Goal: Task Accomplishment & Management: Use online tool/utility

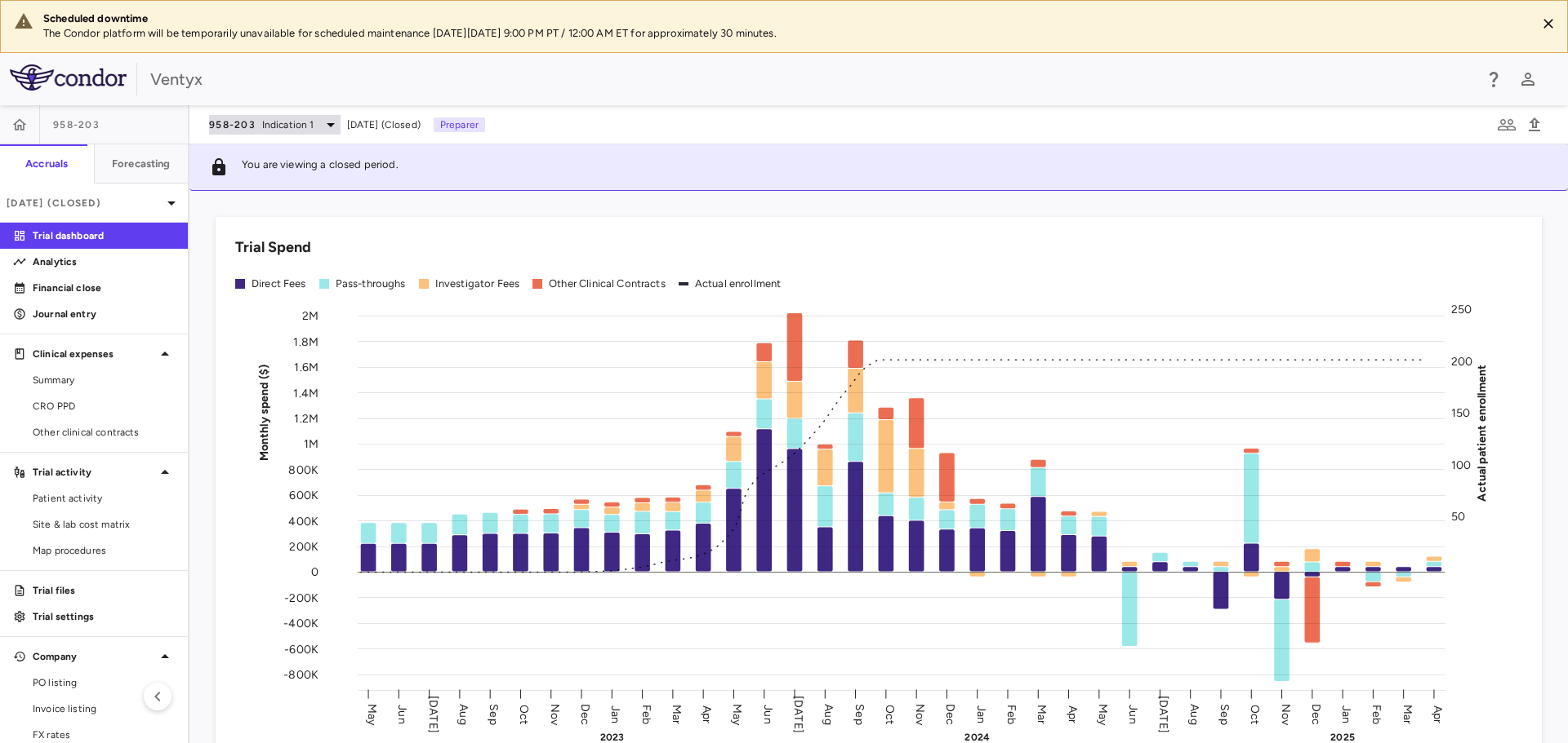
click at [281, 115] on div "958-203 Indication 1" at bounding box center [274, 125] width 132 height 20
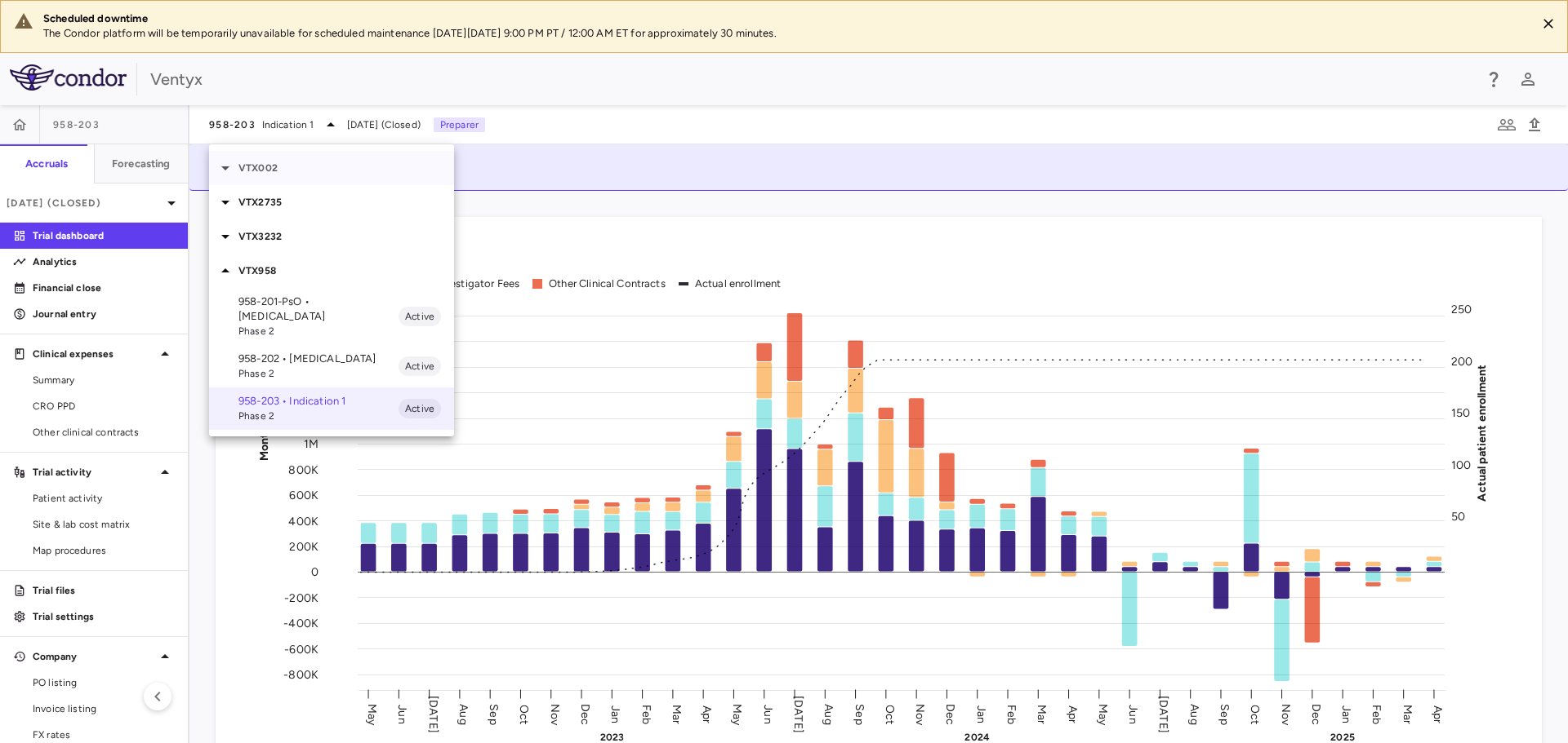
click at [279, 159] on div "VTX002" at bounding box center [331, 167] width 245 height 34
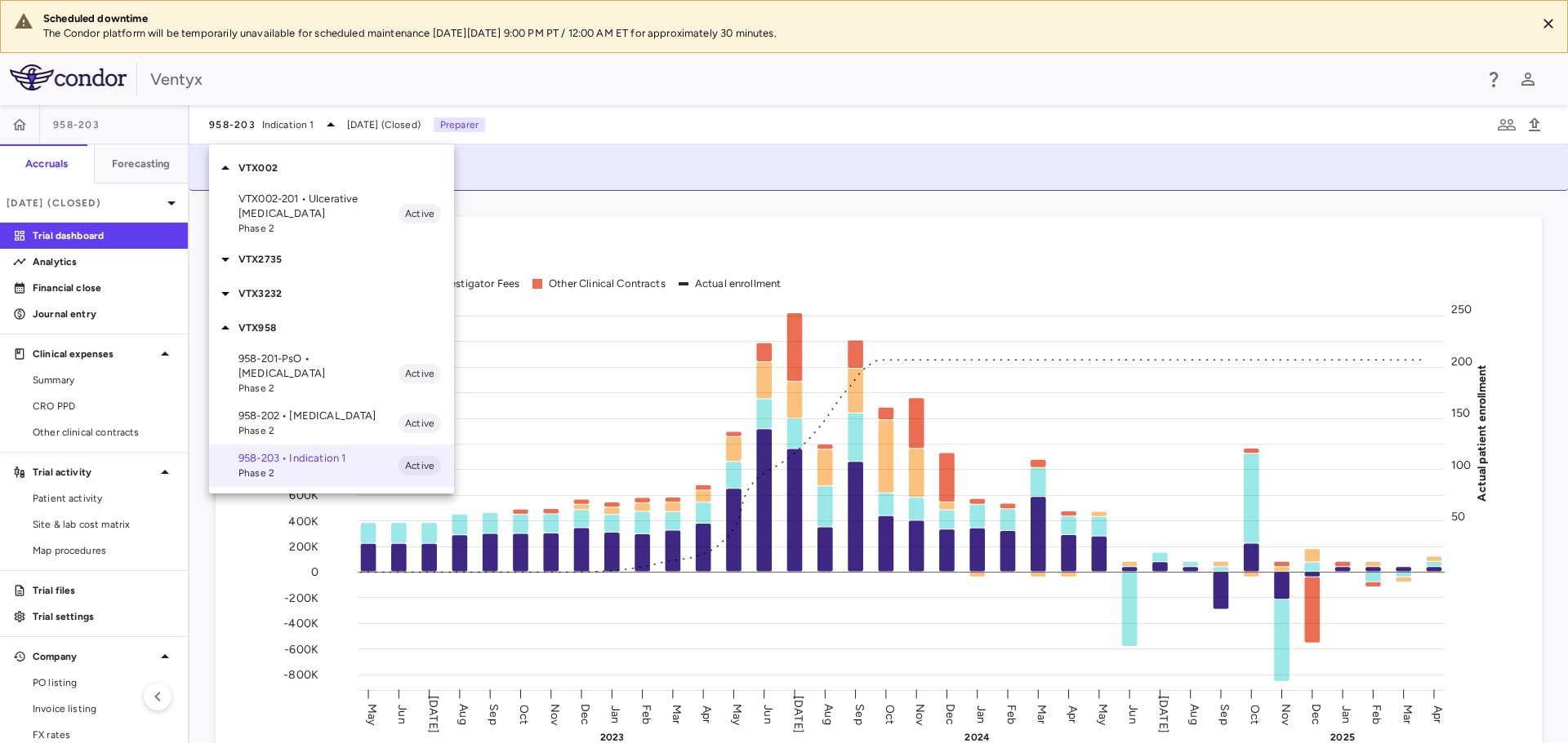
click at [291, 221] on span "Phase 2" at bounding box center [318, 228] width 160 height 15
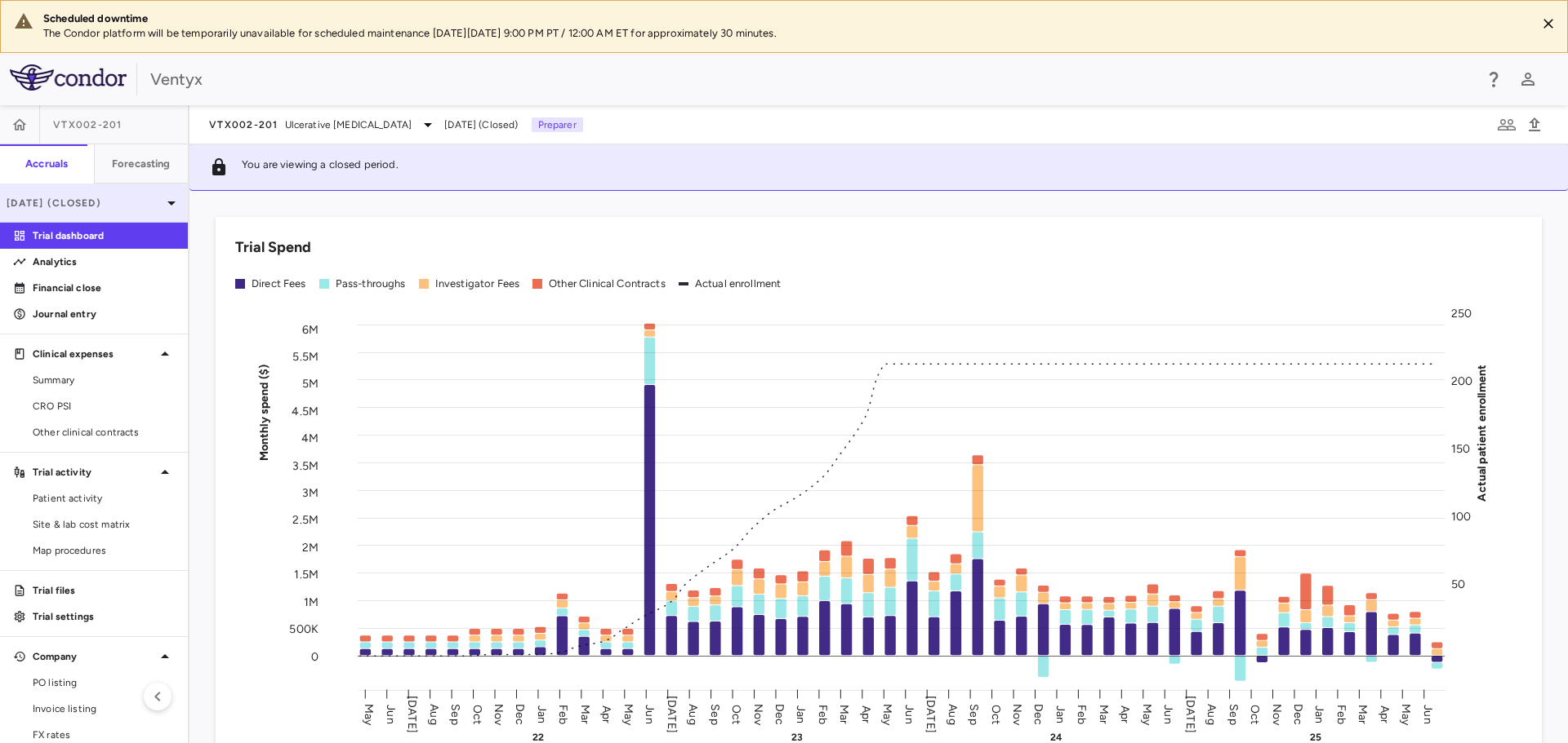
click at [161, 201] on icon at bounding box center [171, 204] width 20 height 20
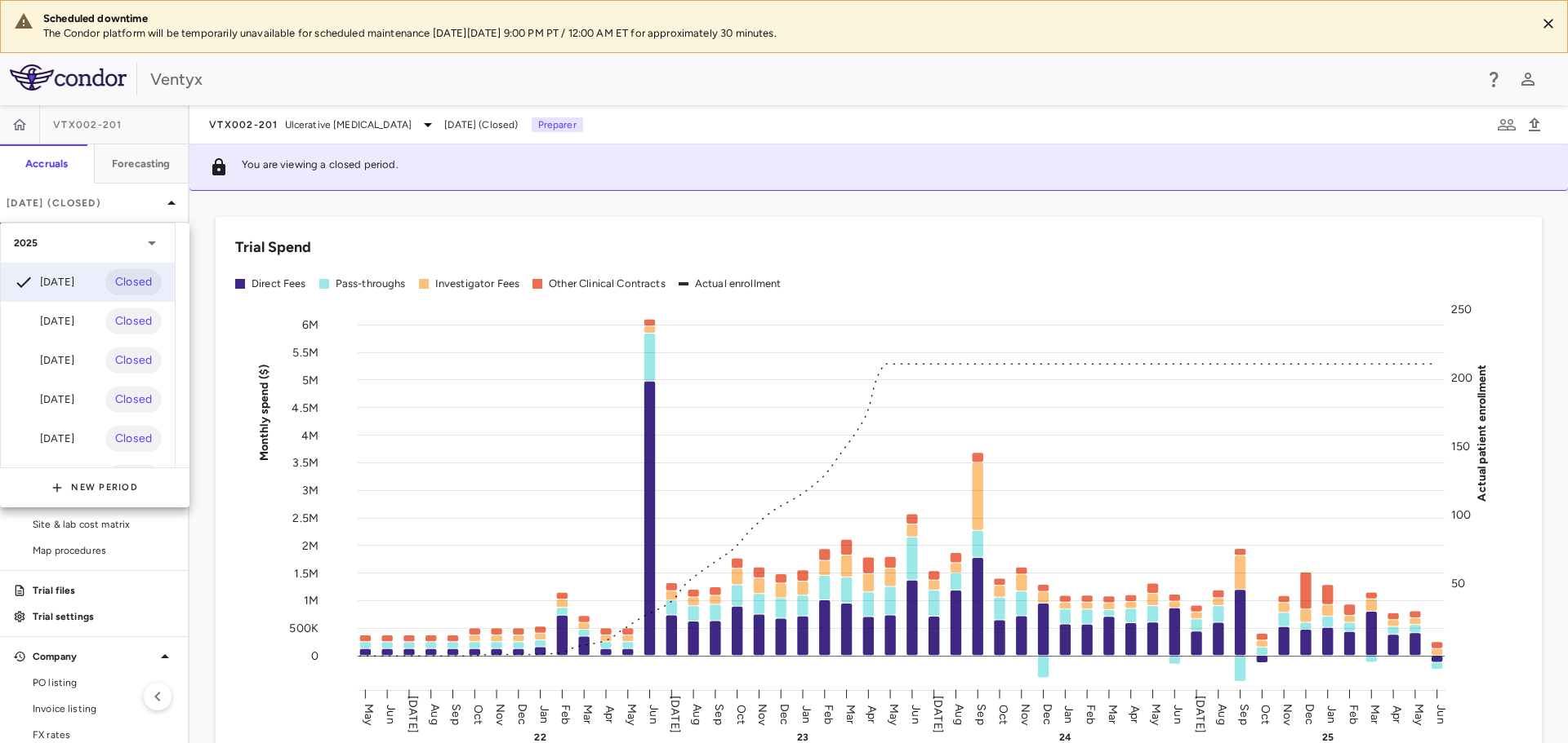
click at [261, 78] on div at bounding box center [784, 372] width 1568 height 743
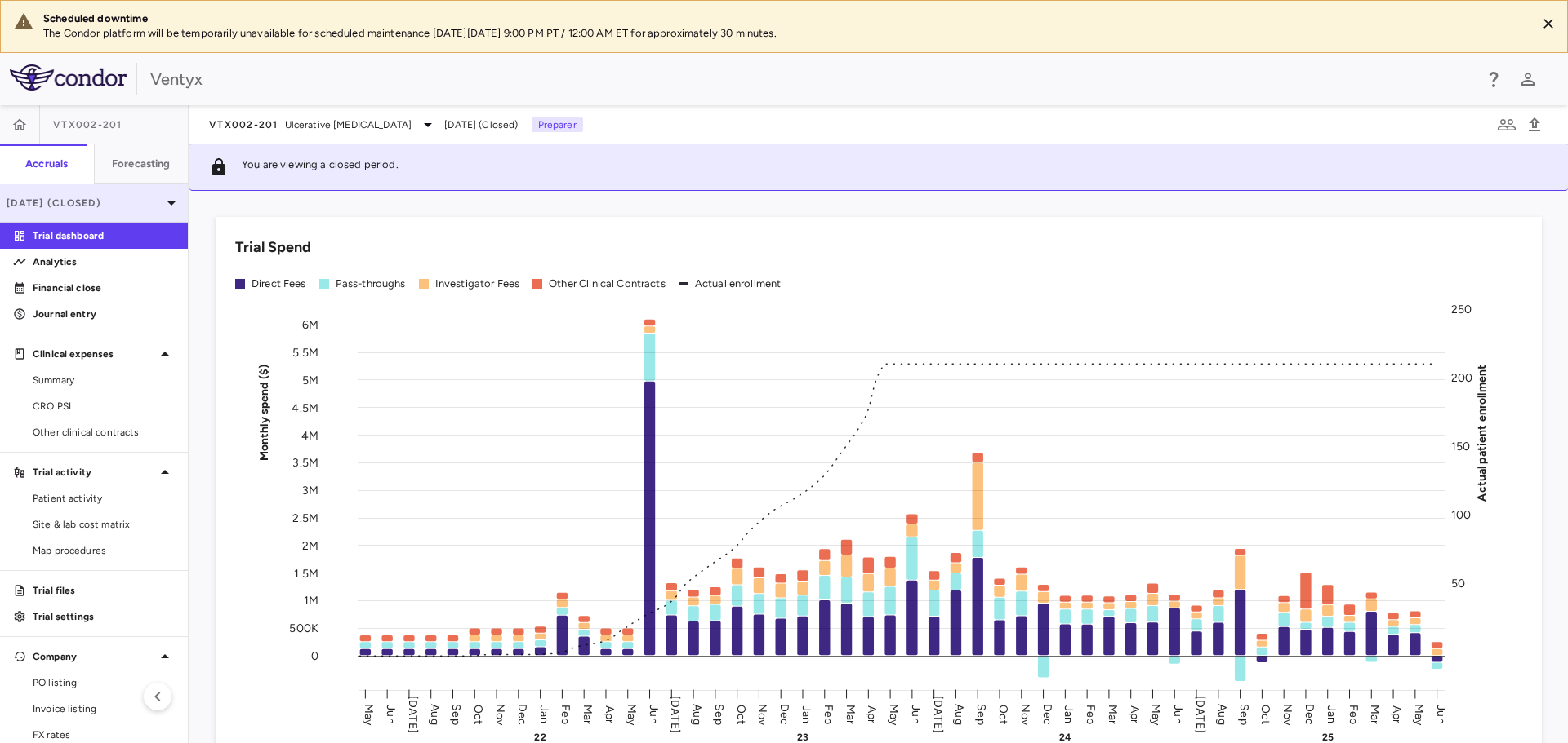
click at [137, 197] on p "Jun 2025 (Closed)" at bounding box center [84, 204] width 155 height 15
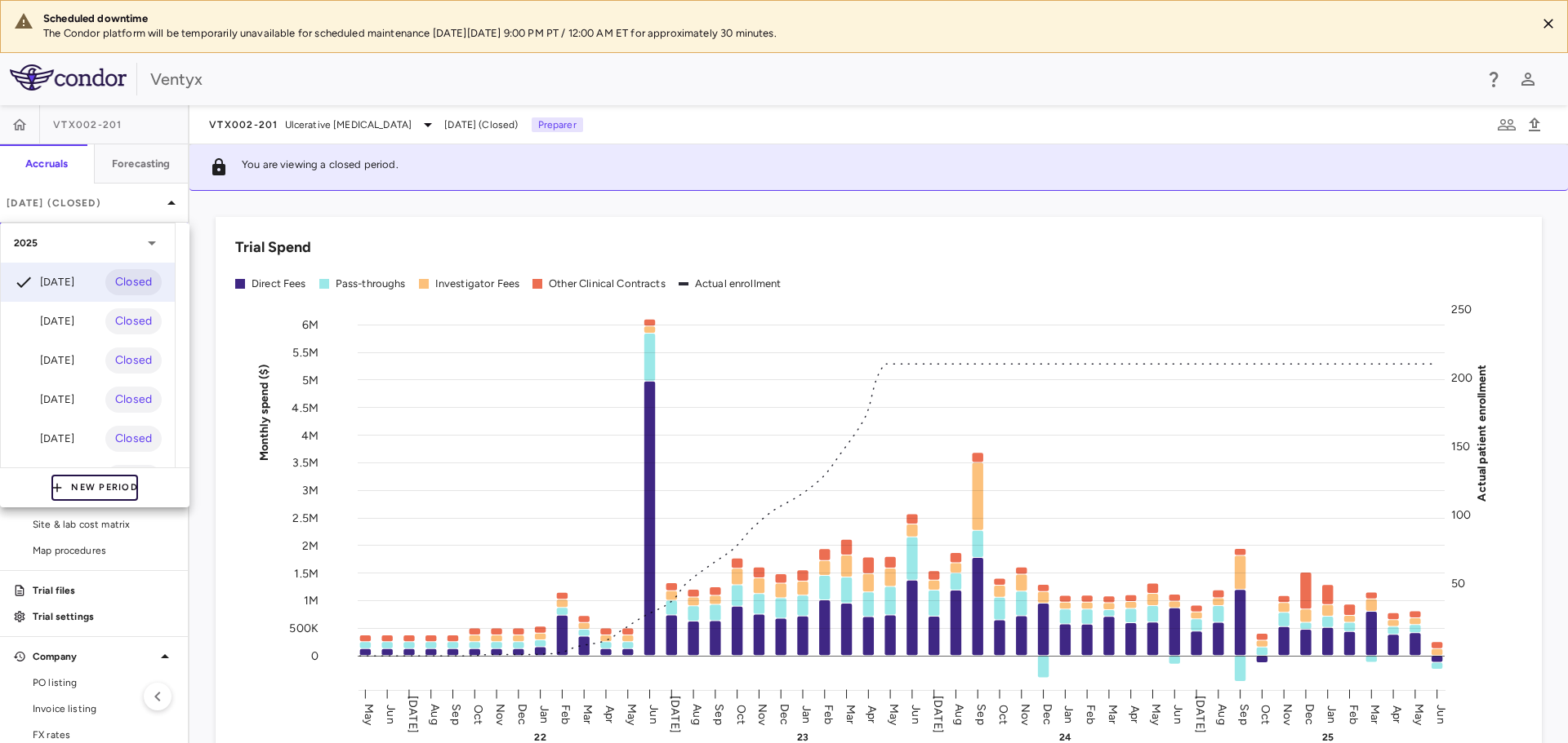
click at [99, 492] on button "New Period" at bounding box center [94, 488] width 87 height 26
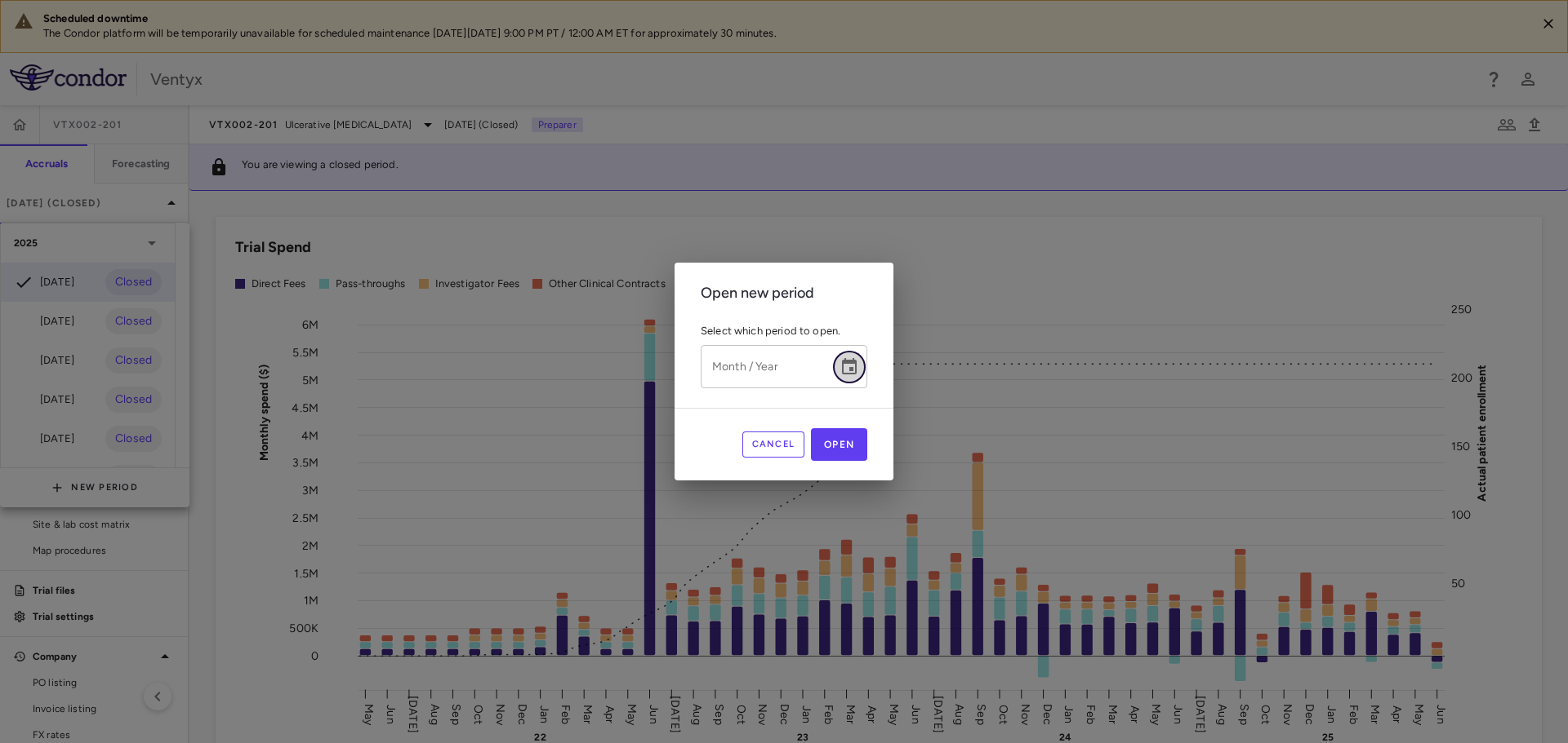
click at [857, 363] on icon "Choose date" at bounding box center [849, 367] width 15 height 17
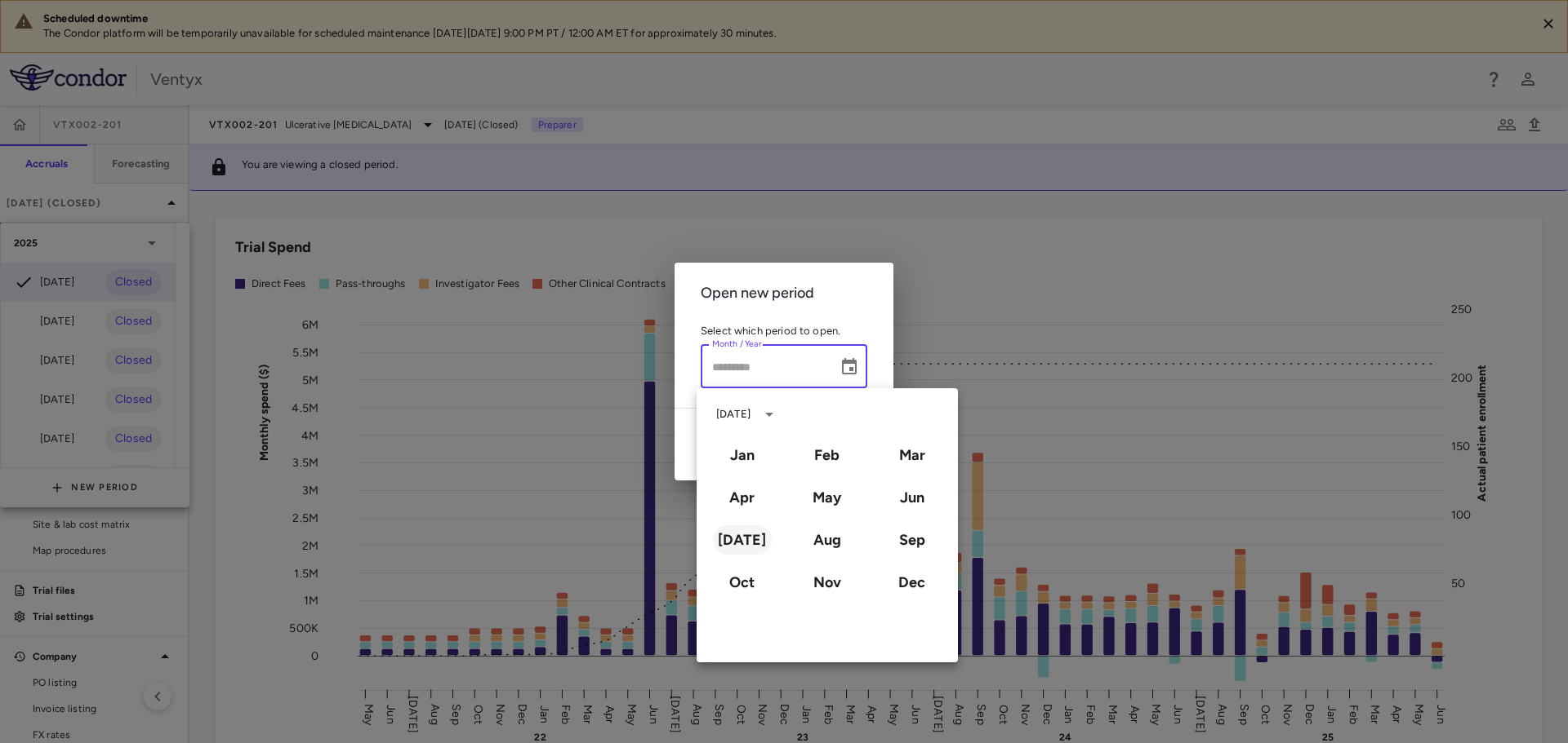
click at [741, 550] on button "[DATE]" at bounding box center [742, 540] width 59 height 30
type input "*********"
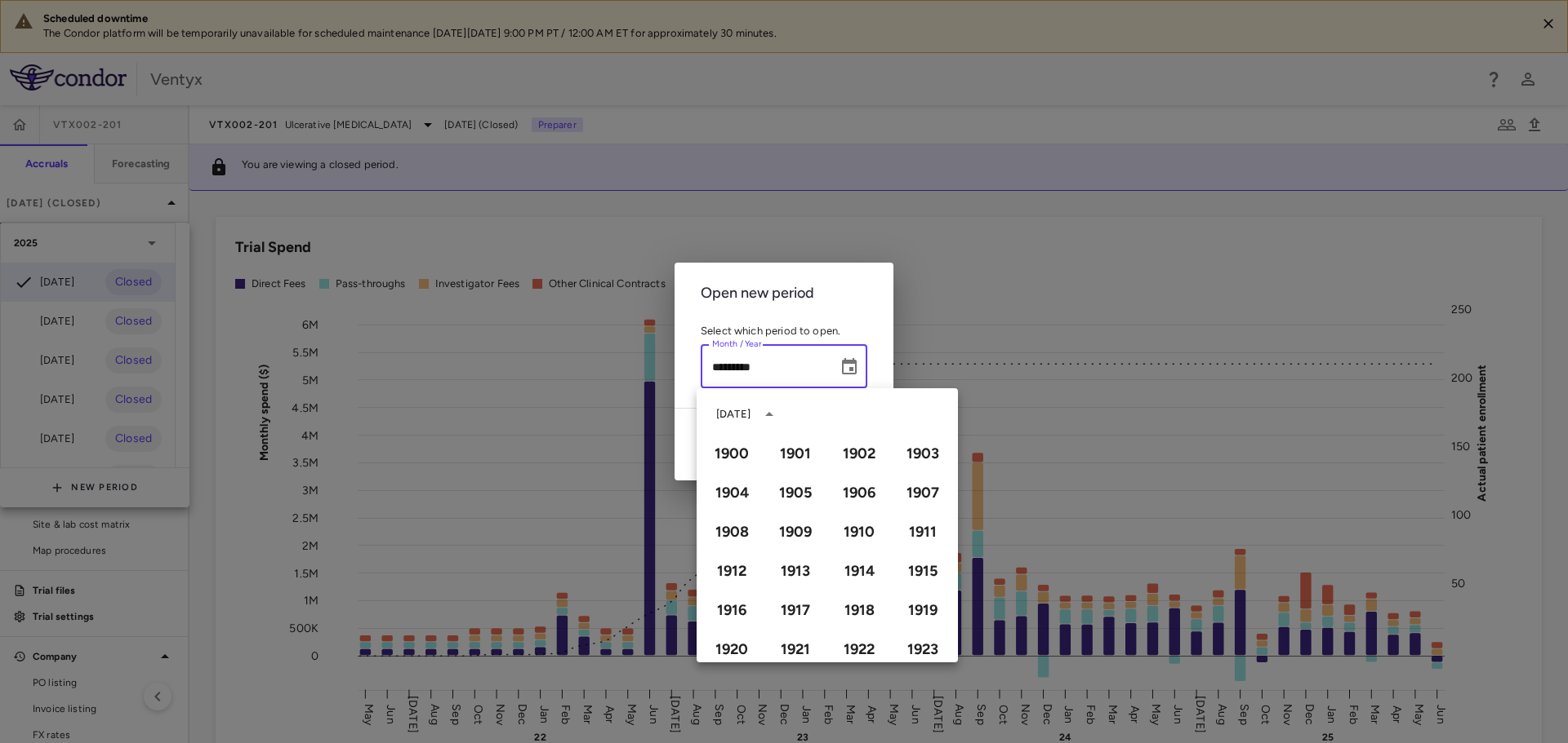
scroll to position [1119, 0]
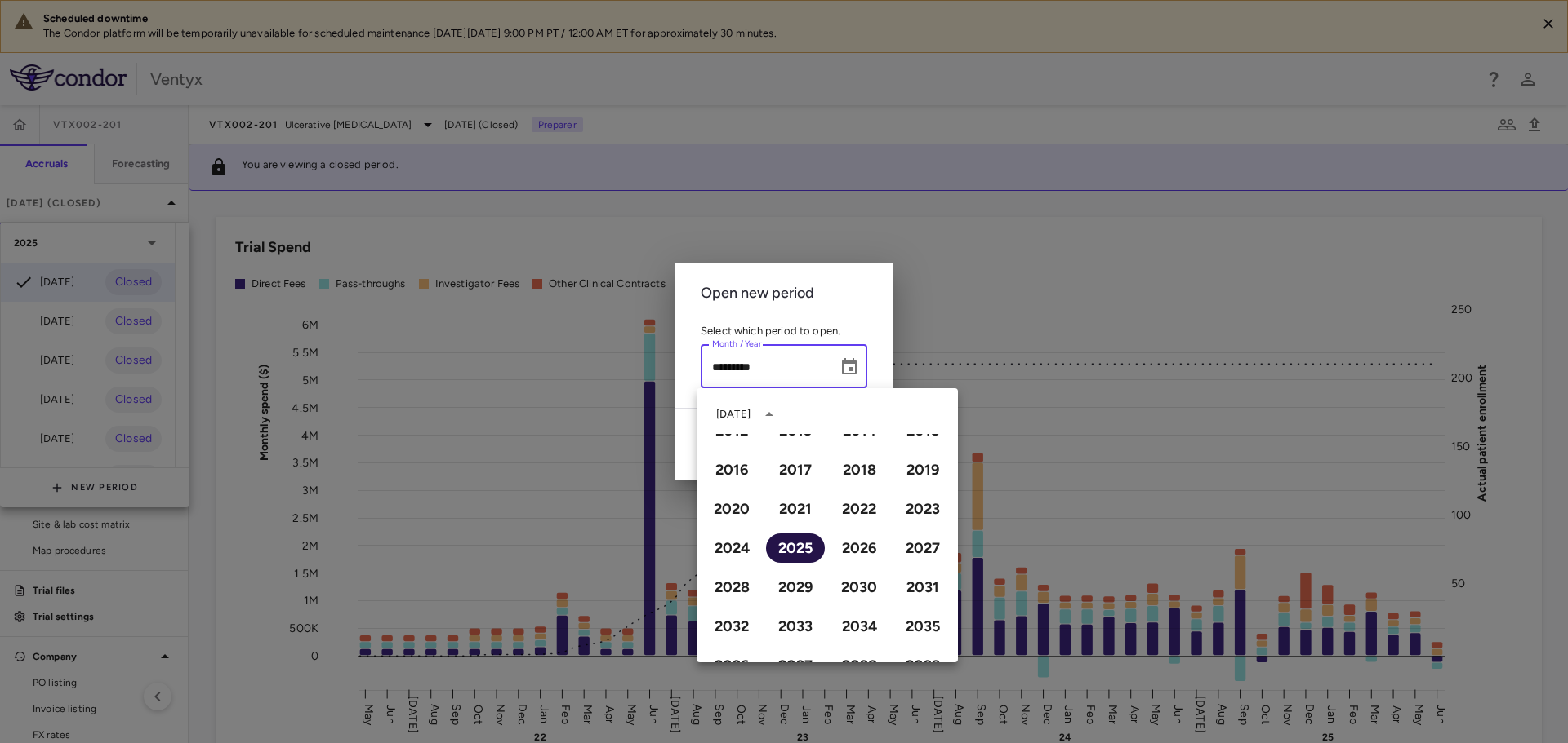
click at [788, 548] on button "2025" at bounding box center [795, 549] width 59 height 30
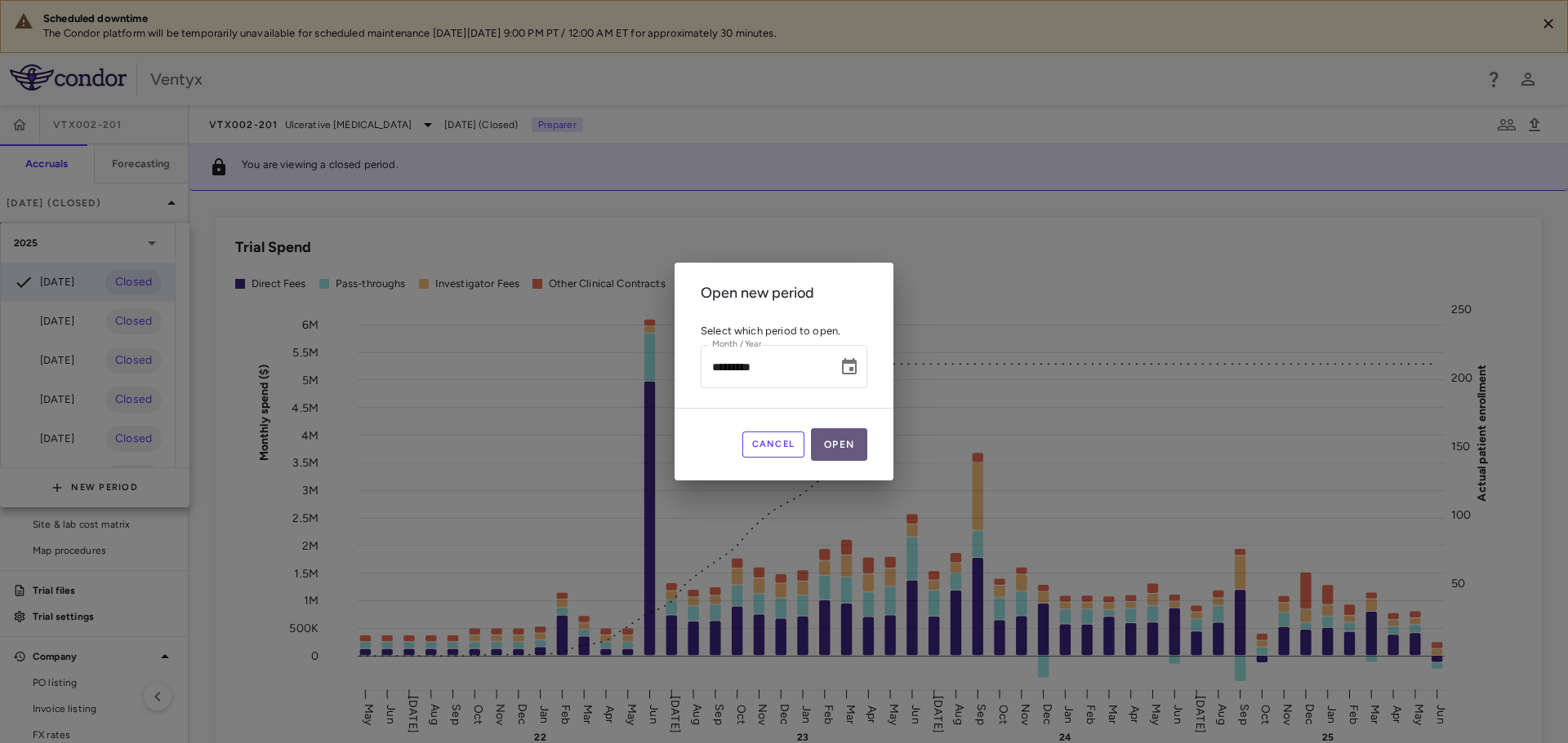
click at [853, 448] on button "Open" at bounding box center [839, 444] width 56 height 32
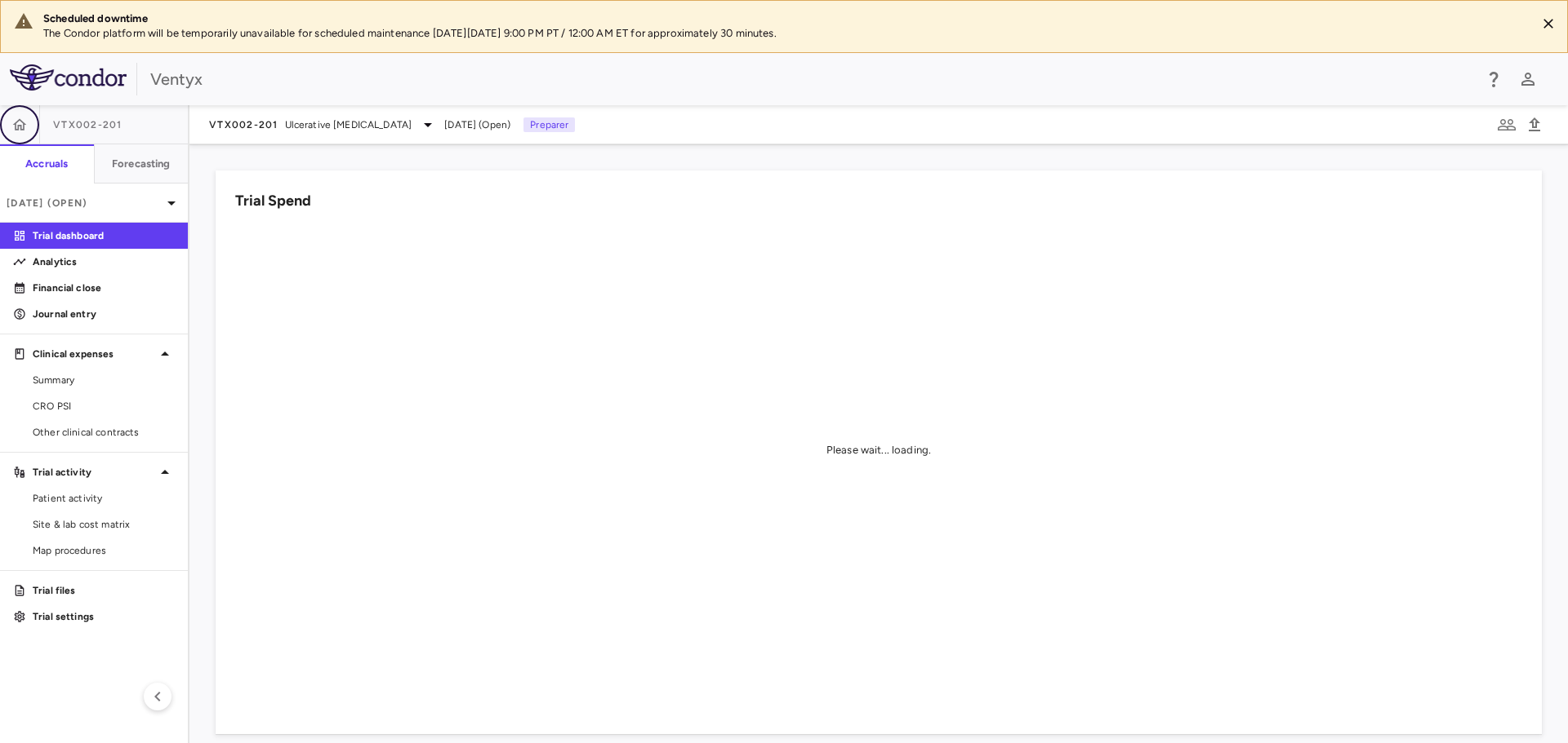
click at [11, 117] on button "button" at bounding box center [19, 124] width 39 height 39
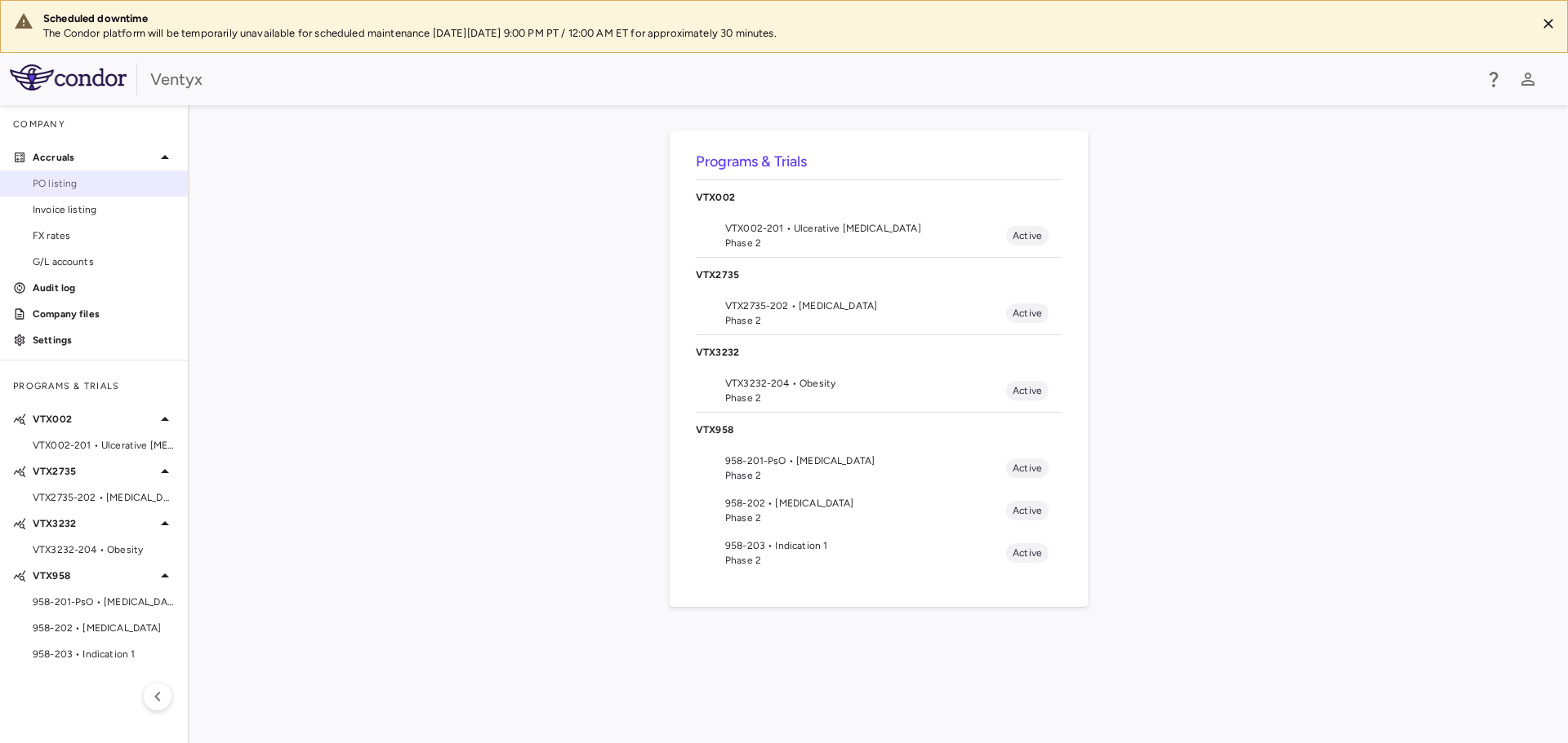
click at [56, 180] on span "PO listing" at bounding box center [103, 184] width 142 height 15
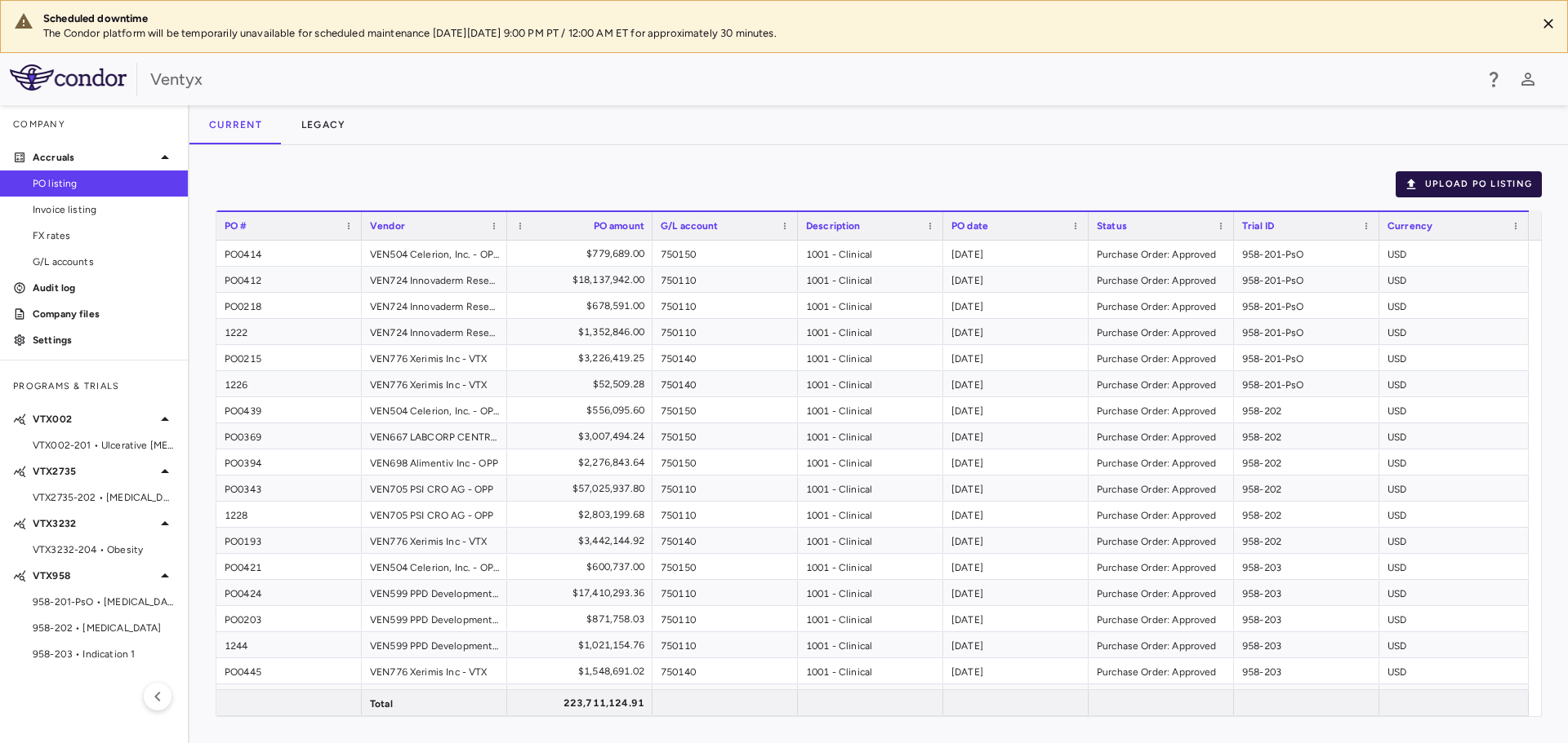
click at [1473, 185] on button "Upload PO Listing" at bounding box center [1469, 185] width 147 height 26
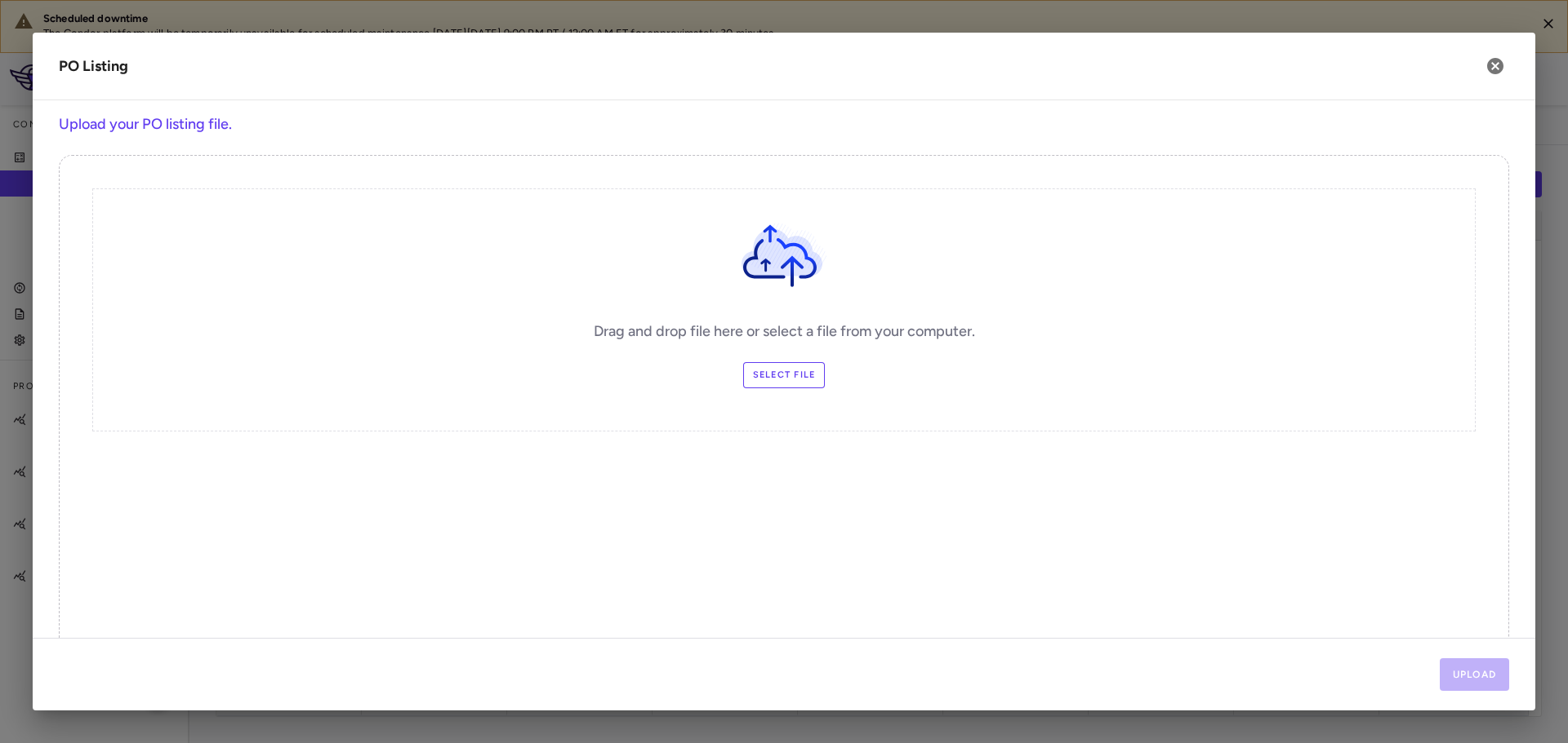
click at [770, 388] on div "Drag and drop file here or select a file from your computer. Select file" at bounding box center [783, 310] width 1383 height 243
click at [772, 379] on label "Select file" at bounding box center [785, 376] width 83 height 26
click at [0, 0] on input "Select file" at bounding box center [0, 0] width 0 height 0
click at [1468, 673] on button "Upload" at bounding box center [1474, 674] width 70 height 32
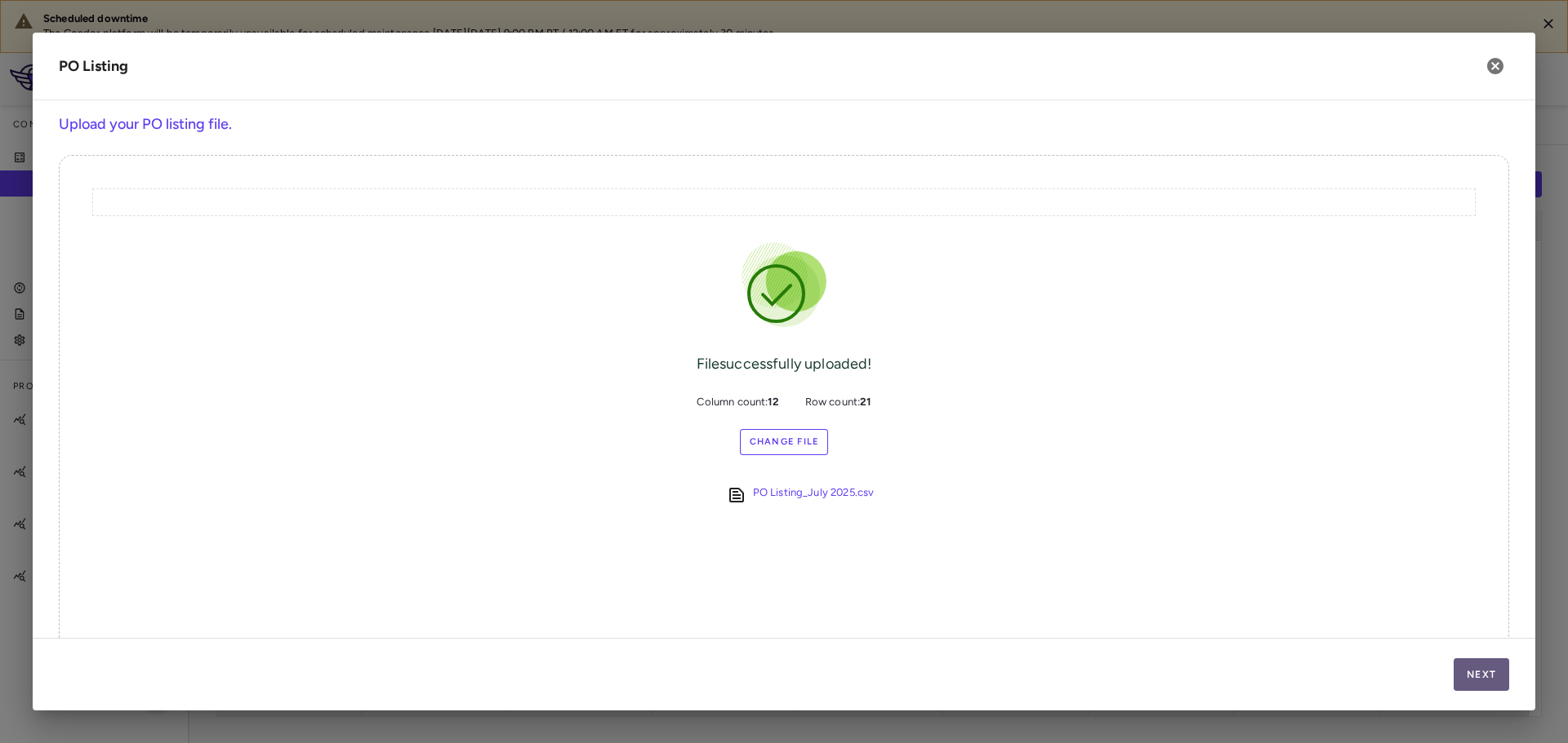
click at [1489, 685] on button "Next" at bounding box center [1481, 674] width 55 height 32
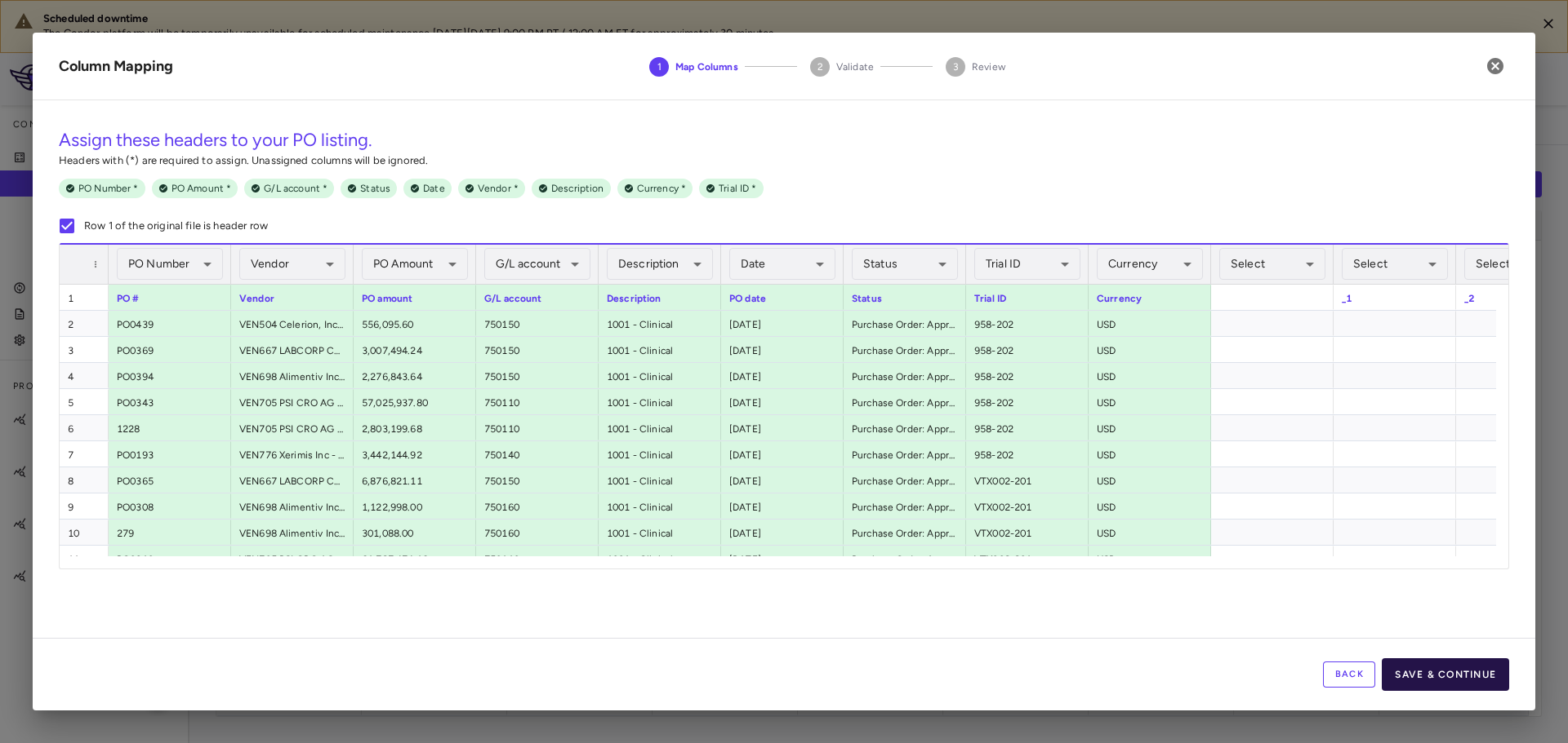
click at [1457, 679] on button "Save & Continue" at bounding box center [1445, 674] width 127 height 32
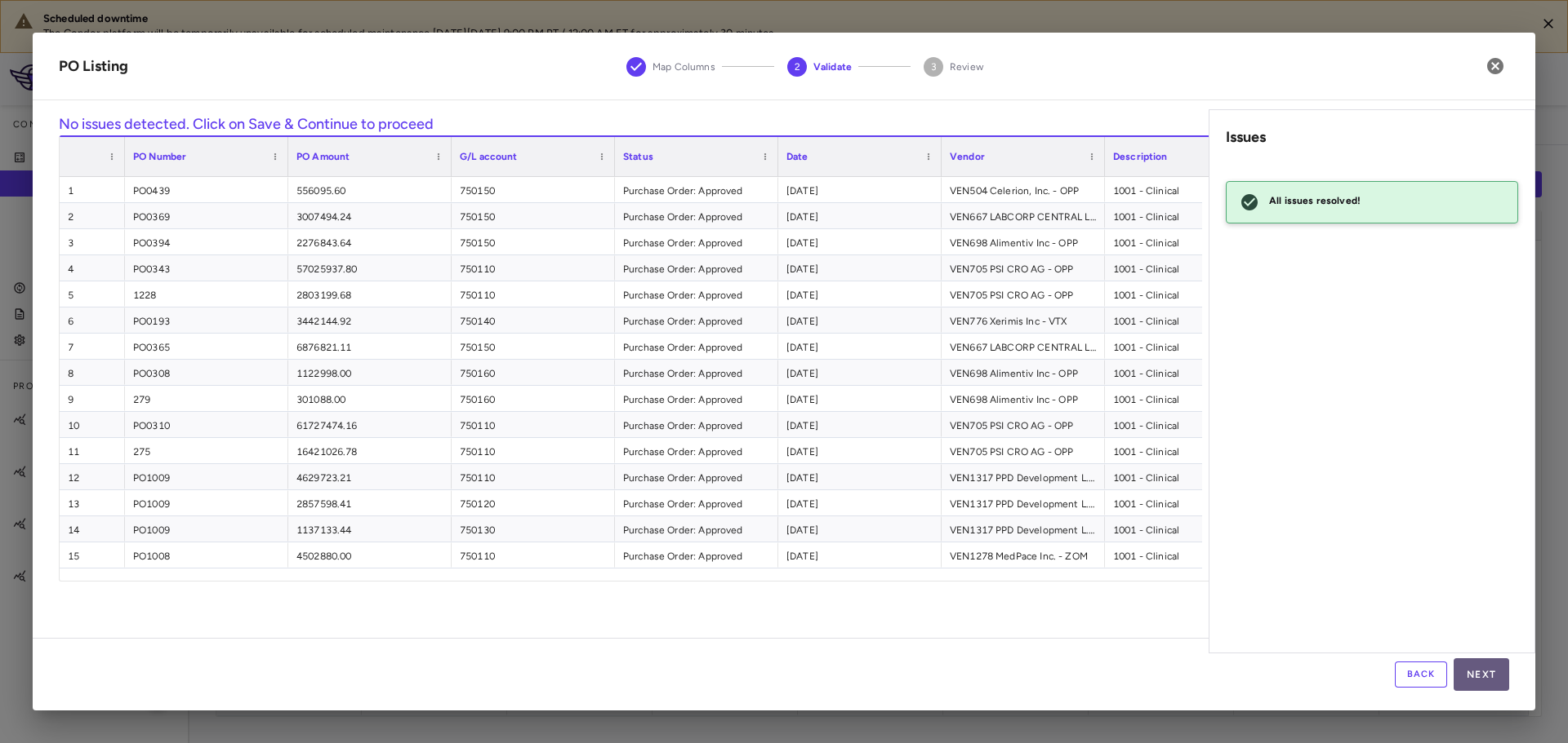
click at [1496, 678] on button "Next" at bounding box center [1481, 674] width 55 height 32
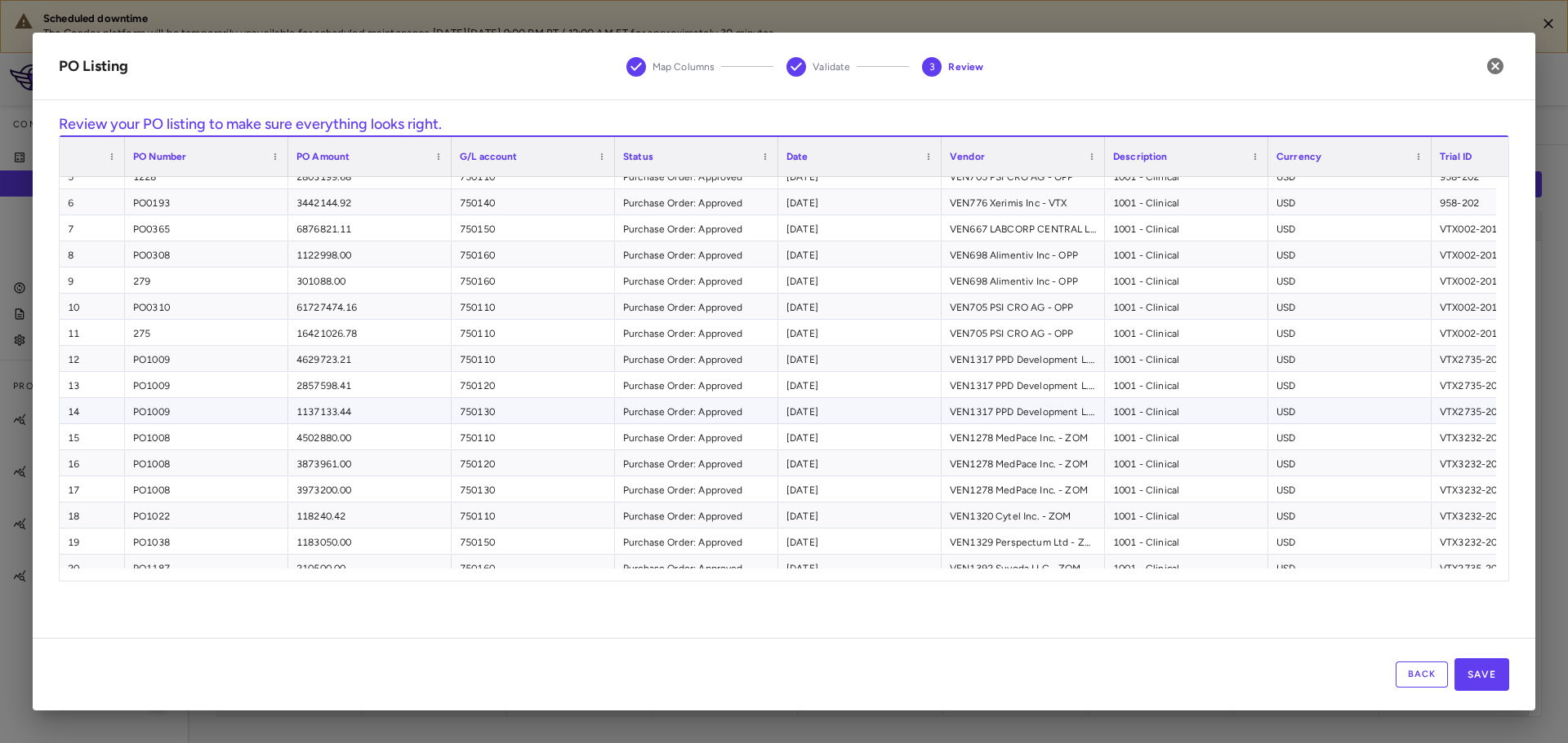
scroll to position [131, 0]
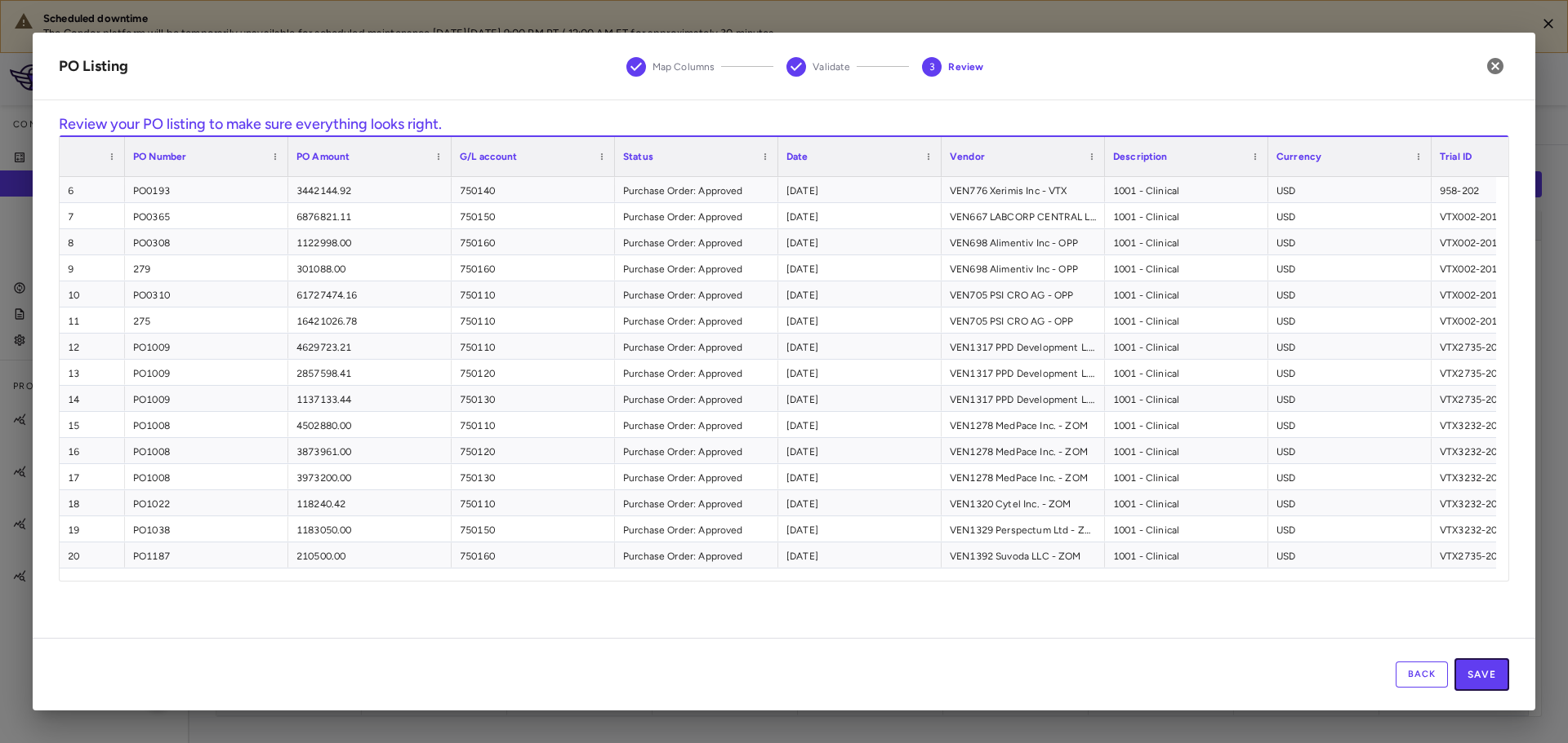
click at [1480, 665] on button "Save" at bounding box center [1482, 674] width 55 height 32
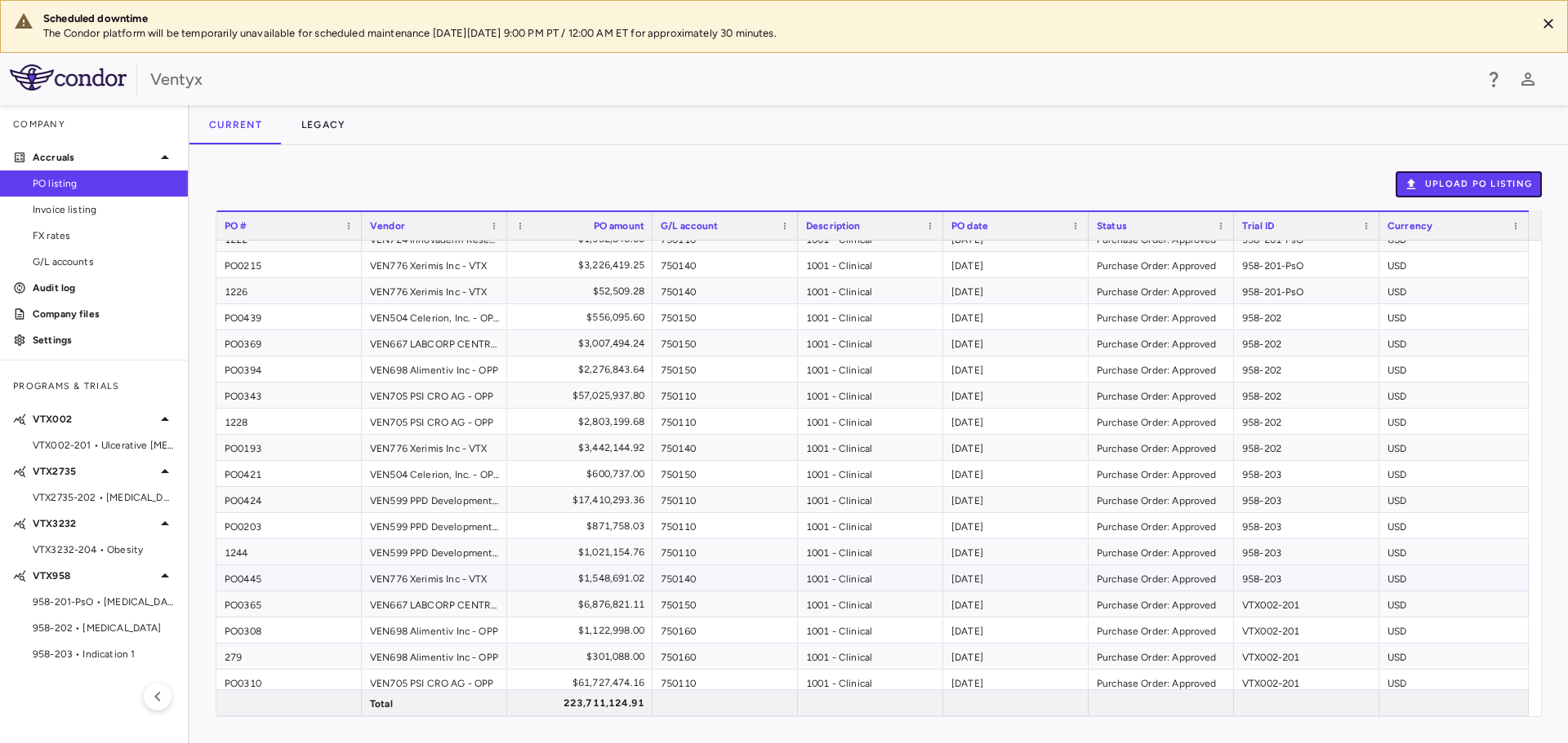
scroll to position [0, 0]
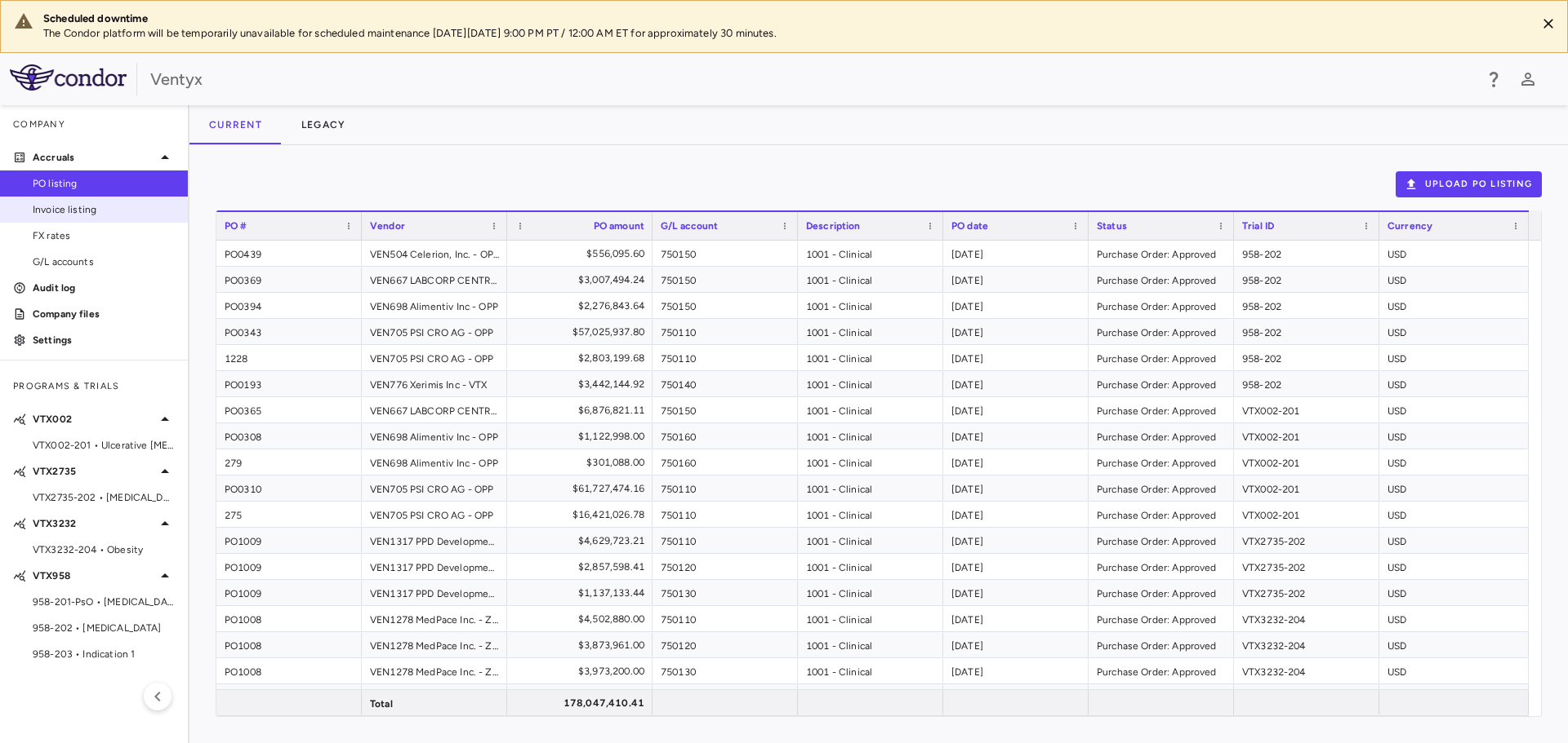
drag, startPoint x: 48, startPoint y: 212, endPoint x: 67, endPoint y: 203, distance: 21.0
click at [48, 212] on span "Invoice listing" at bounding box center [103, 210] width 142 height 15
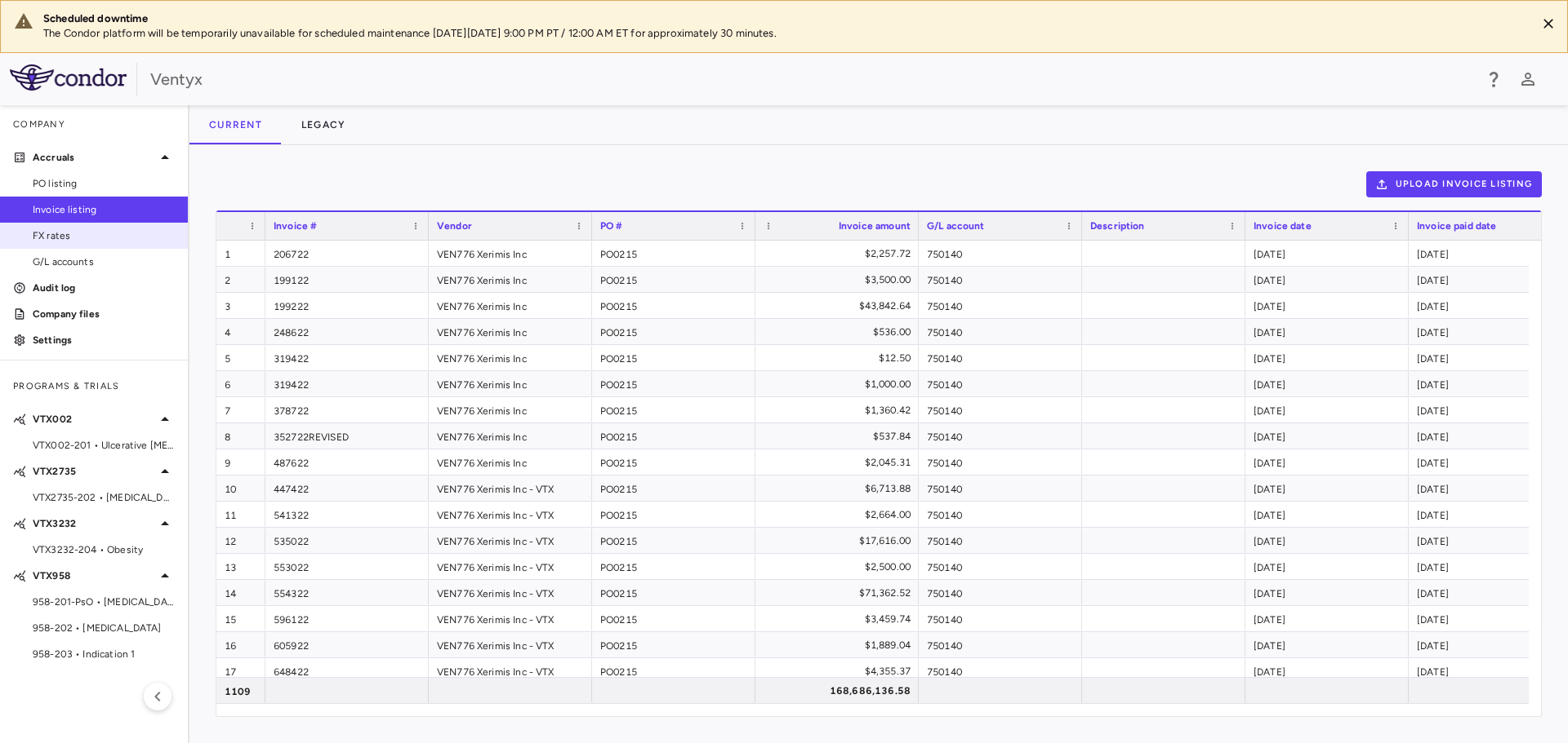
click at [60, 258] on span "G/L accounts" at bounding box center [103, 262] width 142 height 15
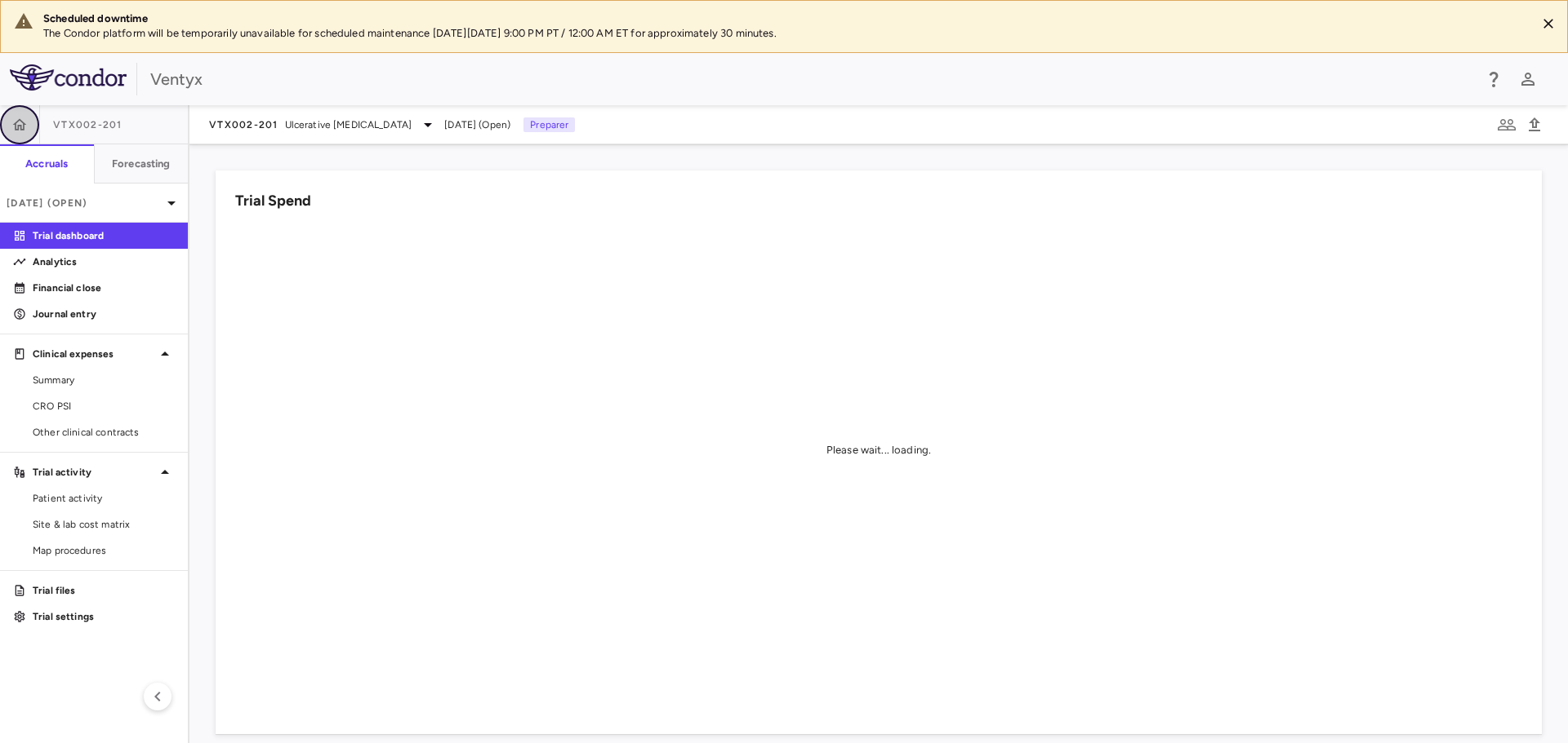
click at [12, 121] on icon "button" at bounding box center [20, 125] width 17 height 17
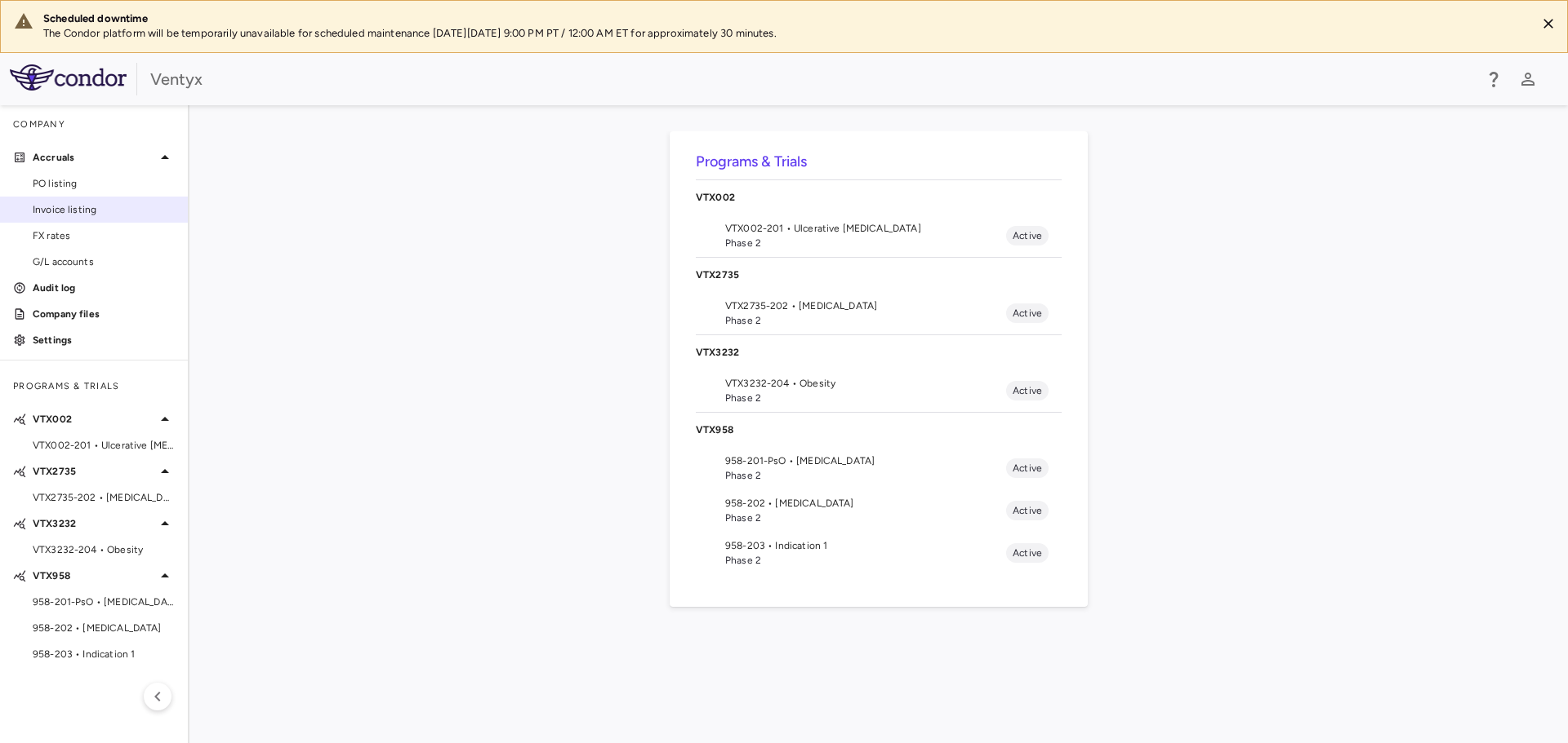
click at [30, 207] on div "Invoice listing" at bounding box center [101, 210] width 149 height 15
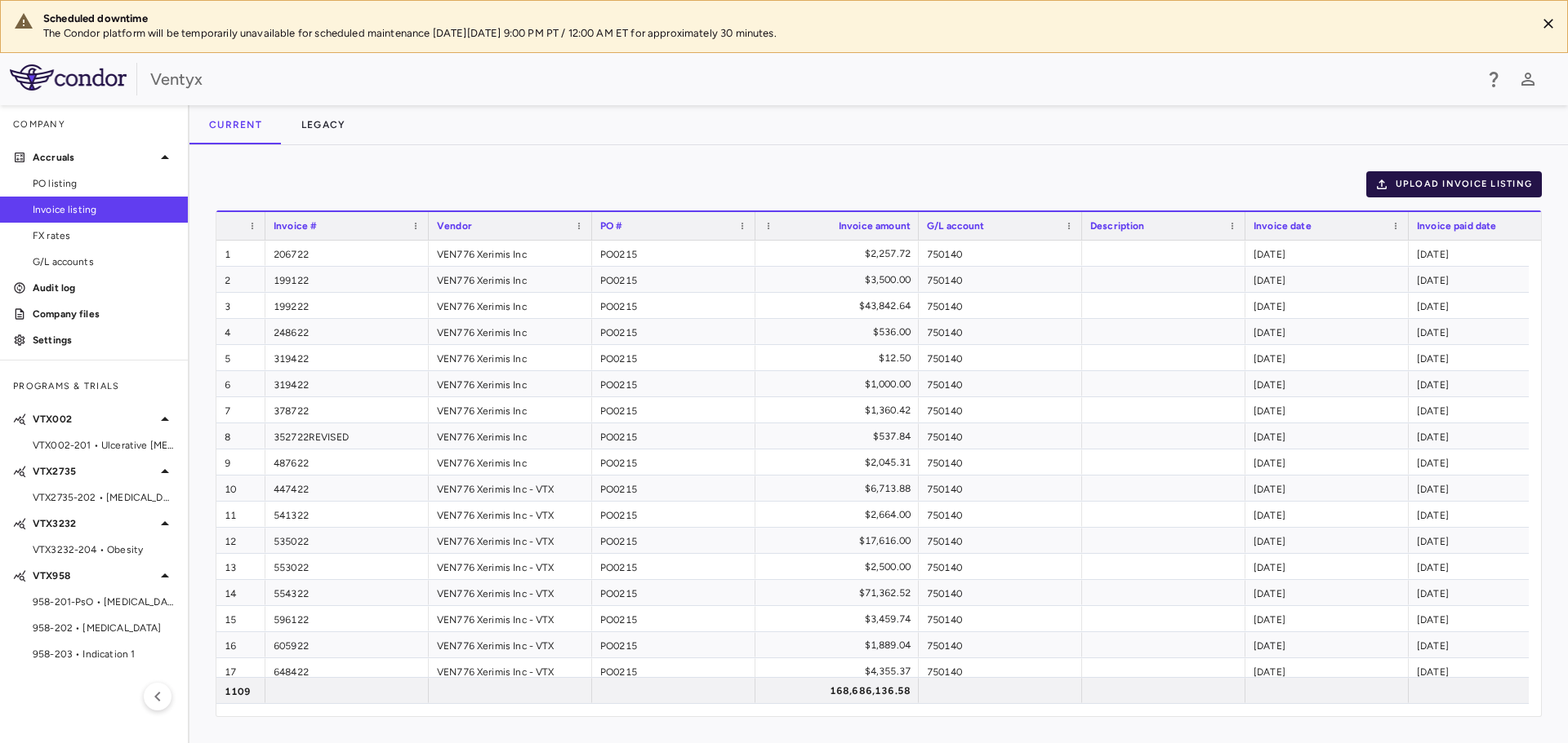
click at [1437, 179] on button "Upload invoice listing" at bounding box center [1454, 185] width 176 height 26
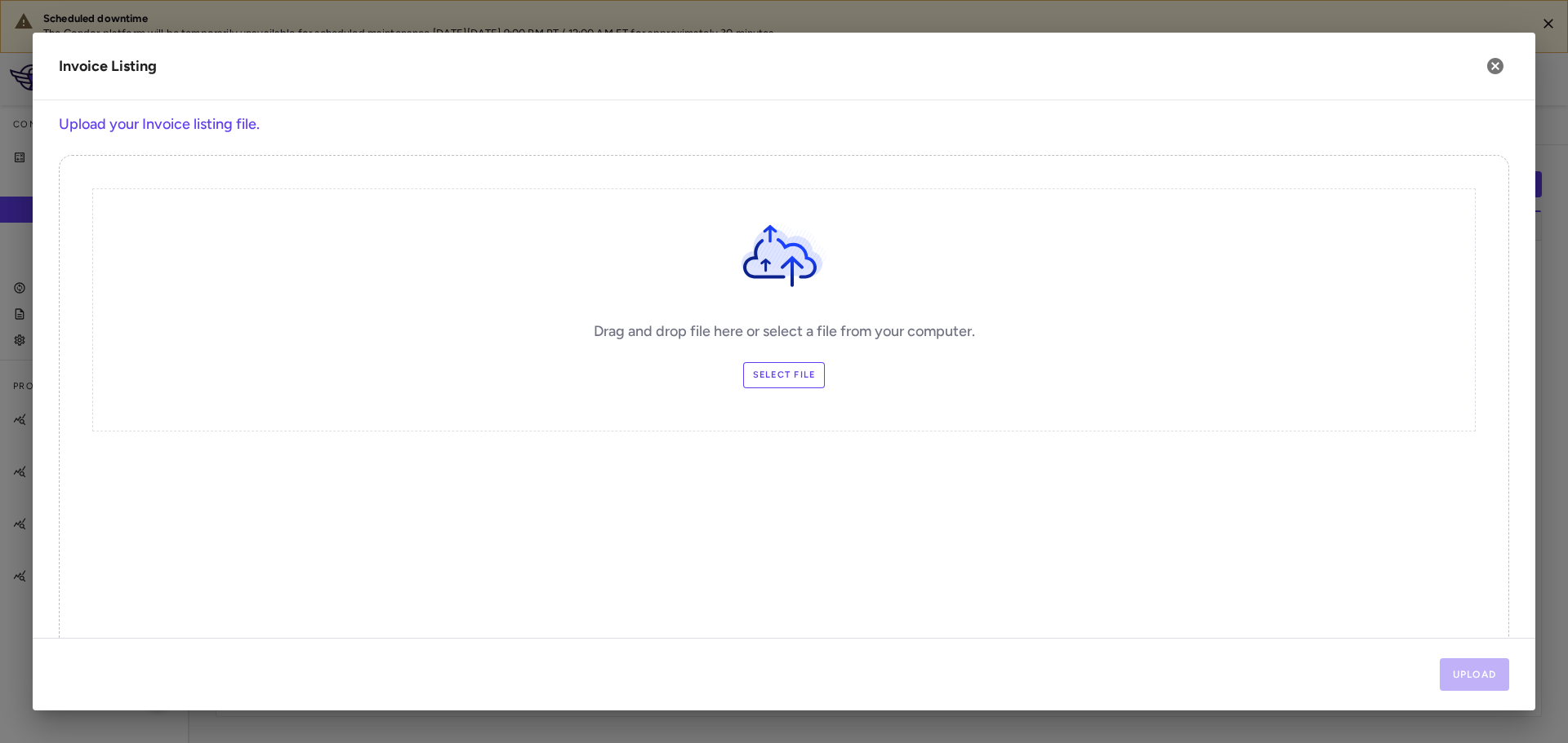
click at [776, 389] on div "Drag and drop file here or select a file from your computer. Select file" at bounding box center [783, 310] width 1383 height 243
click at [777, 382] on label "Select file" at bounding box center [785, 376] width 83 height 26
click at [0, 0] on input "Select file" at bounding box center [0, 0] width 0 height 0
click at [1458, 683] on button "Upload" at bounding box center [1474, 674] width 70 height 32
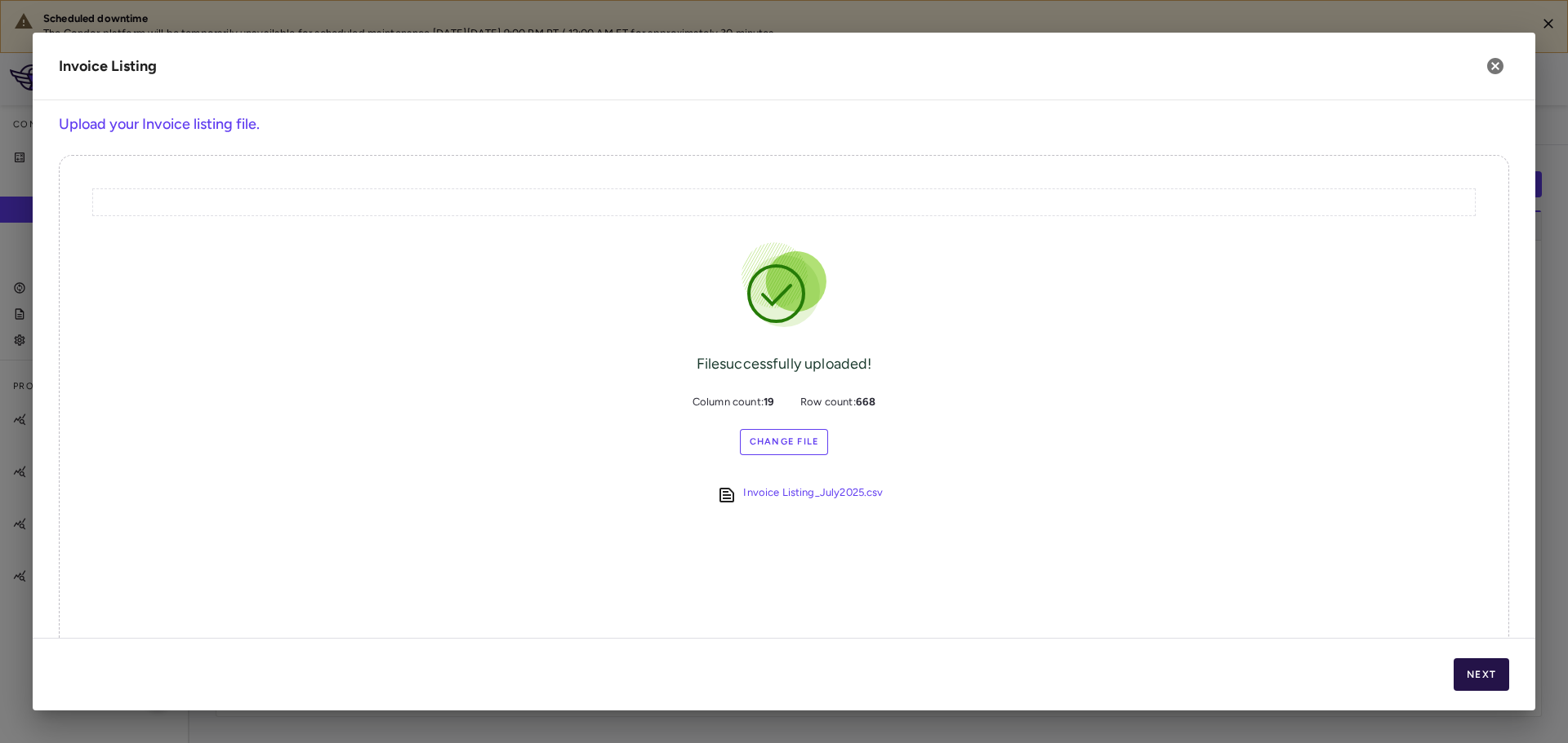
click at [1484, 682] on button "Next" at bounding box center [1481, 674] width 55 height 32
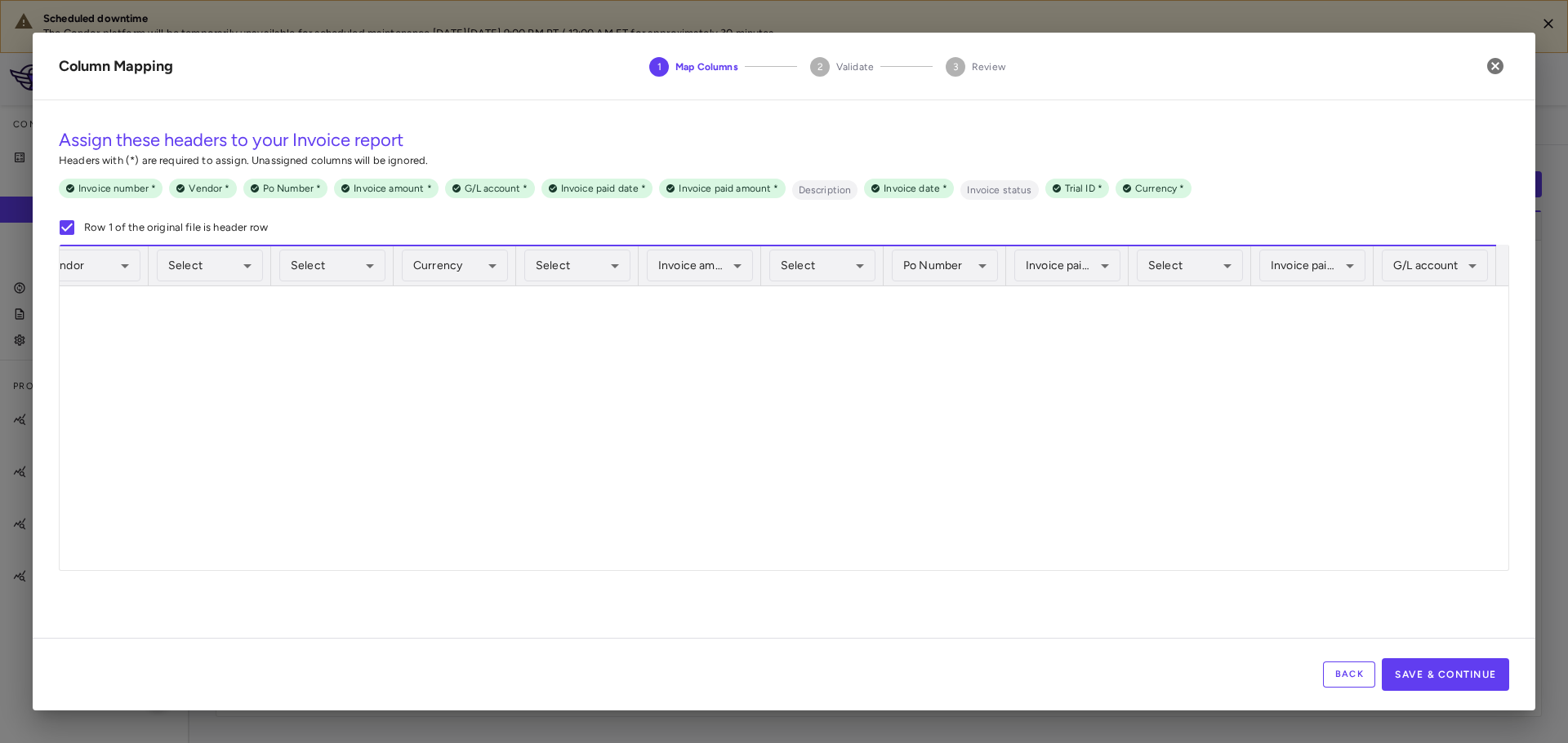
scroll to position [17172, 0]
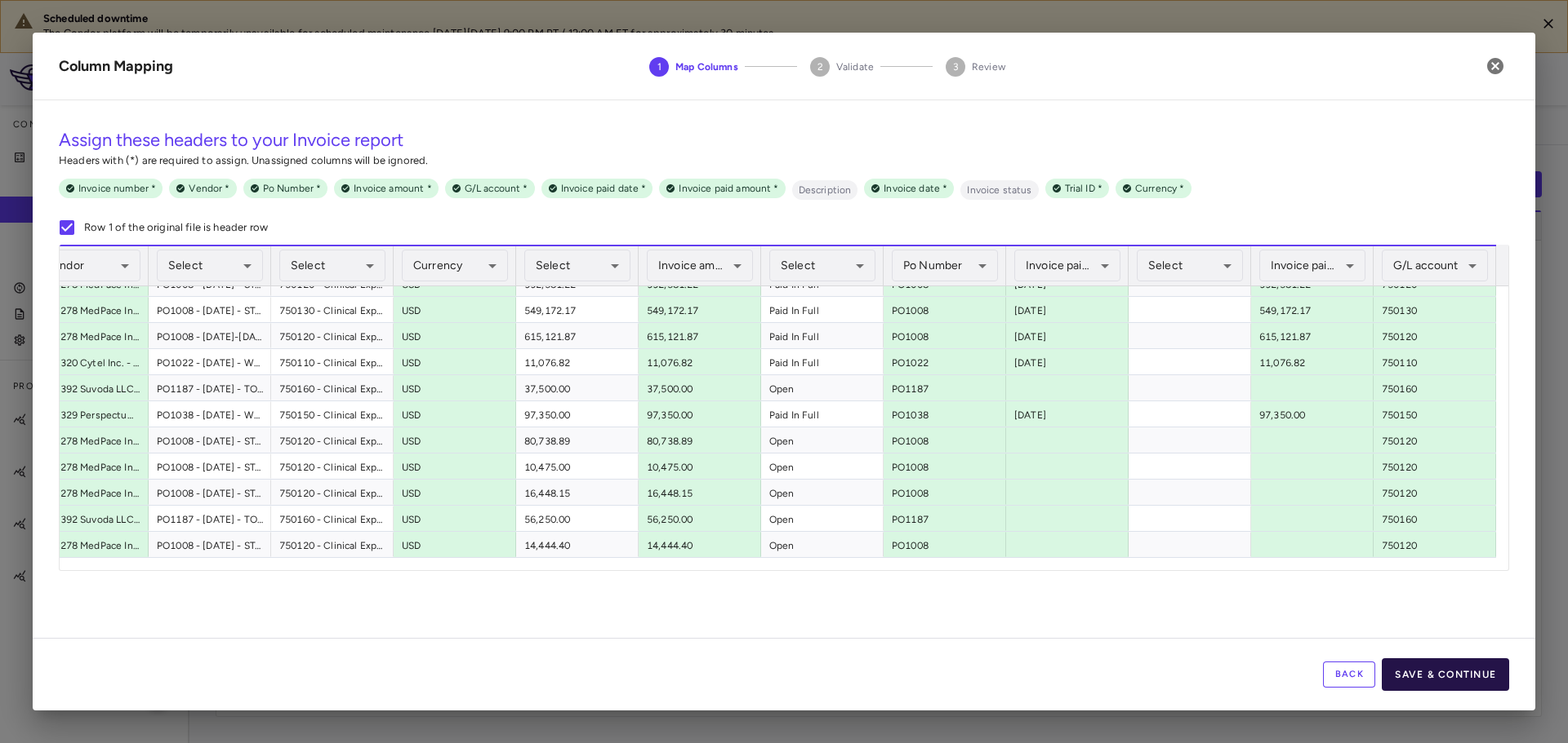
click at [1462, 666] on button "Save & Continue" at bounding box center [1445, 674] width 127 height 32
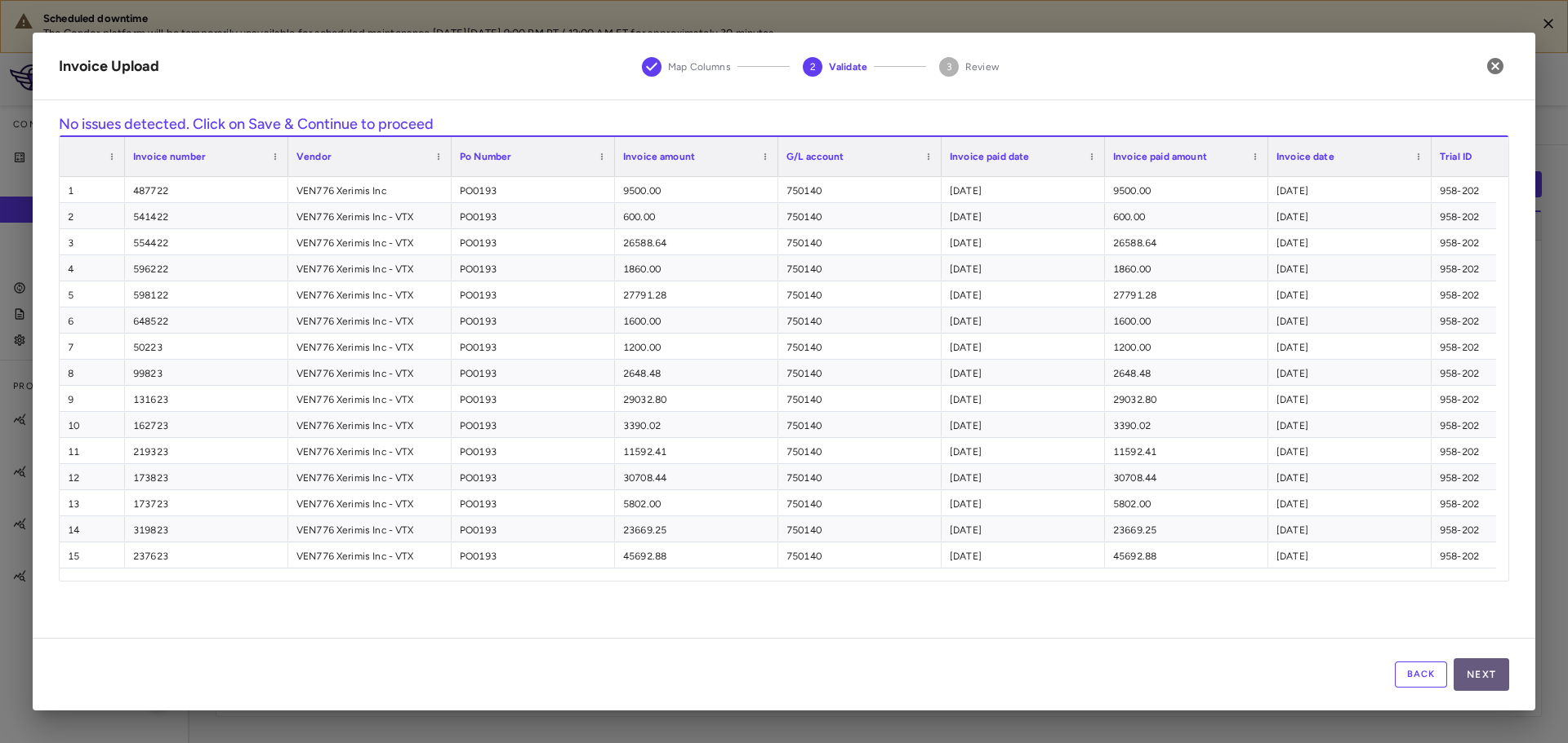
click at [1488, 678] on button "Next" at bounding box center [1481, 674] width 55 height 32
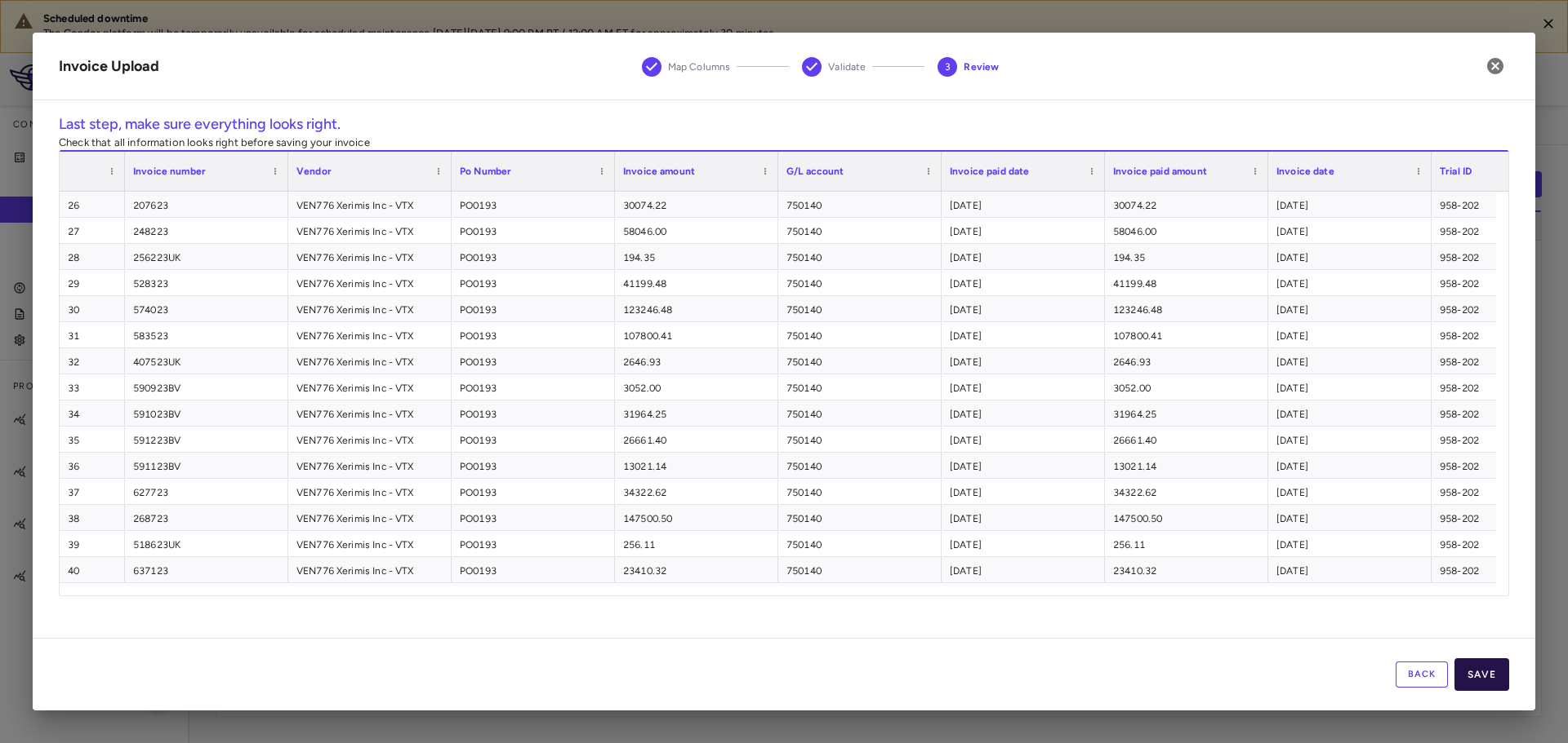
click at [1483, 677] on button "Save" at bounding box center [1482, 674] width 55 height 32
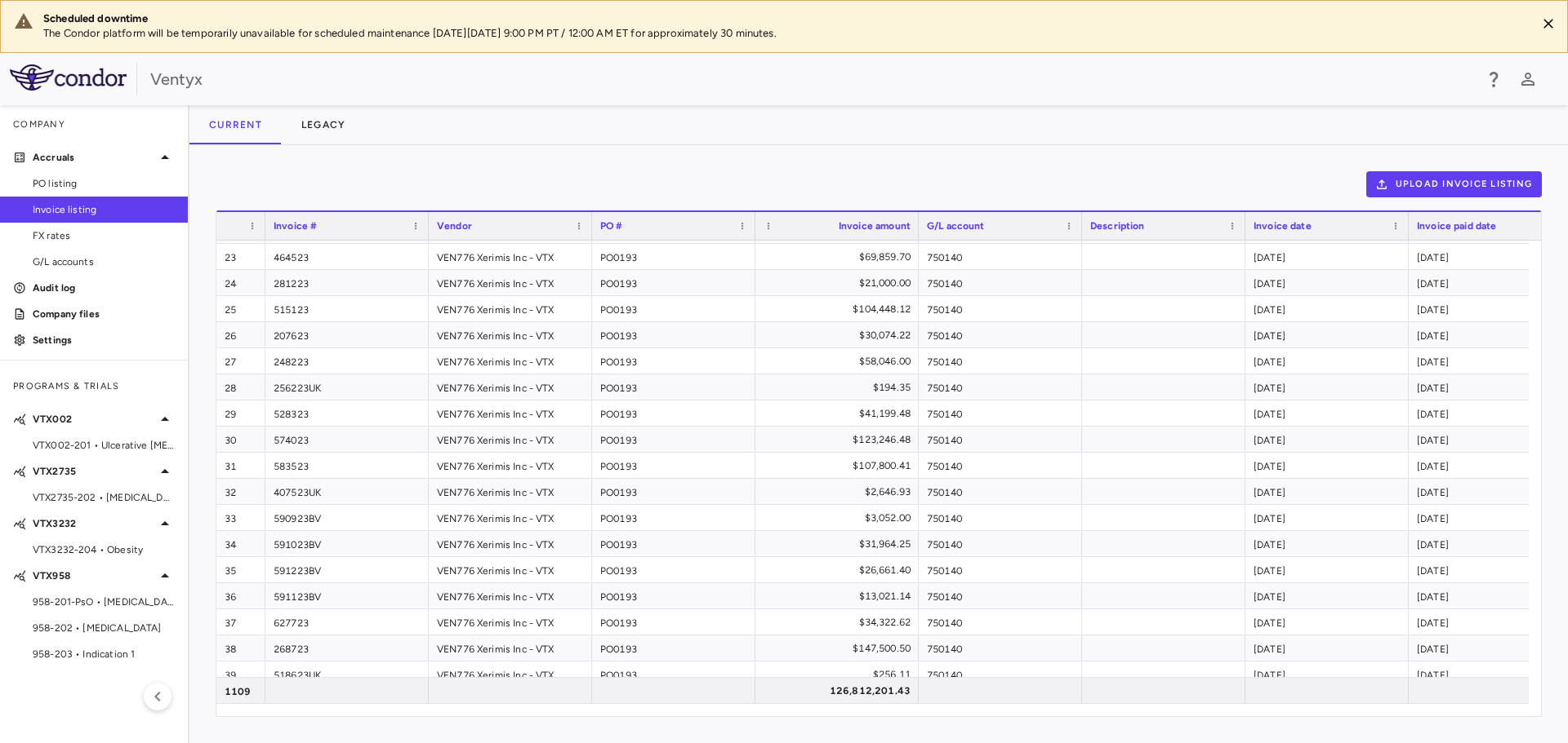
click at [82, 80] on img at bounding box center [68, 78] width 117 height 26
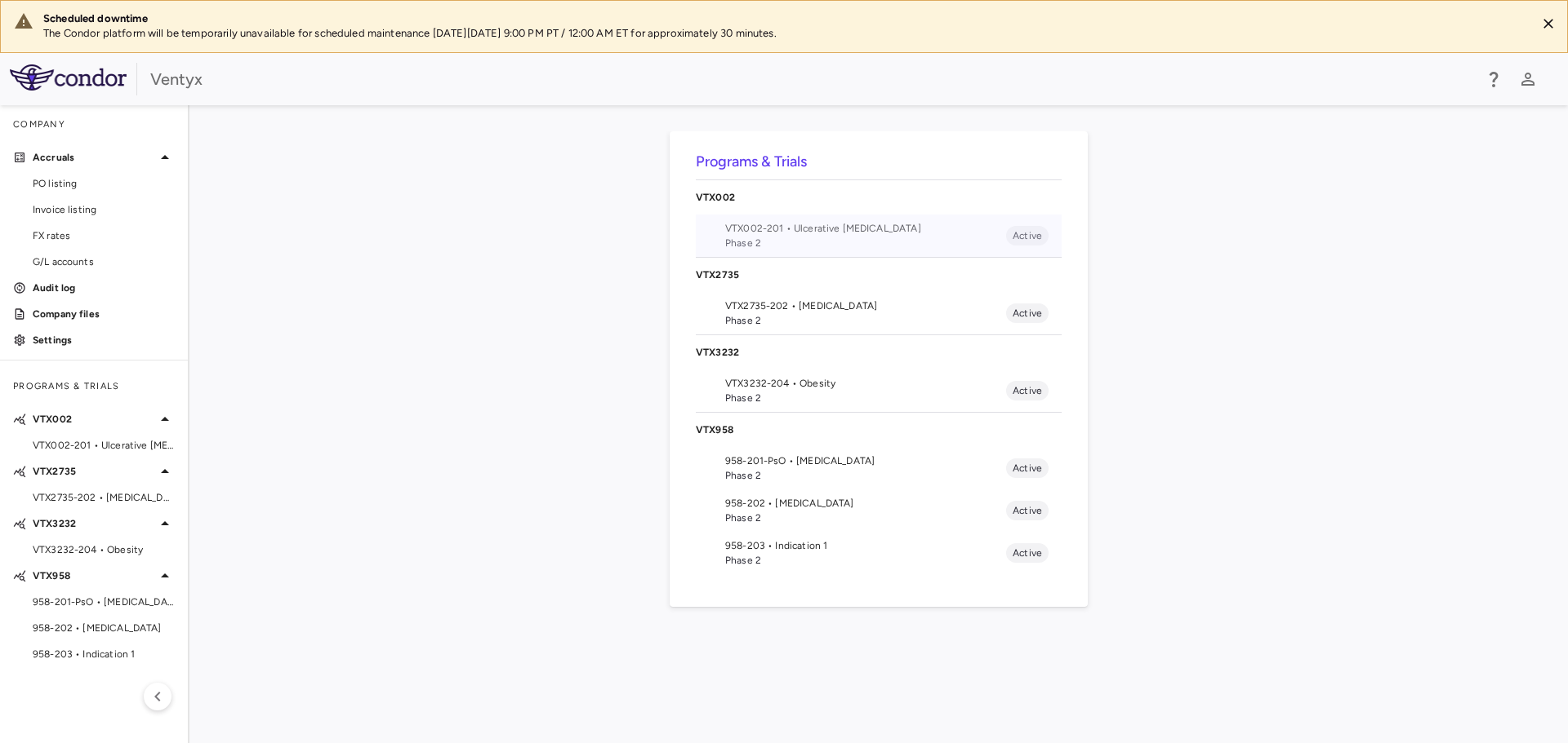
click at [802, 228] on span "VTX002-201 • Ulcerative Colitis" at bounding box center [865, 228] width 281 height 15
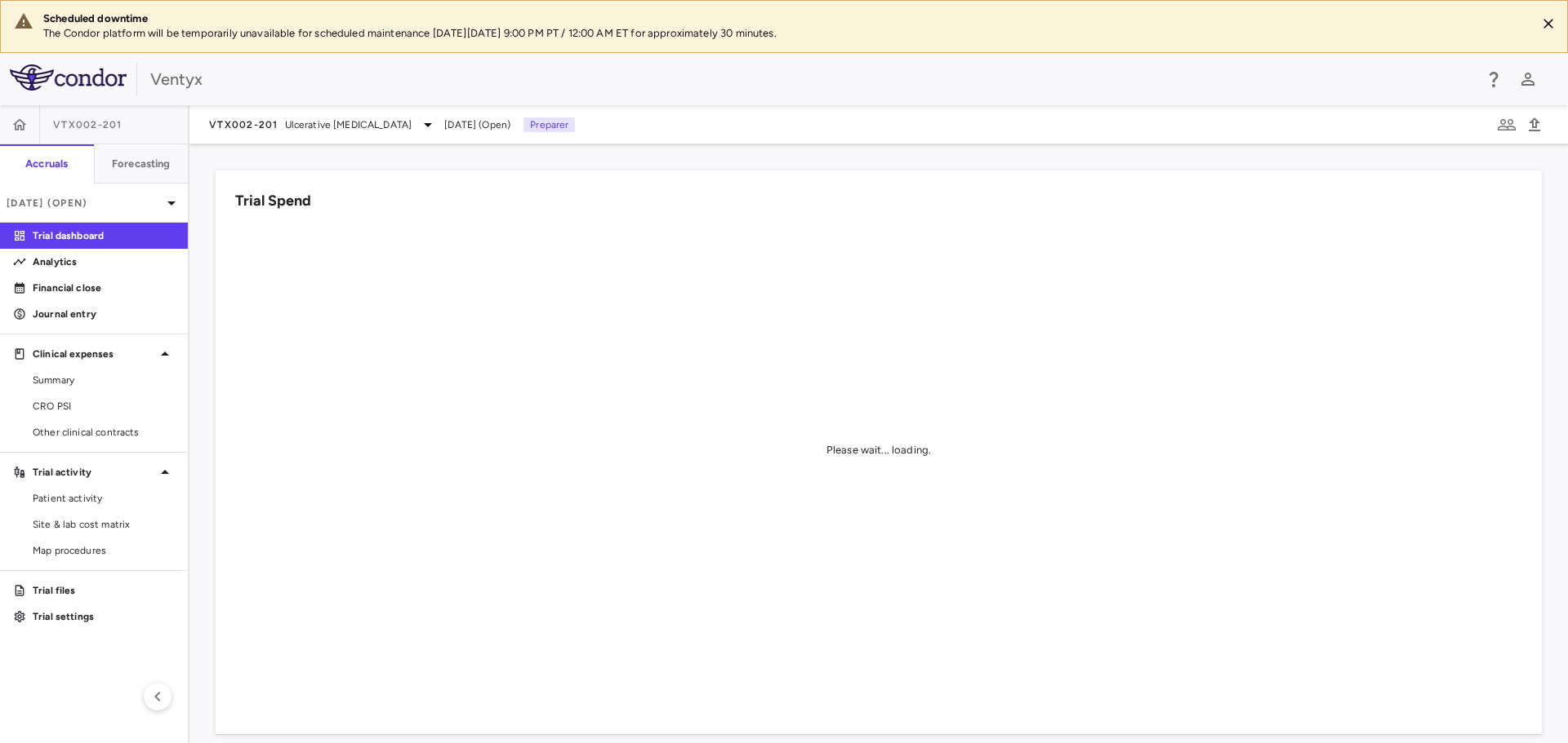
click at [204, 375] on div "Trial Spend Please wait... loading." at bounding box center [868, 442] width 1345 height 583
click at [26, 125] on icon "button" at bounding box center [20, 125] width 17 height 17
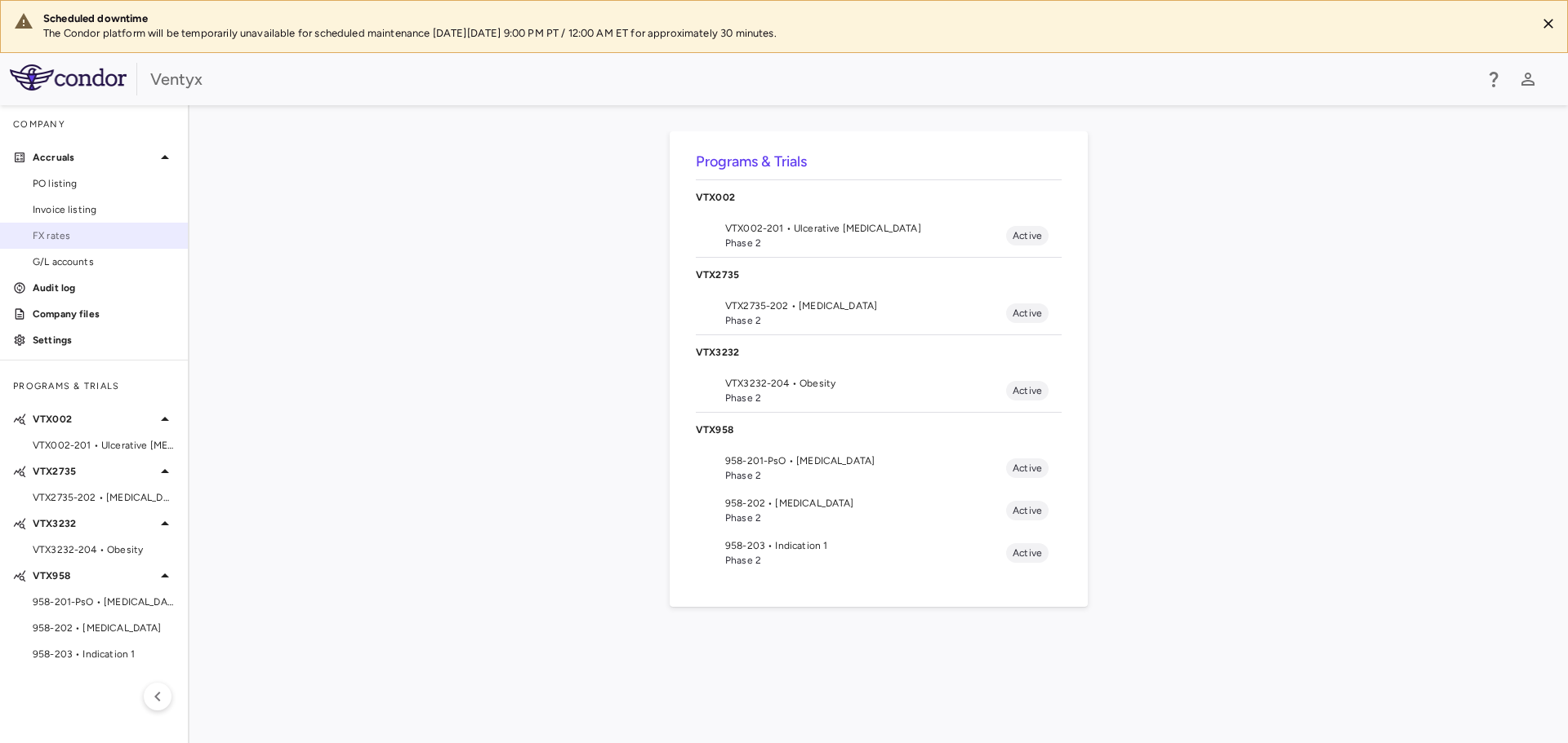
click at [95, 237] on span "FX rates" at bounding box center [103, 236] width 142 height 15
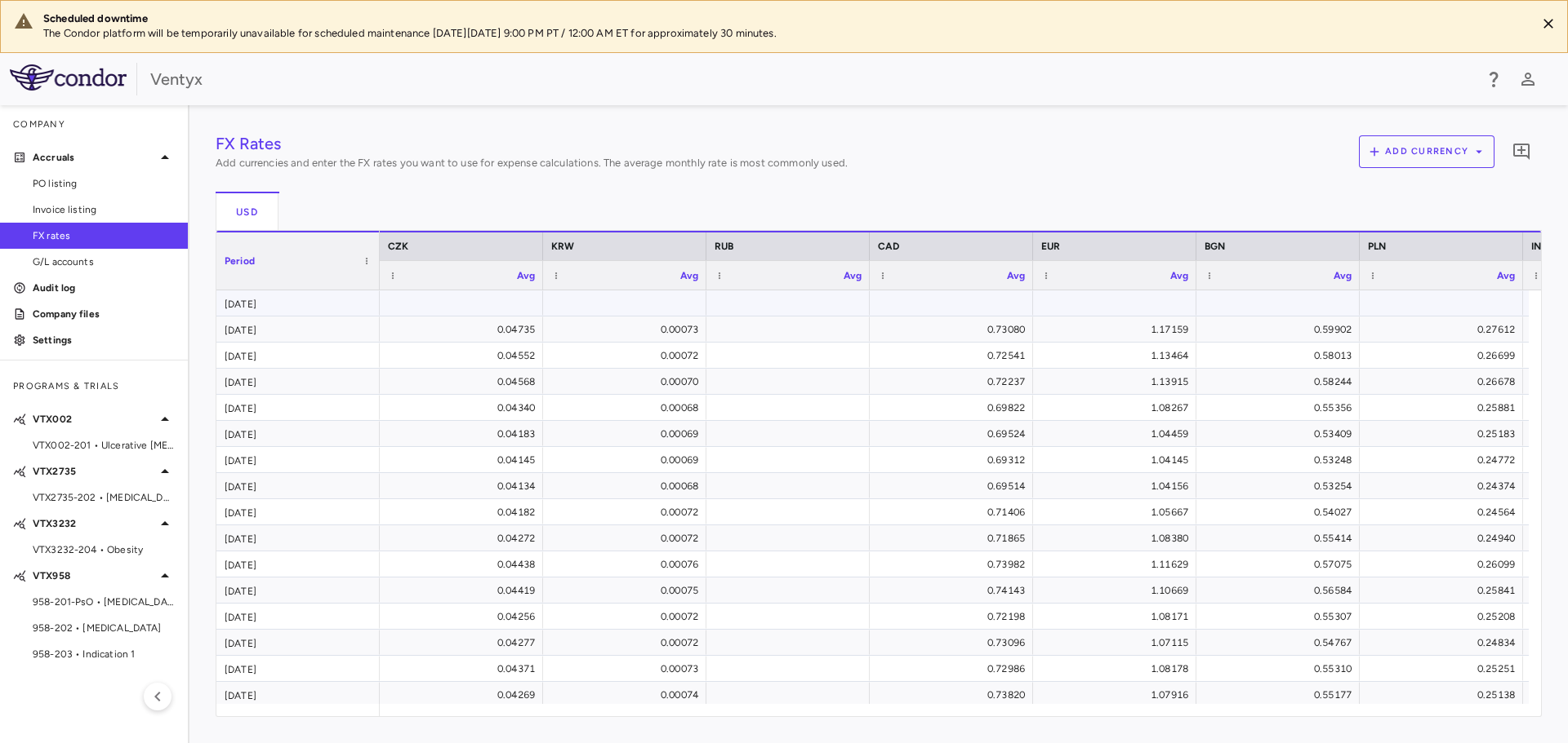
click at [508, 304] on div at bounding box center [461, 303] width 147 height 24
type input "******"
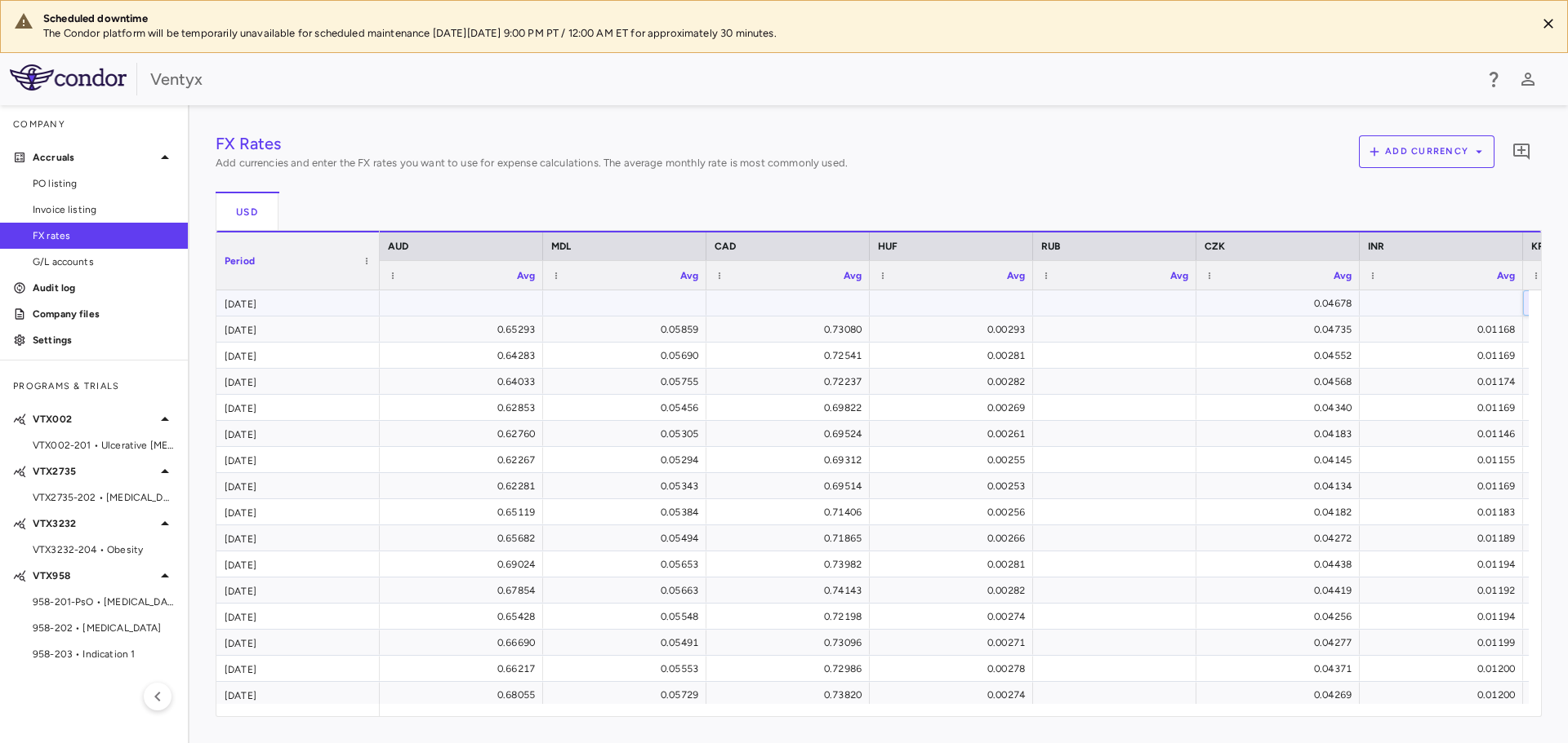
click at [456, 300] on div at bounding box center [461, 303] width 147 height 24
type input "******"
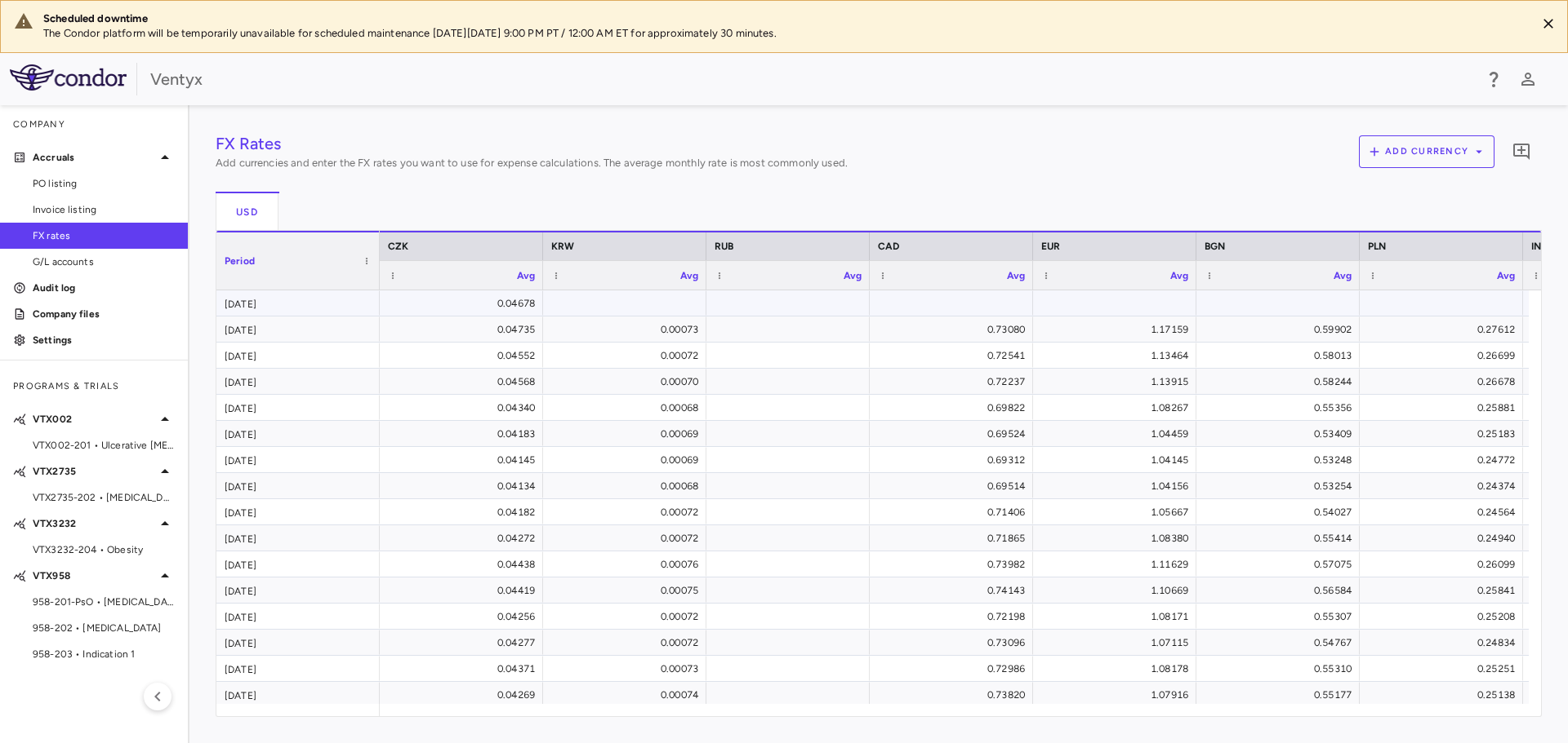
click at [629, 298] on div at bounding box center [625, 303] width 147 height 24
type input "******"
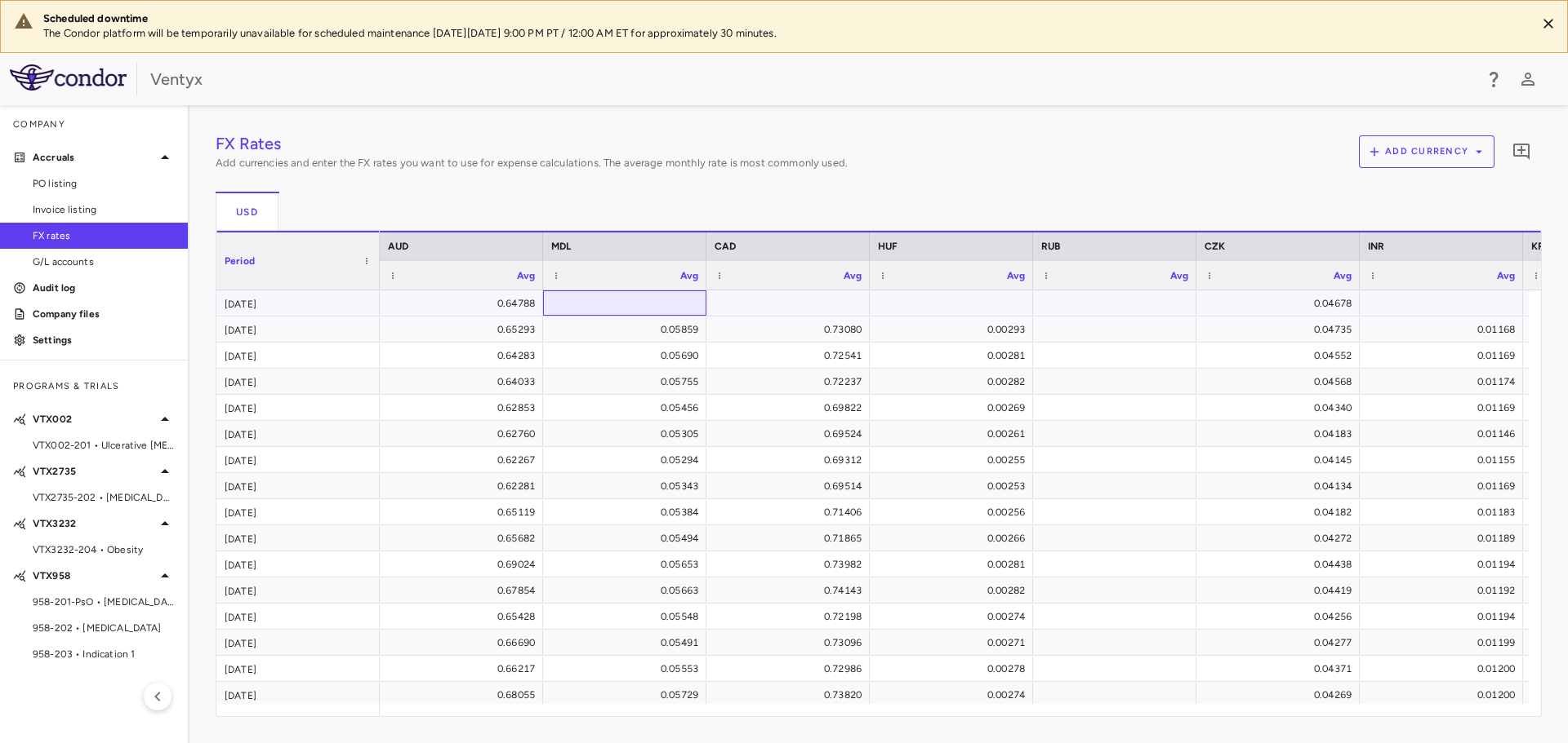
click at [634, 299] on div at bounding box center [625, 303] width 147 height 24
type input "******"
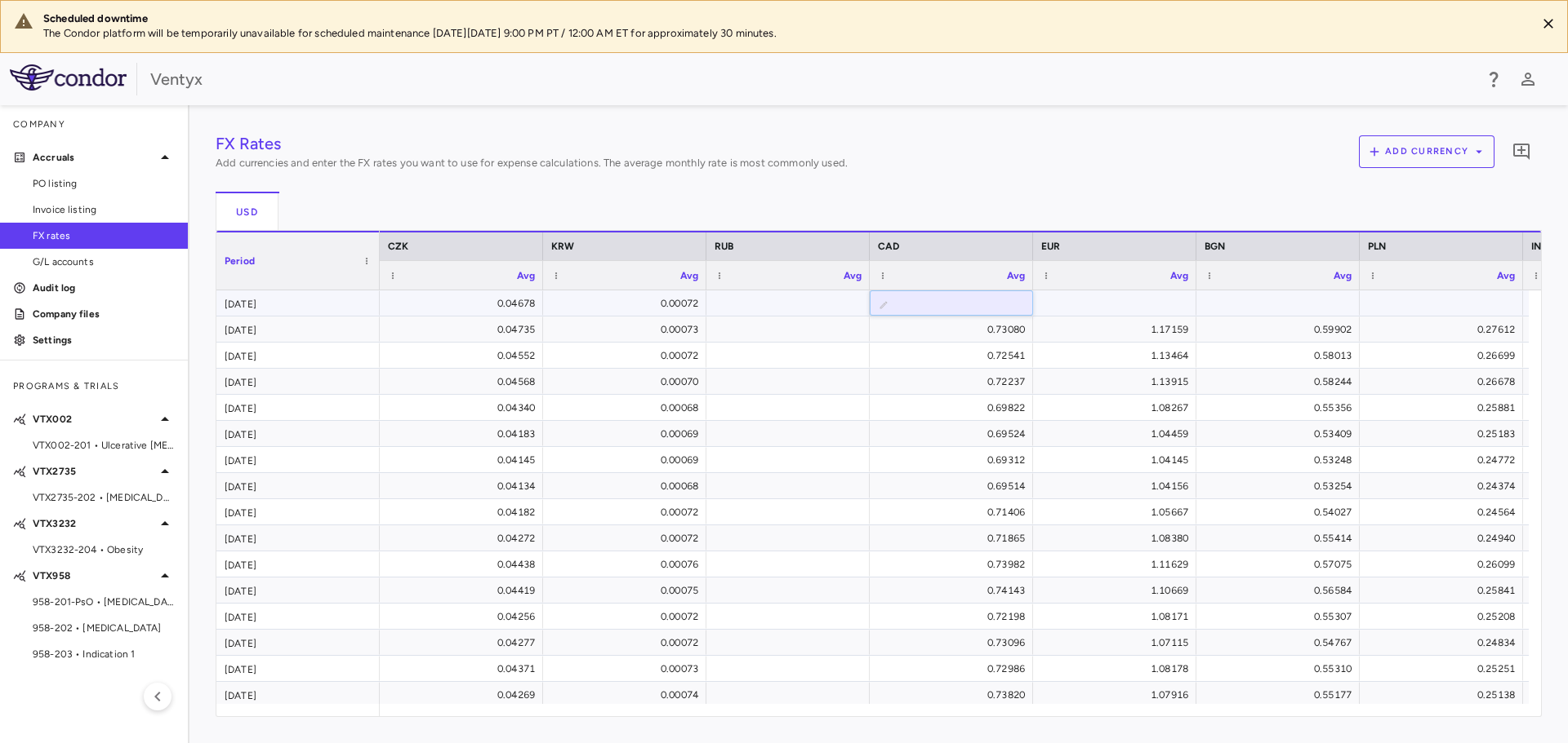
click at [971, 300] on input "number" at bounding box center [964, 304] width 137 height 27
type input "******"
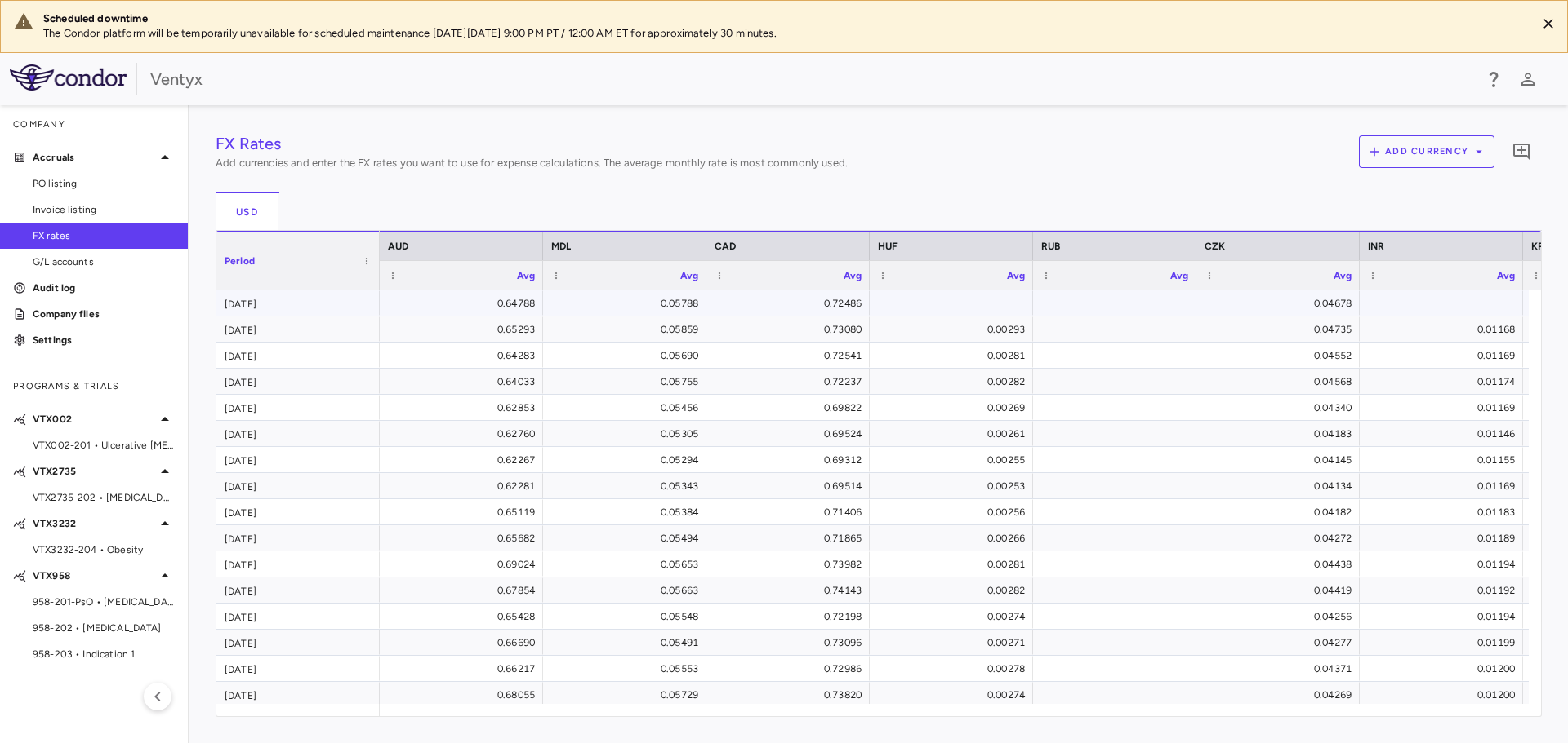
click at [918, 300] on div at bounding box center [951, 303] width 147 height 24
click at [940, 302] on input "number" at bounding box center [964, 304] width 137 height 27
type input "******"
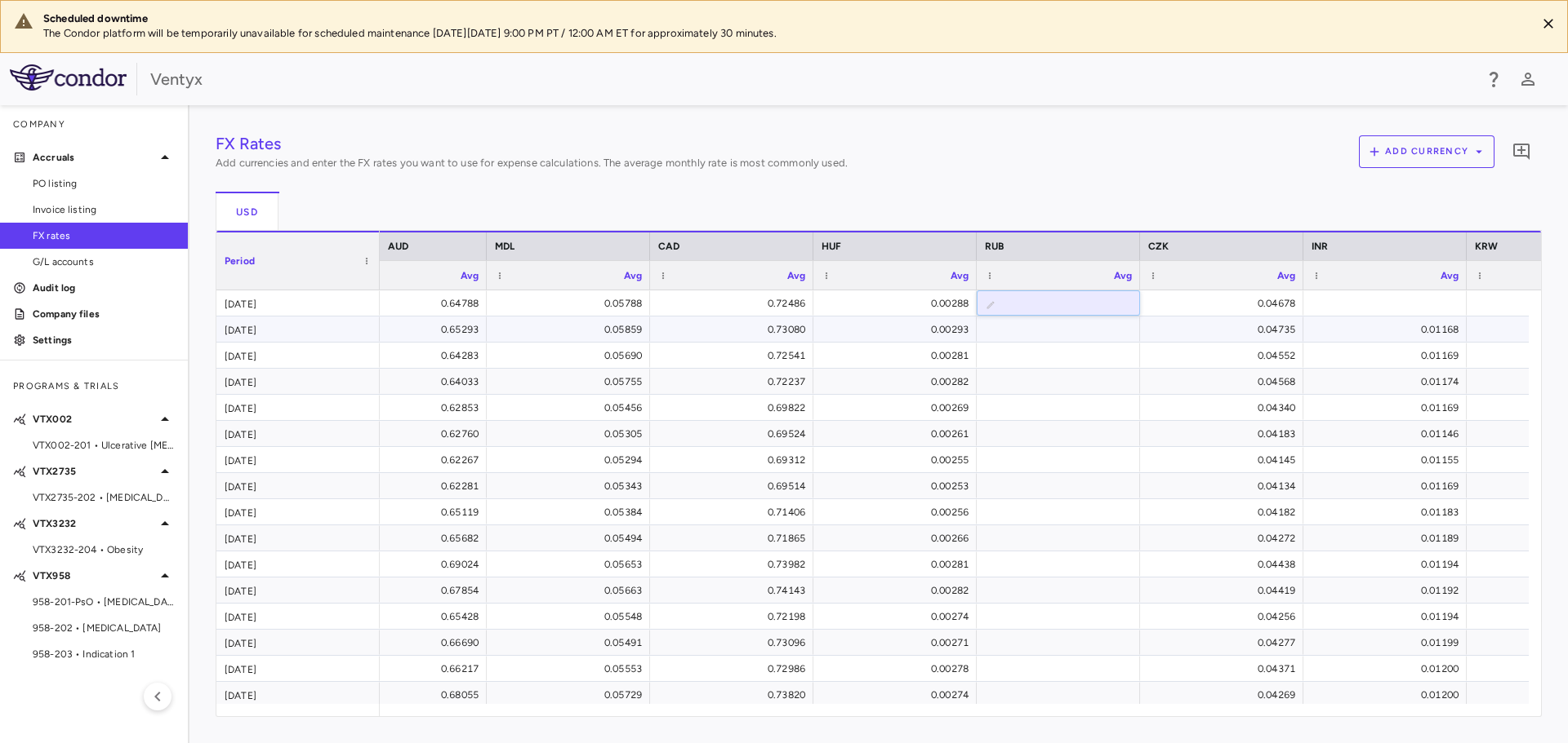
scroll to position [0, 82]
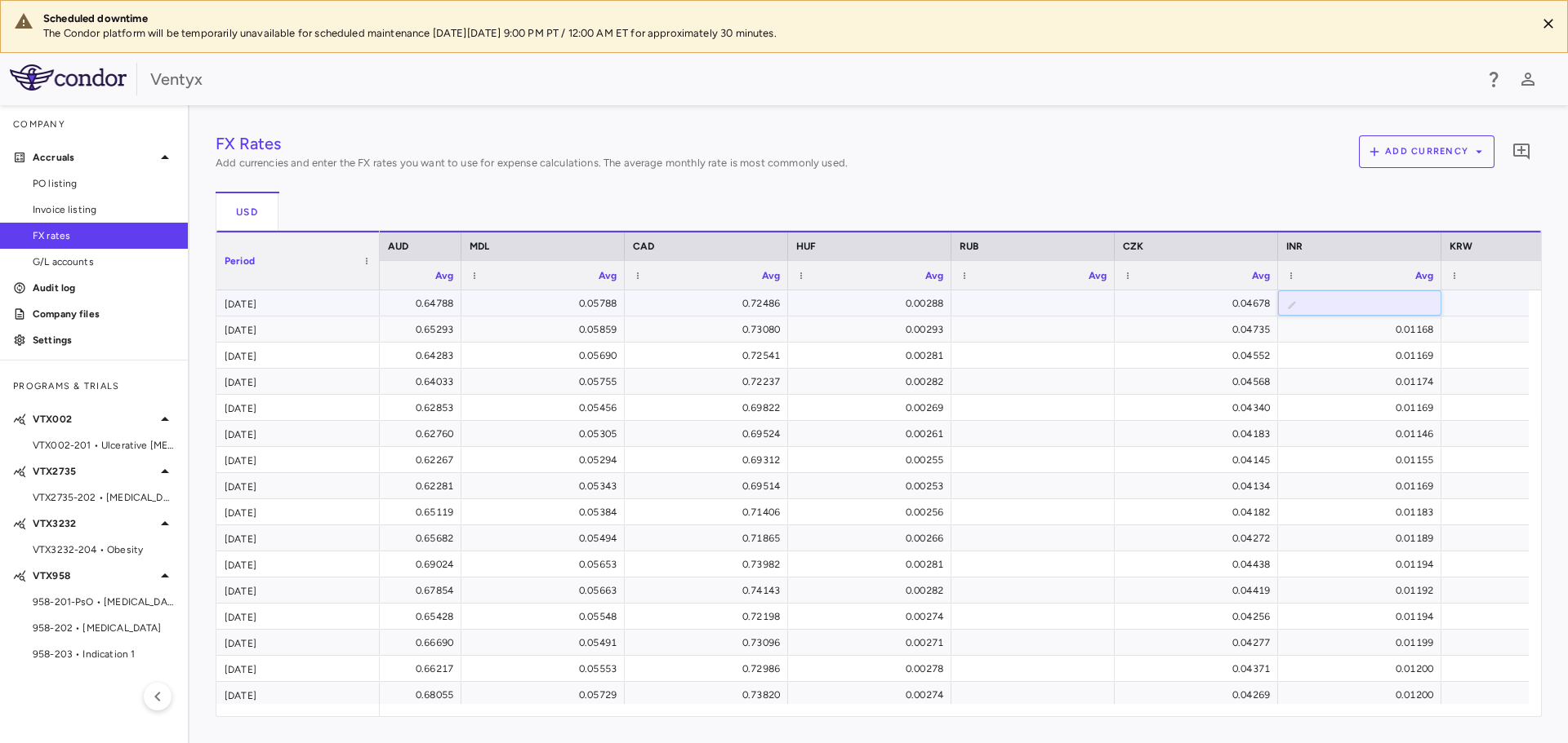
click at [1324, 302] on input "number" at bounding box center [1372, 304] width 137 height 27
type input "******"
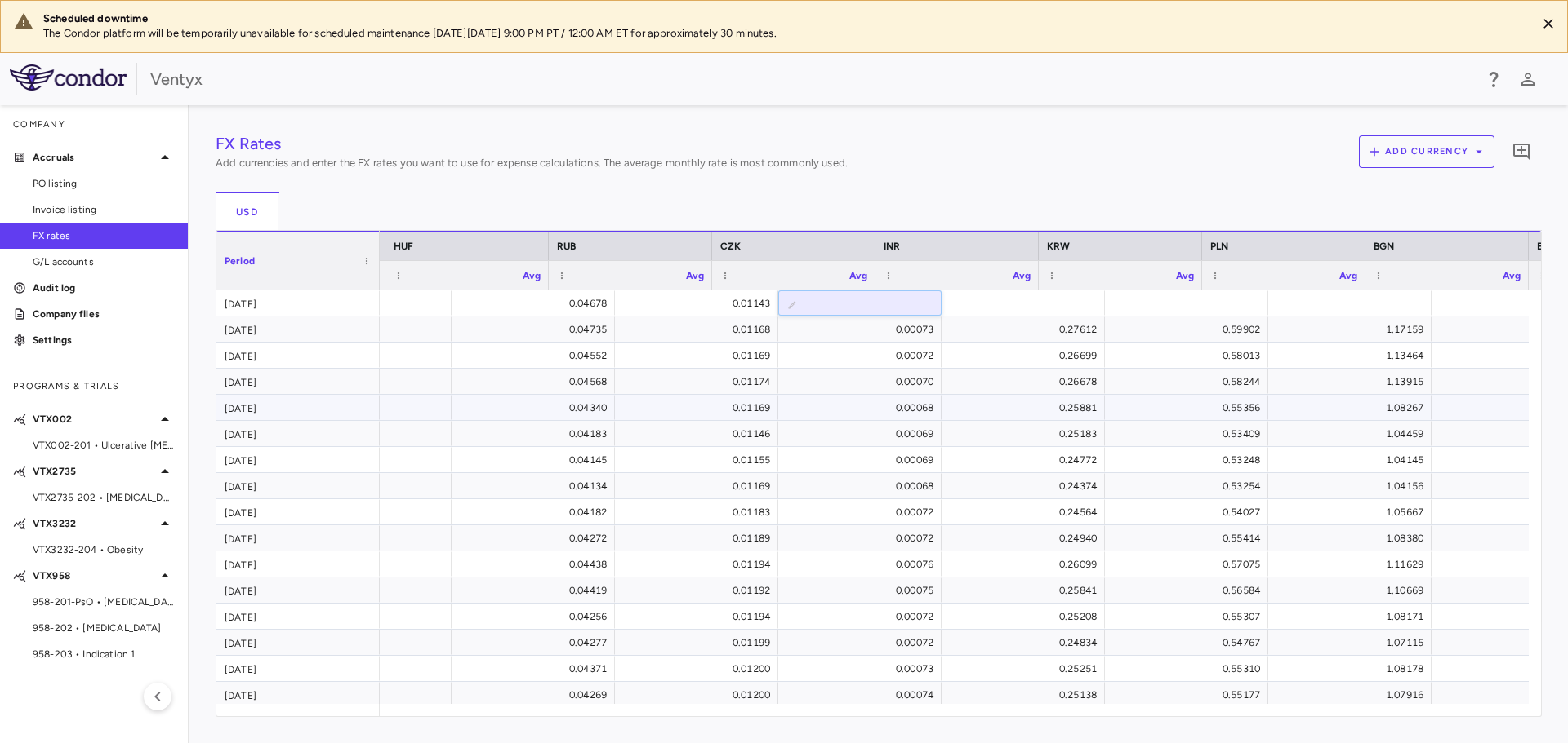
scroll to position [0, 788]
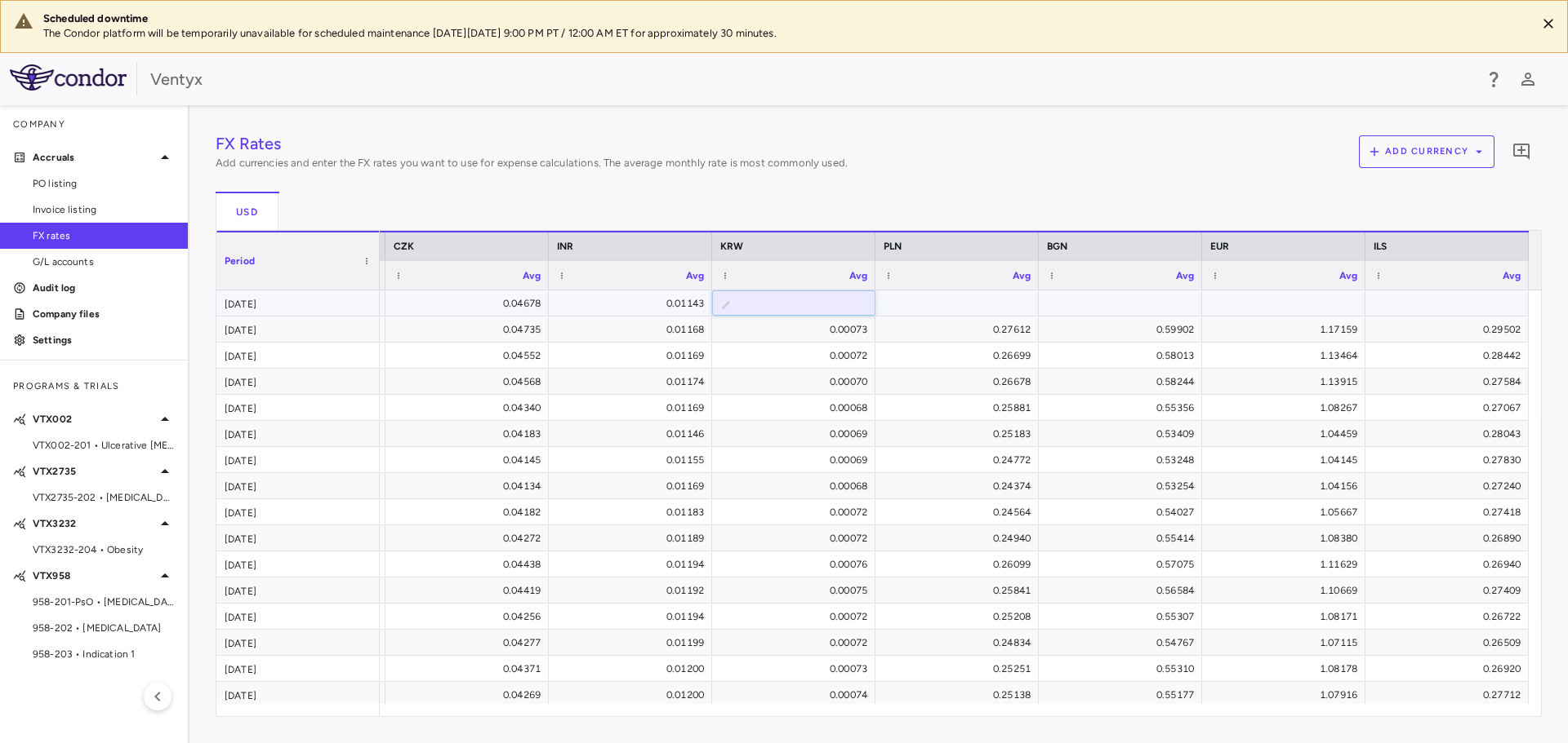
click at [967, 300] on div at bounding box center [957, 303] width 147 height 24
click at [964, 304] on input "number" at bounding box center [969, 304] width 137 height 27
type input "******"
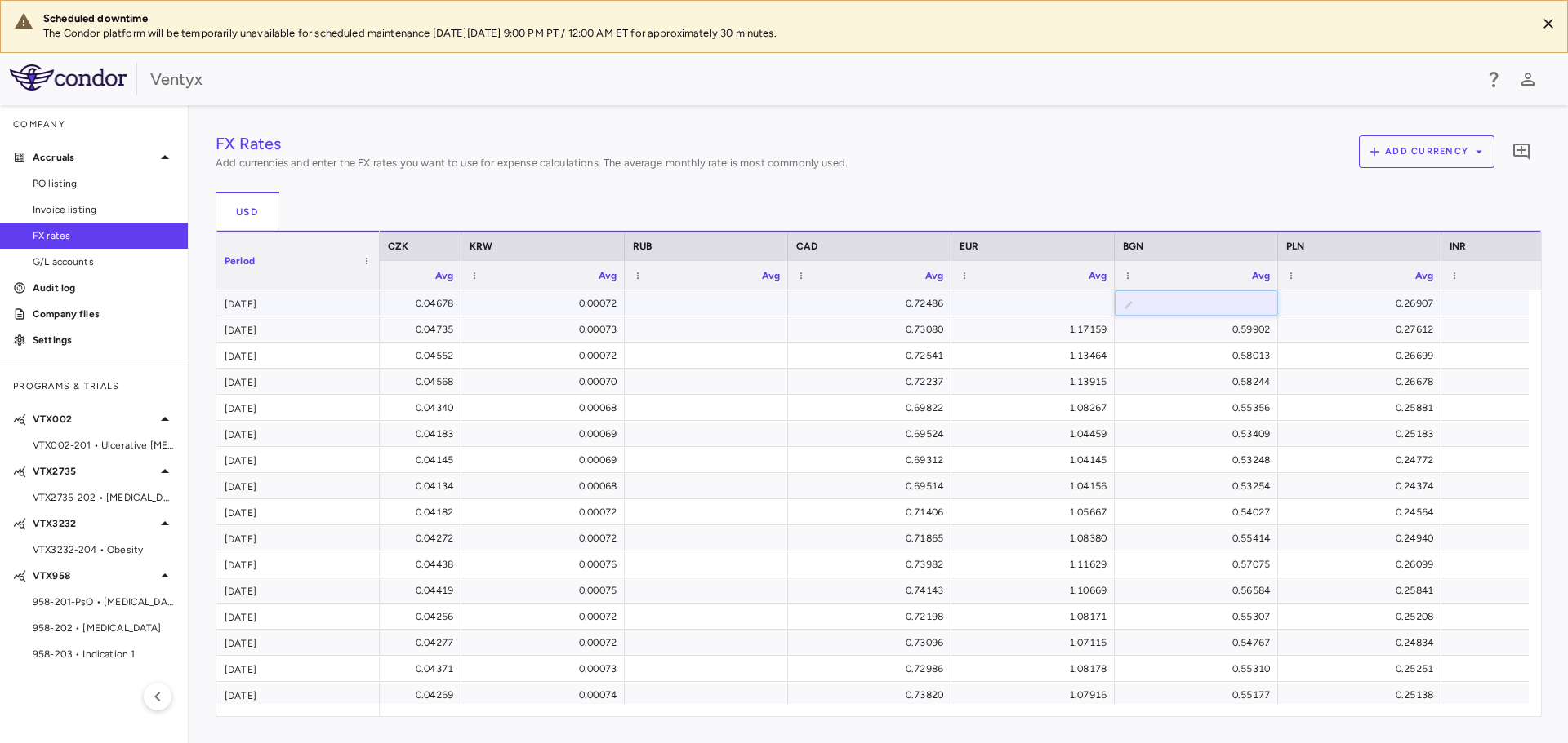
click at [1196, 306] on input "number" at bounding box center [1209, 304] width 137 height 27
type input "******"
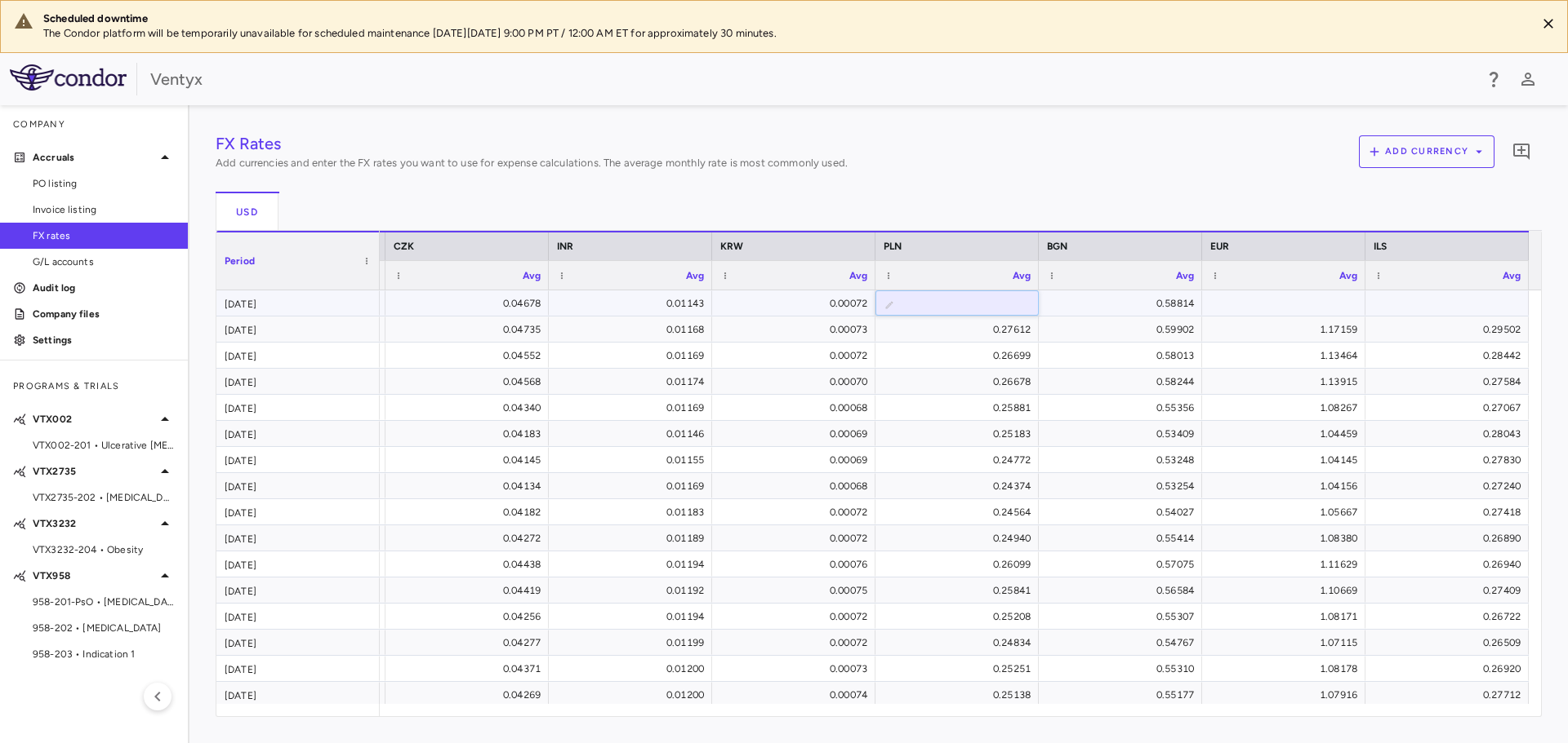
click at [1256, 314] on div at bounding box center [1284, 303] width 147 height 24
click at [1311, 307] on input "number" at bounding box center [1296, 304] width 137 height 27
type input "******"
click at [1272, 299] on input "number" at bounding box center [1296, 304] width 137 height 27
type input "******"
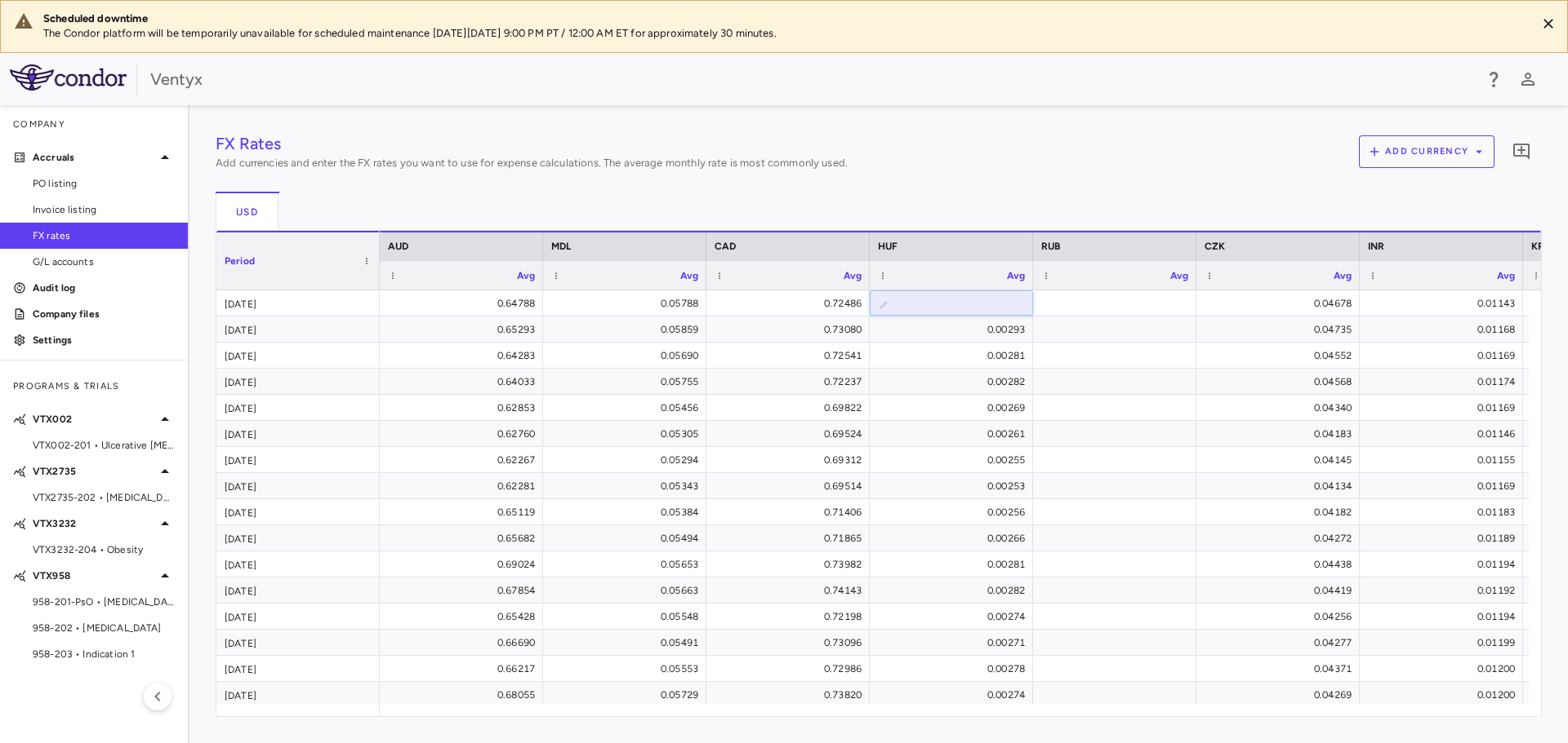
click at [1094, 166] on div "FX Rates Add currencies and enter the FX rates you want to use for expense calc…" at bounding box center [878, 155] width 1326 height 47
click at [1107, 308] on div at bounding box center [1114, 303] width 147 height 24
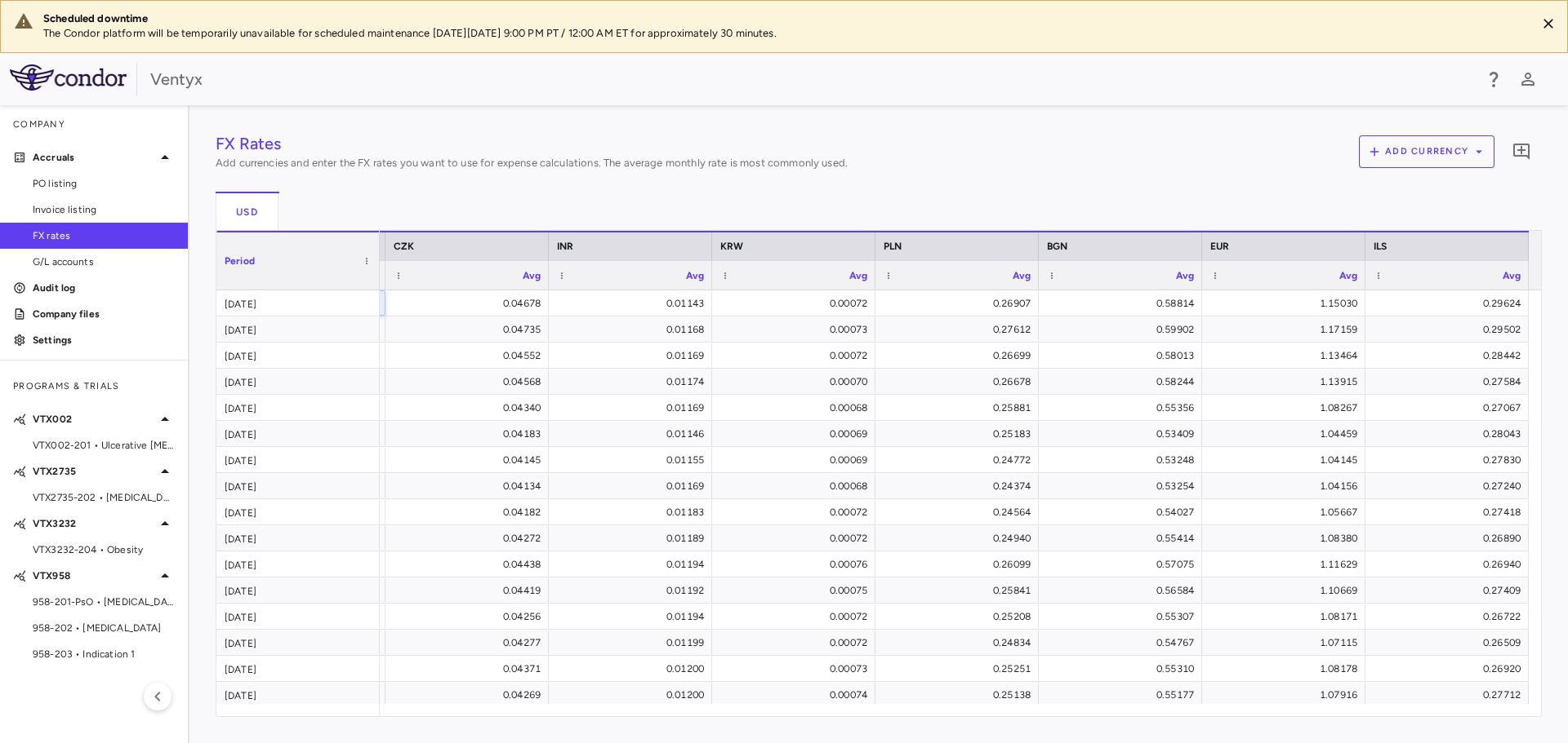
click at [1143, 176] on div "FX Rates Add currencies and enter the FX rates you want to use for expense calc…" at bounding box center [878, 155] width 1326 height 47
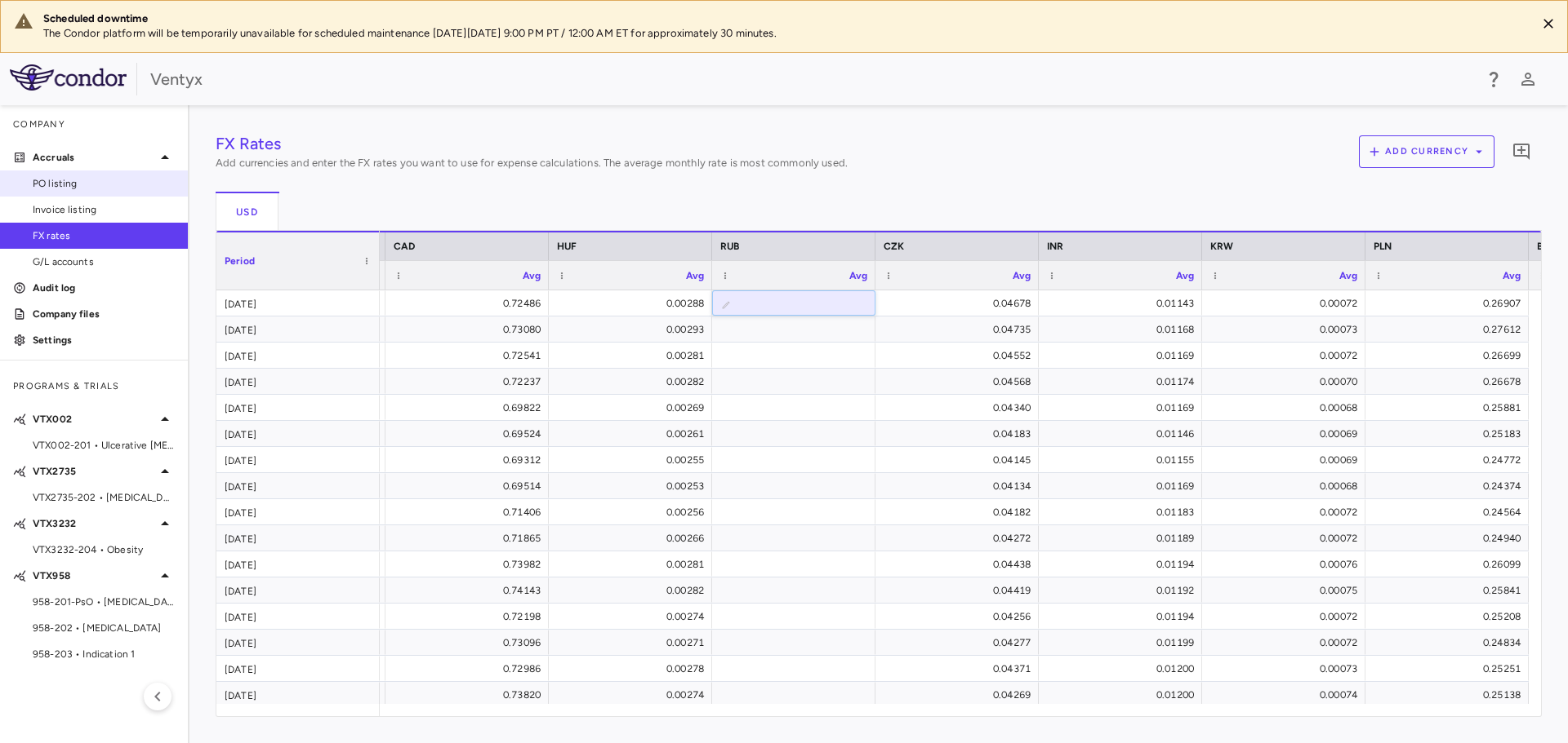
click at [70, 180] on span "PO listing" at bounding box center [103, 184] width 142 height 15
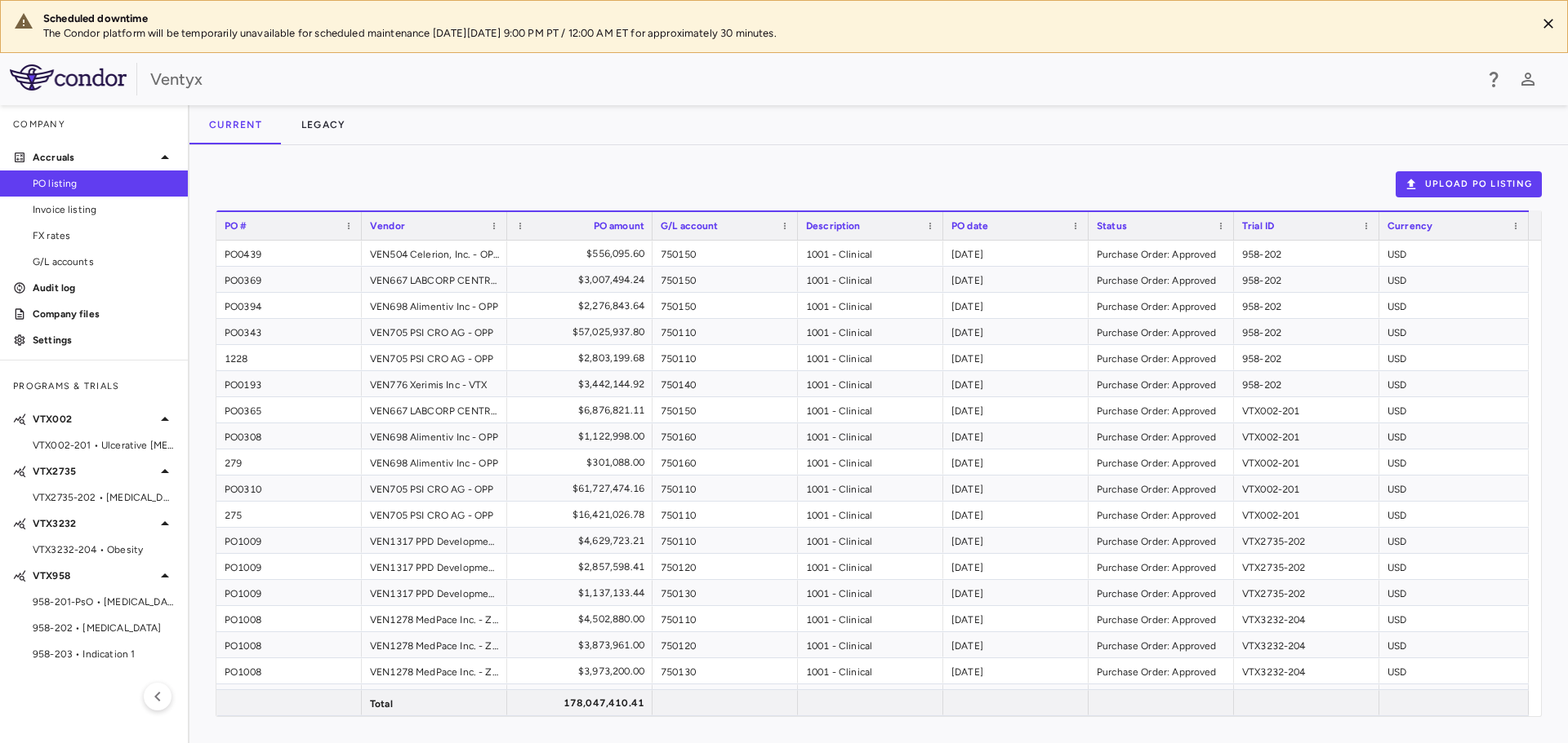
click at [88, 439] on span "VTX002-201 • Ulcerative Colitis" at bounding box center [103, 446] width 142 height 15
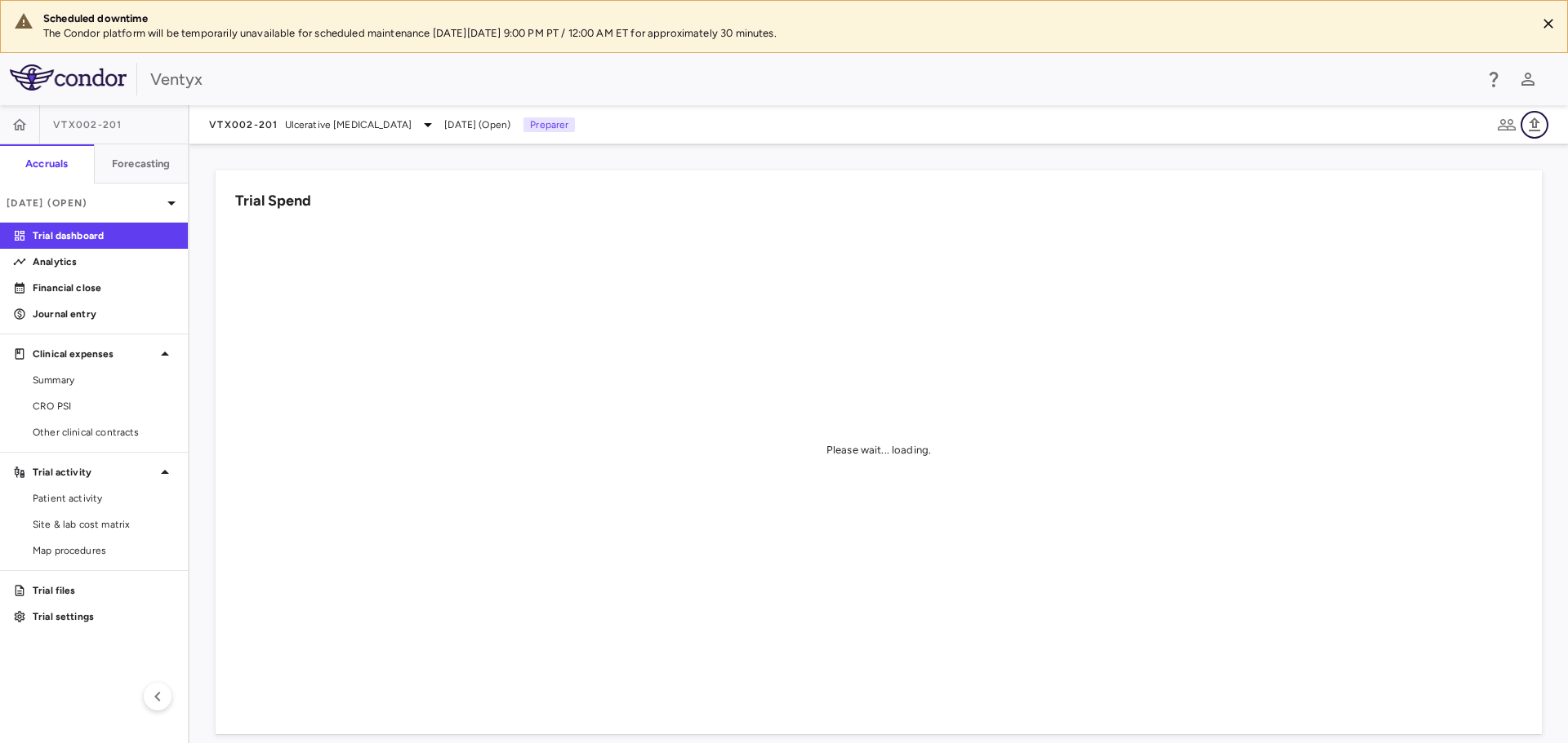
click at [1533, 124] on icon "button" at bounding box center [1534, 124] width 12 height 14
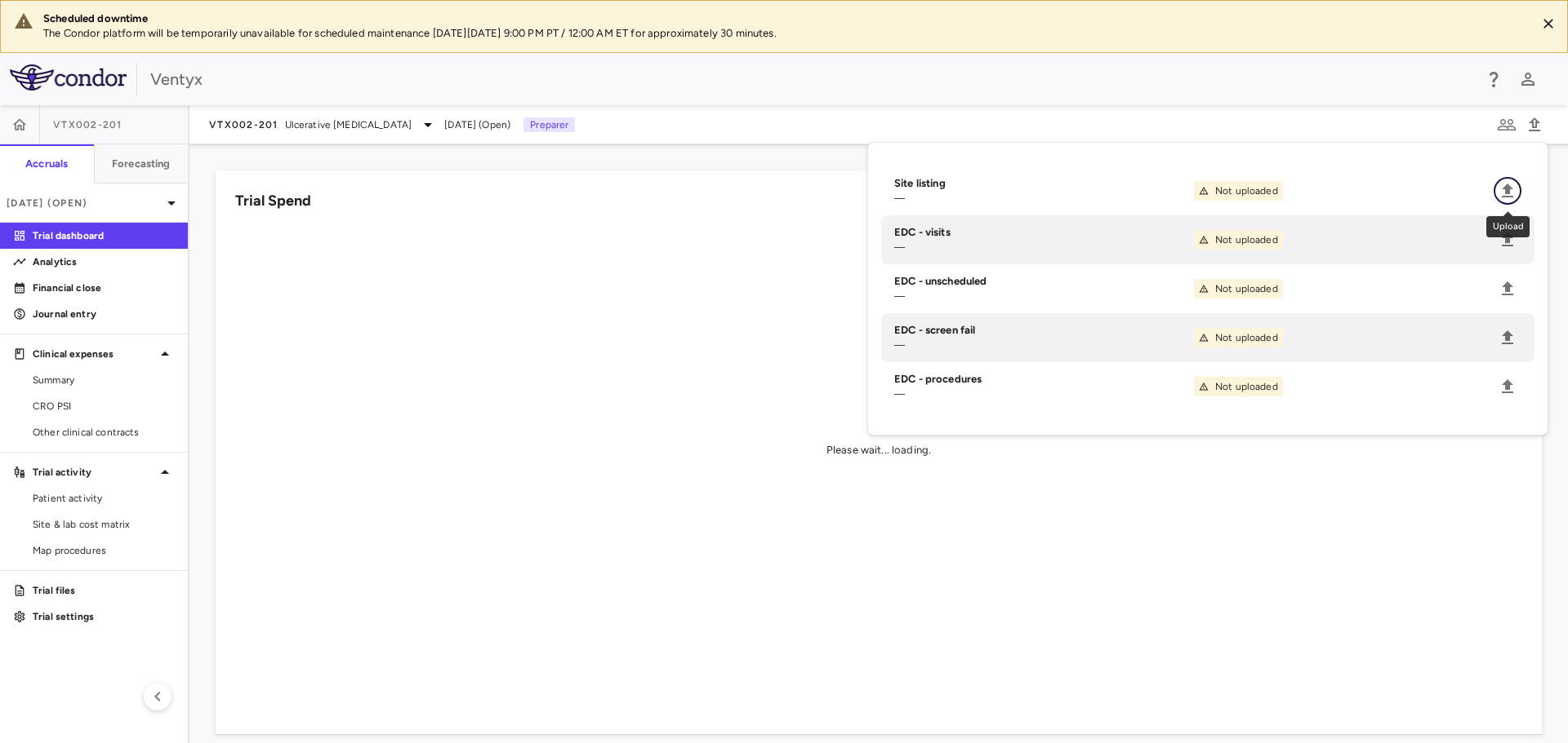
click at [1517, 189] on button "Upload" at bounding box center [1508, 191] width 28 height 28
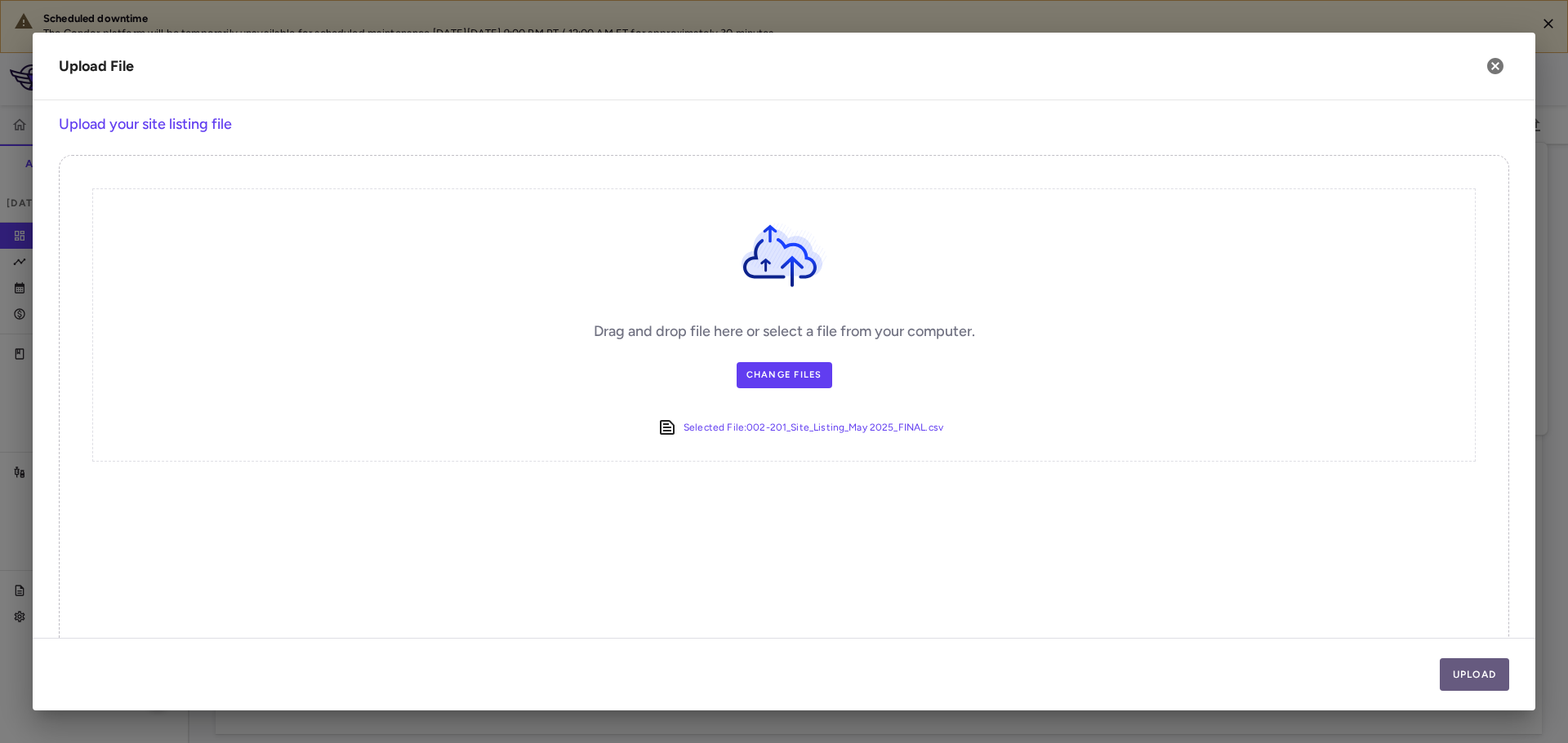
click at [1449, 663] on button "Upload" at bounding box center [1474, 674] width 70 height 32
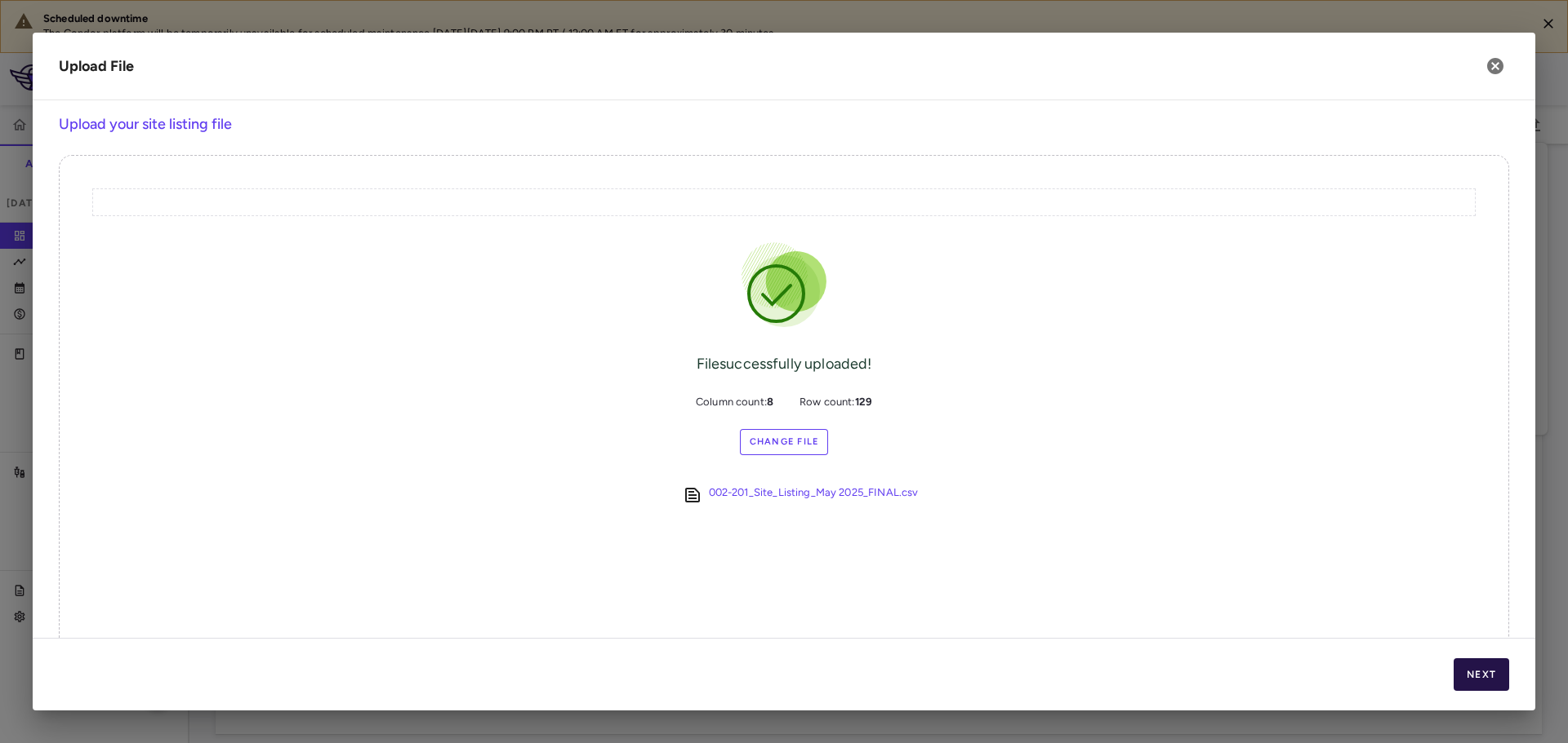
click at [1492, 683] on button "Next" at bounding box center [1481, 674] width 55 height 32
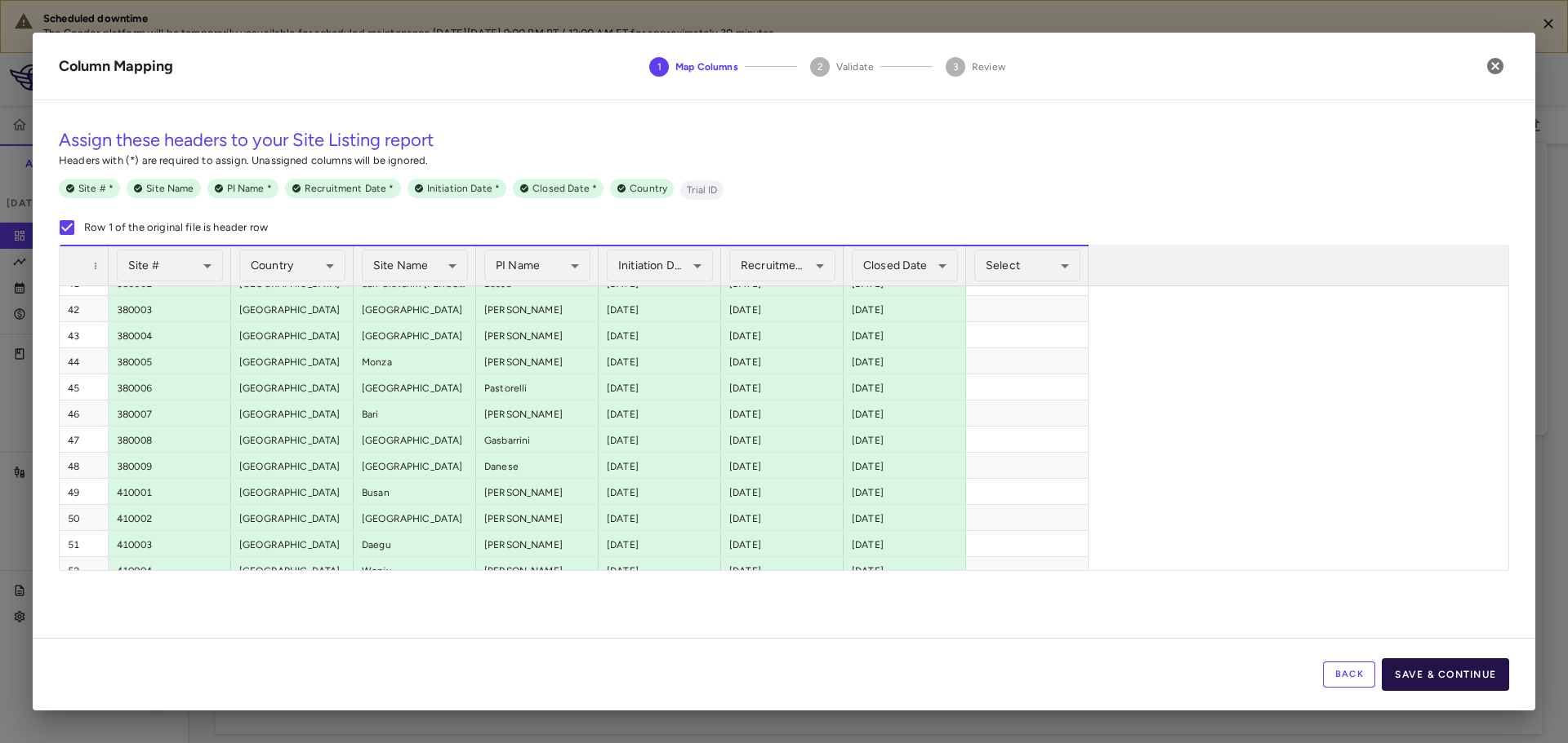
click at [1457, 673] on button "Save & Continue" at bounding box center [1445, 674] width 127 height 32
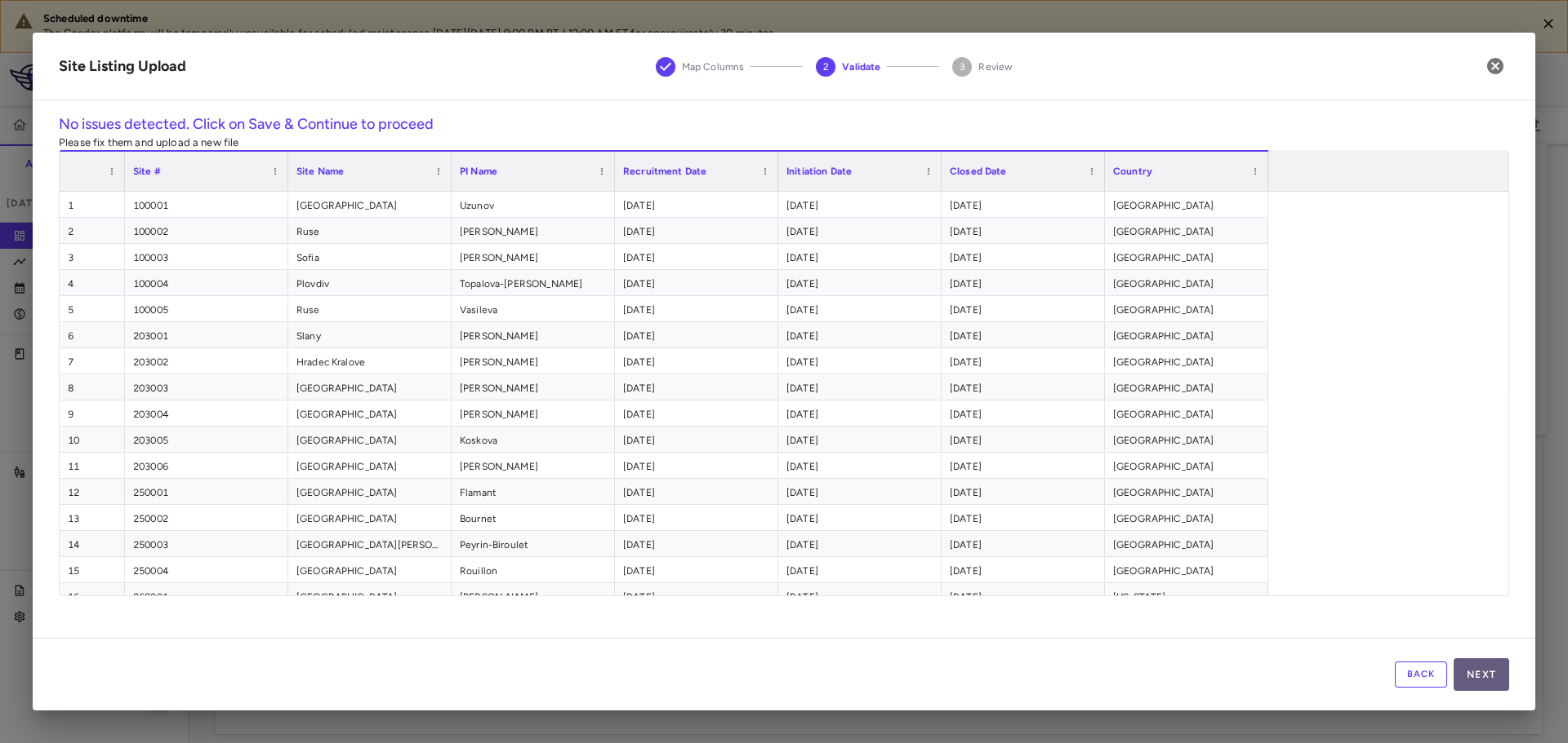
click at [1486, 678] on button "Next" at bounding box center [1481, 674] width 55 height 32
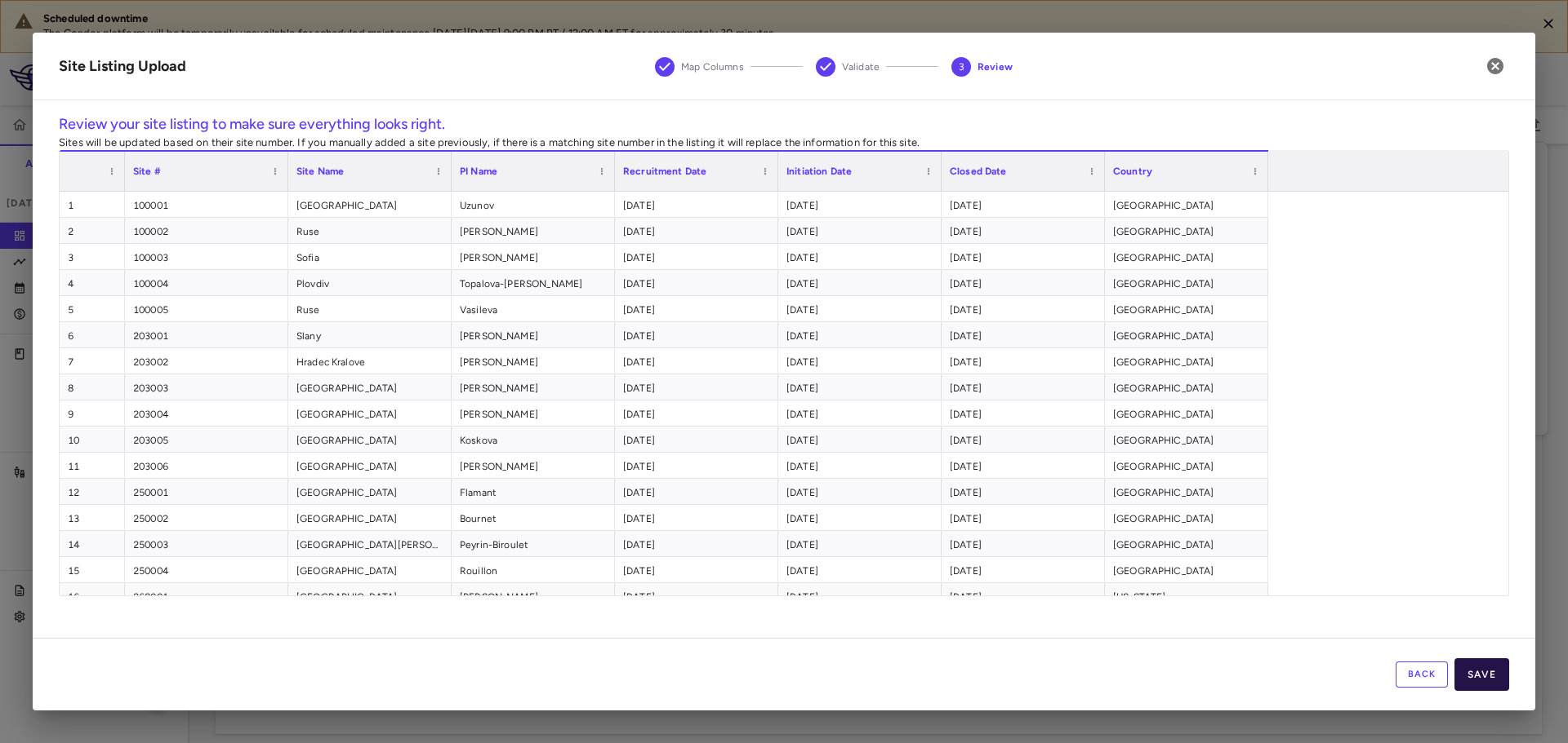
click at [1475, 683] on button "Save" at bounding box center [1482, 674] width 55 height 32
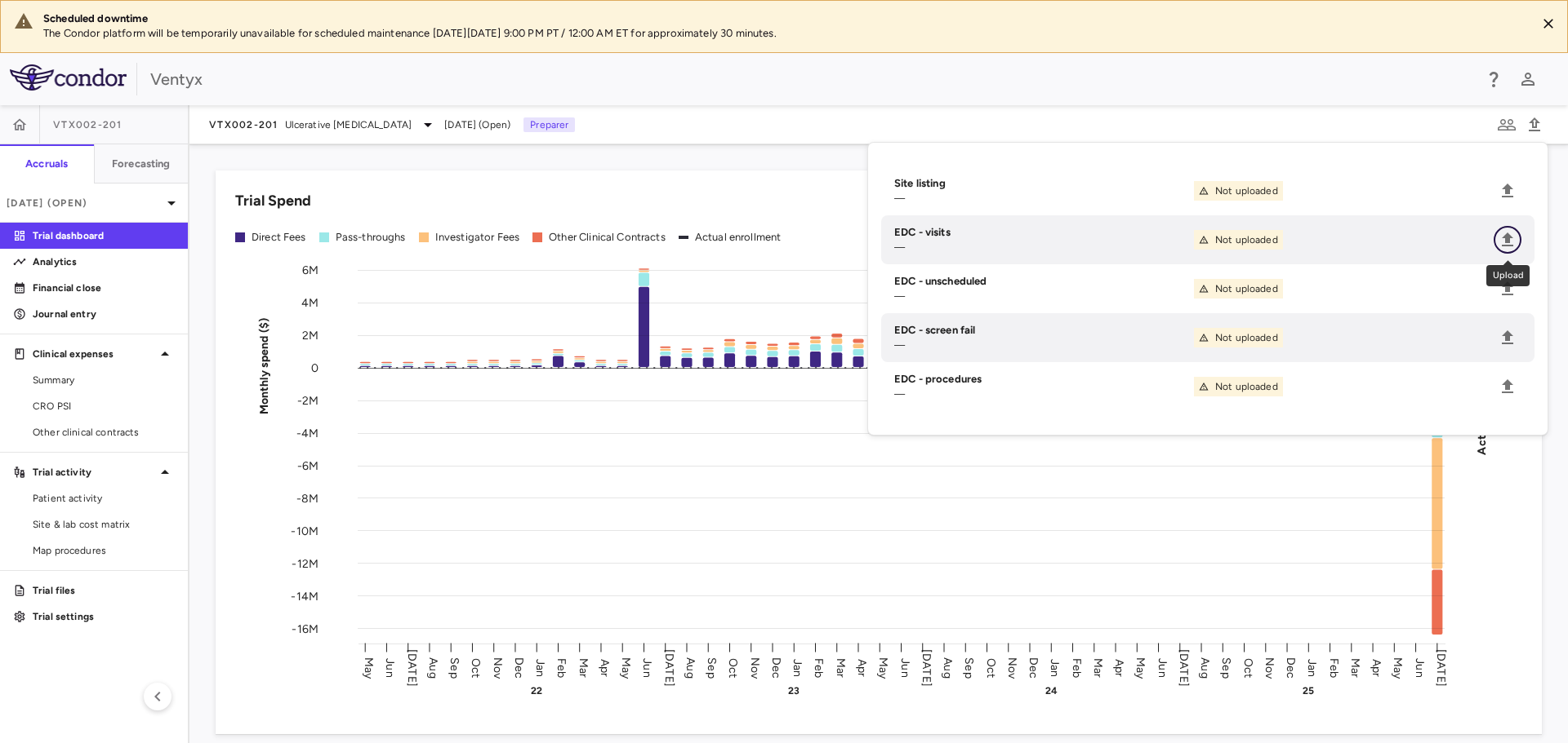
click at [1504, 243] on icon "Upload" at bounding box center [1508, 240] width 20 height 20
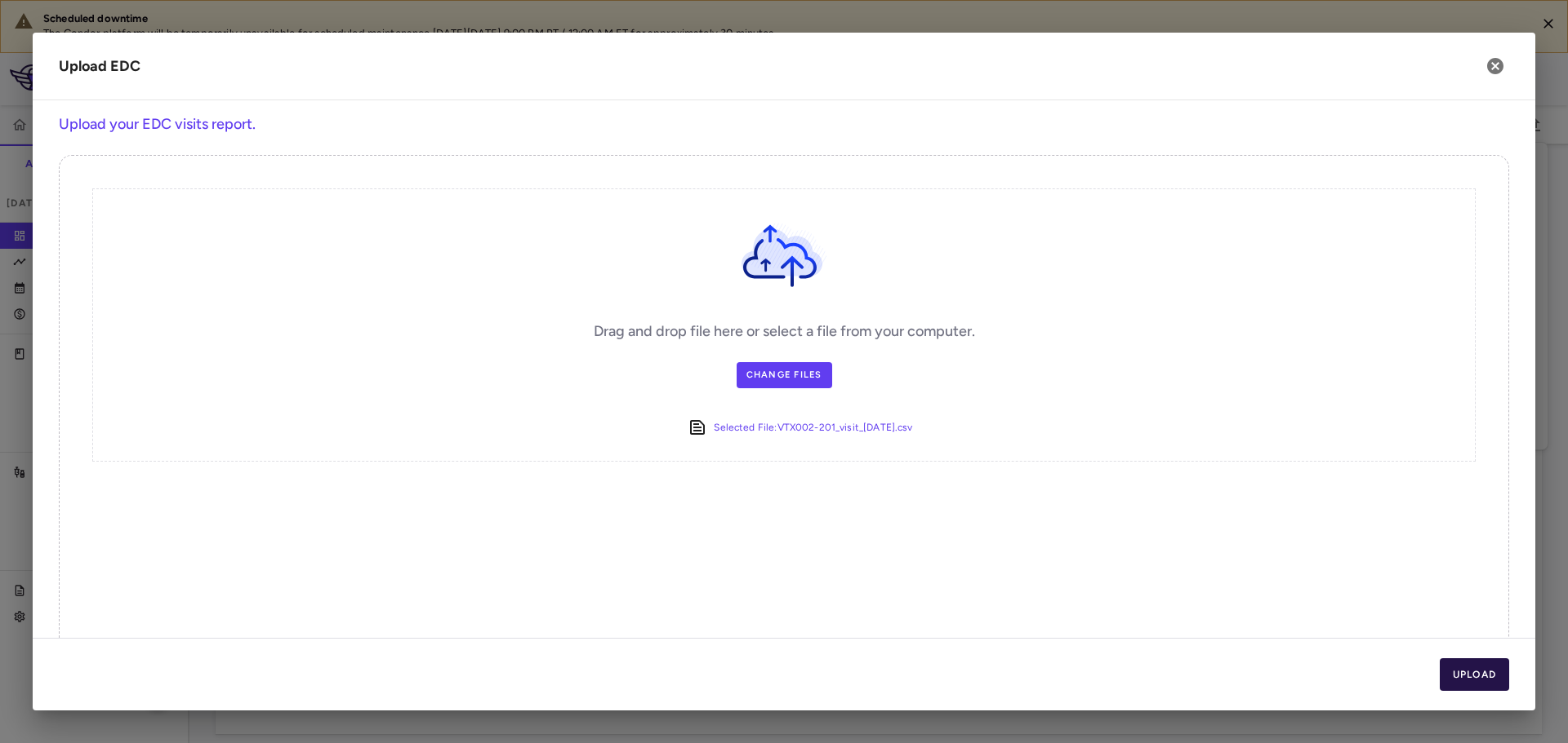
click at [1486, 676] on button "Upload" at bounding box center [1474, 674] width 70 height 32
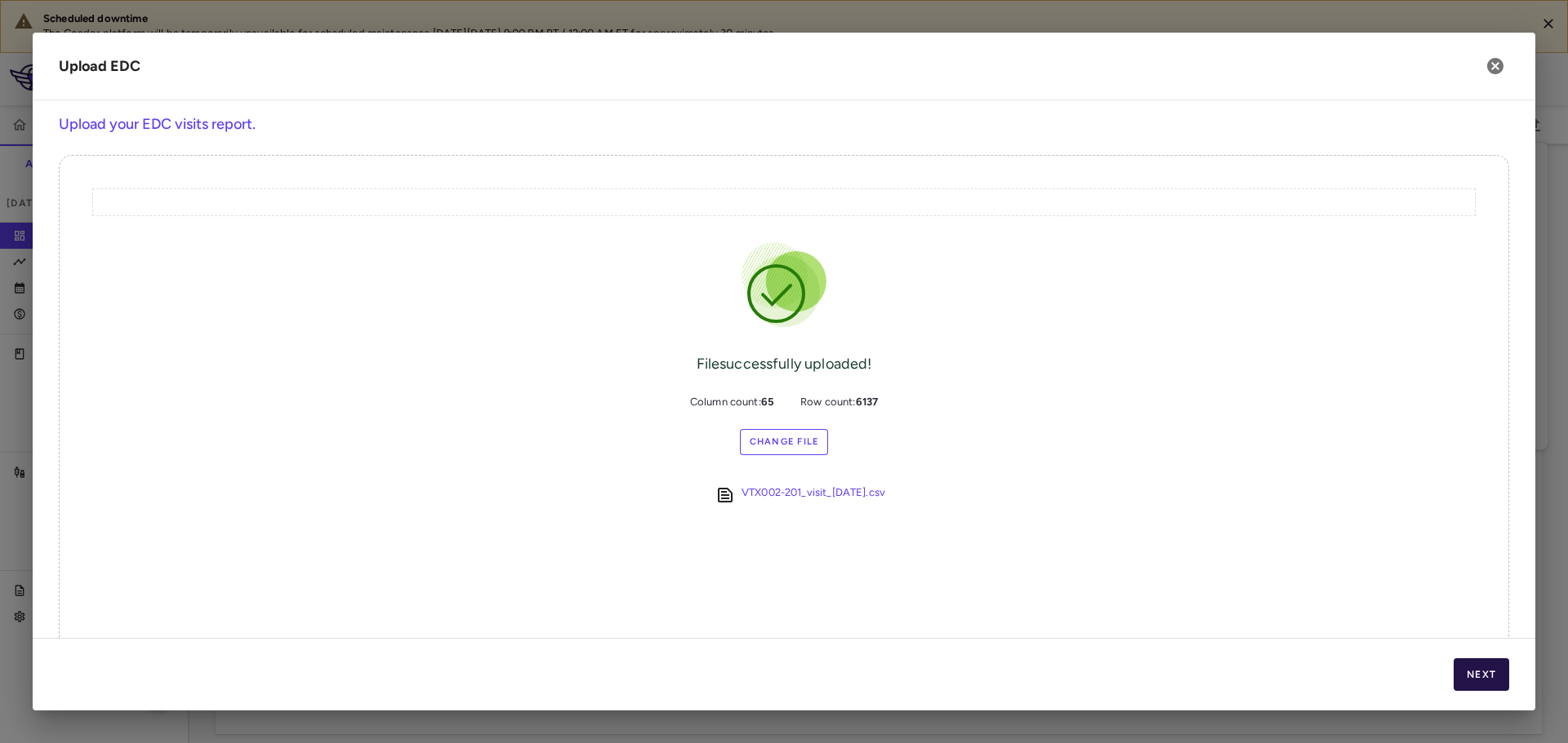
click at [1466, 671] on button "Next" at bounding box center [1481, 674] width 55 height 32
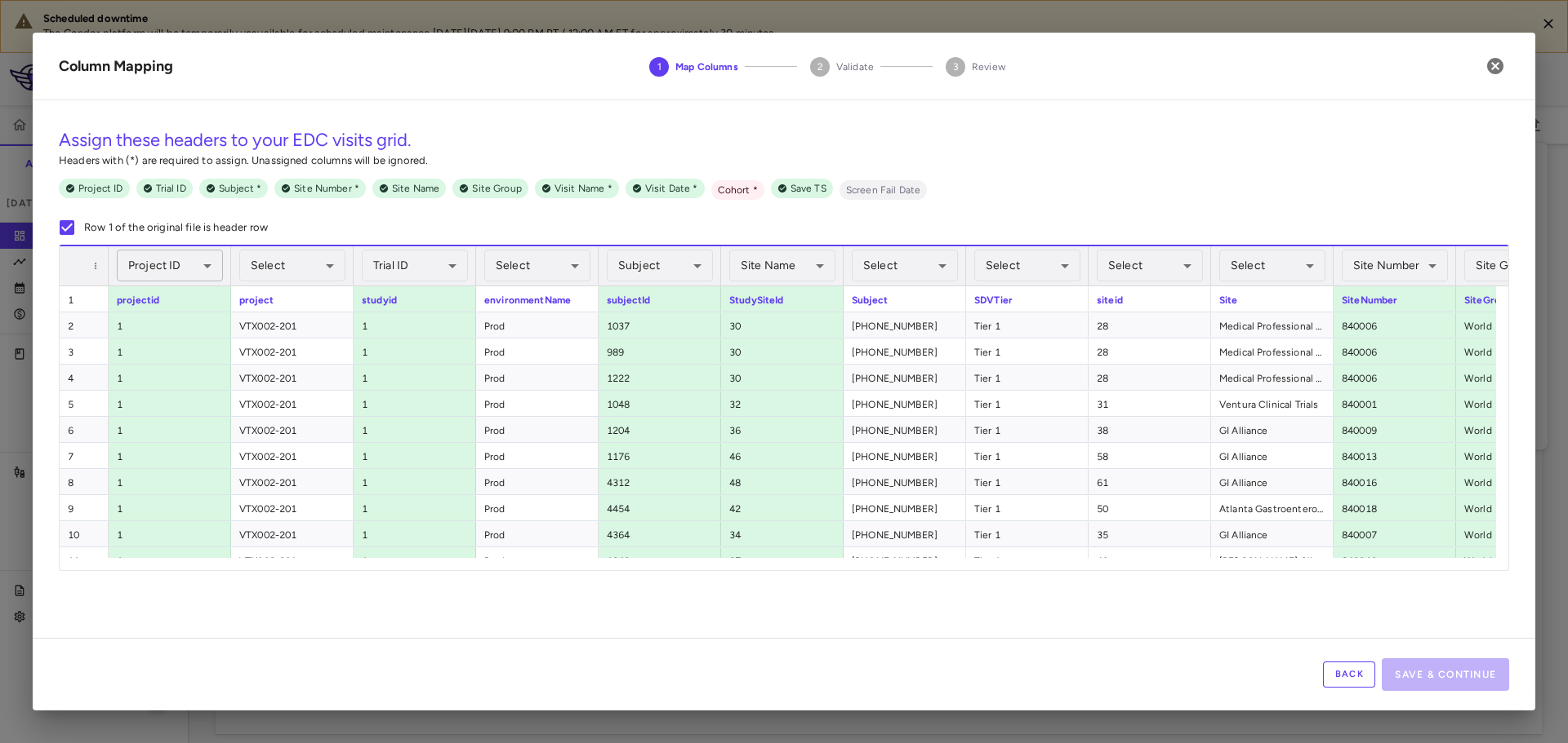
click at [137, 270] on body "Scheduled downtime The Condor platform will be temporarily unavailable for sche…" at bounding box center [784, 372] width 1568 height 743
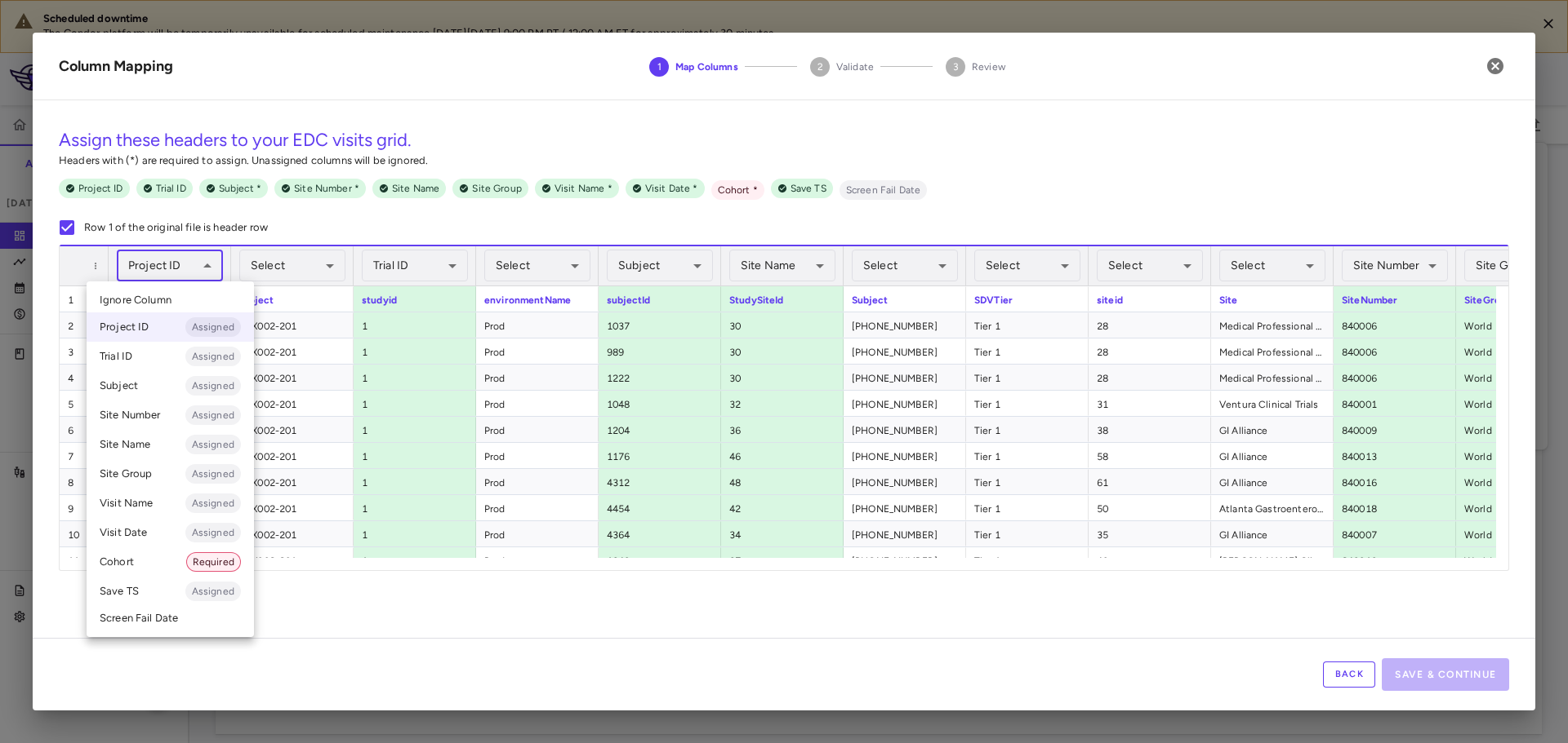
click at [467, 648] on div at bounding box center [784, 372] width 1568 height 743
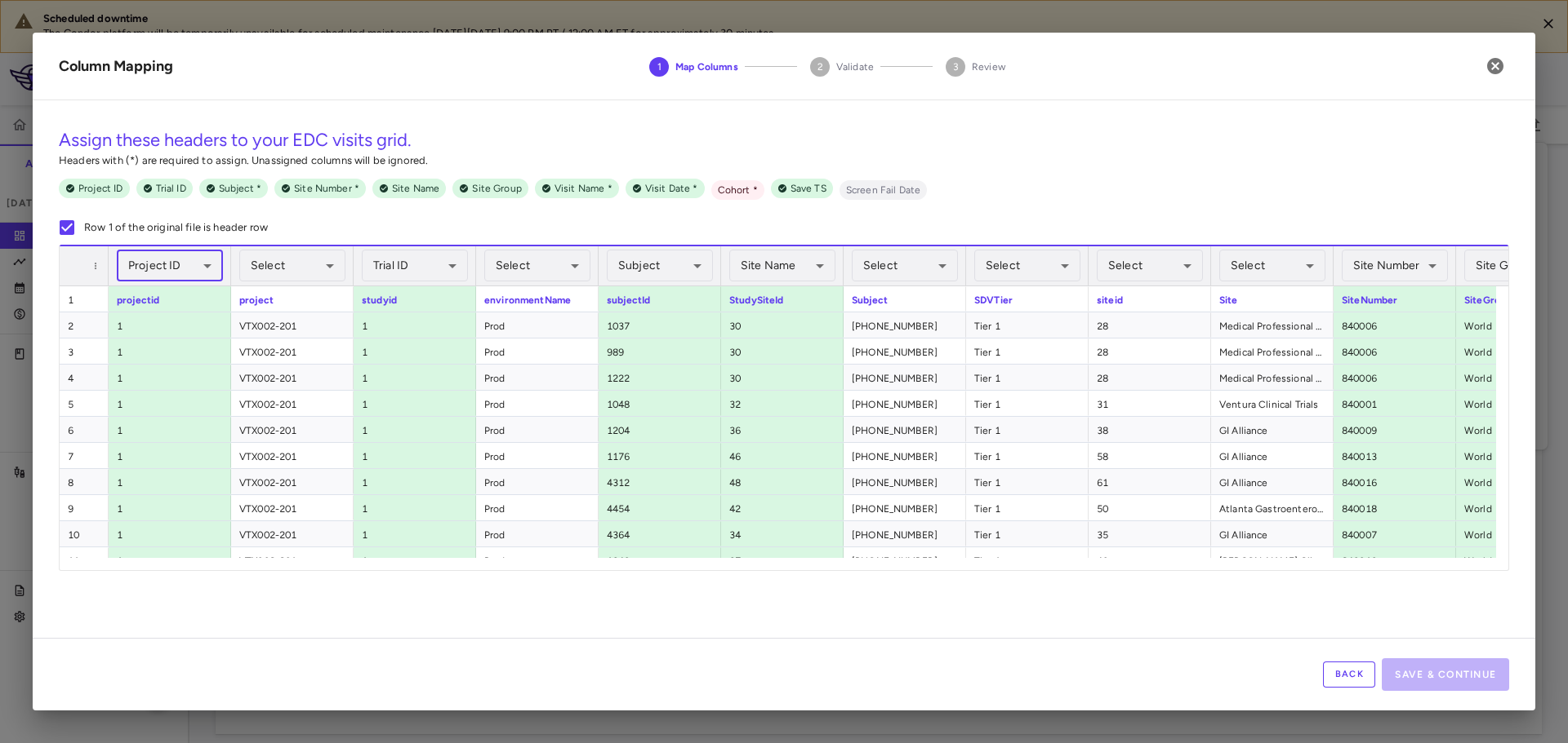
click at [200, 261] on body "Scheduled downtime The Condor platform will be temporarily unavailable for sche…" at bounding box center [784, 372] width 1568 height 743
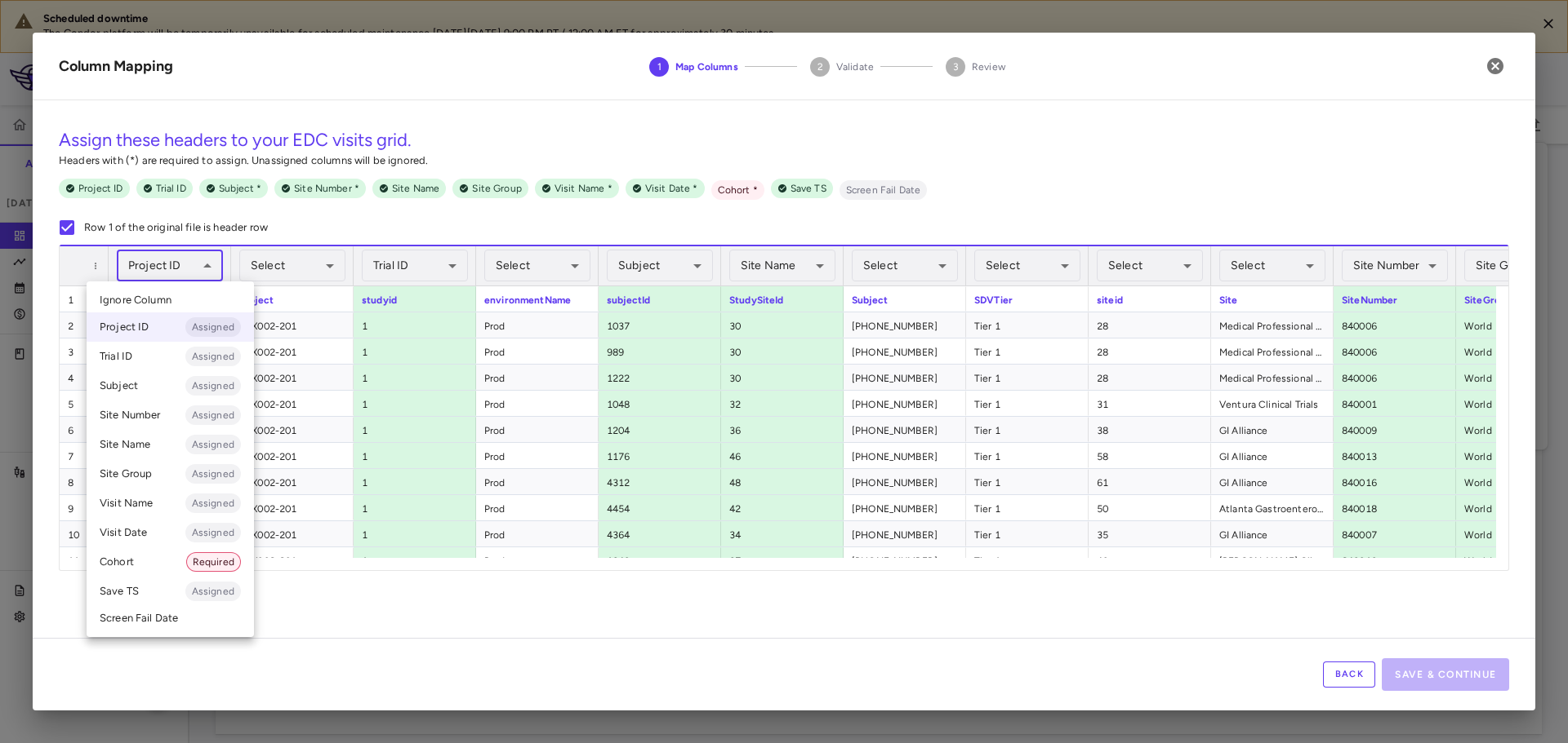
click at [181, 295] on li "Ignore Column" at bounding box center [171, 300] width 167 height 25
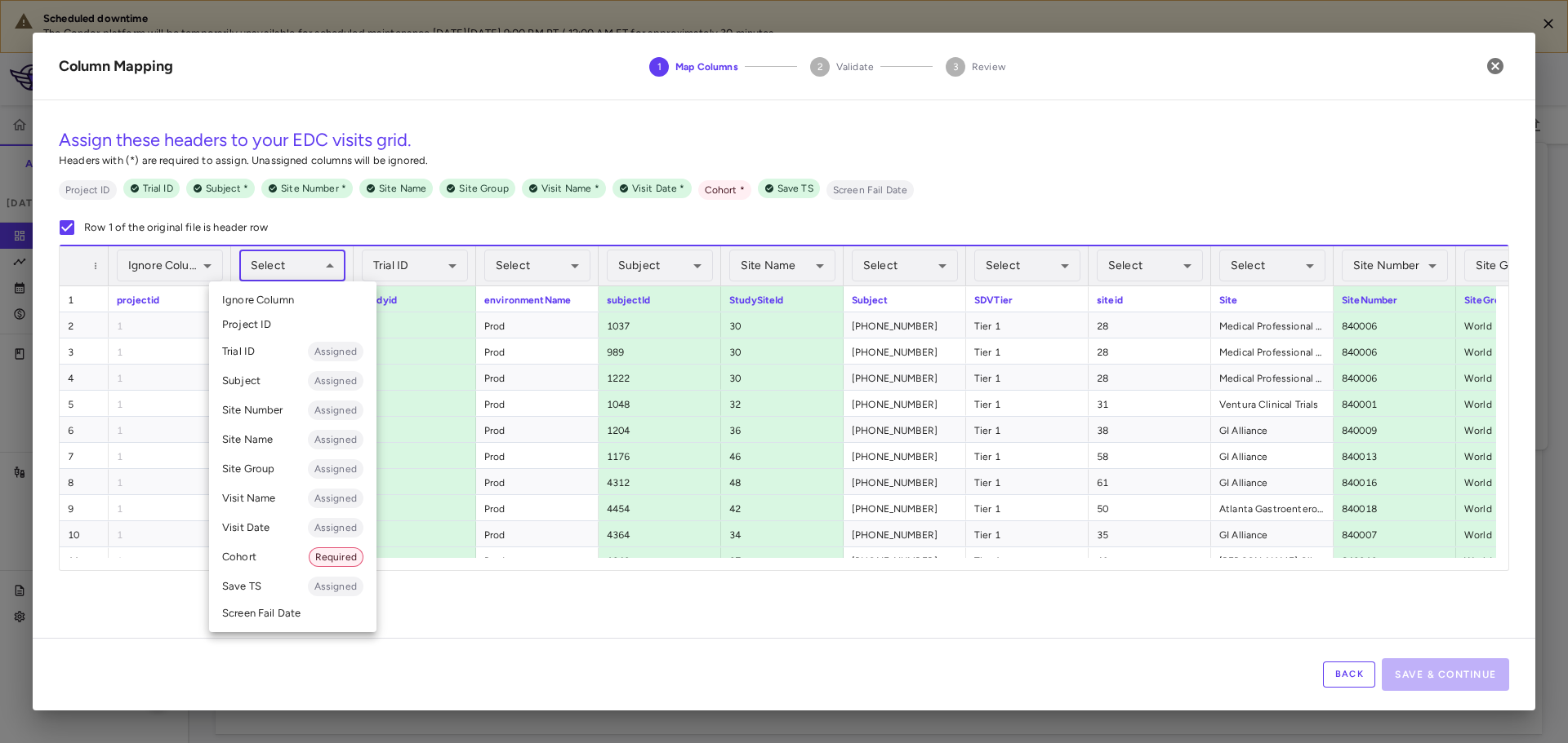
click at [274, 267] on body "Scheduled downtime The Condor platform will be temporarily unavailable for sche…" at bounding box center [784, 372] width 1568 height 743
click at [277, 551] on li "Cohort Required" at bounding box center [292, 558] width 167 height 30
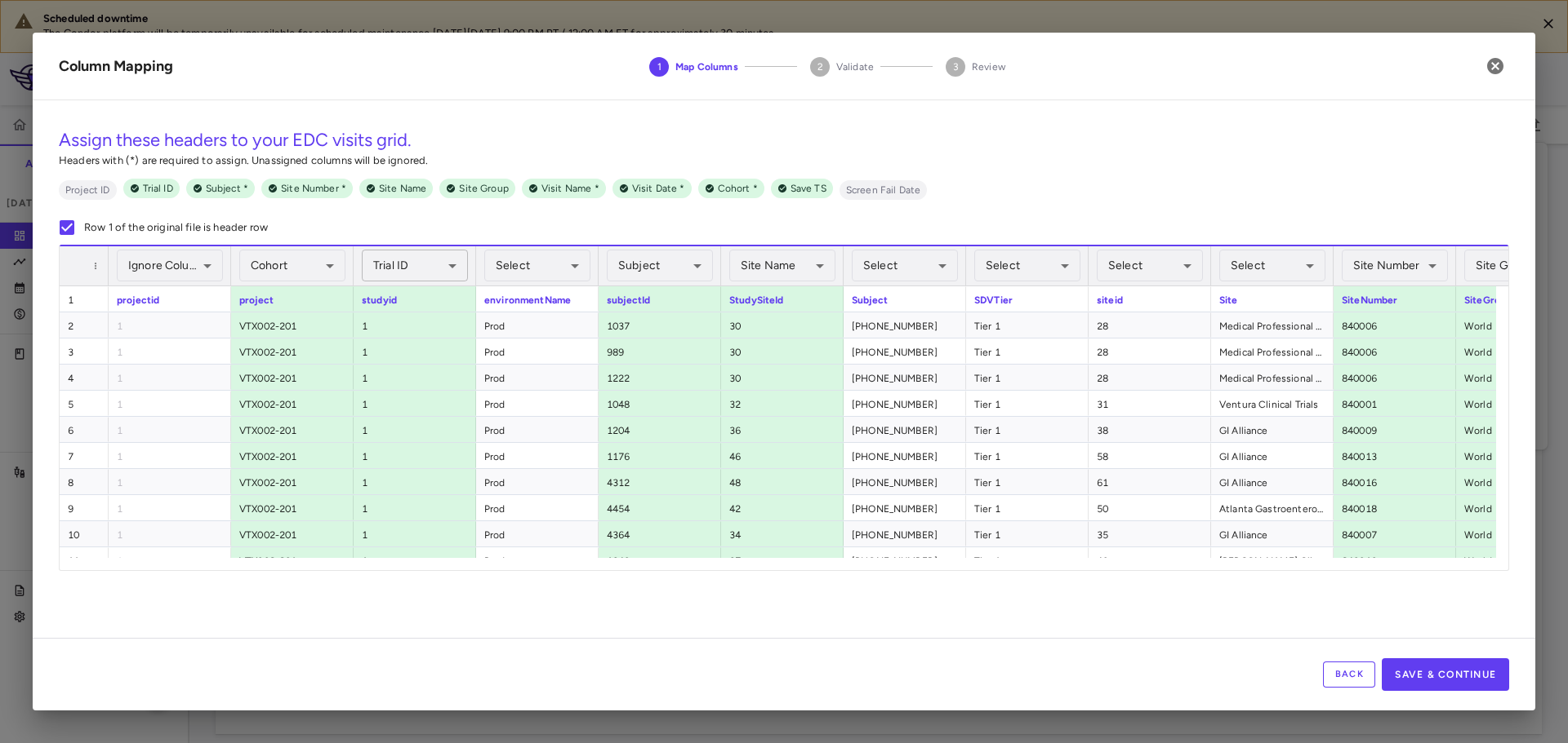
click at [404, 257] on body "Scheduled downtime The Condor platform will be temporarily unavailable for sche…" at bounding box center [784, 372] width 1568 height 743
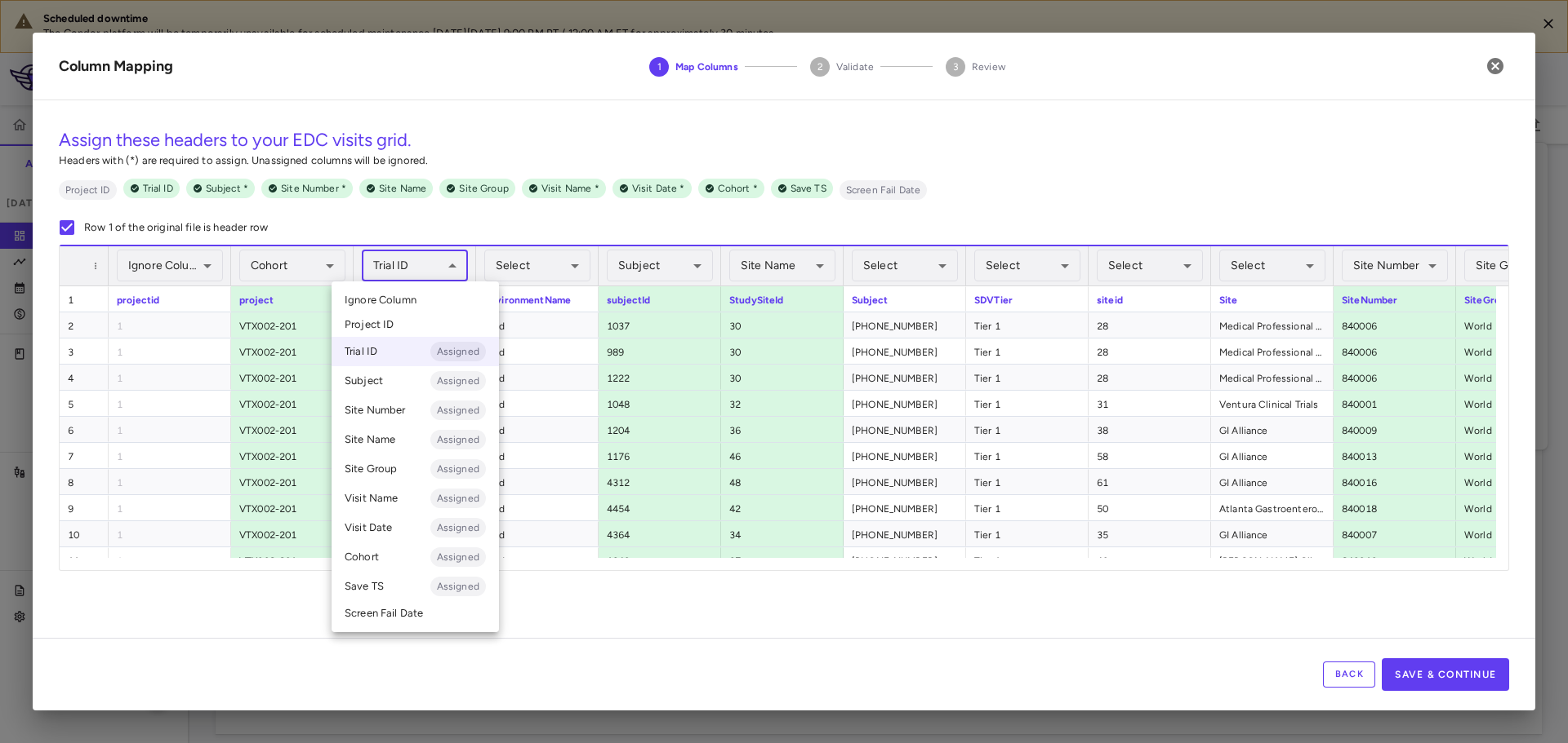
click at [416, 284] on ul "Select Ignore Column Project ID Trial ID Assigned Subject Assigned Site Number …" at bounding box center [415, 457] width 167 height 351
click at [416, 299] on span "Ignore Column" at bounding box center [380, 300] width 72 height 15
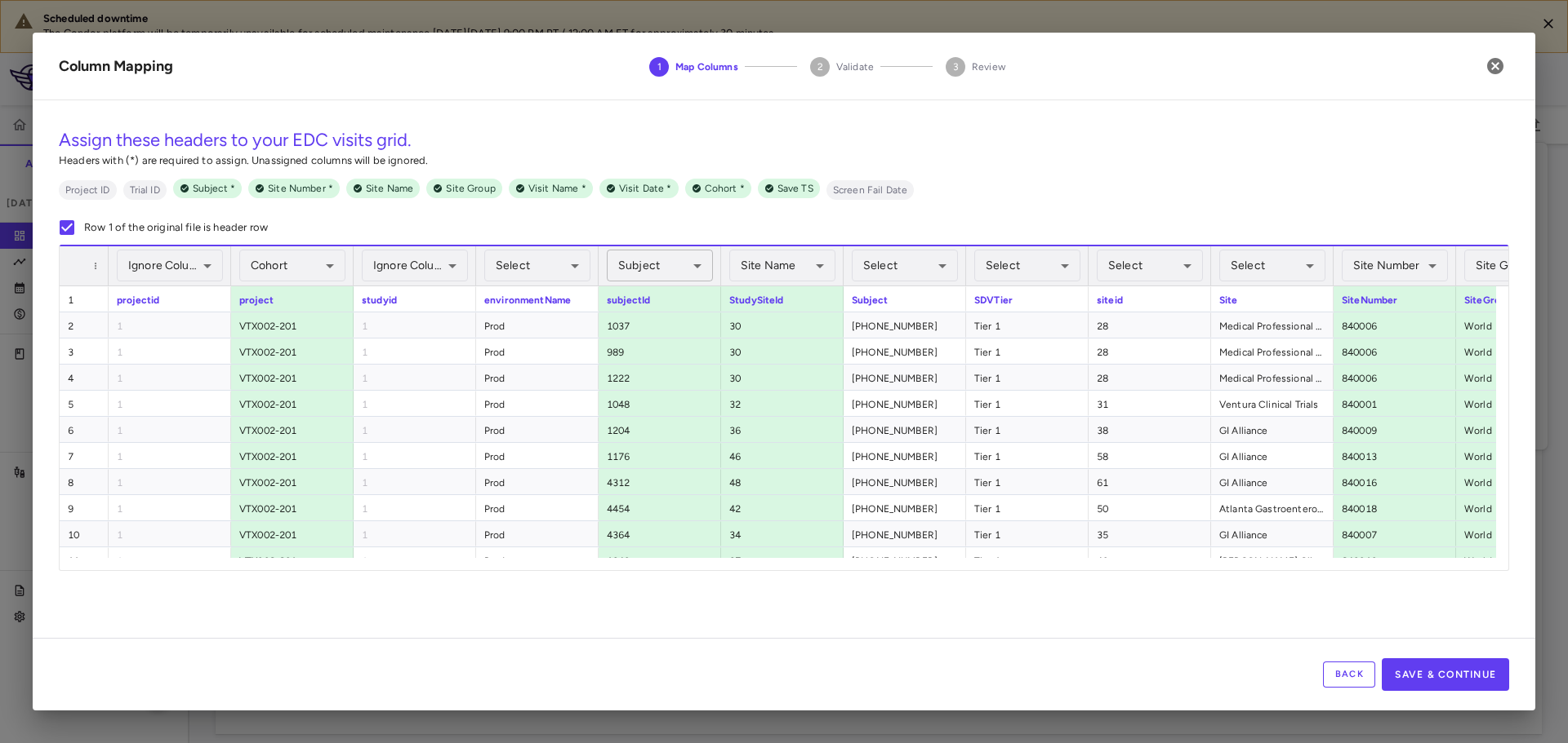
click at [660, 262] on body "Scheduled downtime The Condor platform will be temporarily unavailable for sche…" at bounding box center [784, 372] width 1568 height 743
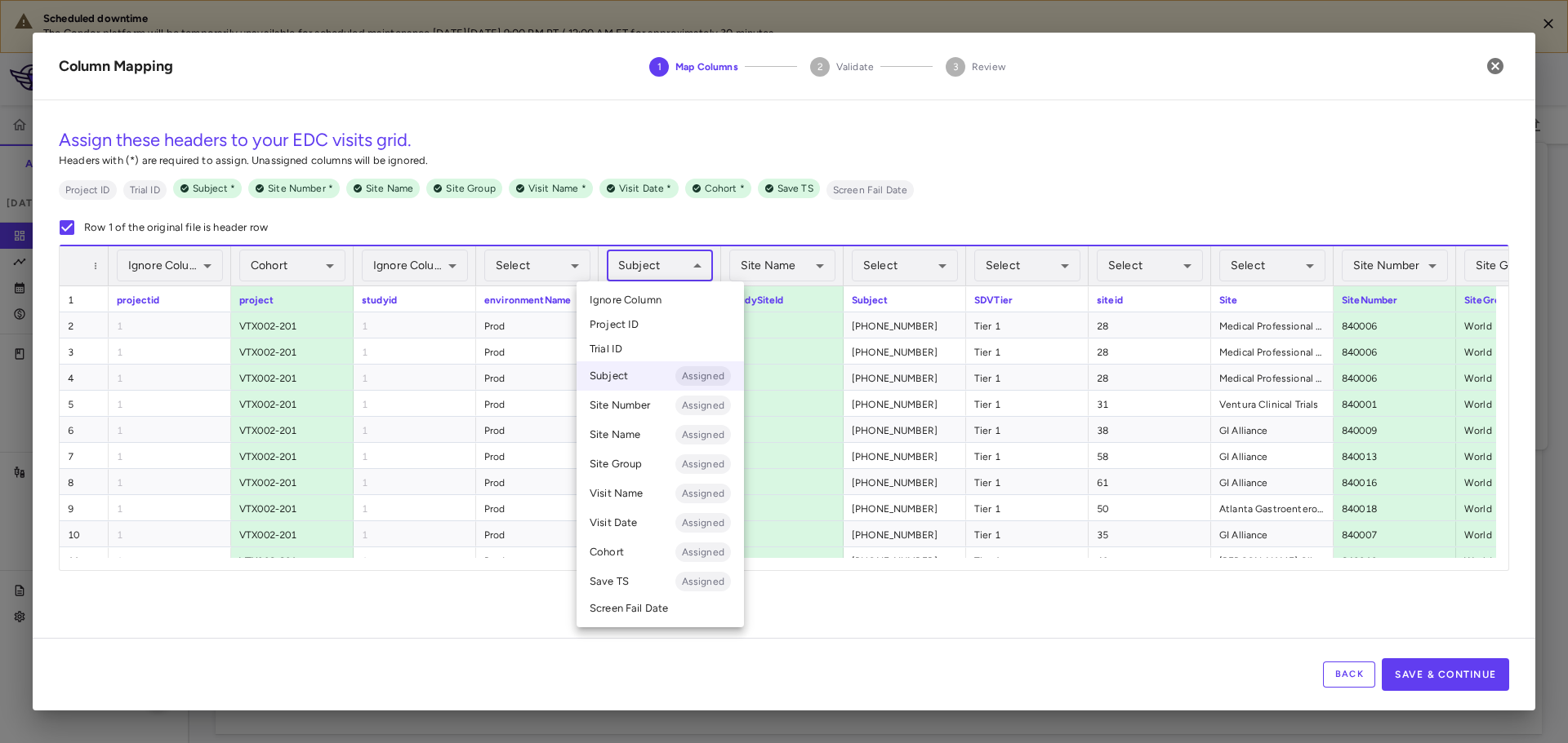
click at [662, 301] on li "Ignore Column" at bounding box center [660, 300] width 167 height 25
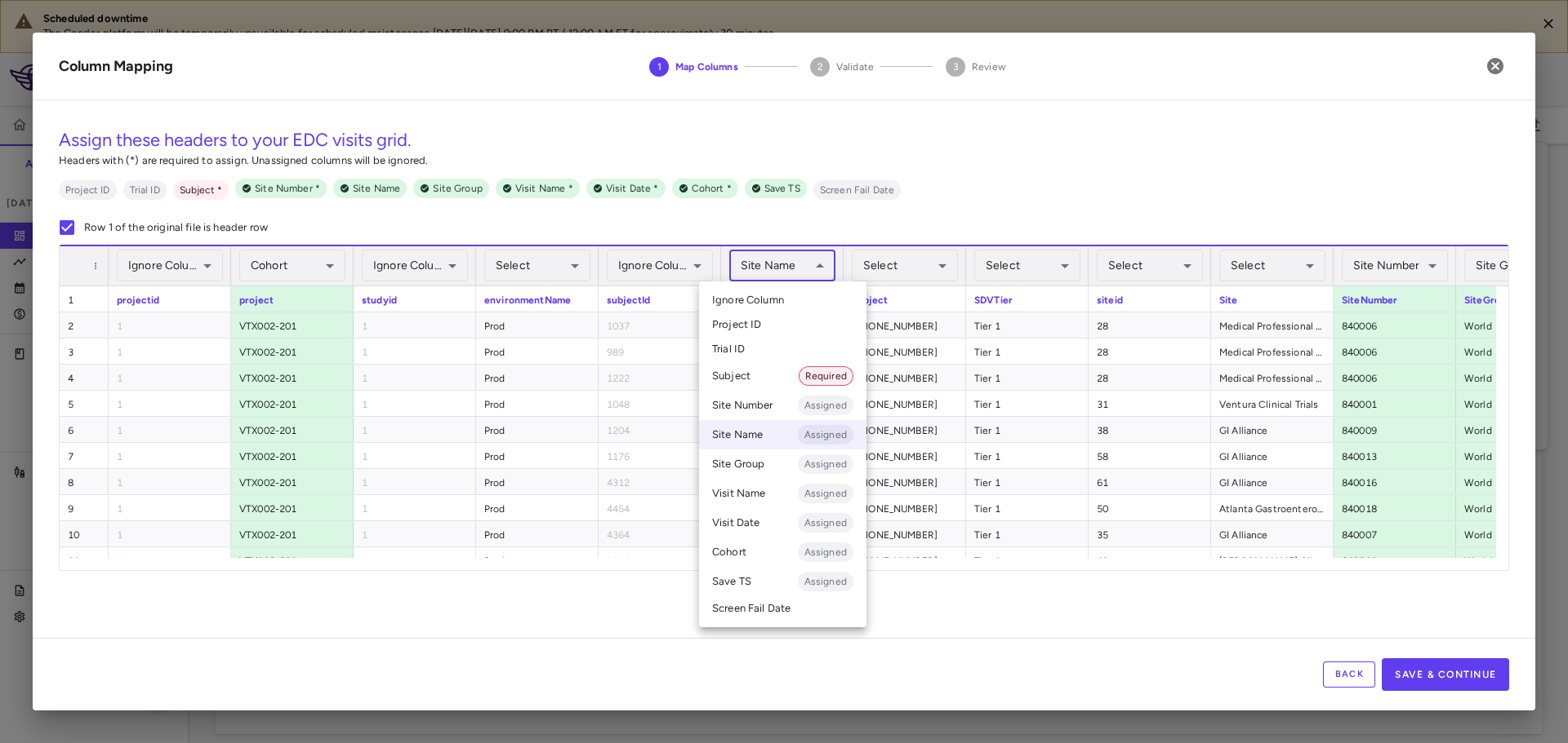
click at [782, 270] on body "Scheduled downtime The Condor platform will be temporarily unavailable for sche…" at bounding box center [784, 372] width 1568 height 743
click at [786, 300] on li "Ignore Column" at bounding box center [782, 300] width 167 height 25
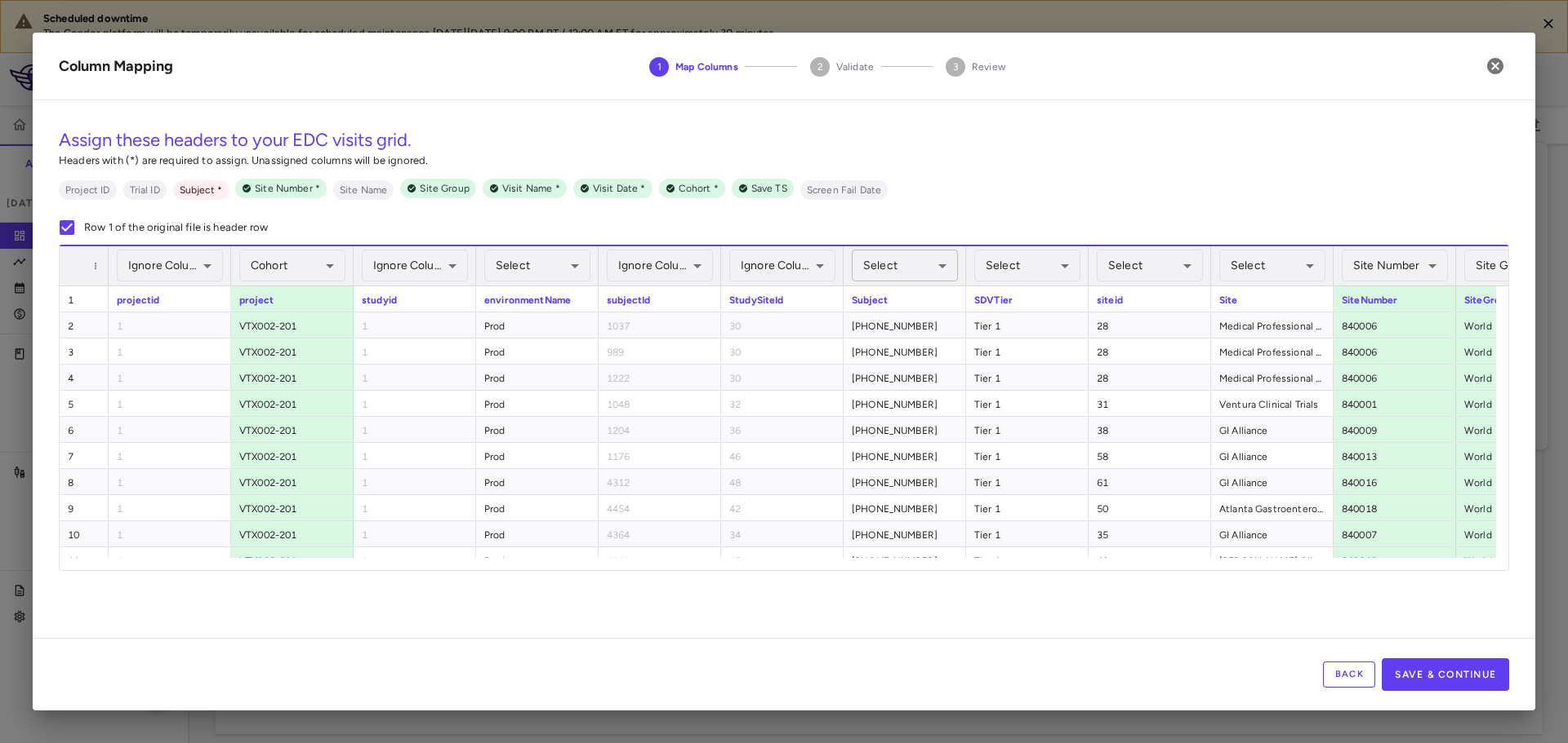
click at [910, 267] on body "Scheduled downtime The Condor platform will be temporarily unavailable for sche…" at bounding box center [784, 372] width 1568 height 743
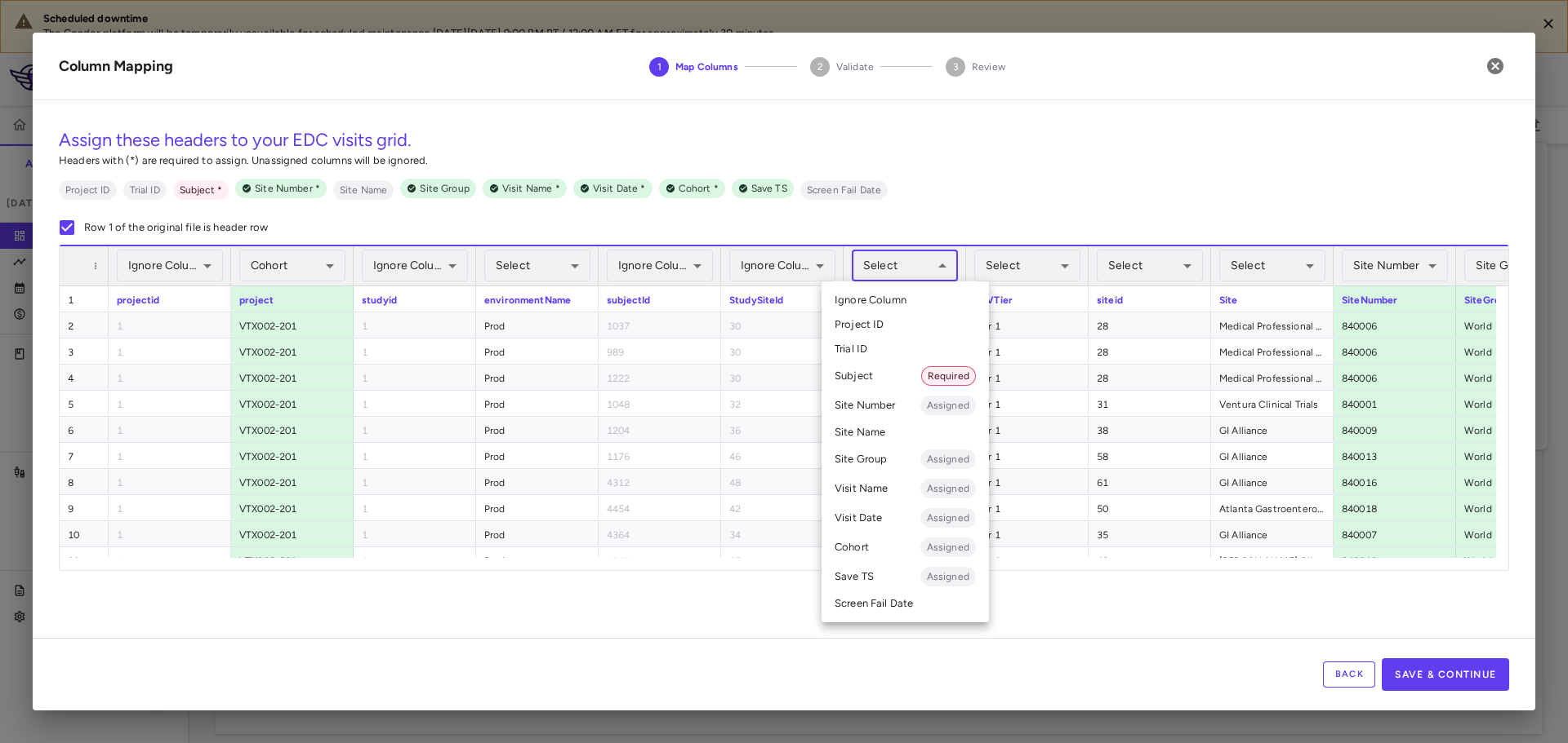
click at [888, 386] on li "Subject Required" at bounding box center [905, 376] width 167 height 30
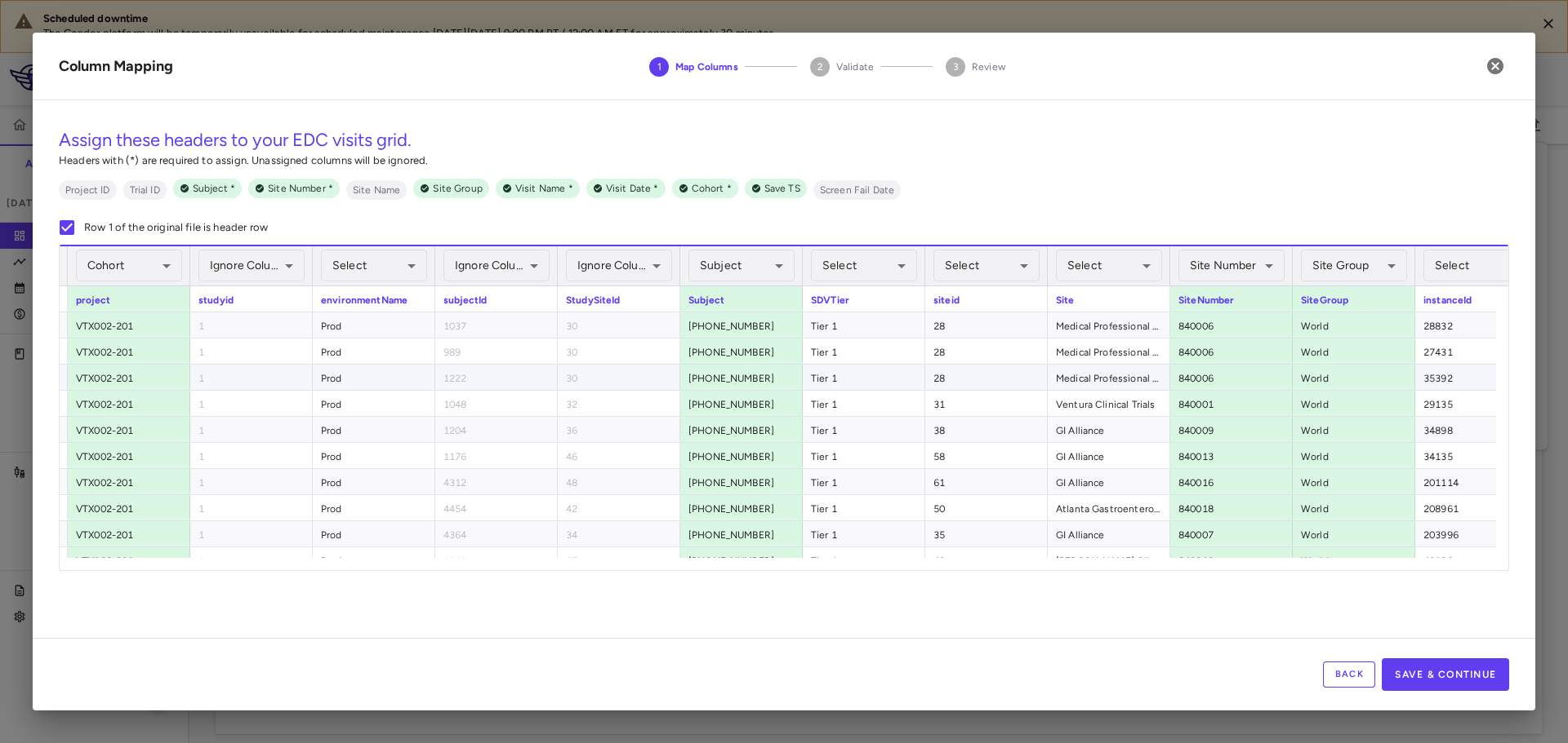
scroll to position [0, 296]
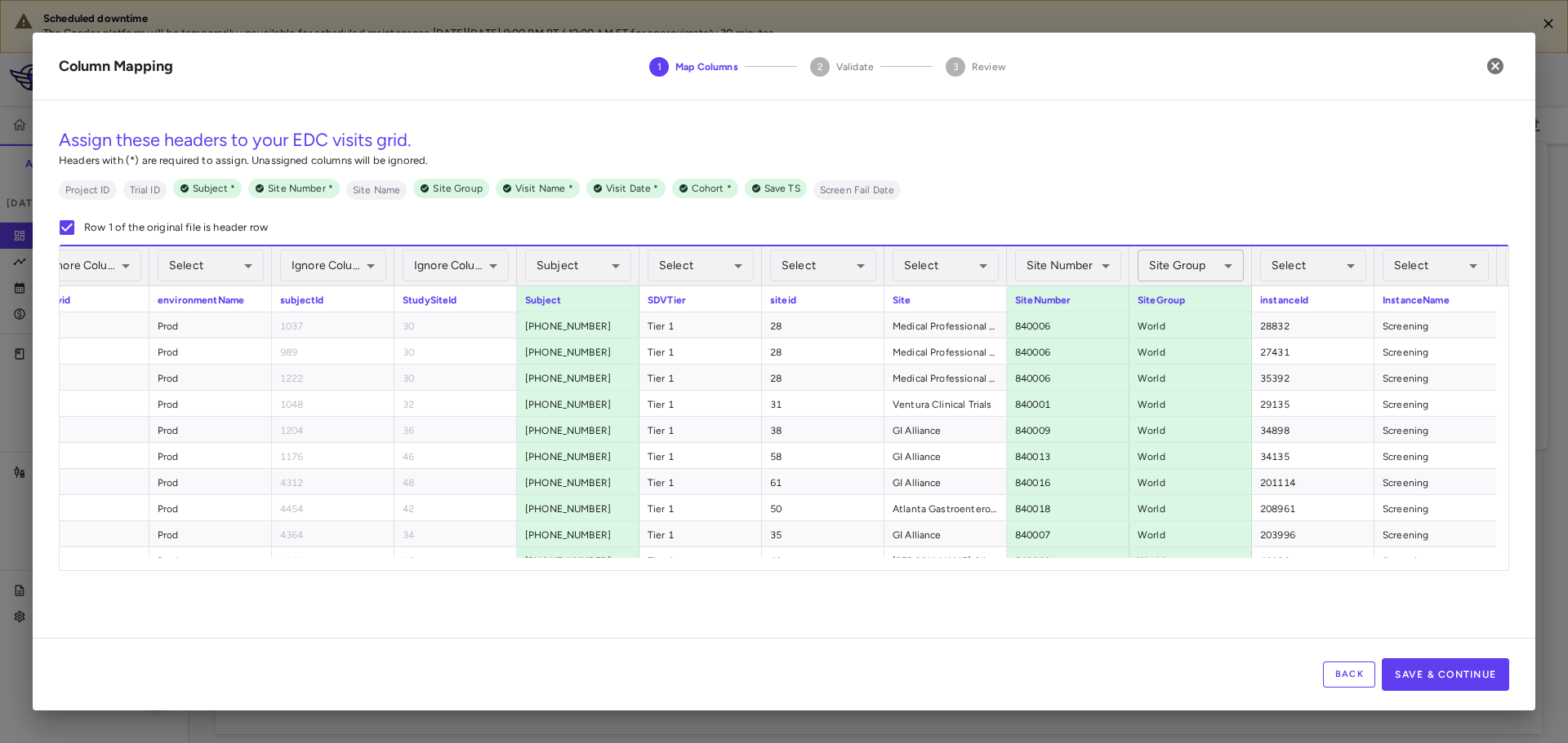
click at [1195, 271] on body "Scheduled downtime The Condor platform will be temporarily unavailable for sche…" at bounding box center [784, 372] width 1568 height 743
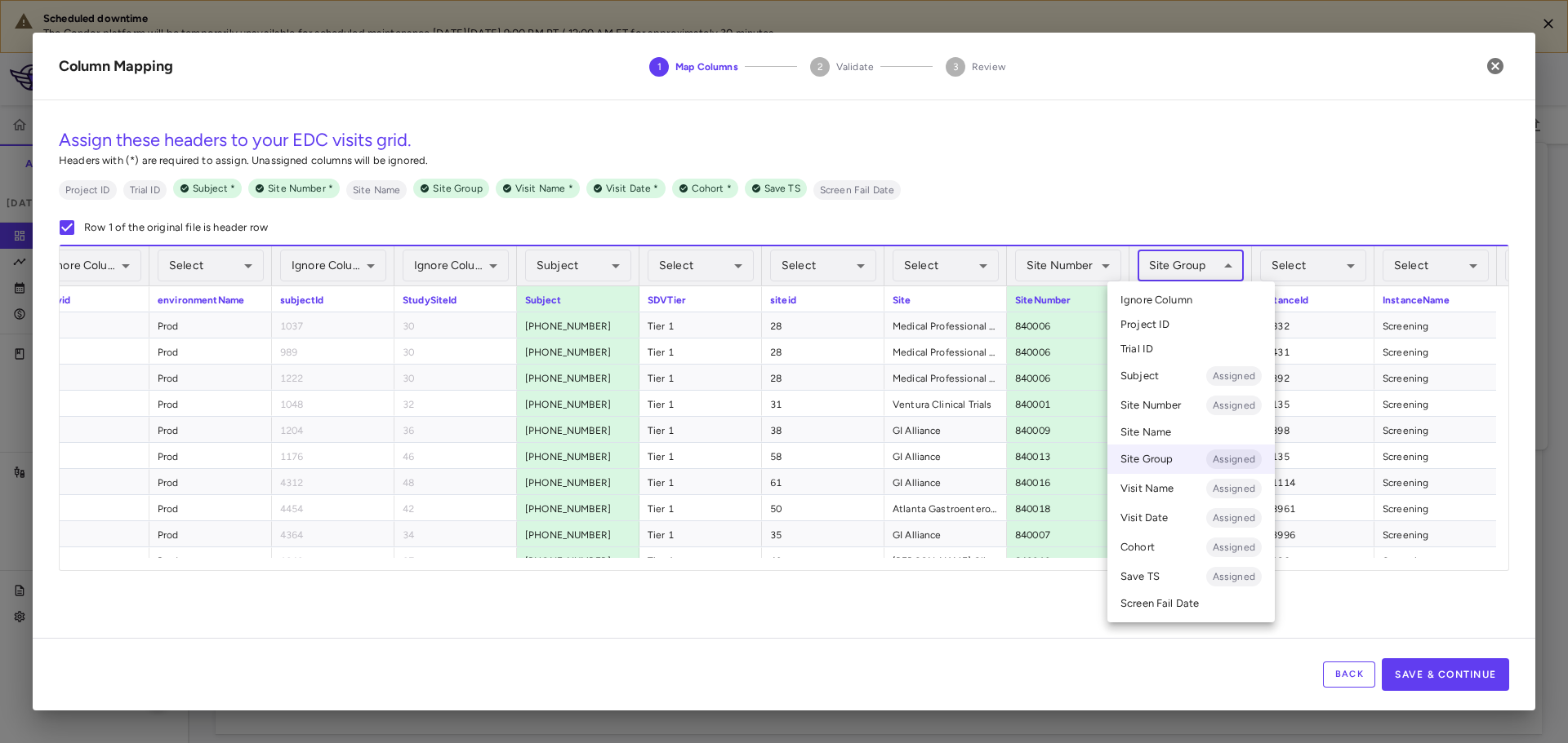
click at [1178, 302] on span "Ignore Column" at bounding box center [1156, 300] width 72 height 15
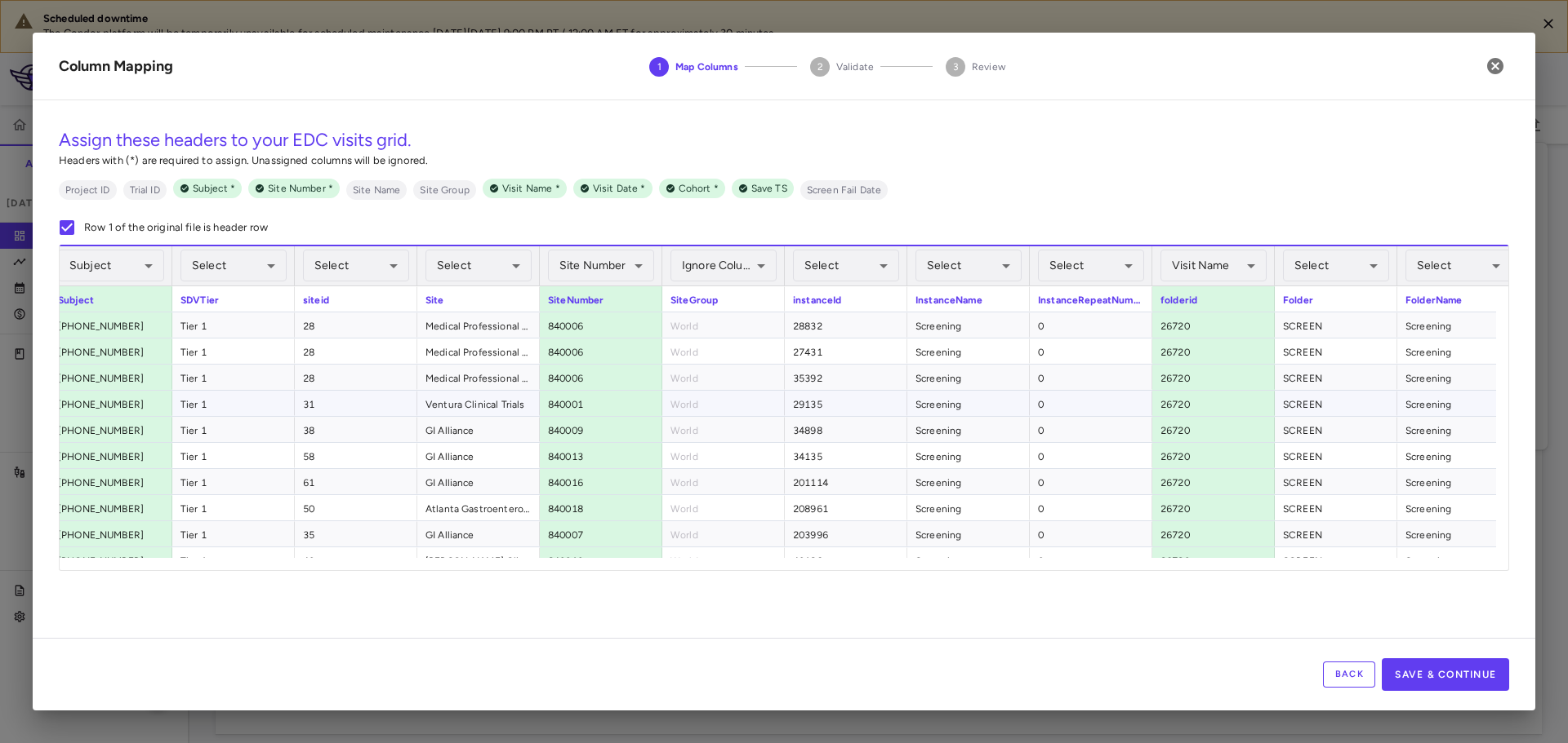
scroll to position [0, 816]
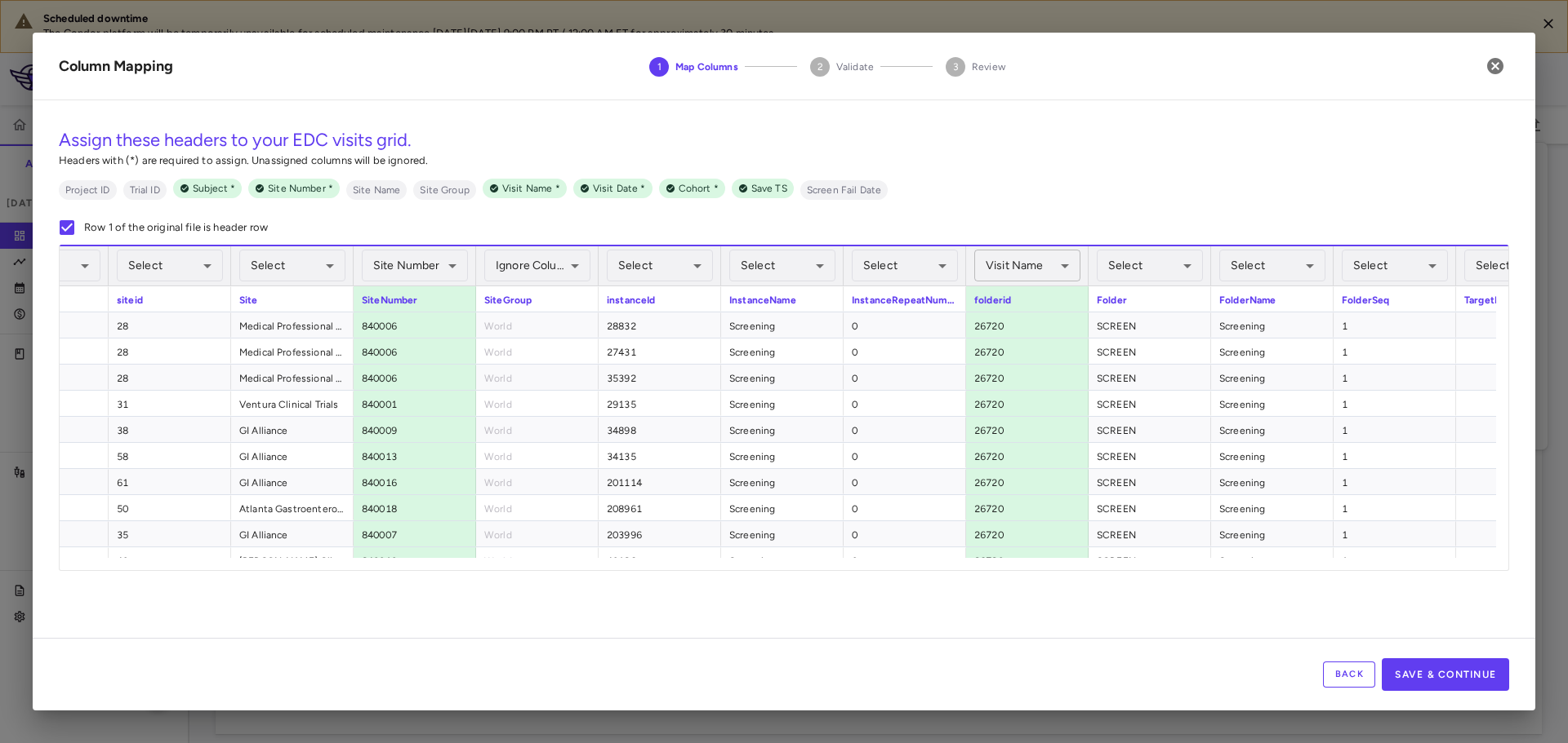
click at [989, 268] on body "Scheduled downtime The Condor platform will be temporarily unavailable for sche…" at bounding box center [784, 372] width 1568 height 743
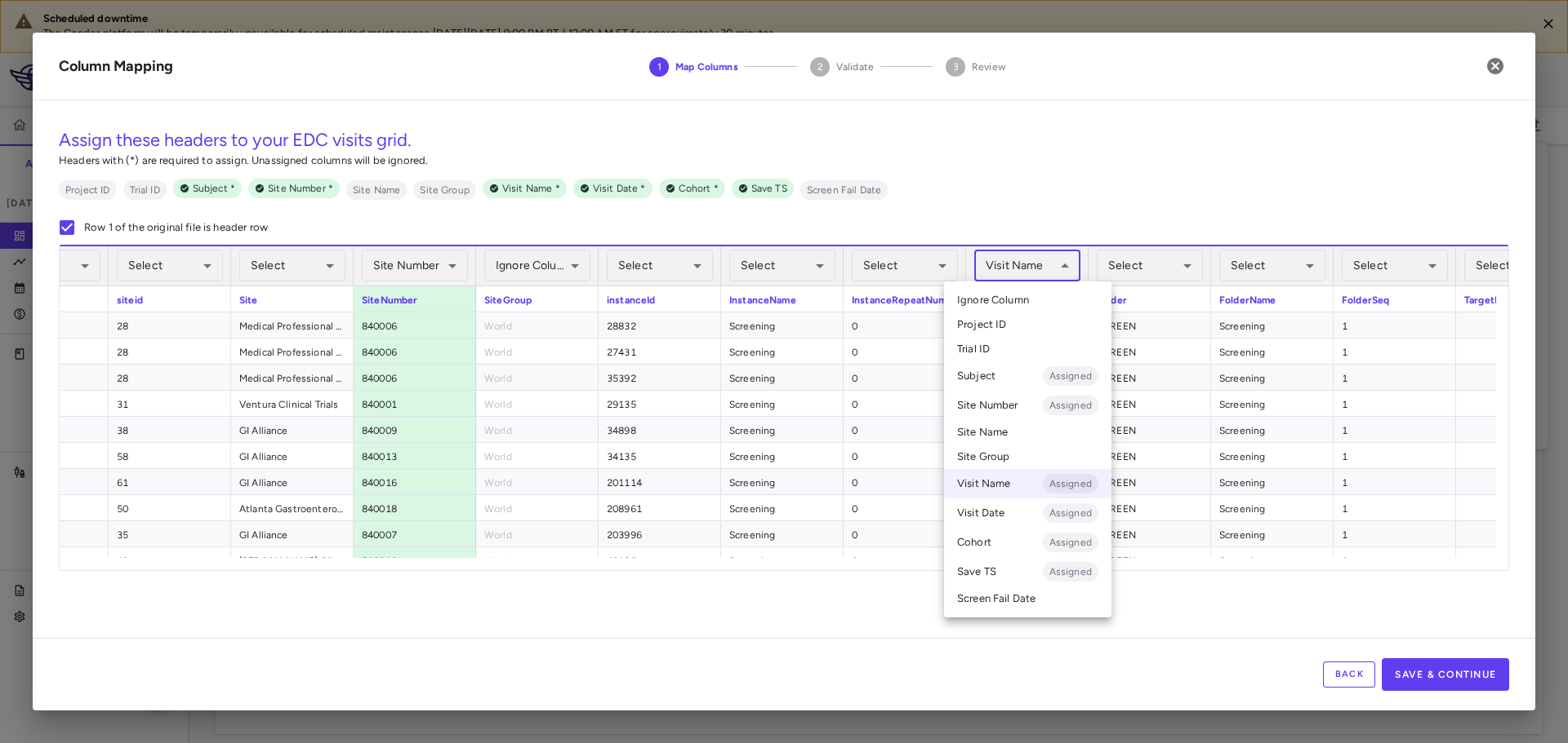
click at [1012, 303] on span "Ignore Column" at bounding box center [993, 300] width 72 height 15
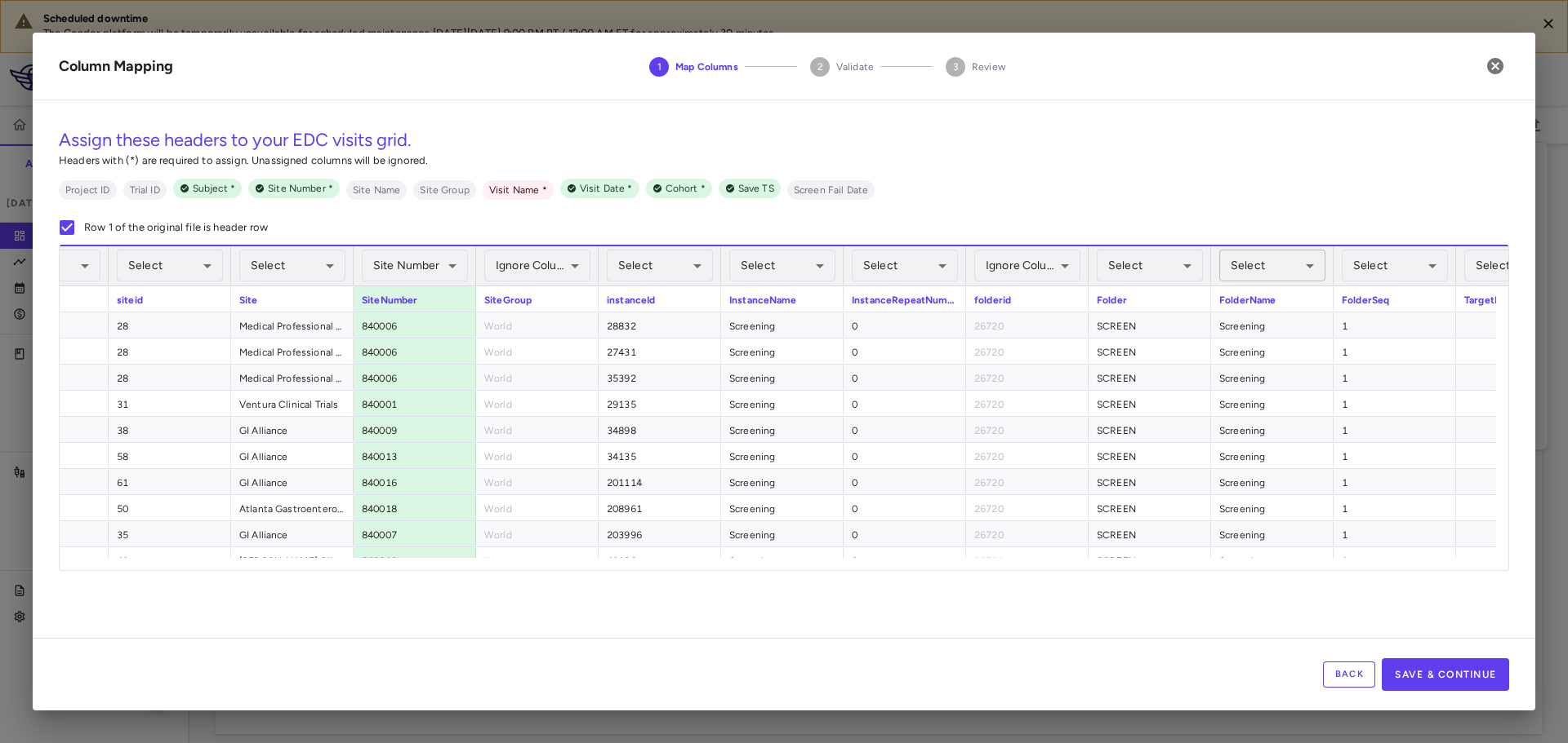
click at [1282, 260] on body "Scheduled downtime The Condor platform will be temporarily unavailable for sche…" at bounding box center [784, 372] width 1568 height 743
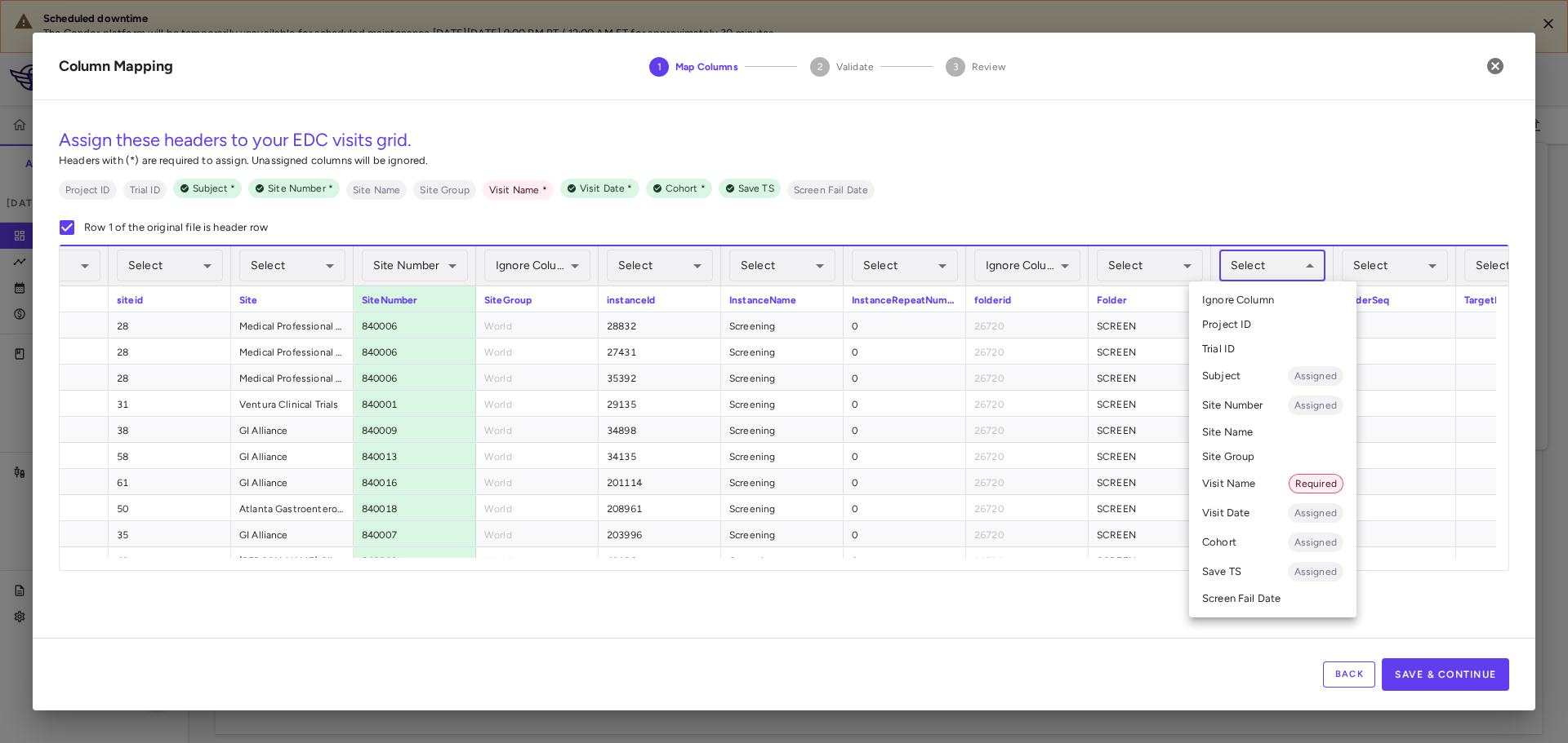
click at [1246, 488] on li "Visit Name Required" at bounding box center [1272, 484] width 167 height 30
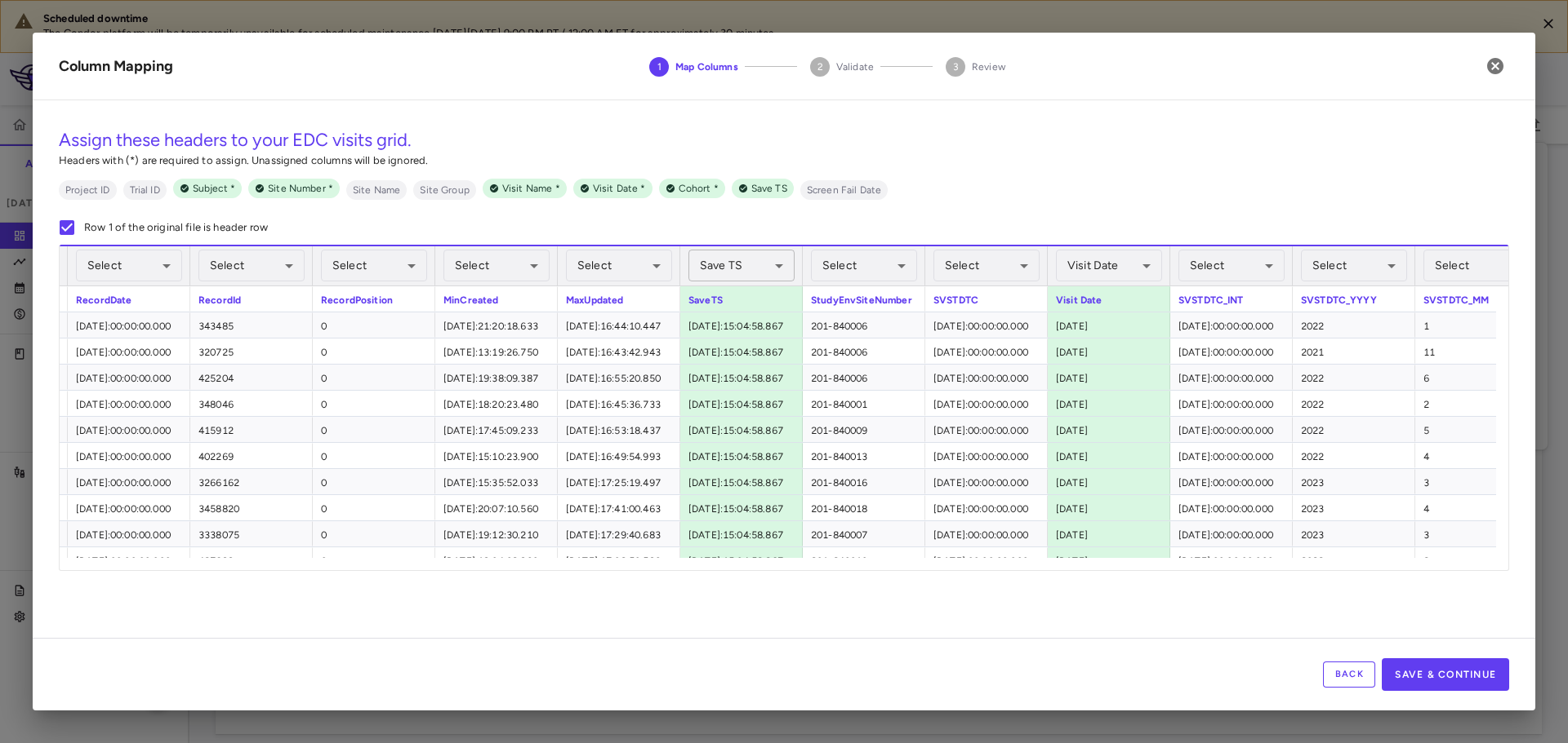
click at [743, 258] on body "Scheduled downtime The Condor platform will be temporarily unavailable for sche…" at bounding box center [784, 372] width 1568 height 743
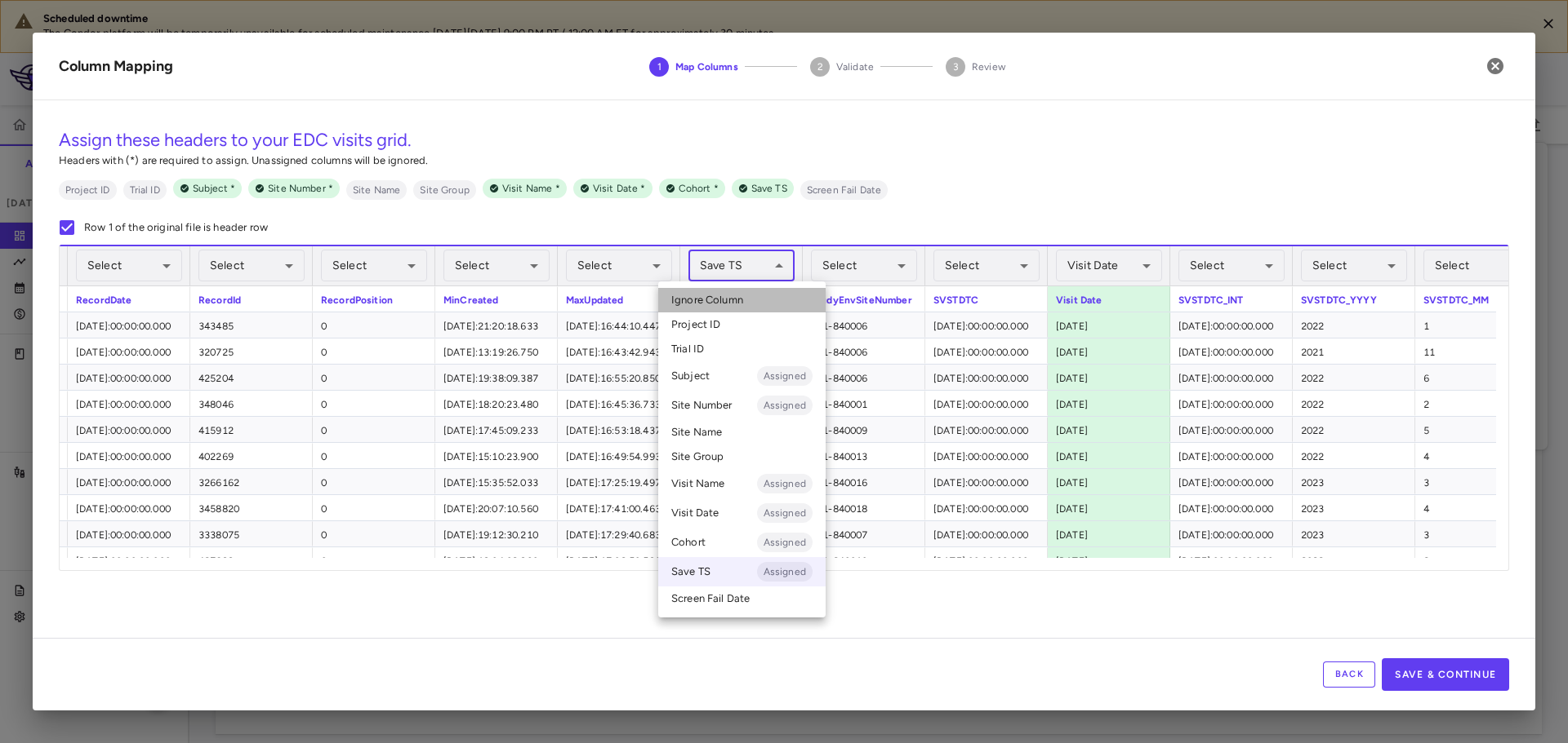
click at [752, 298] on li "Ignore Column" at bounding box center [742, 300] width 167 height 25
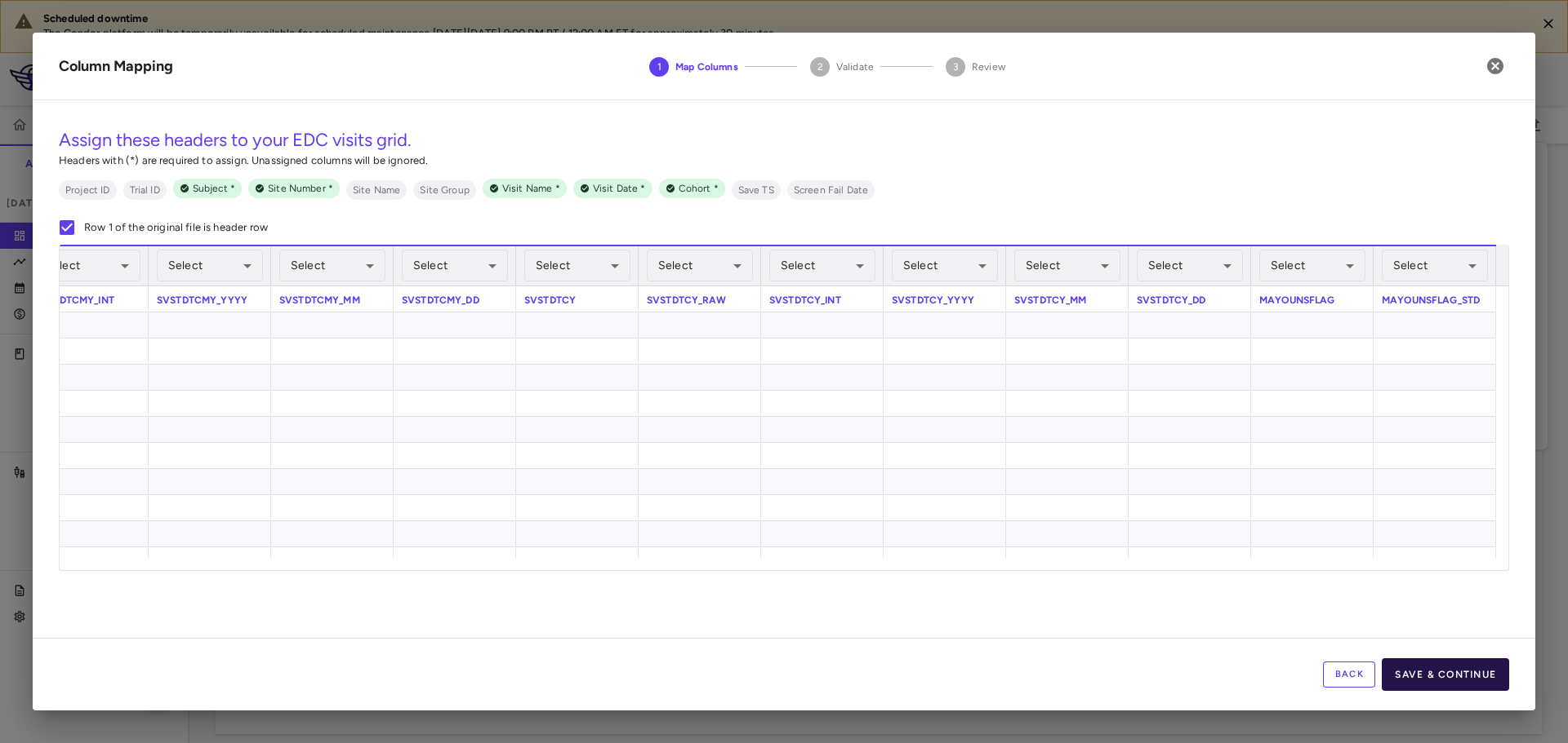
click at [1446, 672] on button "Save & Continue" at bounding box center [1445, 674] width 127 height 32
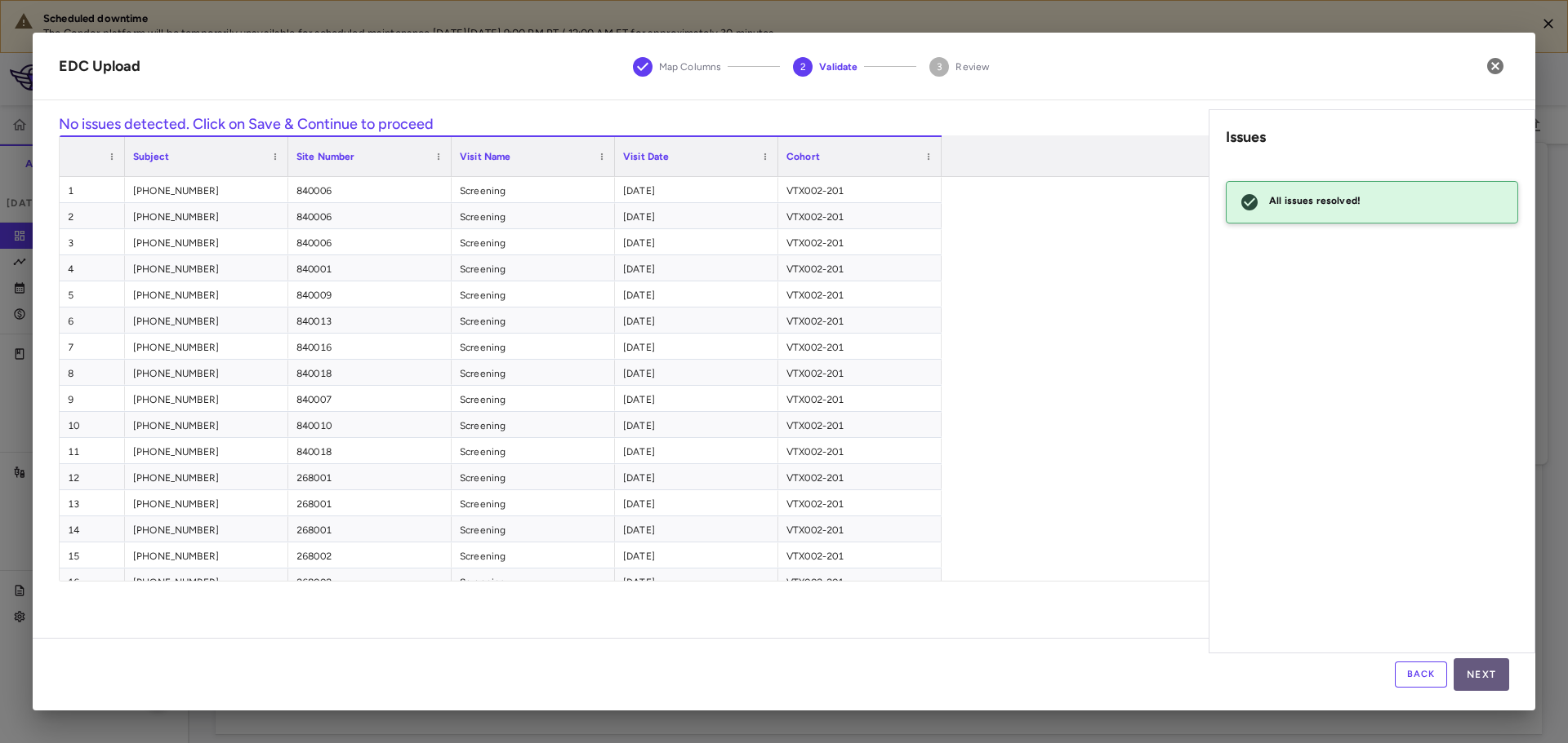
click at [1486, 671] on button "Next" at bounding box center [1481, 674] width 55 height 32
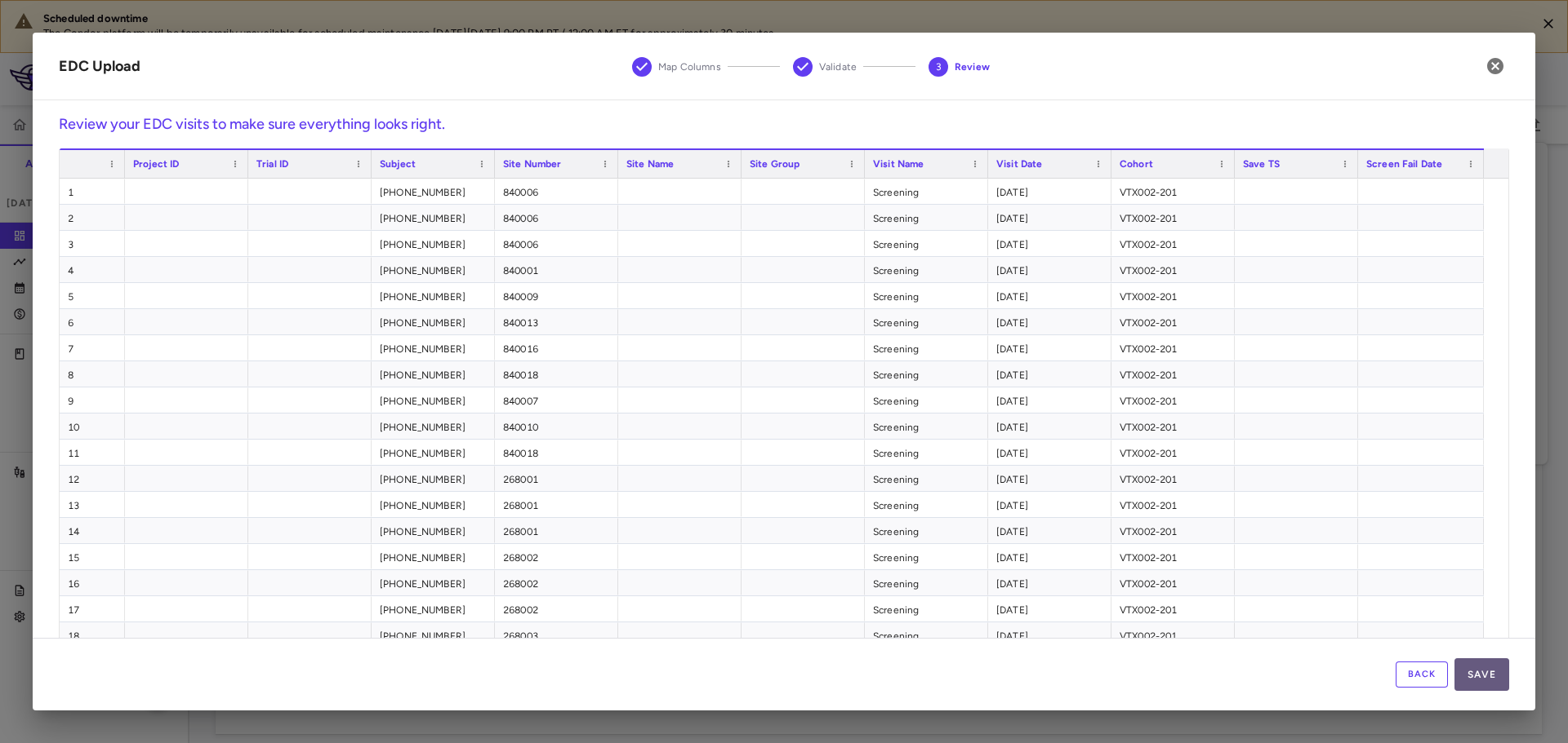
click at [1484, 672] on button "Save" at bounding box center [1482, 674] width 55 height 32
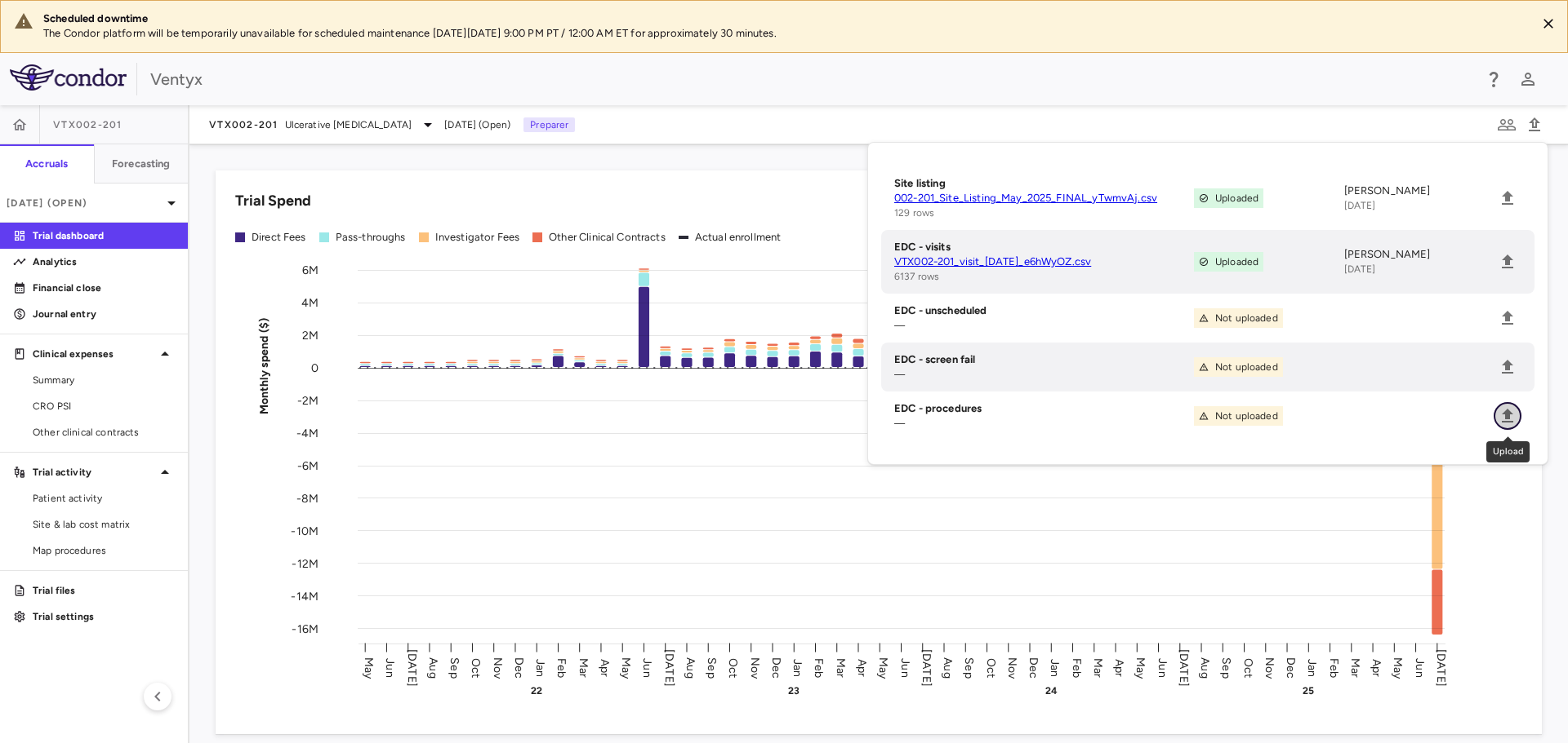
click at [1511, 414] on icon "Upload" at bounding box center [1508, 415] width 12 height 14
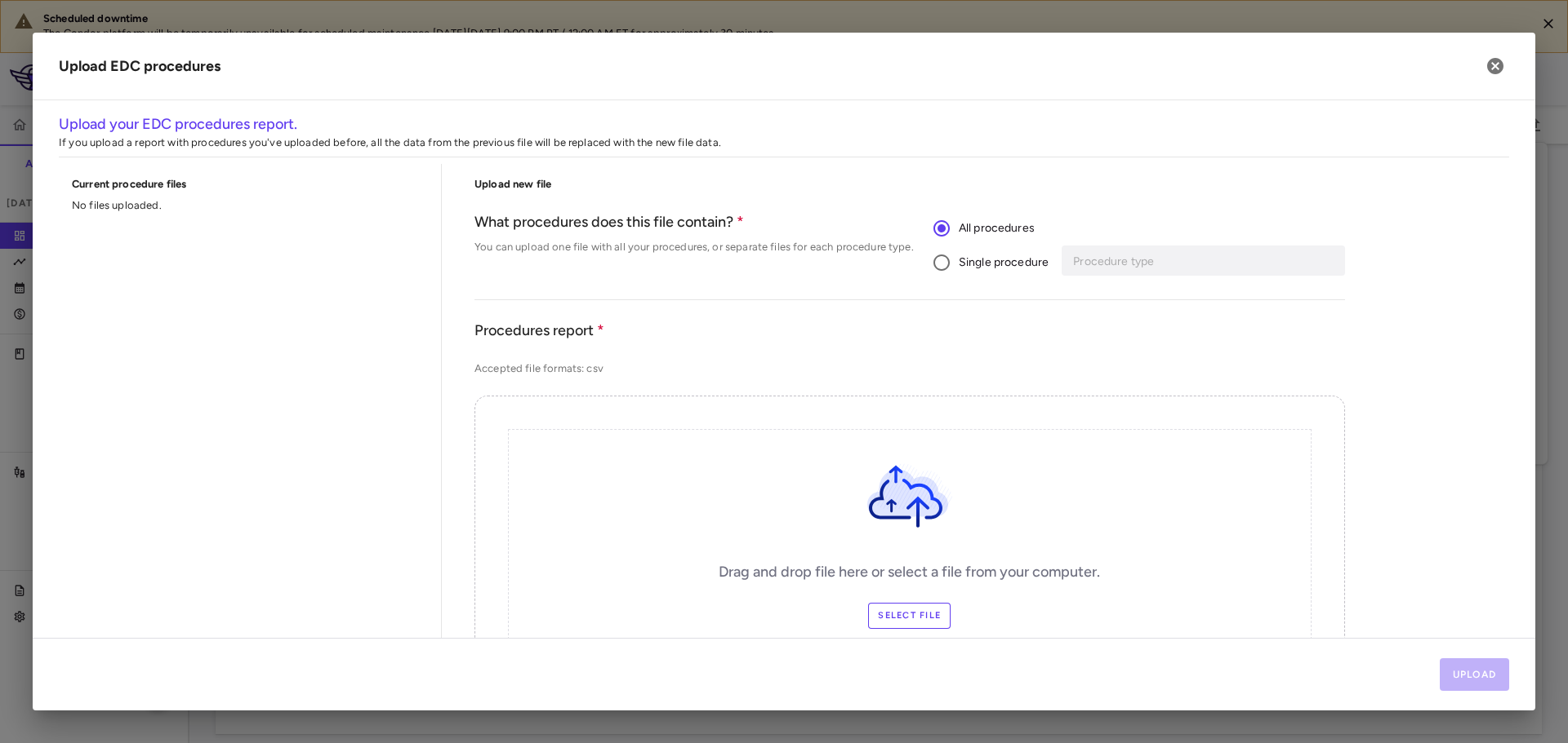
click at [988, 271] on label "Single procedure" at bounding box center [986, 262] width 124 height 34
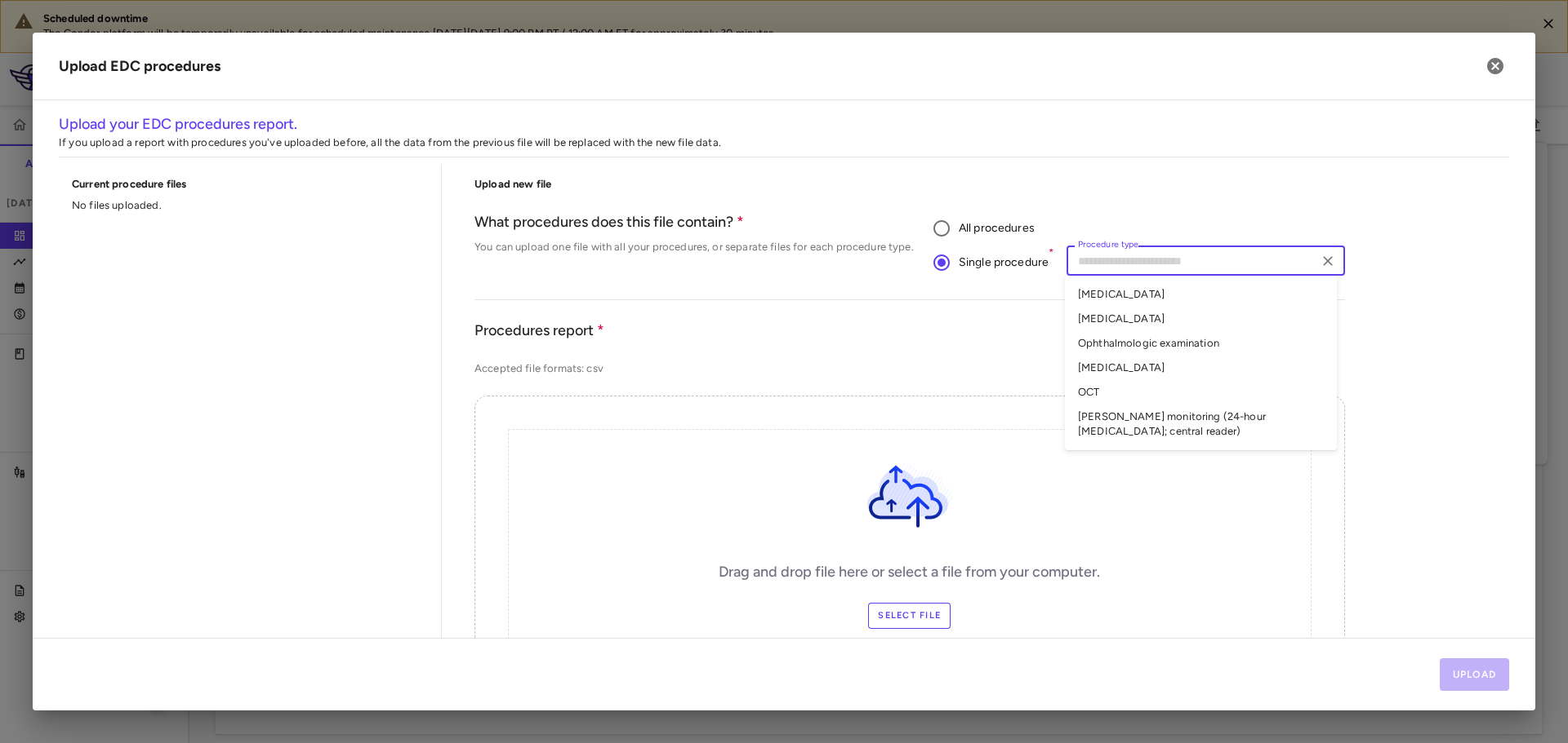
click at [1156, 267] on input "Procedure type" at bounding box center [1191, 261] width 241 height 21
click at [1165, 295] on li "Colonoscopy" at bounding box center [1200, 295] width 272 height 25
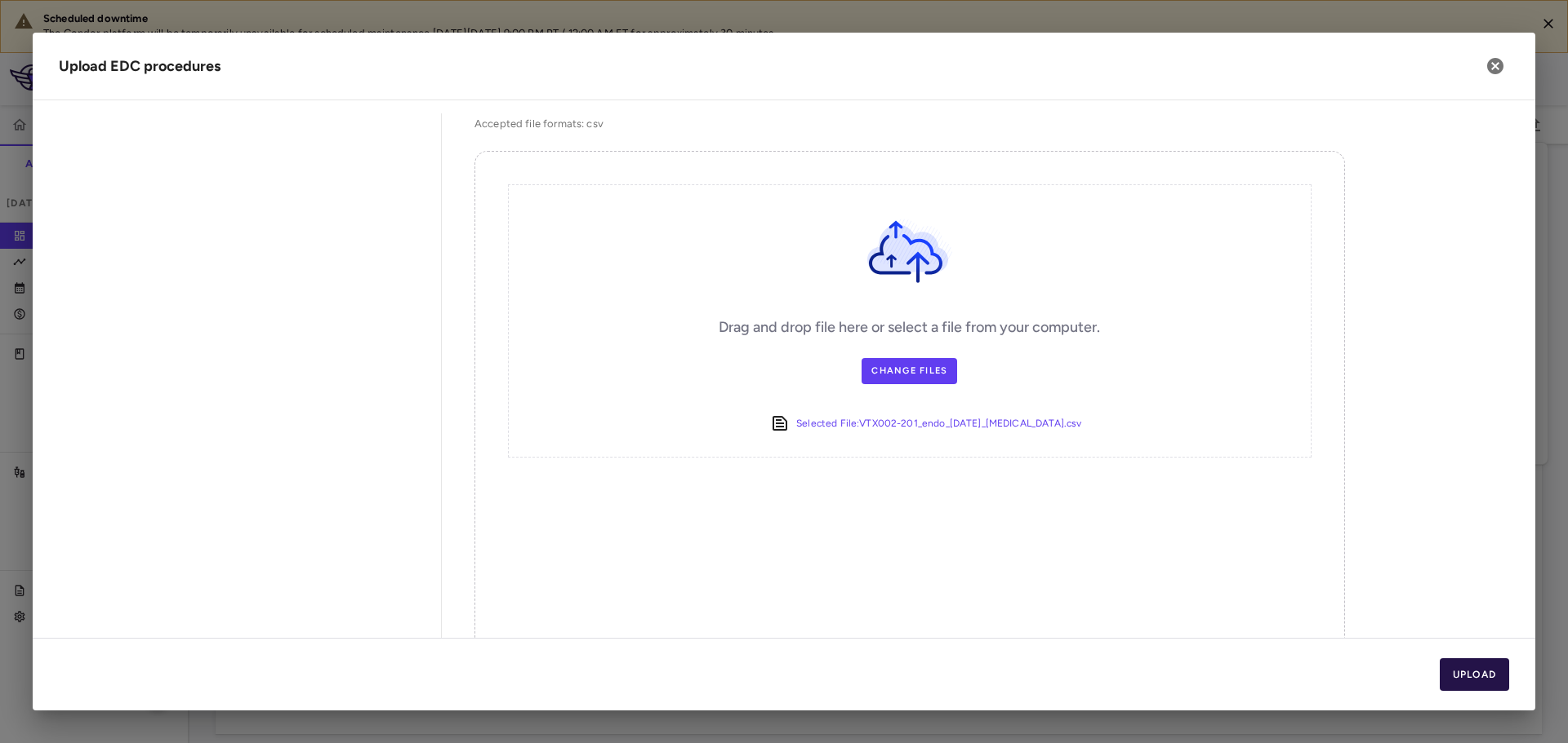
click at [1477, 685] on button "Upload" at bounding box center [1474, 674] width 70 height 32
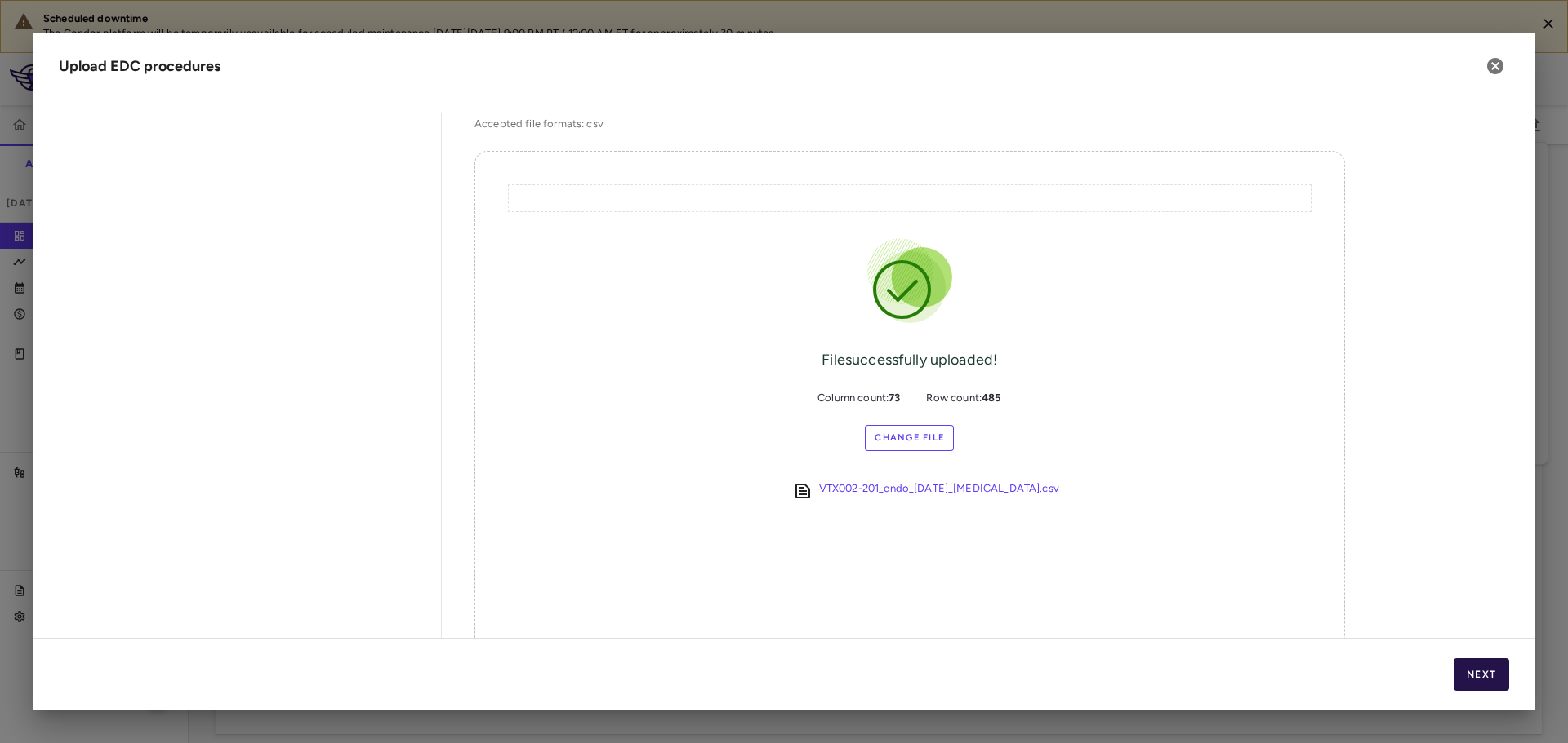
click at [1489, 674] on button "Next" at bounding box center [1481, 674] width 55 height 32
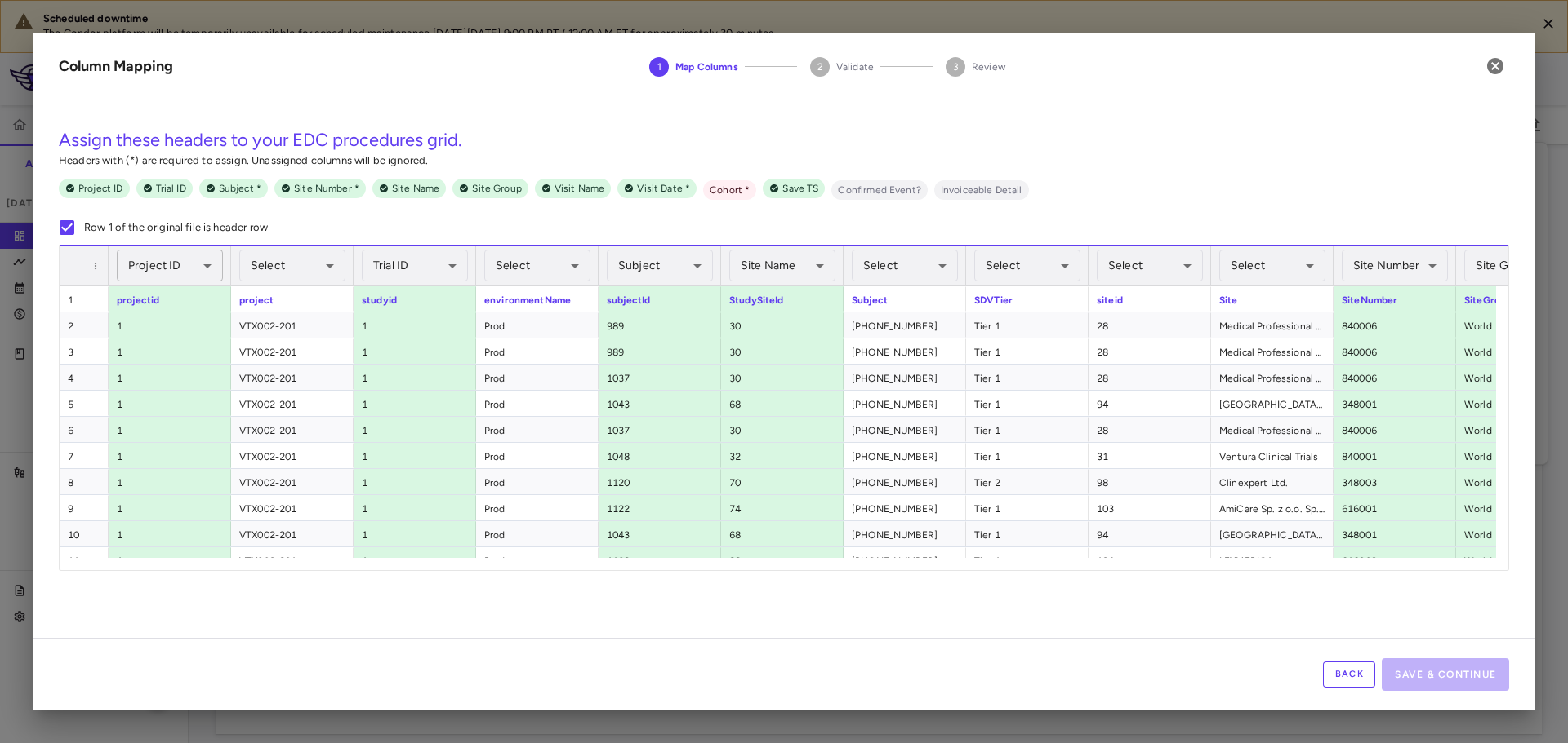
click at [153, 274] on body "Scheduled downtime The Condor platform will be temporarily unavailable for sche…" at bounding box center [784, 372] width 1568 height 743
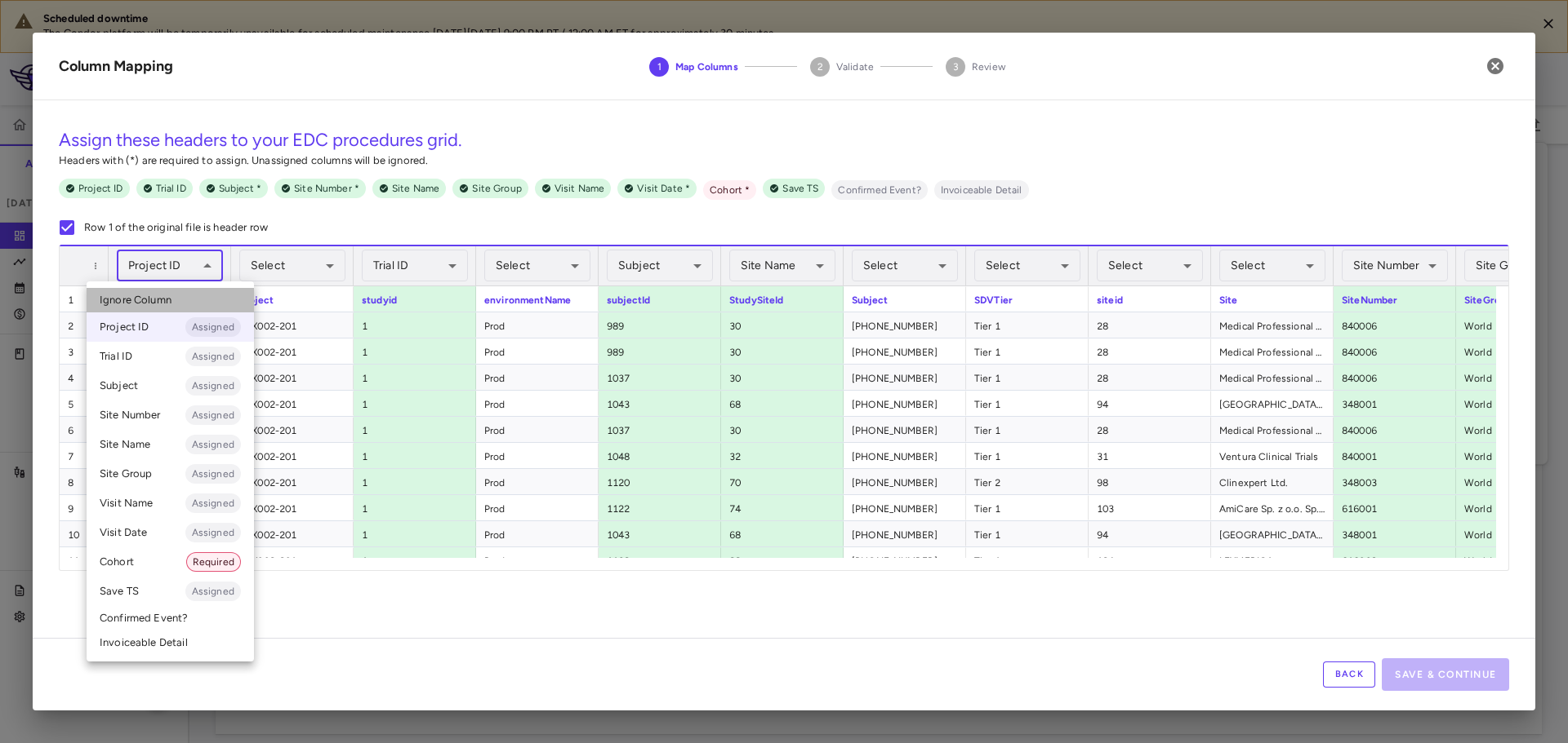
click at [158, 295] on span "Ignore Column" at bounding box center [135, 300] width 72 height 15
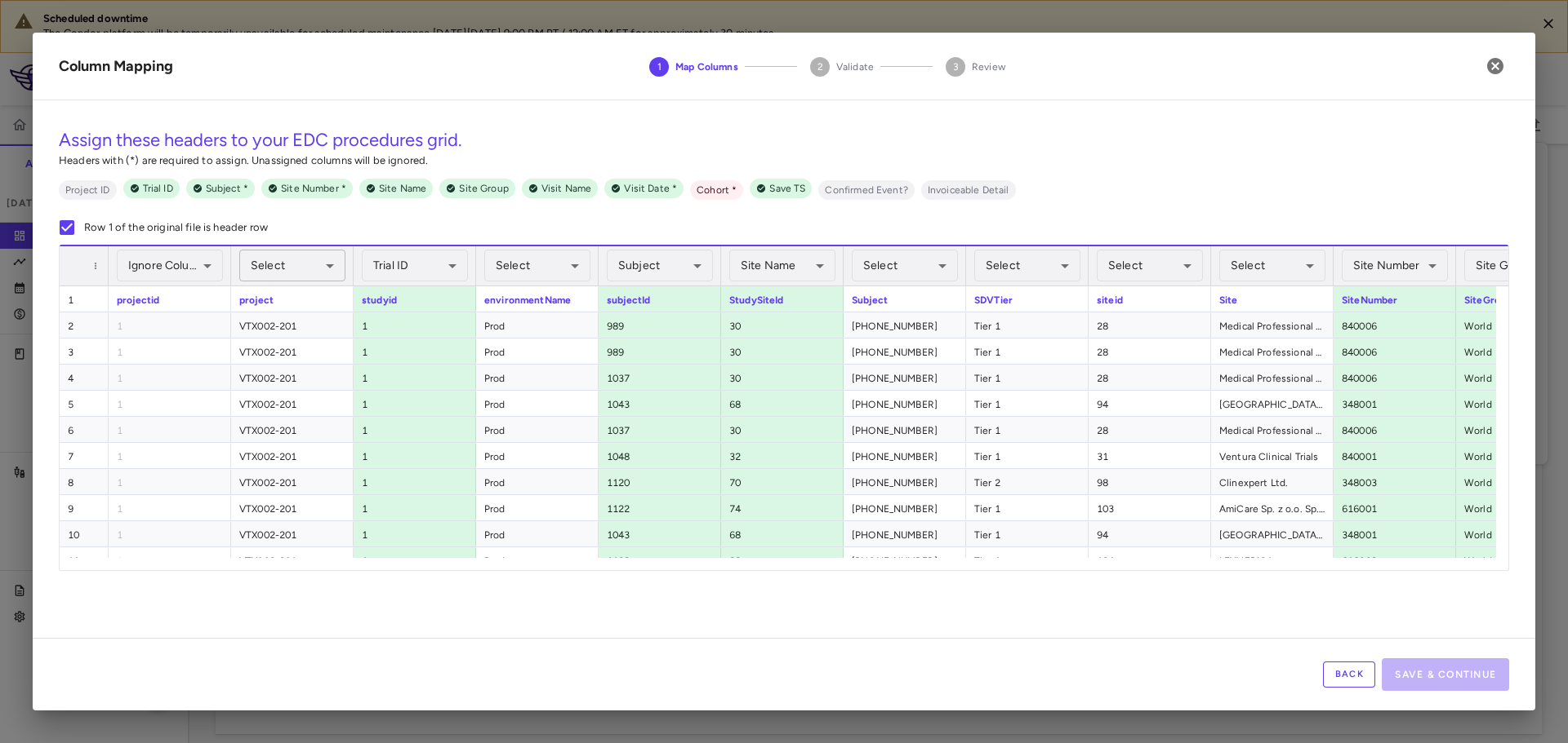
click at [305, 271] on body "Scheduled downtime The Condor platform will be temporarily unavailable for sche…" at bounding box center [784, 372] width 1568 height 743
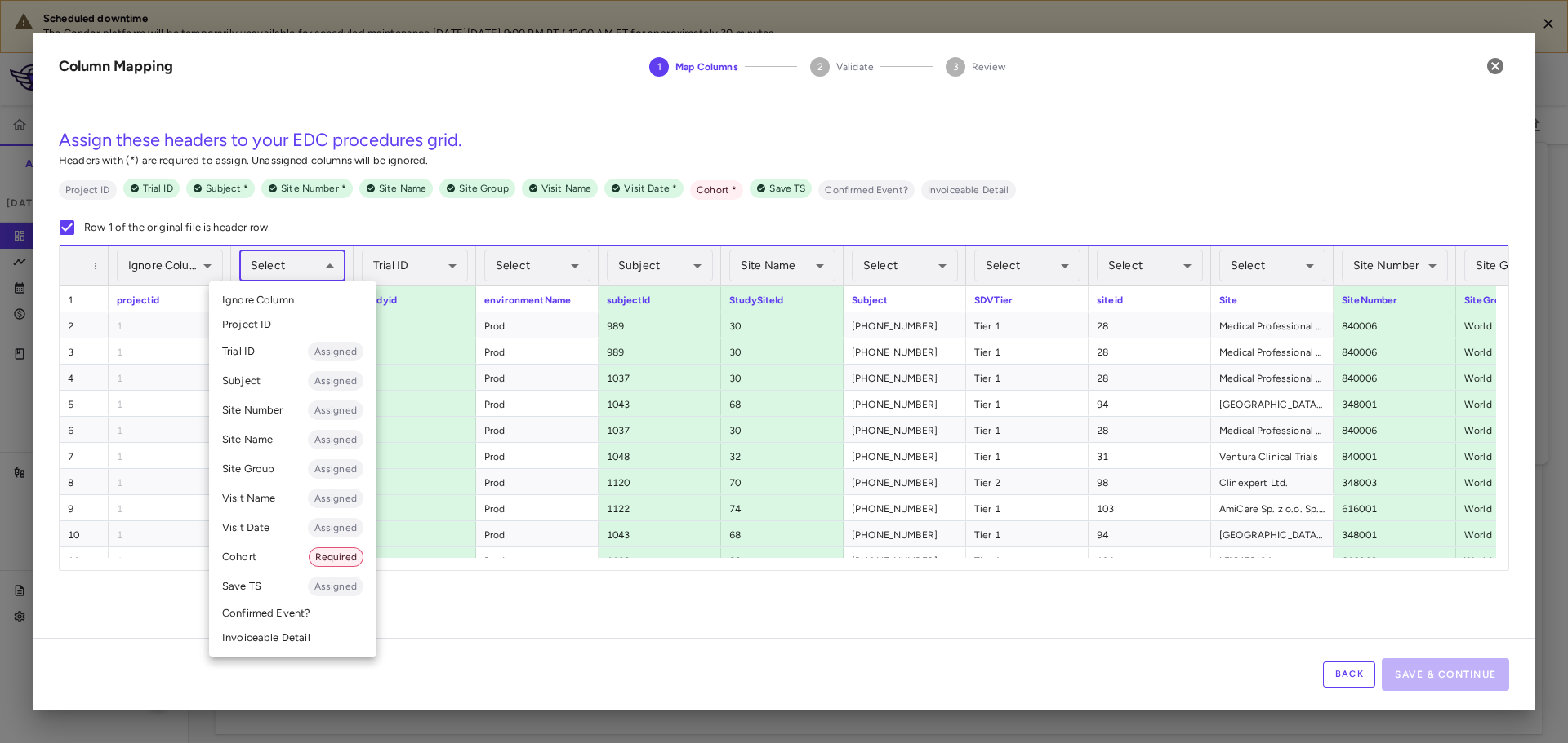
click at [283, 552] on li "Cohort Required" at bounding box center [292, 558] width 167 height 30
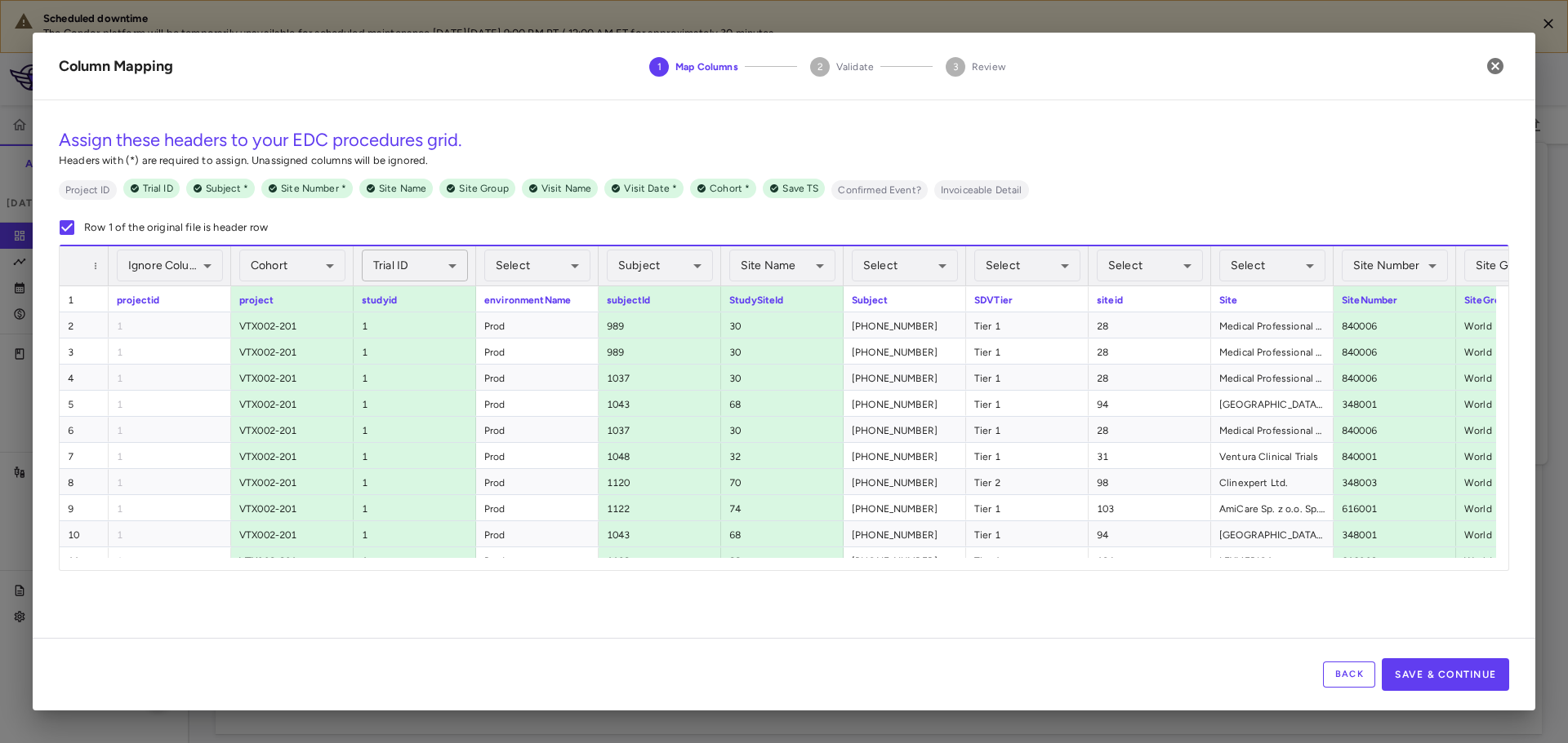
click at [433, 261] on body "Scheduled downtime The Condor platform will be temporarily unavailable for sche…" at bounding box center [784, 372] width 1568 height 743
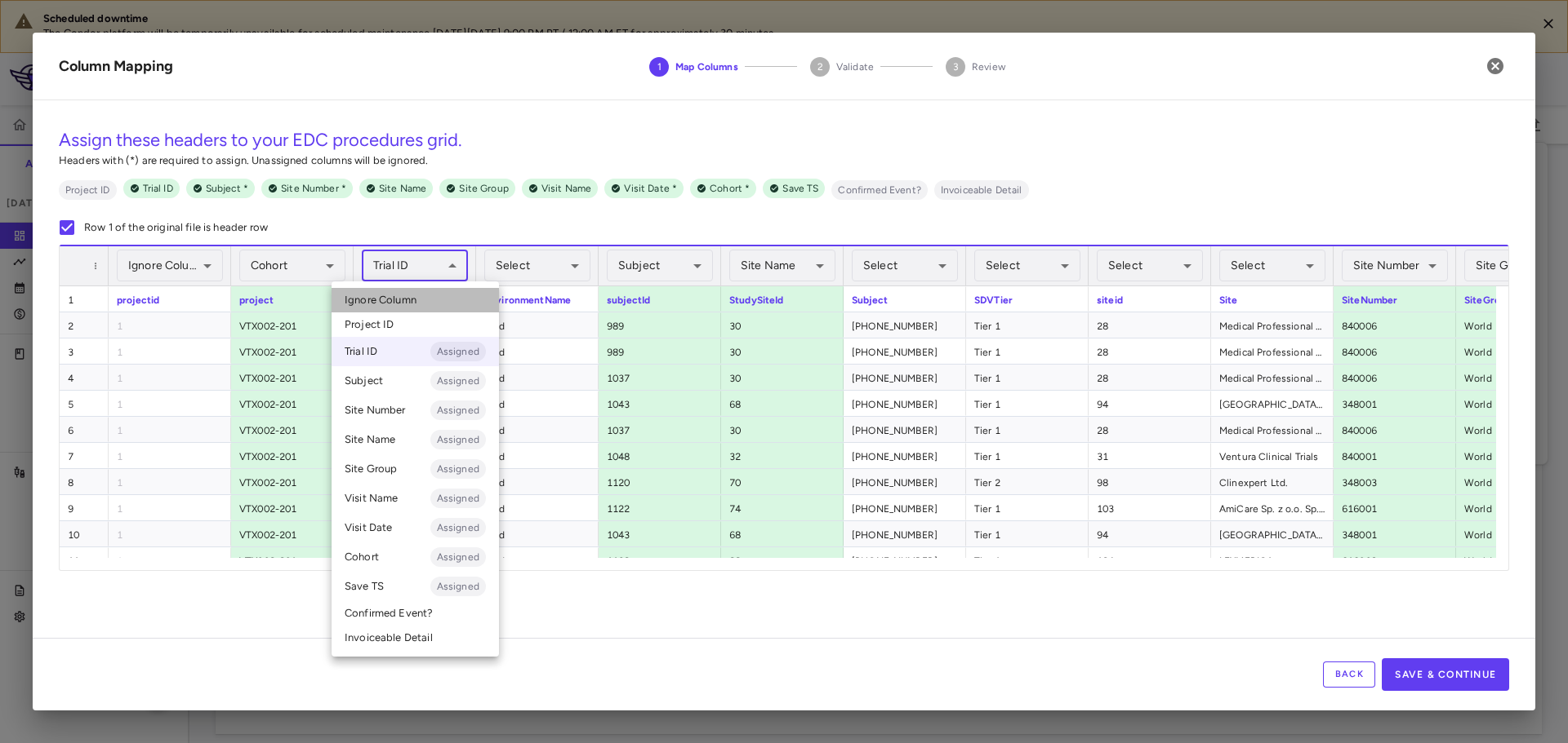
click at [445, 306] on li "Ignore Column" at bounding box center [415, 300] width 167 height 25
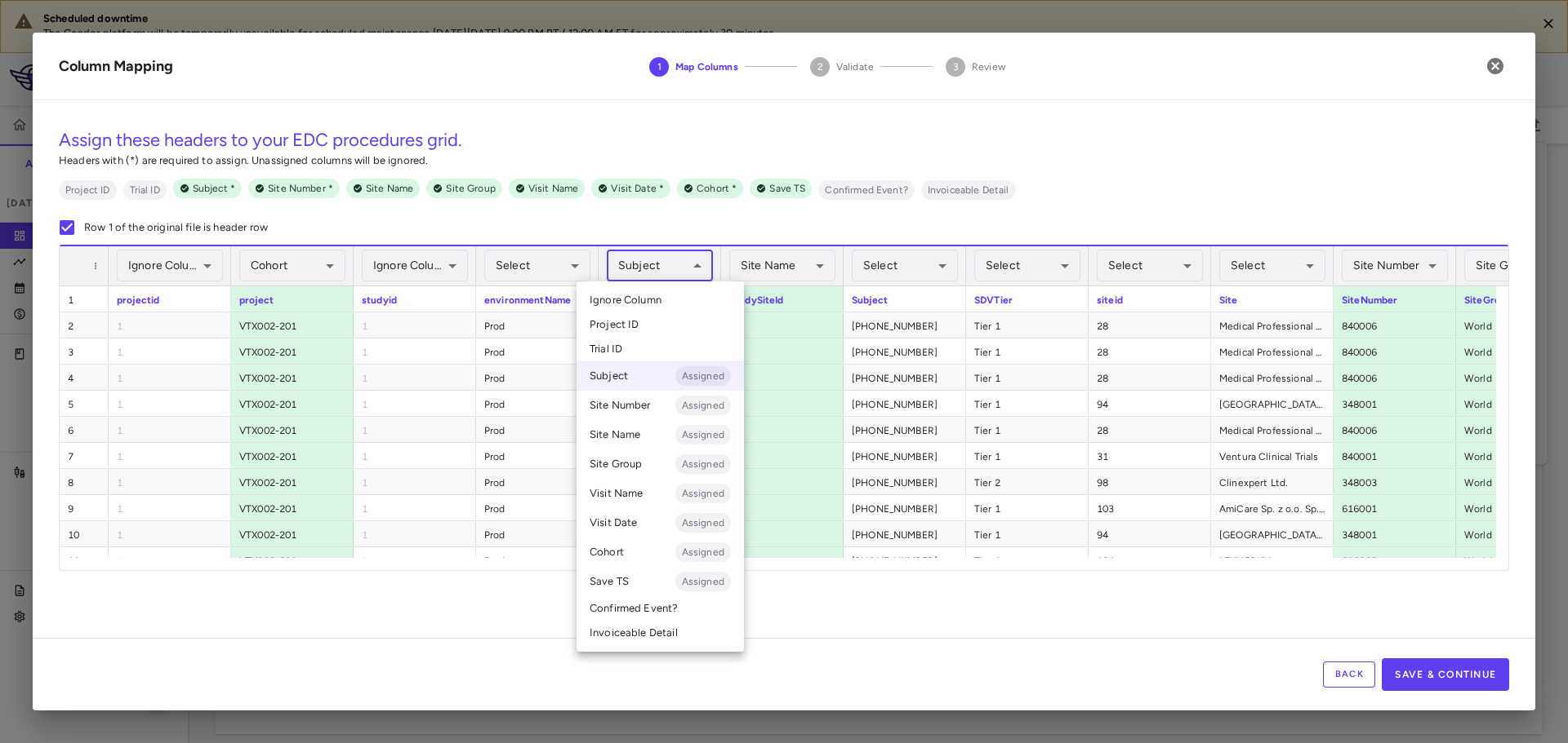
click at [662, 271] on body "Scheduled downtime The Condor platform will be temporarily unavailable for sche…" at bounding box center [784, 372] width 1568 height 743
click at [663, 295] on li "Ignore Column" at bounding box center [660, 300] width 167 height 25
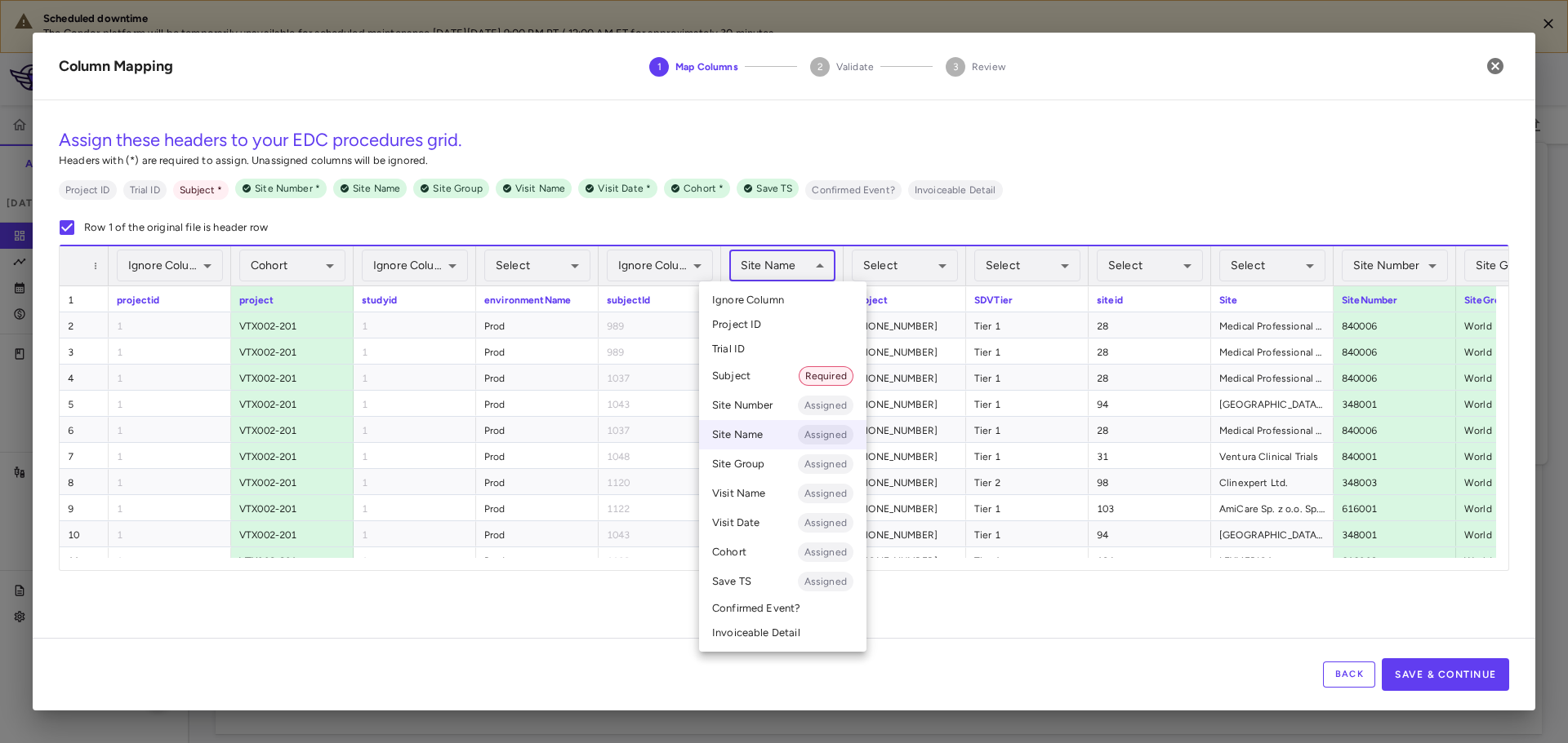
click at [765, 267] on body "Scheduled downtime The Condor platform will be temporarily unavailable for sche…" at bounding box center [784, 372] width 1568 height 743
click at [772, 302] on span "Ignore Column" at bounding box center [748, 300] width 72 height 15
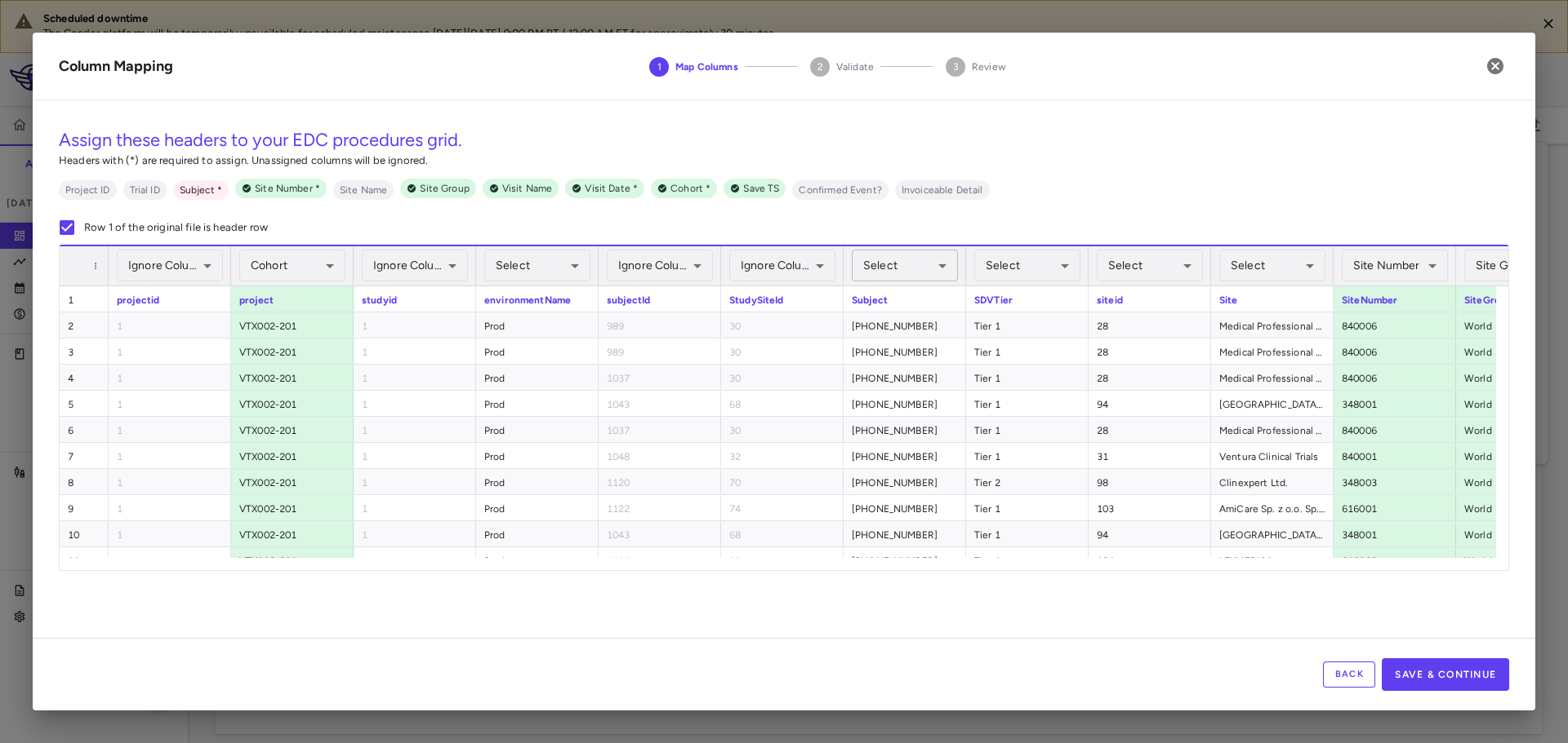
click at [868, 270] on body "Scheduled downtime The Condor platform will be temporarily unavailable for sche…" at bounding box center [784, 372] width 1568 height 743
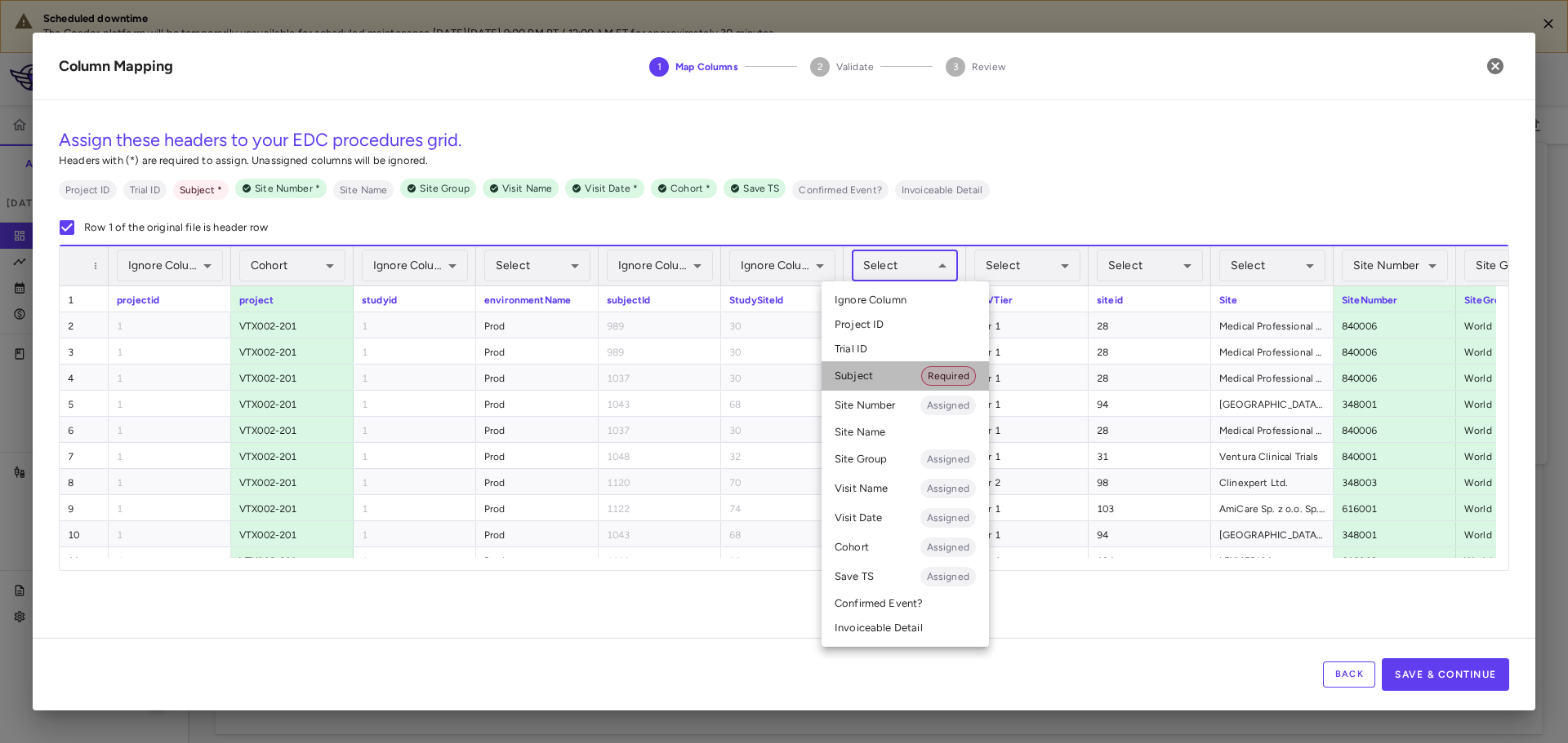
click at [887, 371] on li "Subject Required" at bounding box center [905, 376] width 167 height 30
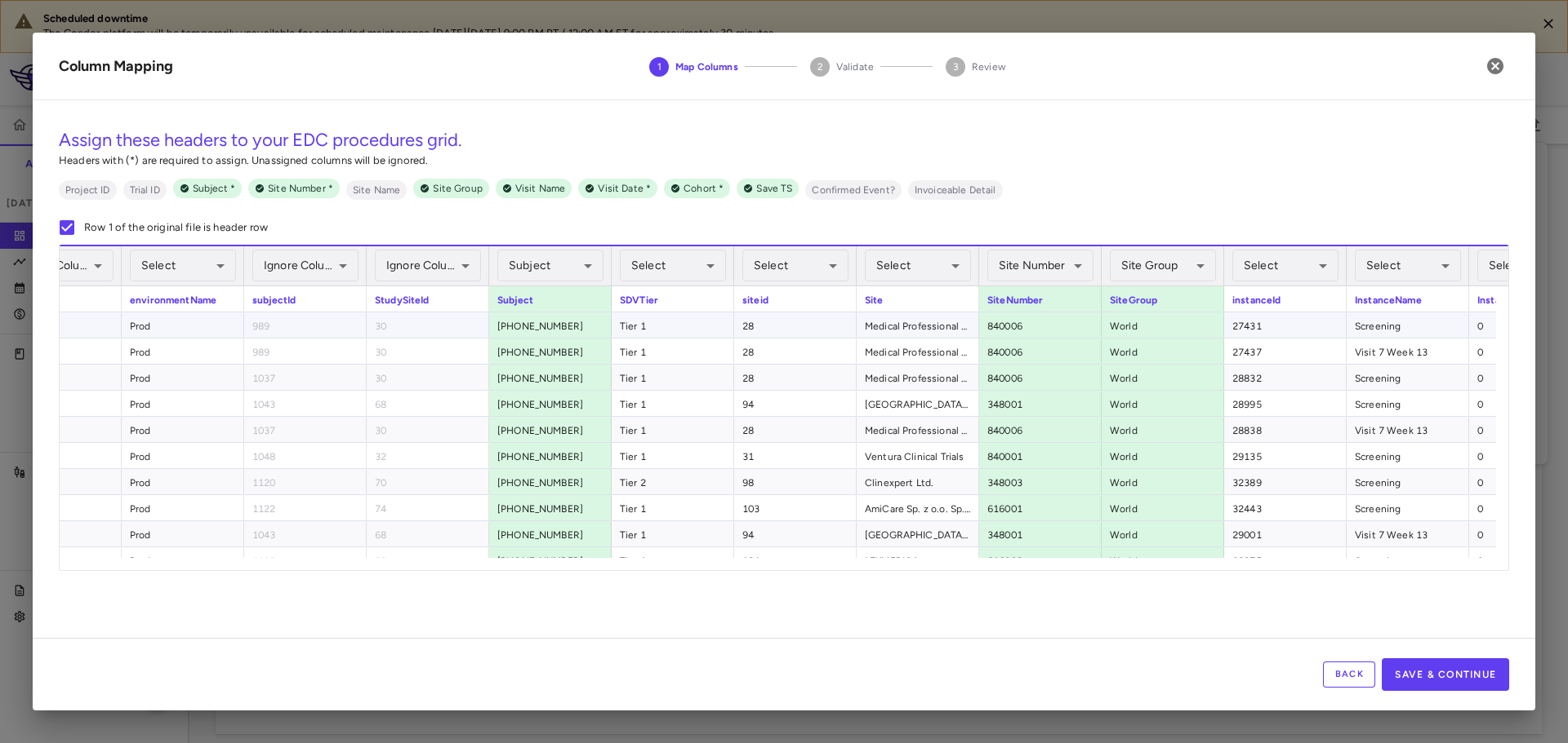
scroll to position [0, 408]
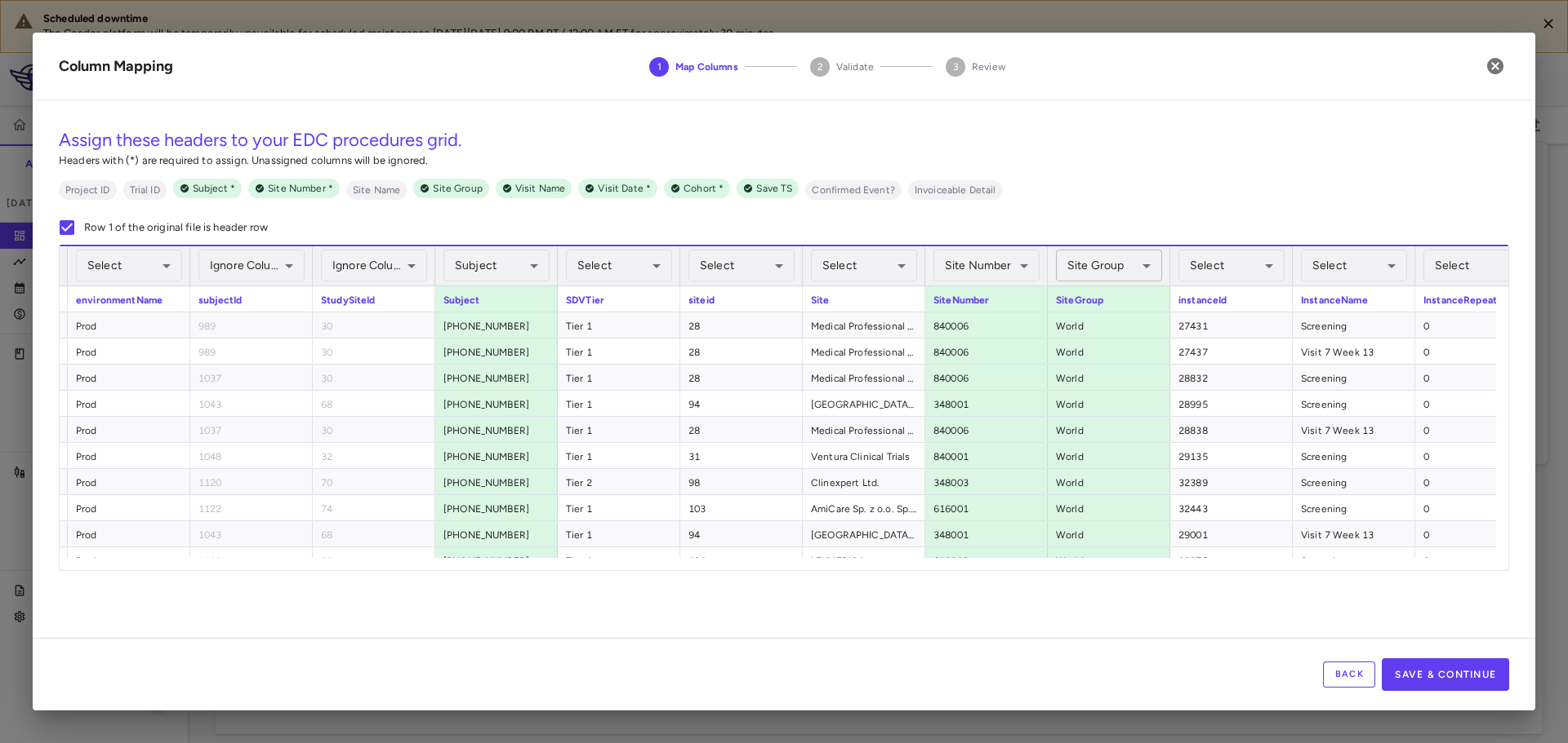
click at [1083, 277] on body "Scheduled downtime The Condor platform will be temporarily unavailable for sche…" at bounding box center [784, 372] width 1568 height 743
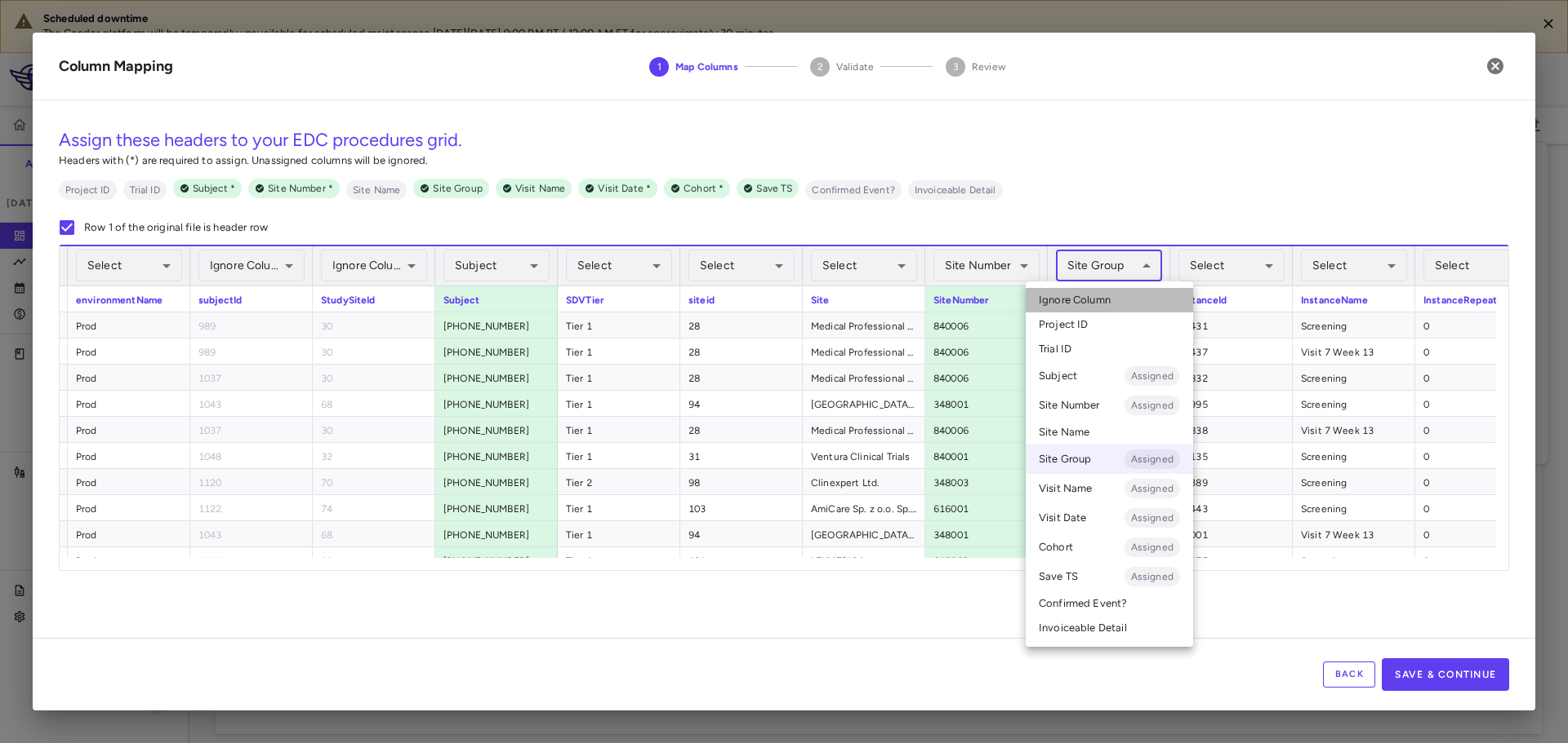
click at [1087, 305] on span "Ignore Column" at bounding box center [1075, 300] width 72 height 15
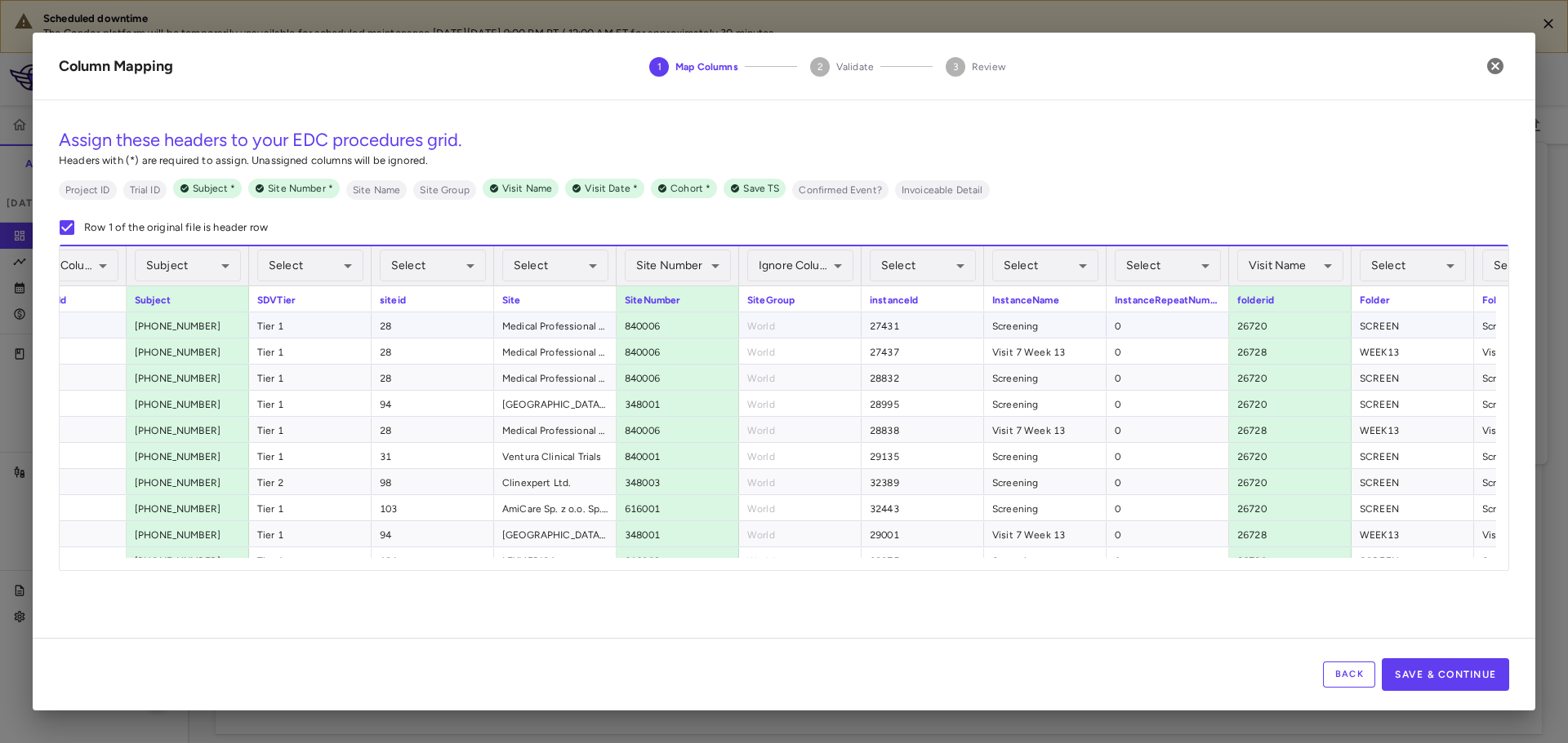
scroll to position [0, 735]
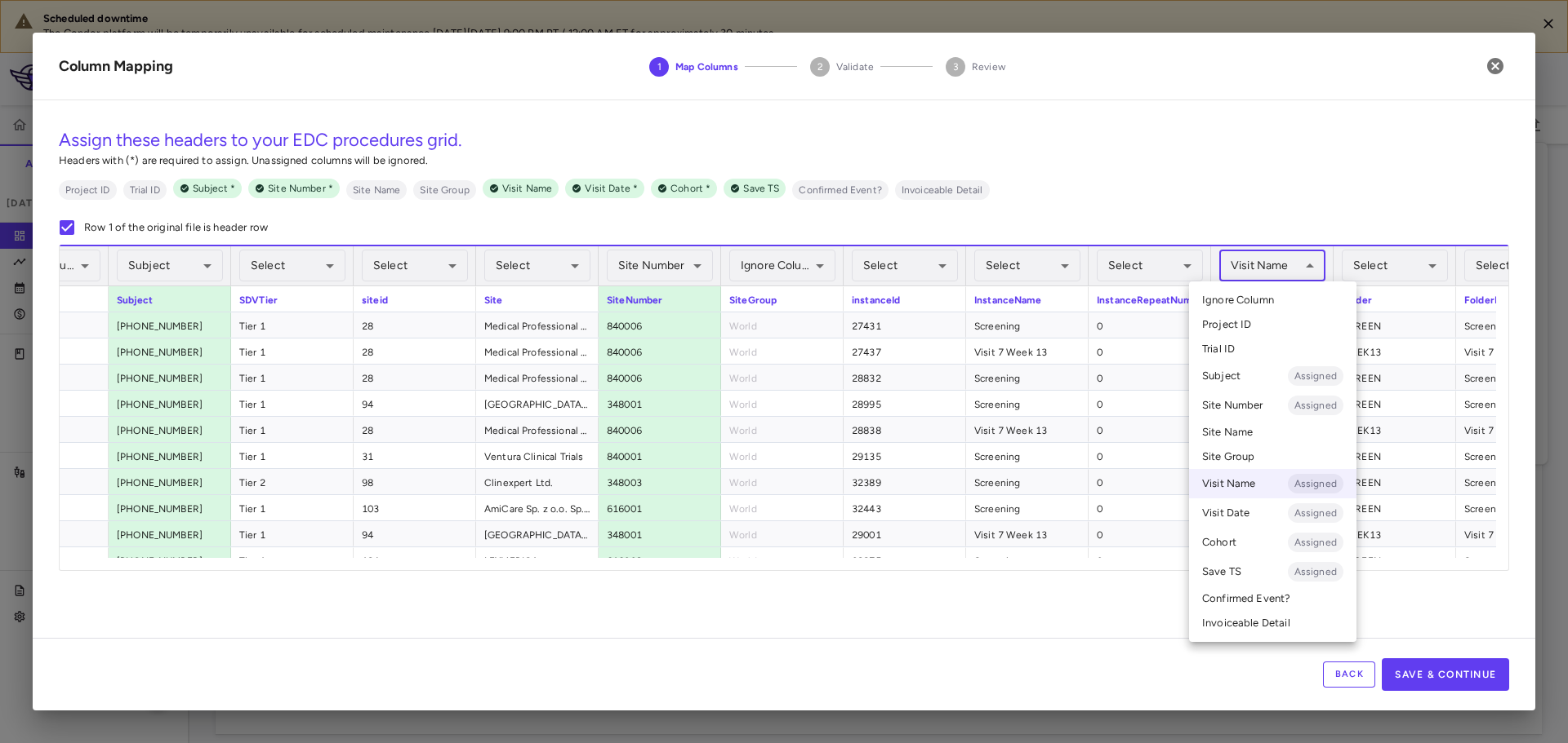
click at [1259, 268] on body "Scheduled downtime The Condor platform will be temporarily unavailable for sche…" at bounding box center [784, 372] width 1568 height 743
click at [1263, 299] on span "Ignore Column" at bounding box center [1238, 300] width 72 height 15
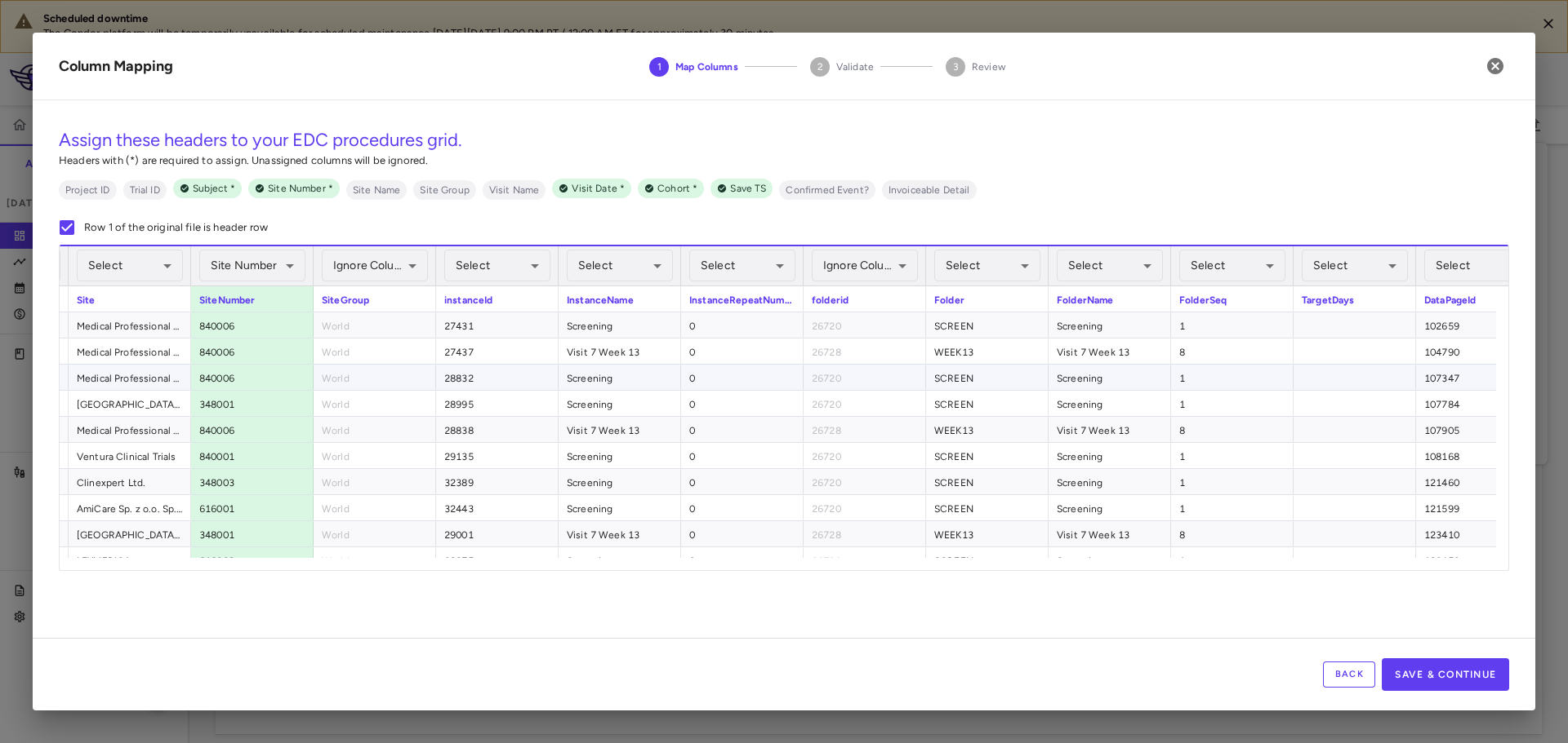
scroll to position [0, 1143]
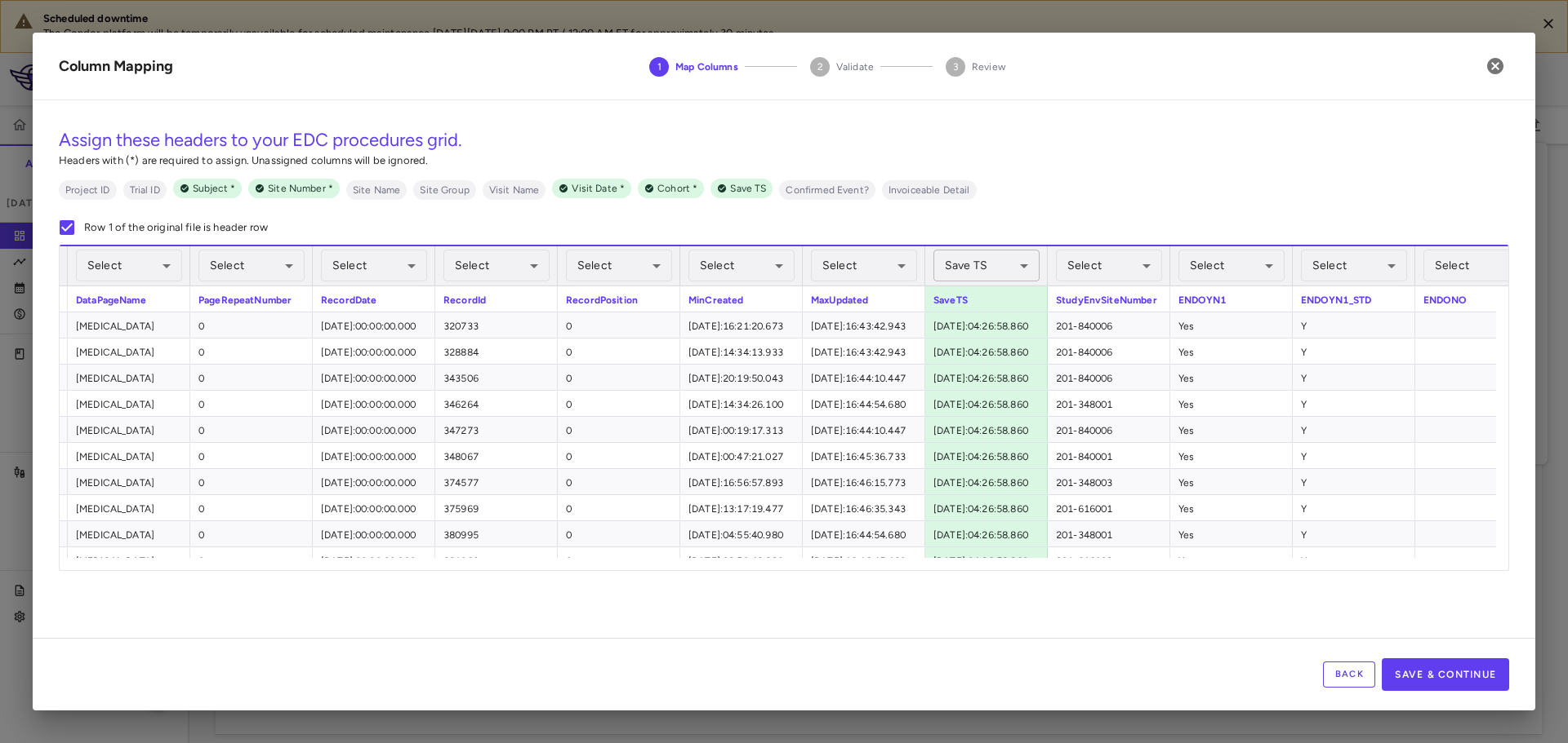
click at [998, 262] on body "Scheduled downtime The Condor platform will be temporarily unavailable for sche…" at bounding box center [784, 372] width 1568 height 743
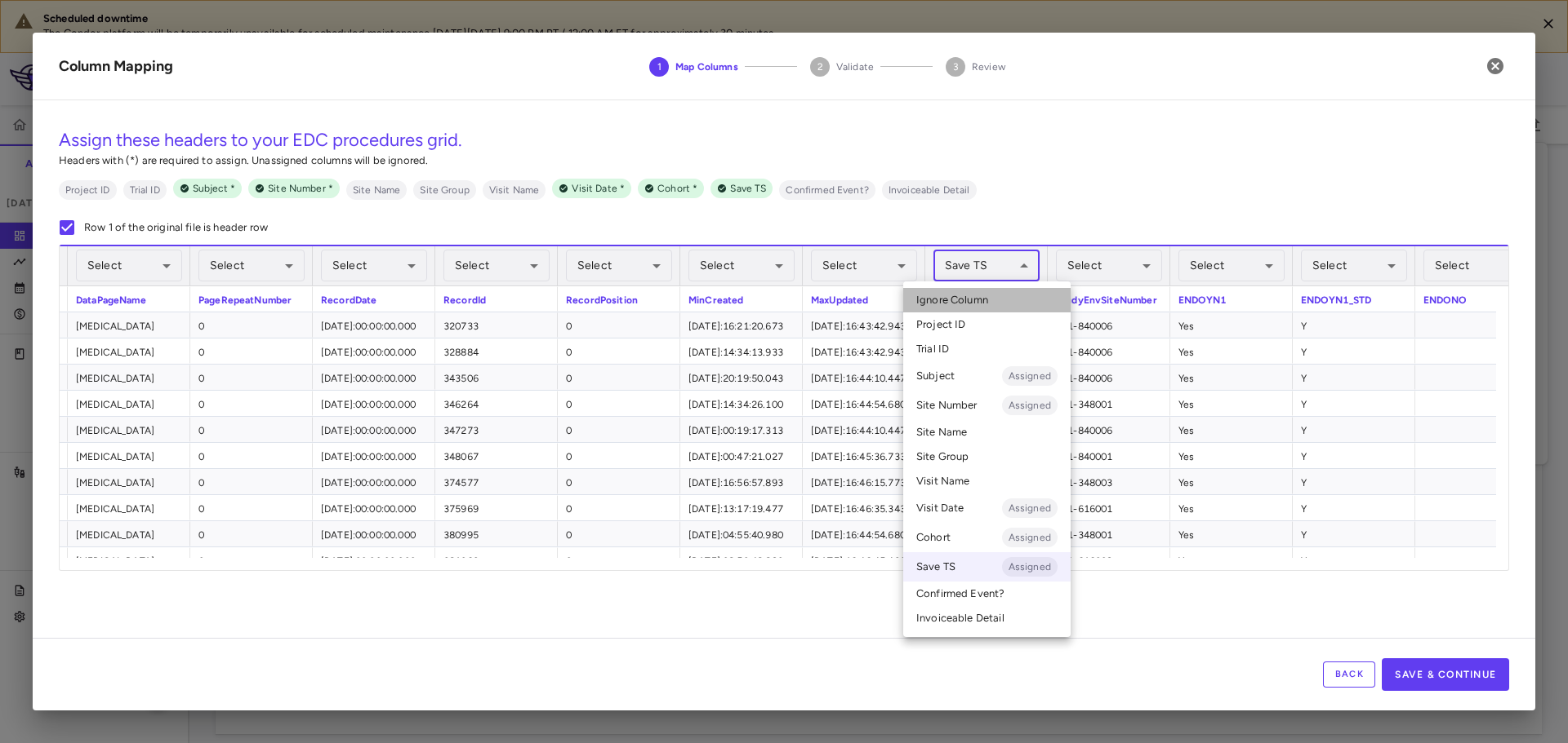
click at [1008, 302] on li "Ignore Column" at bounding box center [987, 300] width 167 height 25
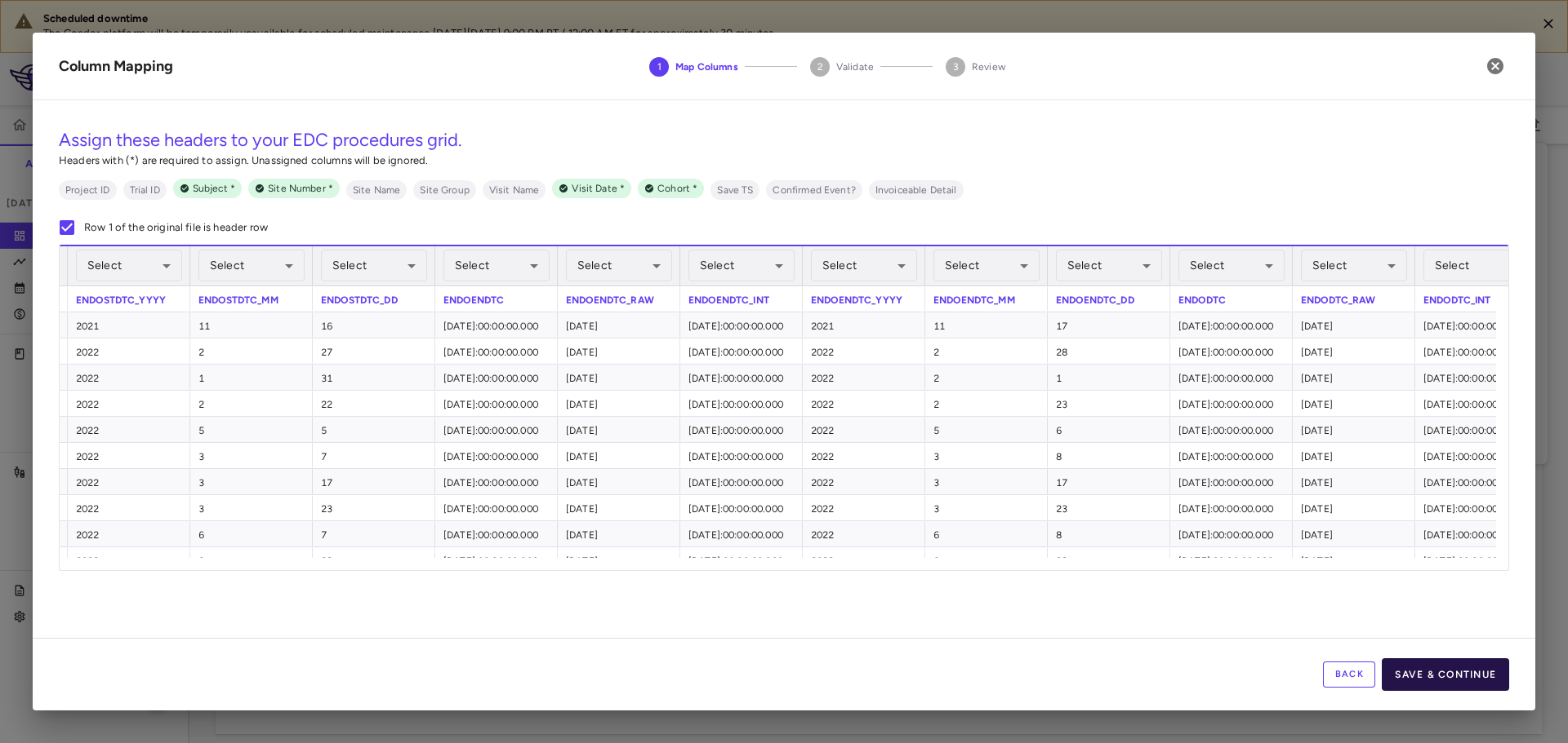
click at [1450, 671] on button "Save & Continue" at bounding box center [1445, 674] width 127 height 32
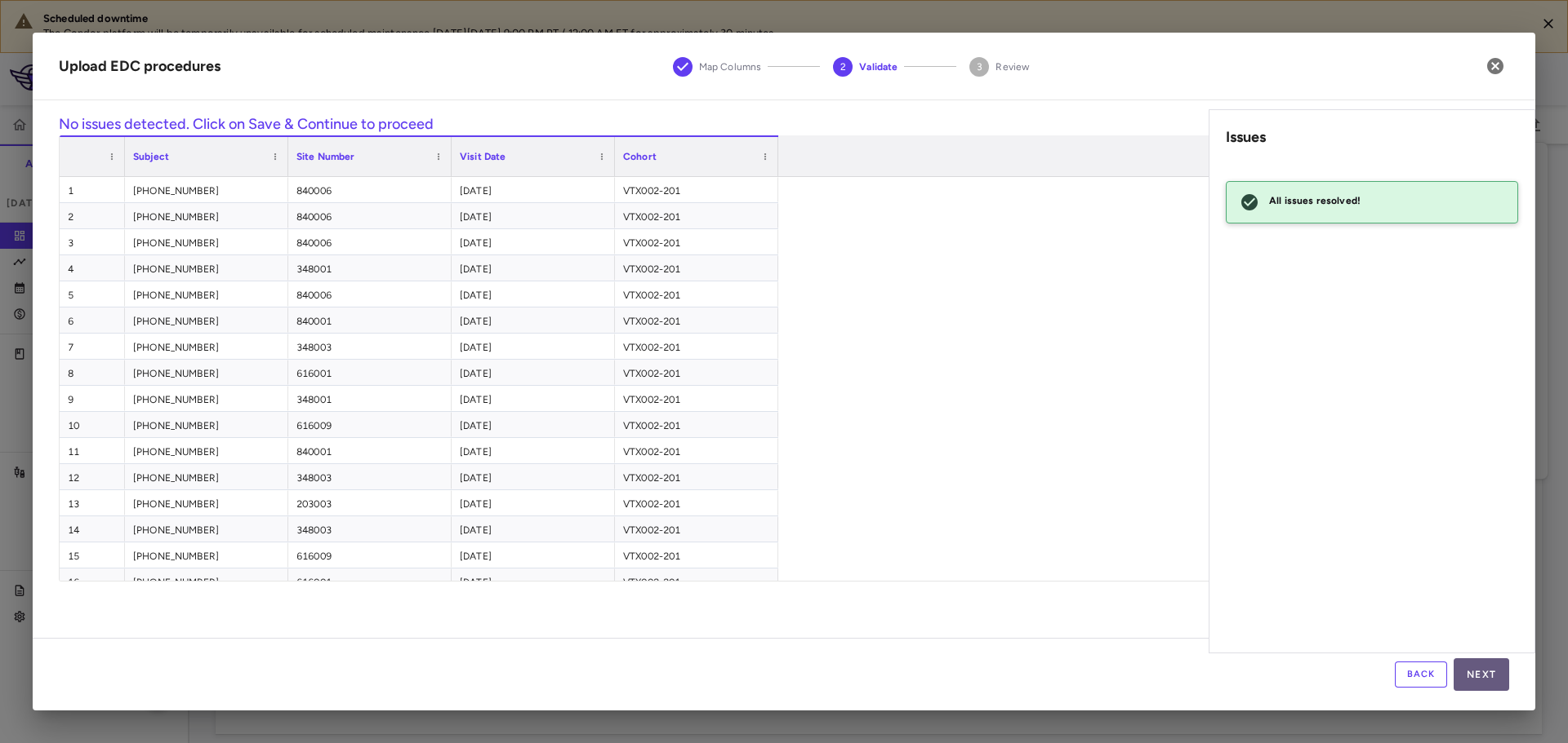
click at [1479, 675] on button "Next" at bounding box center [1481, 674] width 55 height 32
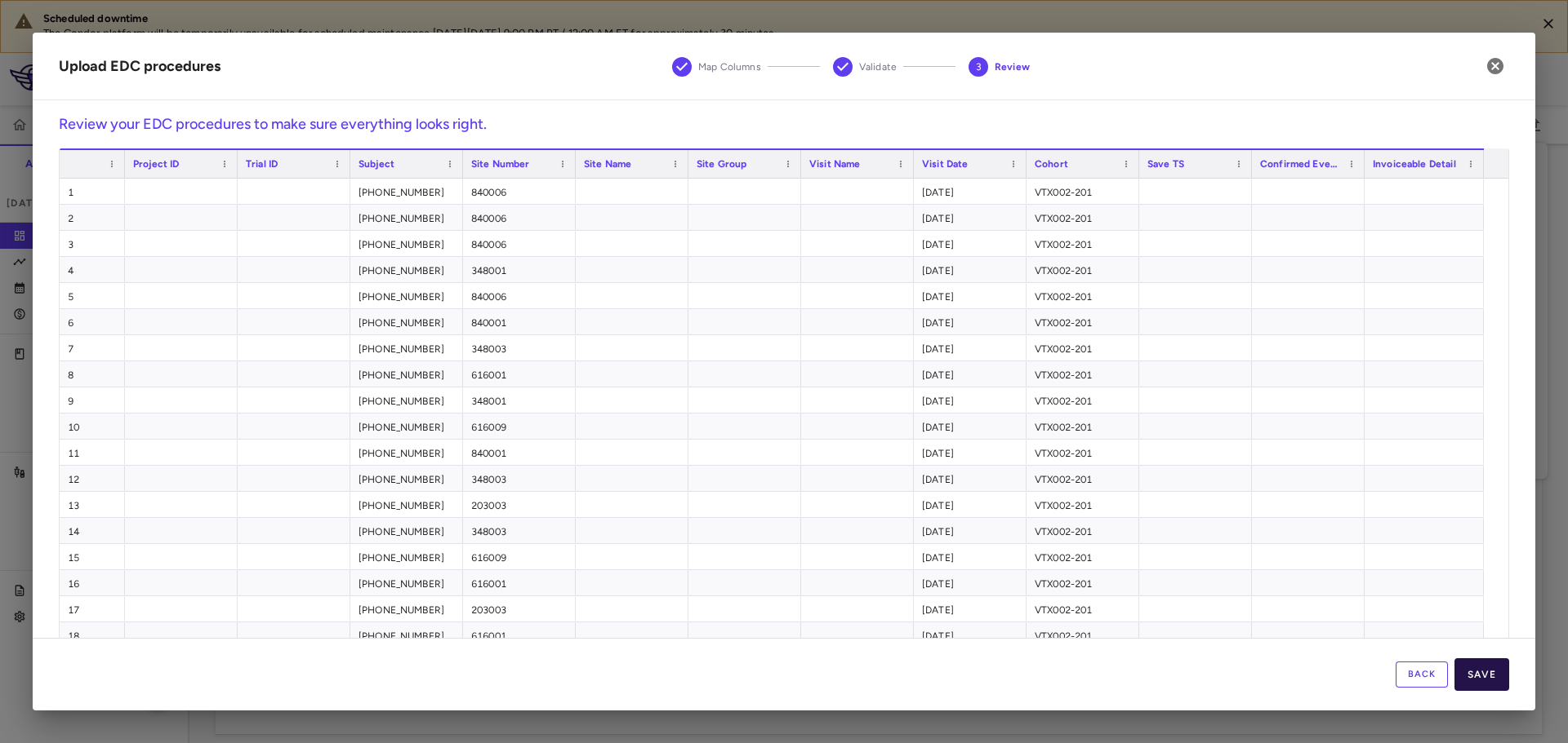
click at [1500, 680] on button "Save" at bounding box center [1482, 674] width 55 height 32
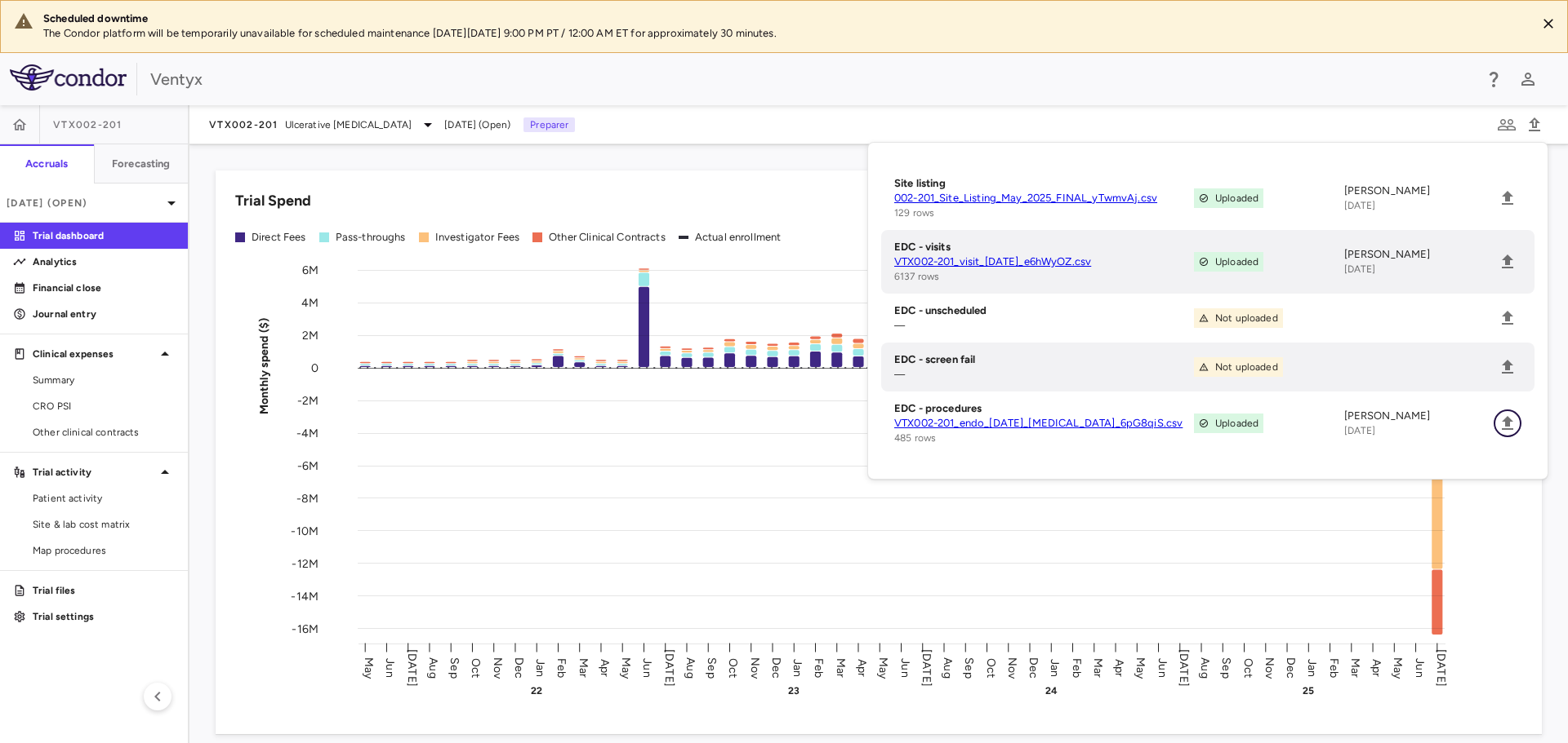
click at [1503, 430] on icon "Upload" at bounding box center [1508, 424] width 20 height 20
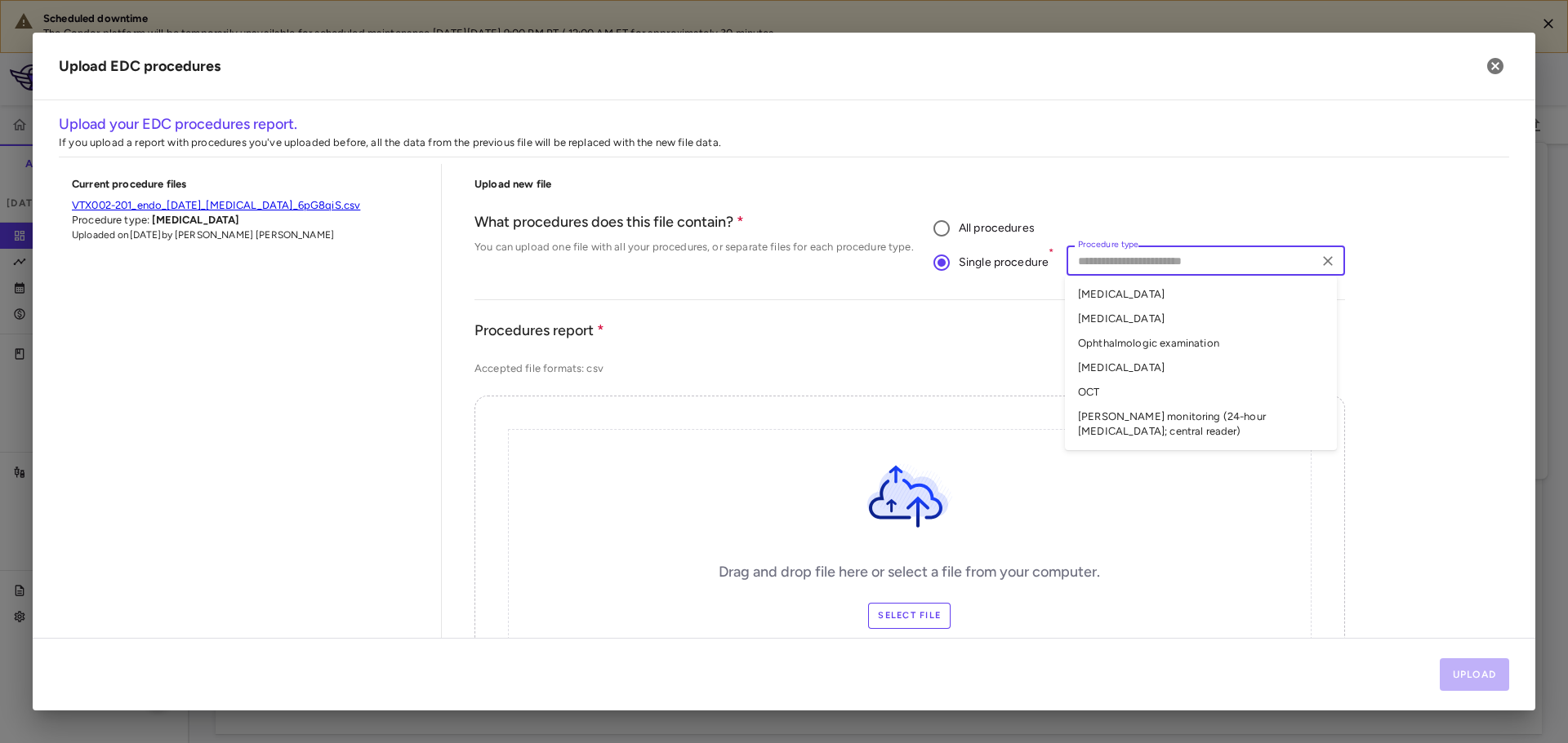
click at [1094, 264] on input "Procedure type" at bounding box center [1191, 261] width 241 height 21
click at [1119, 324] on li "Chest X-ray" at bounding box center [1200, 319] width 272 height 25
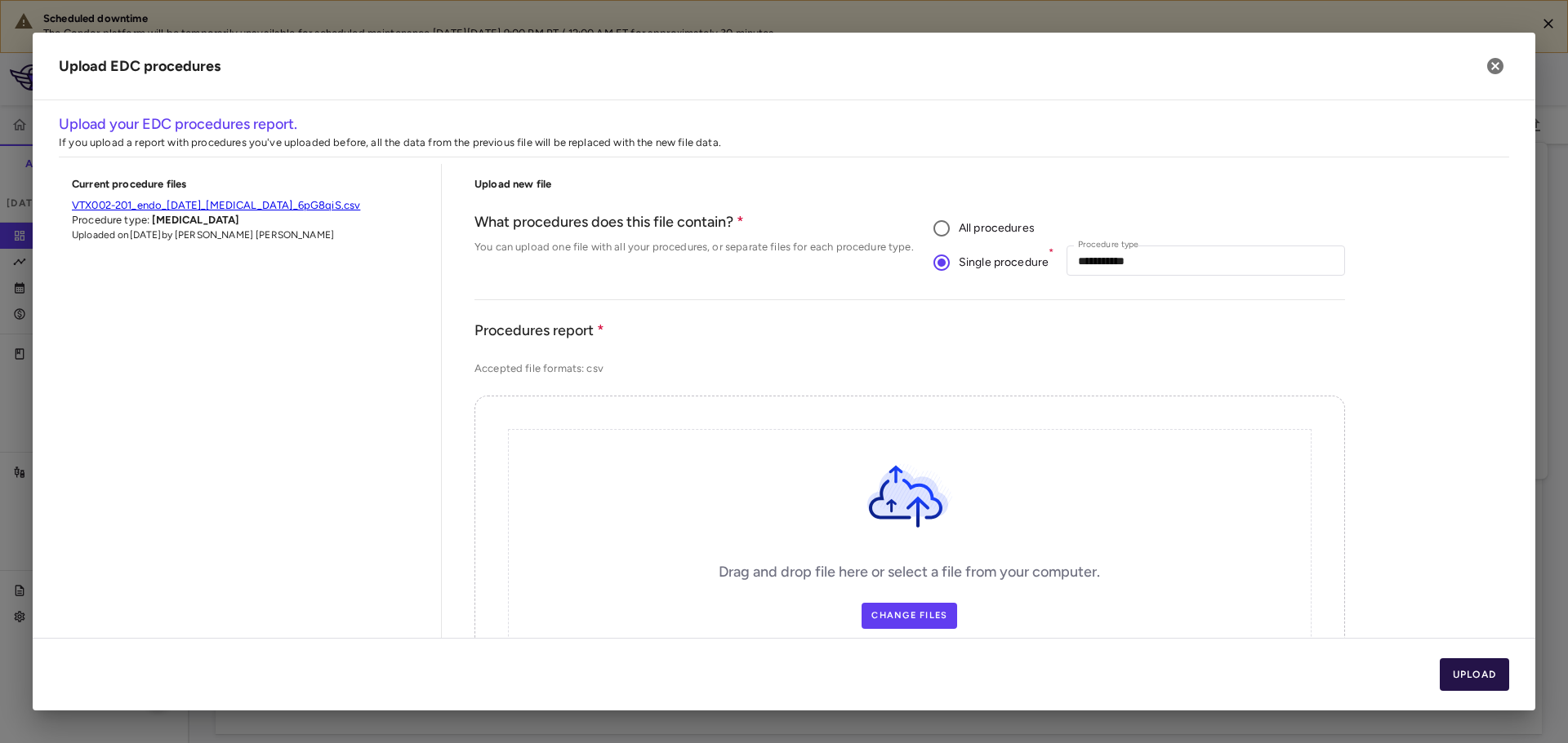
click at [1455, 678] on button "Upload" at bounding box center [1474, 674] width 70 height 32
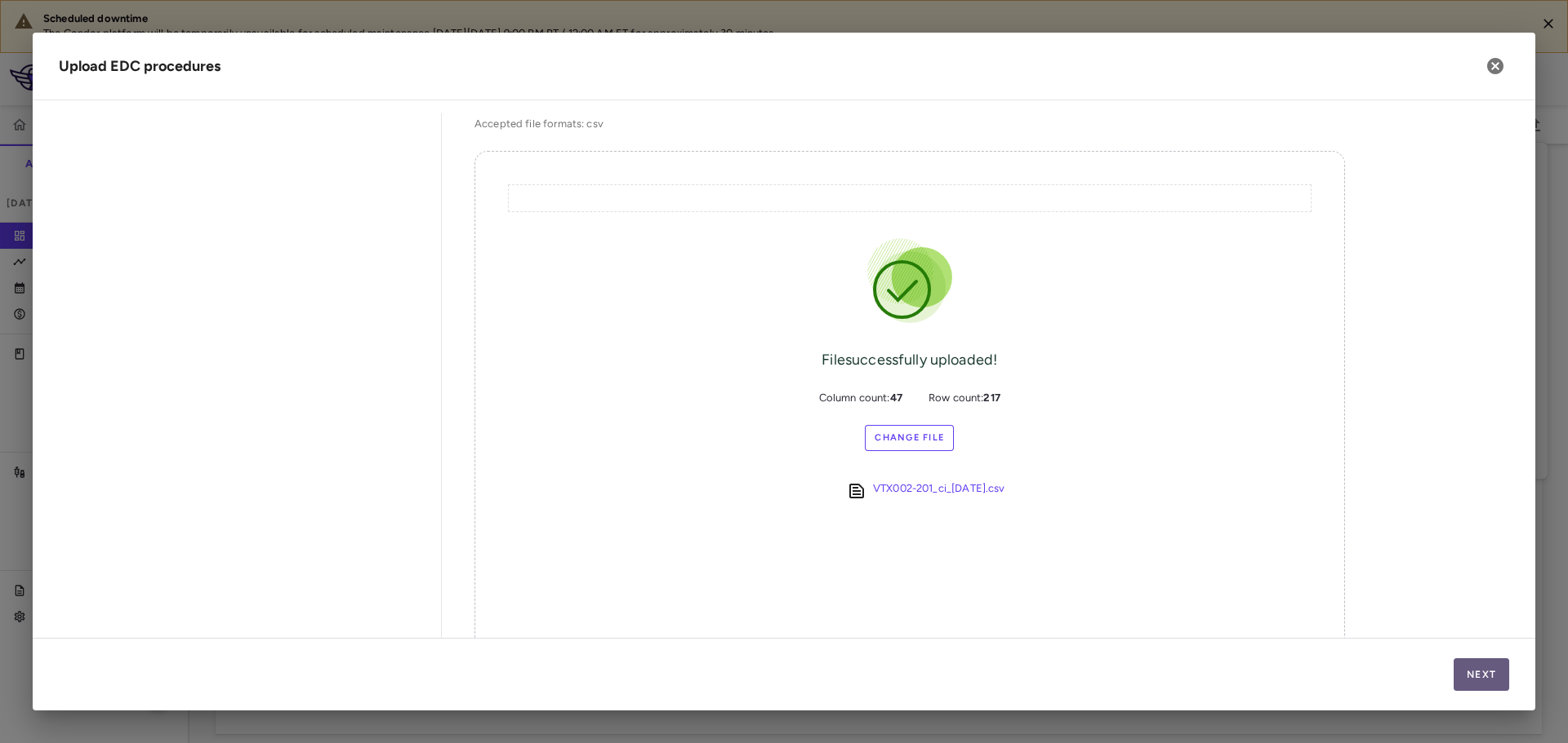
click at [1497, 678] on button "Next" at bounding box center [1481, 674] width 55 height 32
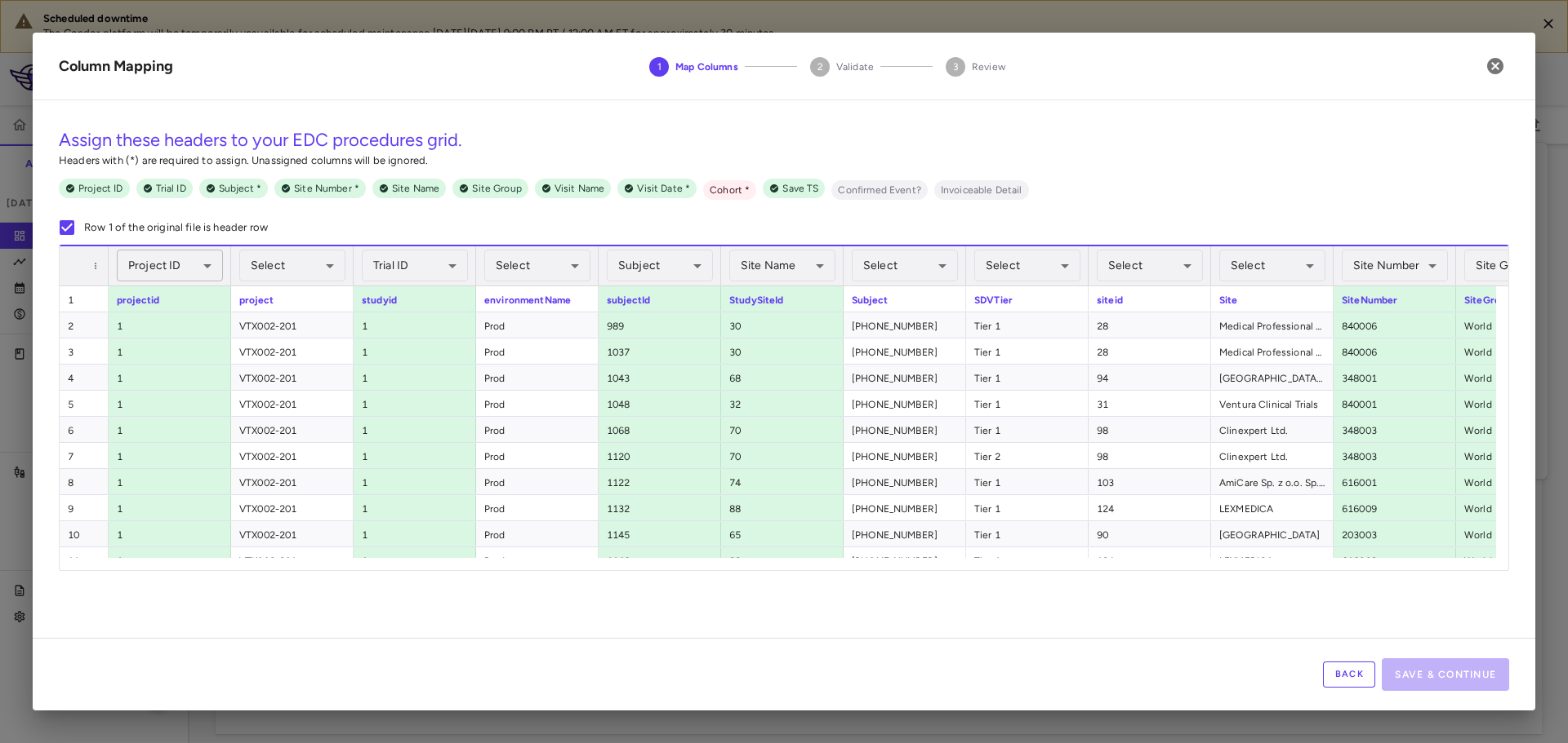
click at [192, 276] on body "Scheduled downtime The Condor platform will be temporarily unavailable for sche…" at bounding box center [784, 372] width 1568 height 743
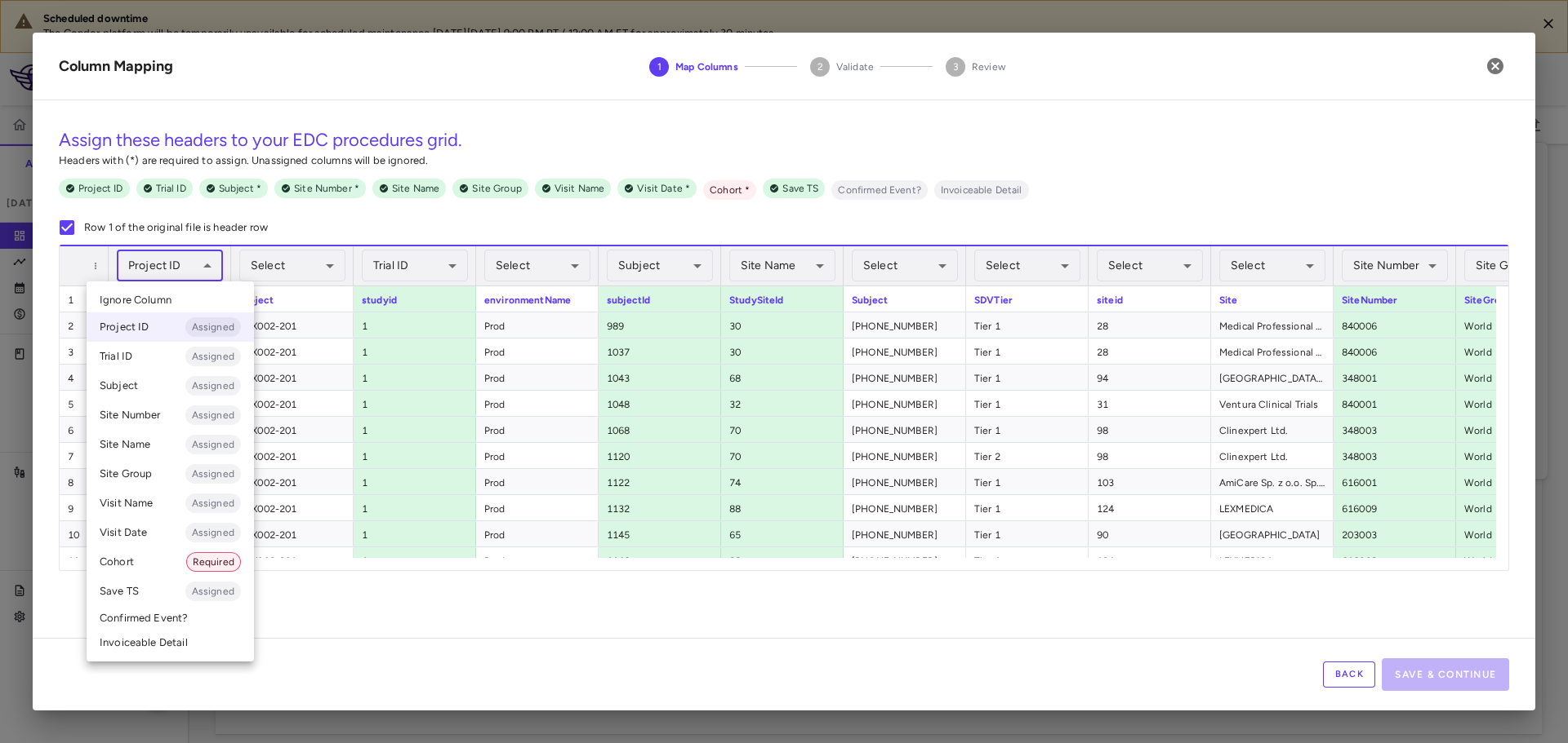
click at [186, 306] on li "Ignore Column" at bounding box center [171, 300] width 167 height 25
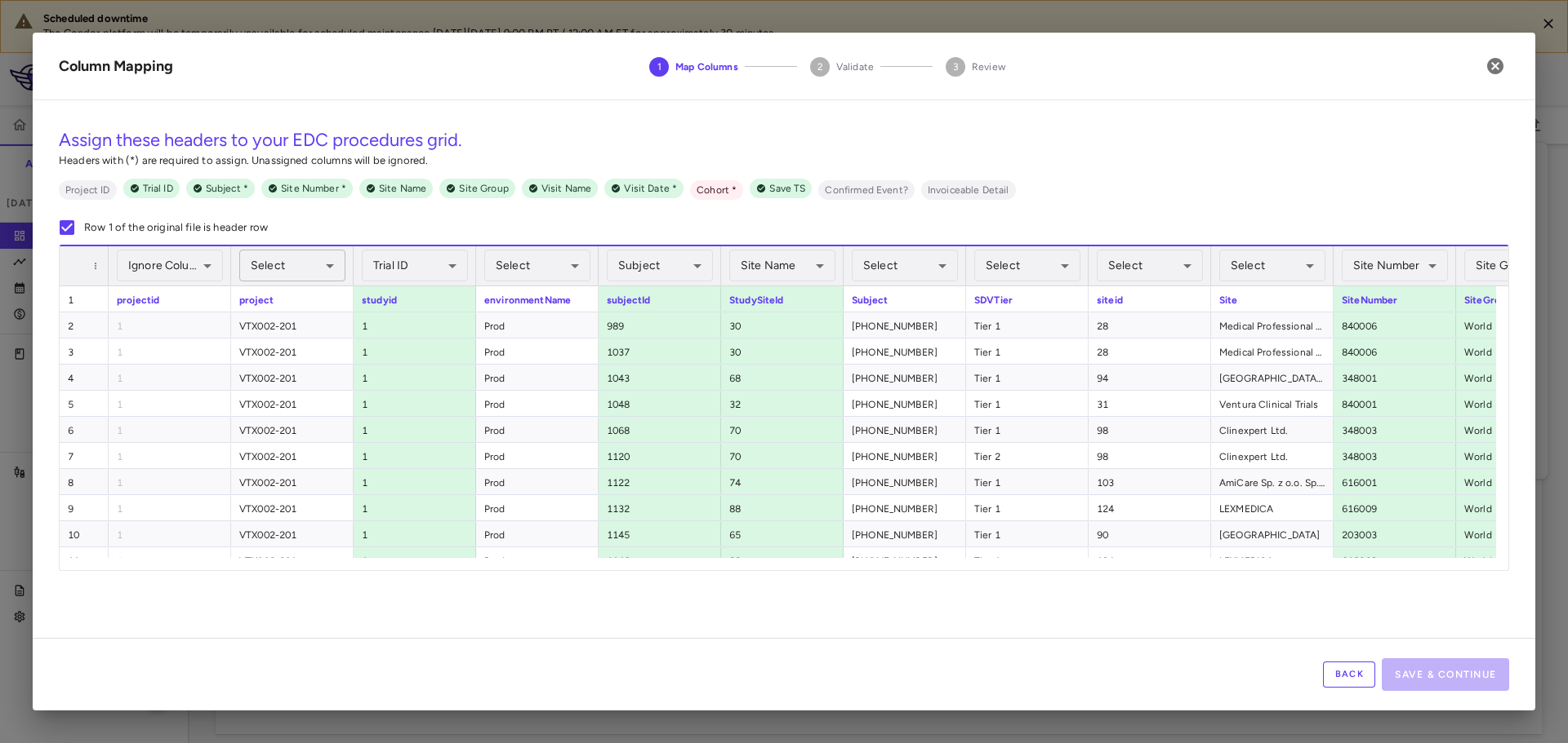
click at [305, 273] on body "Scheduled downtime The Condor platform will be temporarily unavailable for sche…" at bounding box center [784, 372] width 1568 height 743
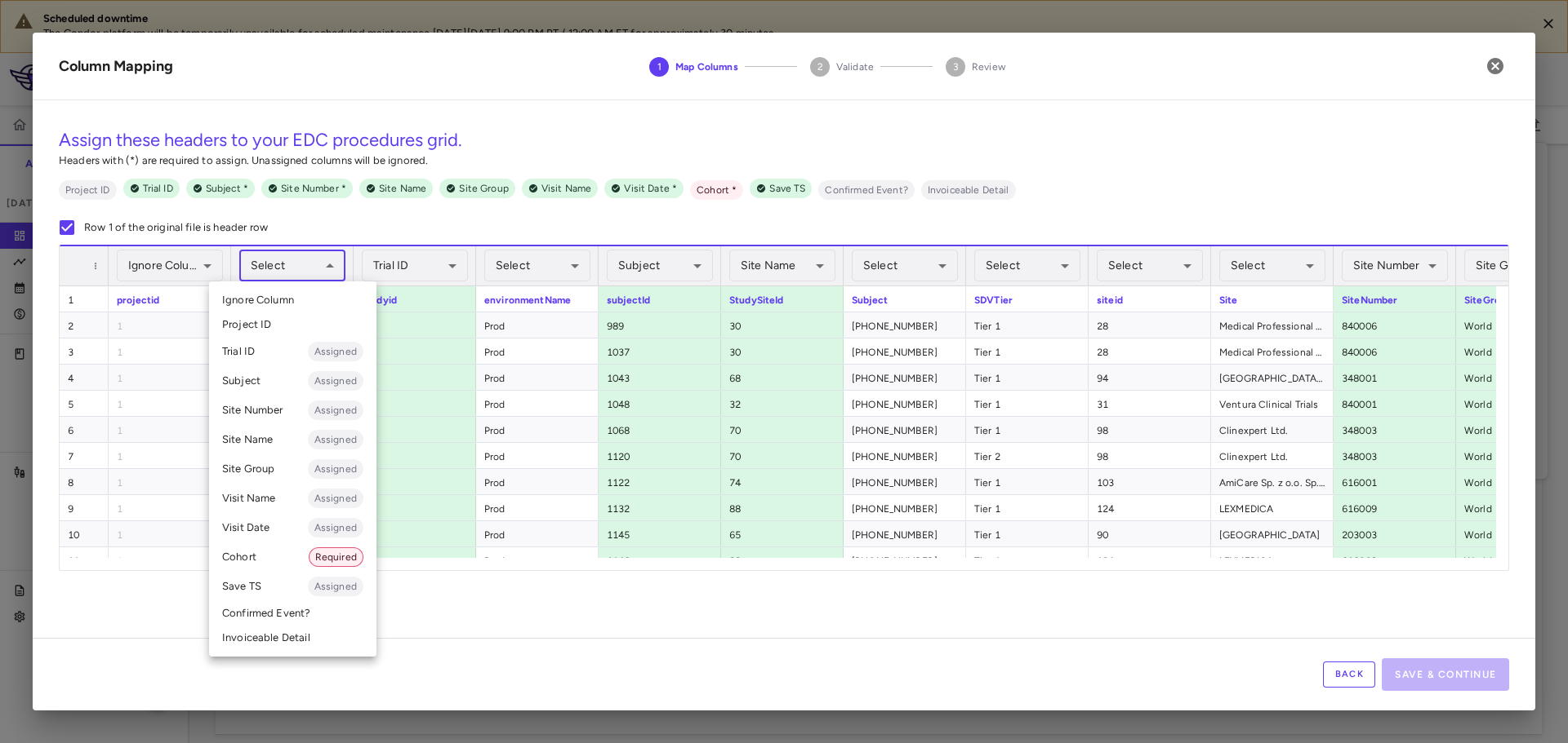
click at [241, 564] on li "Cohort Required" at bounding box center [292, 558] width 167 height 30
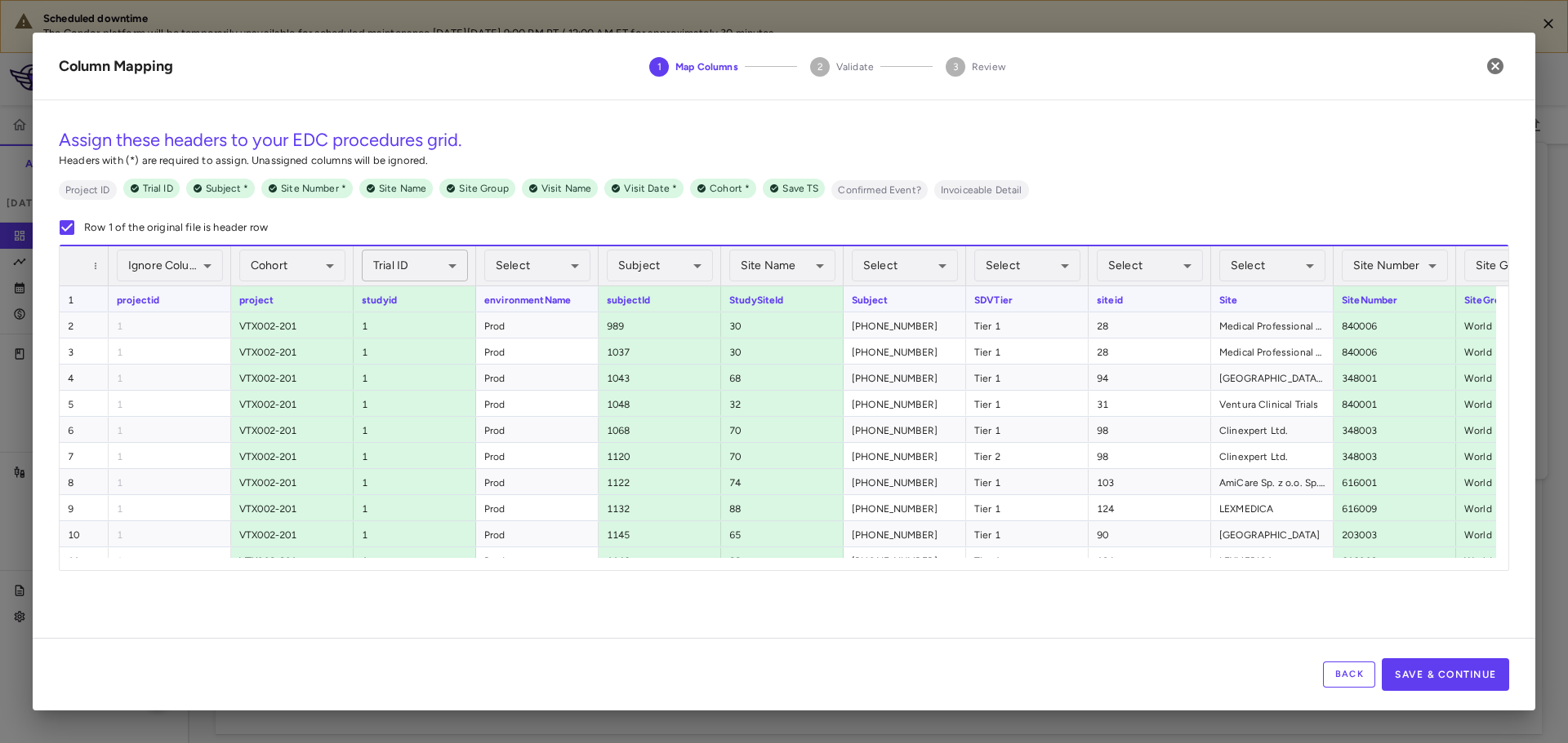
click at [414, 270] on body "Scheduled downtime The Condor platform will be temporarily unavailable for sche…" at bounding box center [784, 372] width 1568 height 743
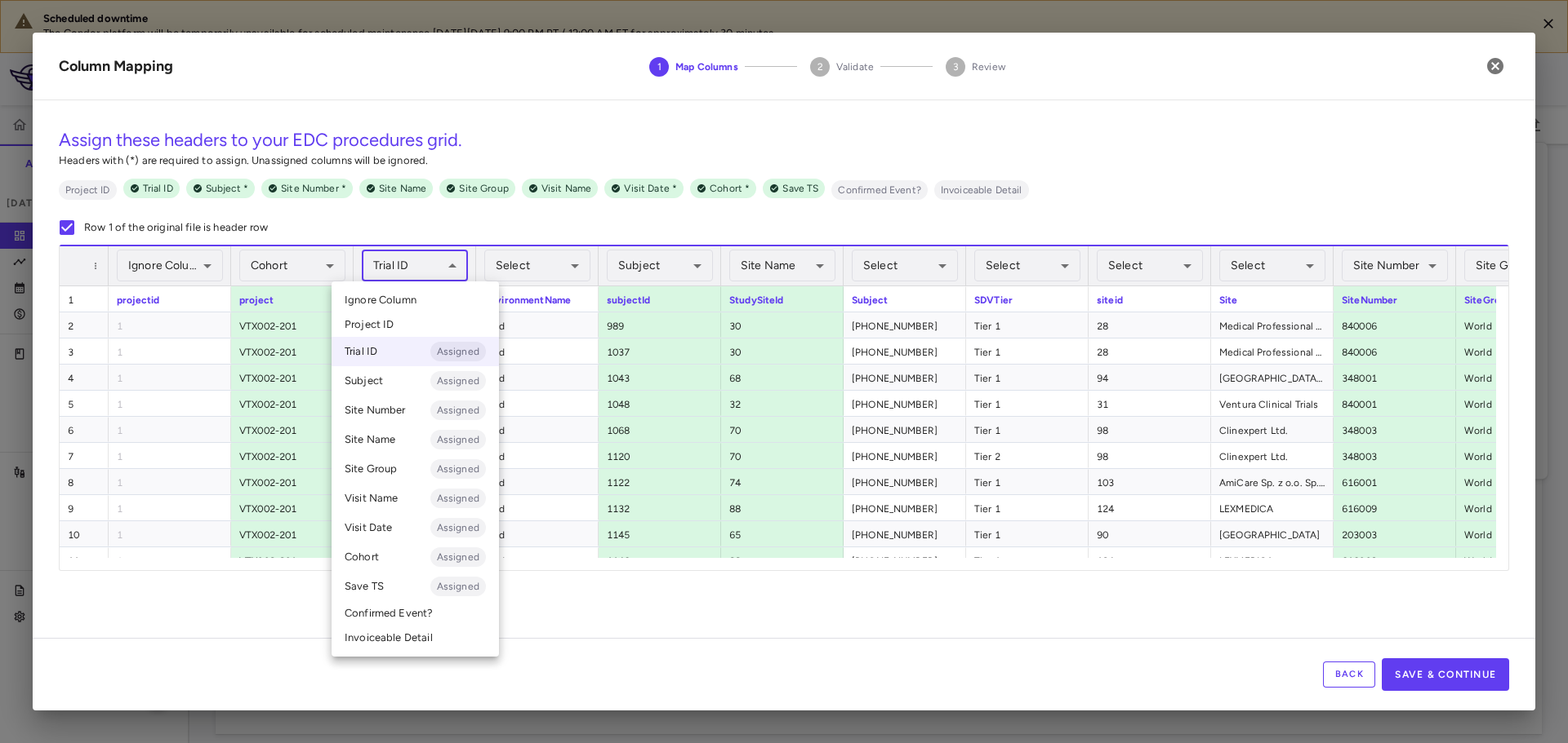
click at [412, 301] on span "Ignore Column" at bounding box center [380, 300] width 72 height 15
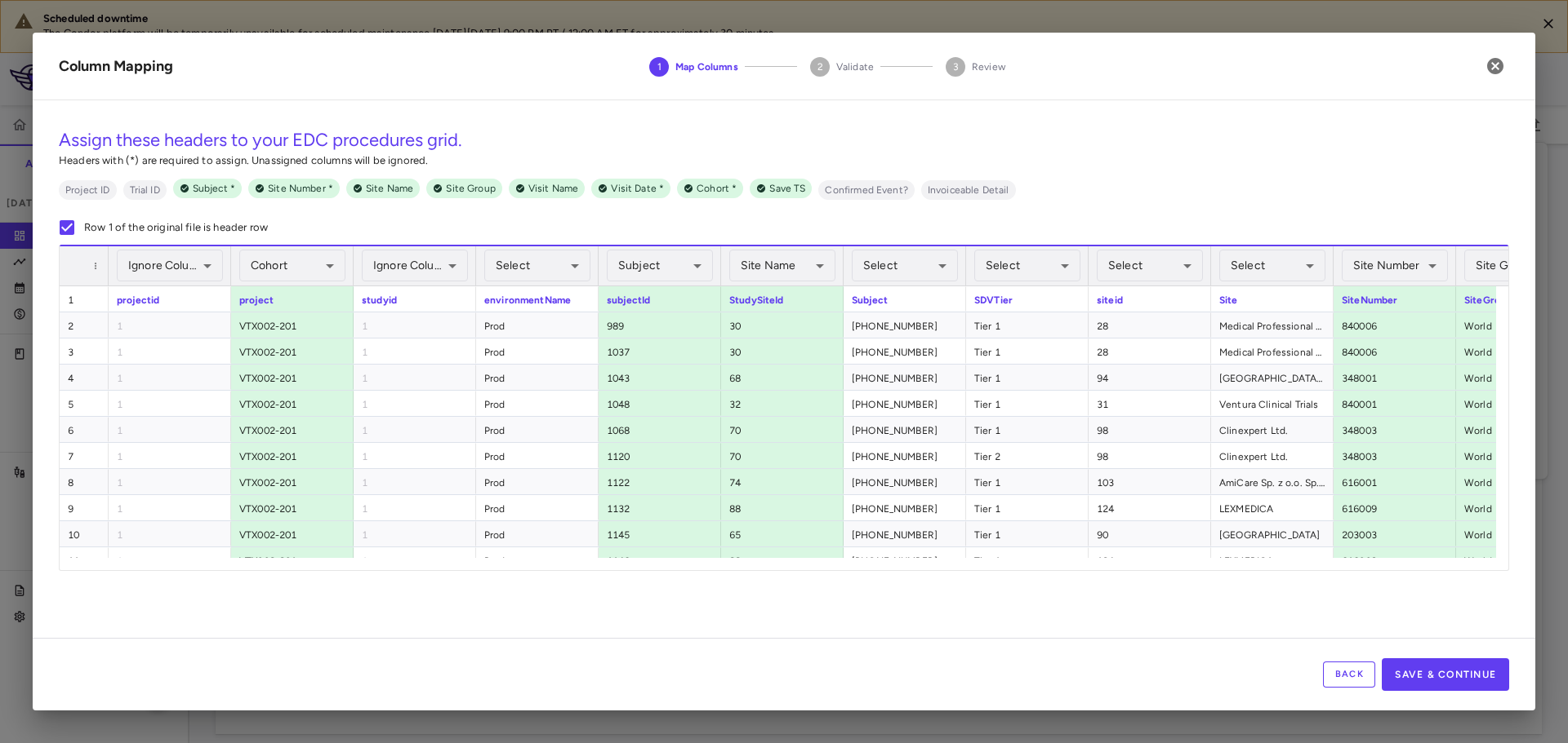
click at [728, 264] on div "Site Name Assigned ********* ​" at bounding box center [782, 265] width 123 height 41
click at [691, 267] on body "Scheduled downtime The Condor platform will be temporarily unavailable for sche…" at bounding box center [784, 372] width 1568 height 743
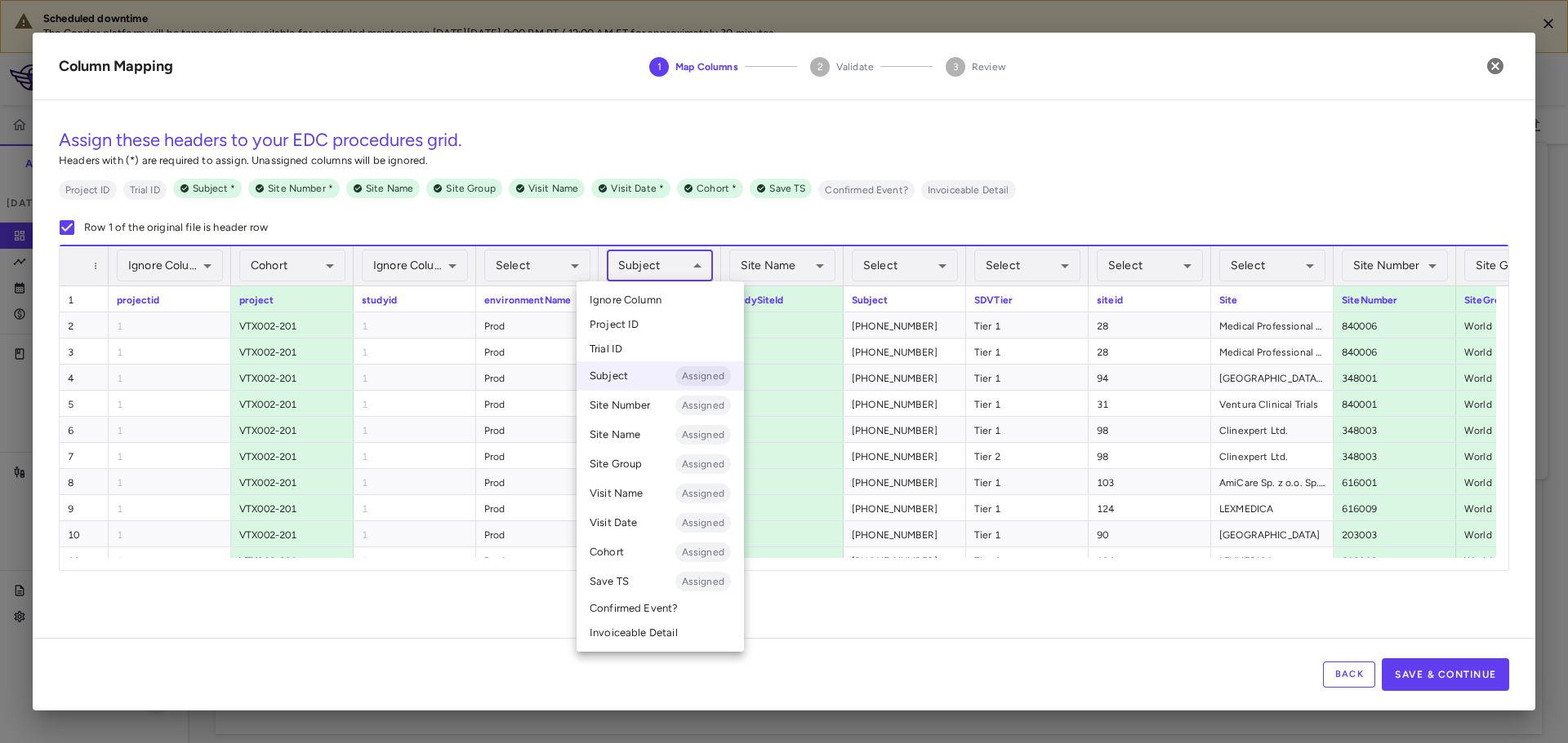
click at [707, 304] on li "Ignore Column" at bounding box center [660, 300] width 167 height 25
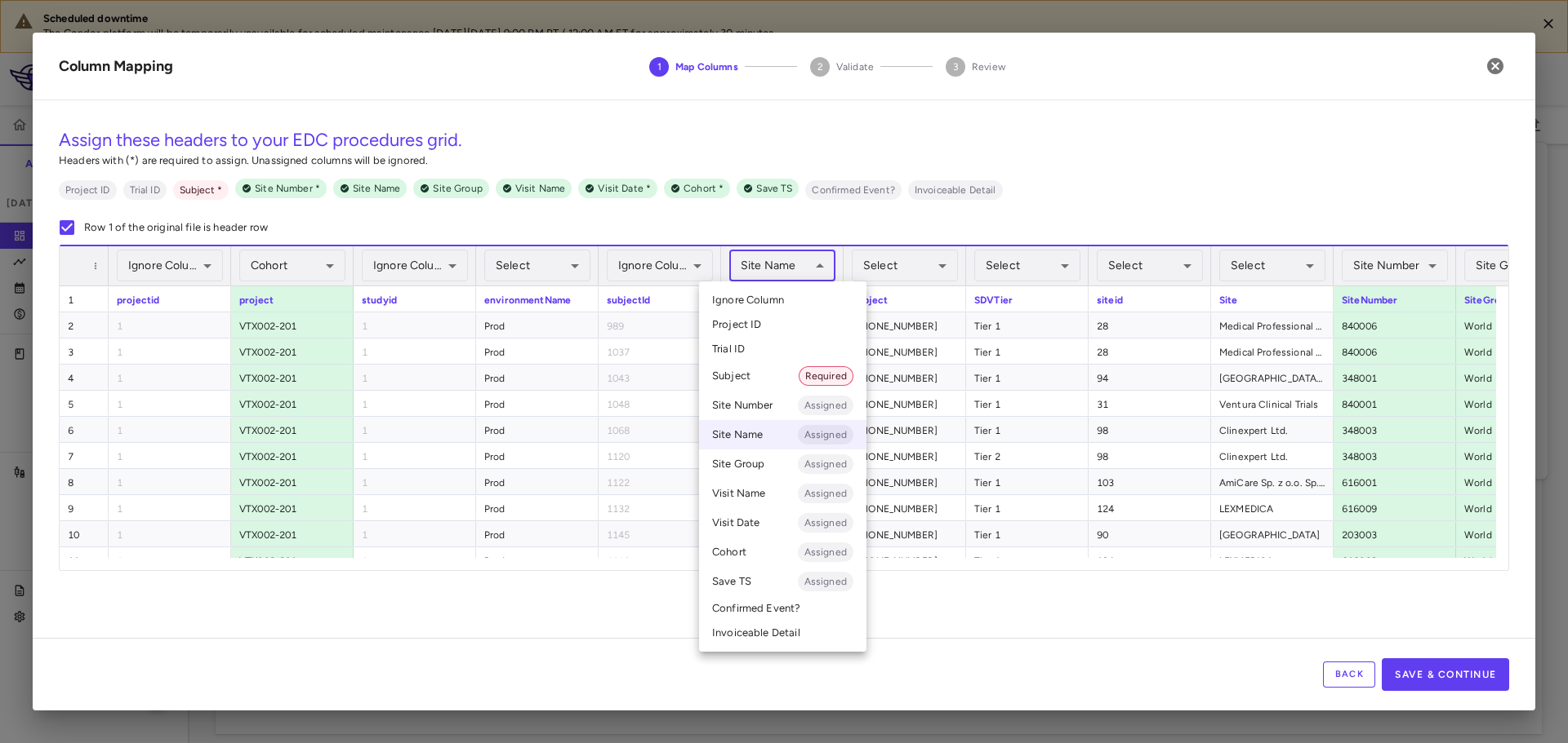
click at [789, 276] on body "Scheduled downtime The Condor platform will be temporarily unavailable for sche…" at bounding box center [784, 372] width 1568 height 743
click at [788, 300] on li "Ignore Column" at bounding box center [782, 300] width 167 height 25
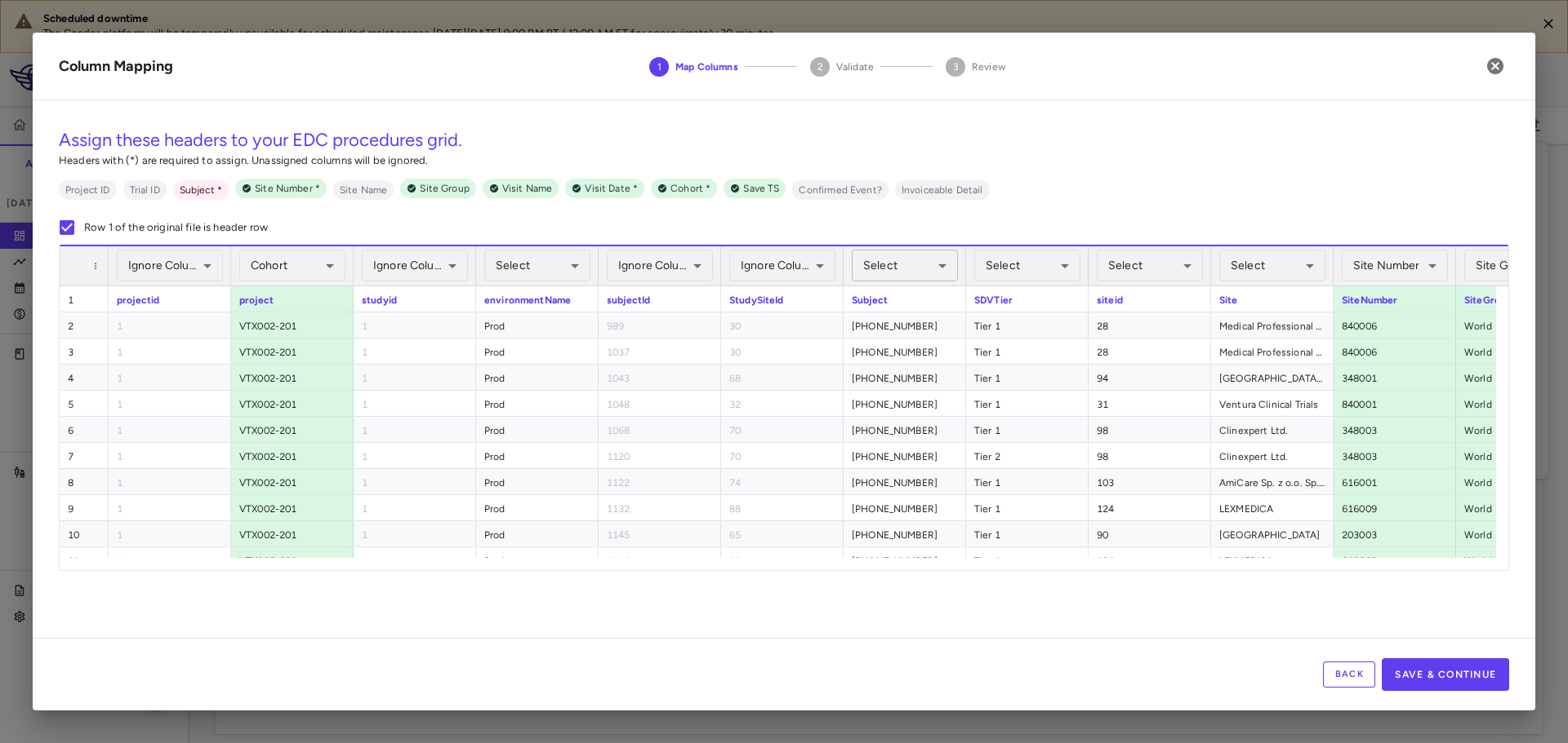
click at [910, 267] on body "Scheduled downtime The Condor platform will be temporarily unavailable for sche…" at bounding box center [784, 372] width 1568 height 743
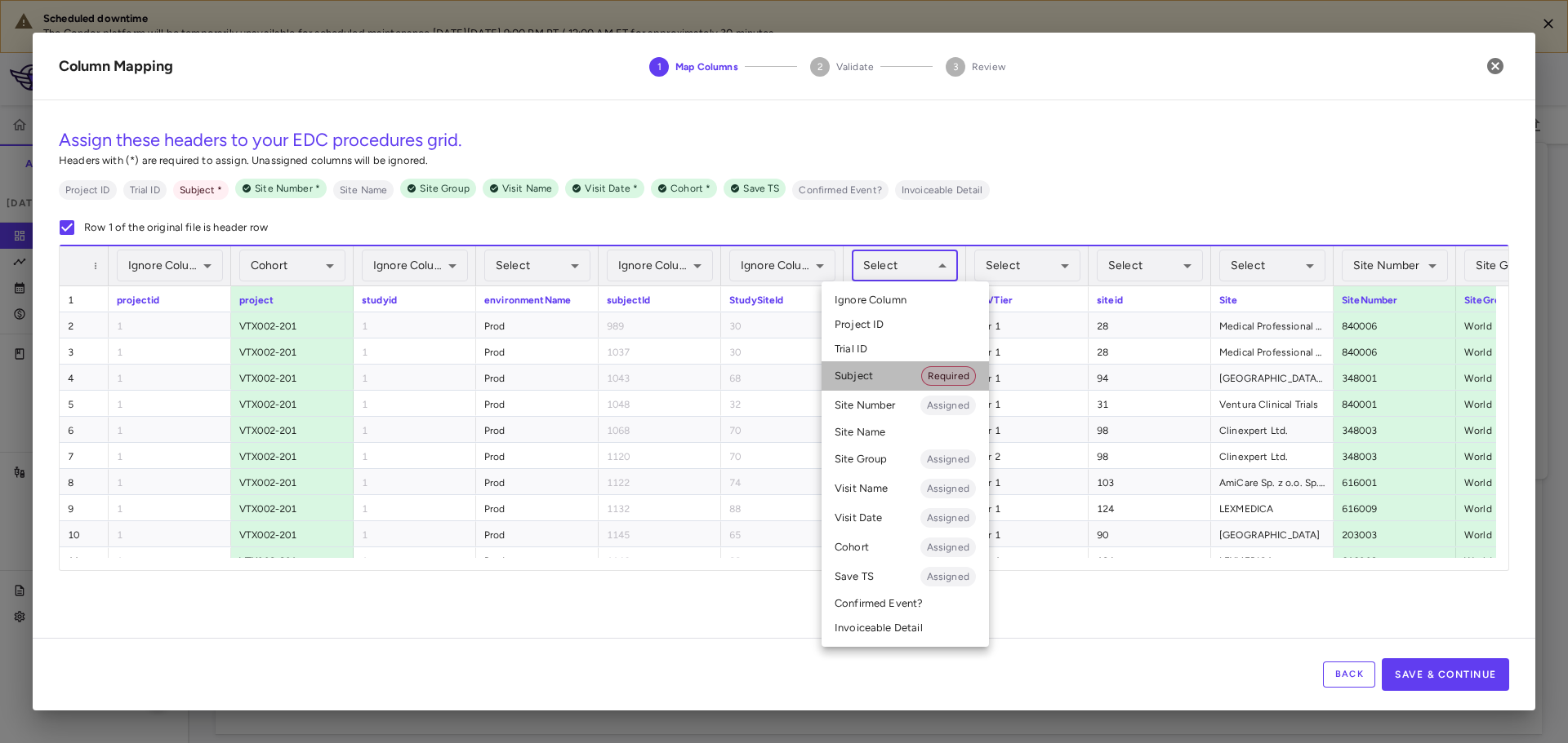
click at [892, 372] on li "Subject Required" at bounding box center [905, 376] width 167 height 30
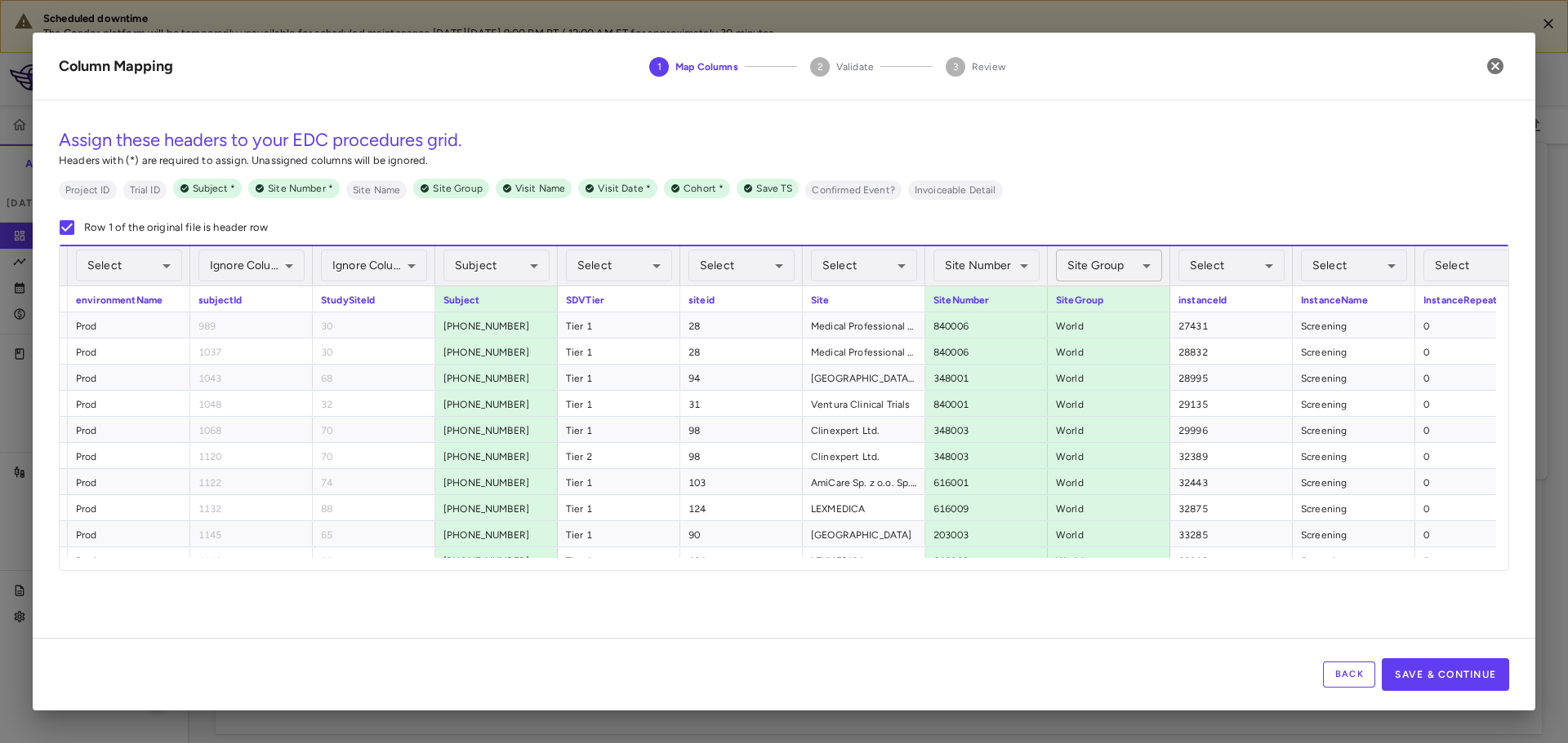
click at [1094, 267] on body "Scheduled downtime The Condor platform will be temporarily unavailable for sche…" at bounding box center [784, 372] width 1568 height 743
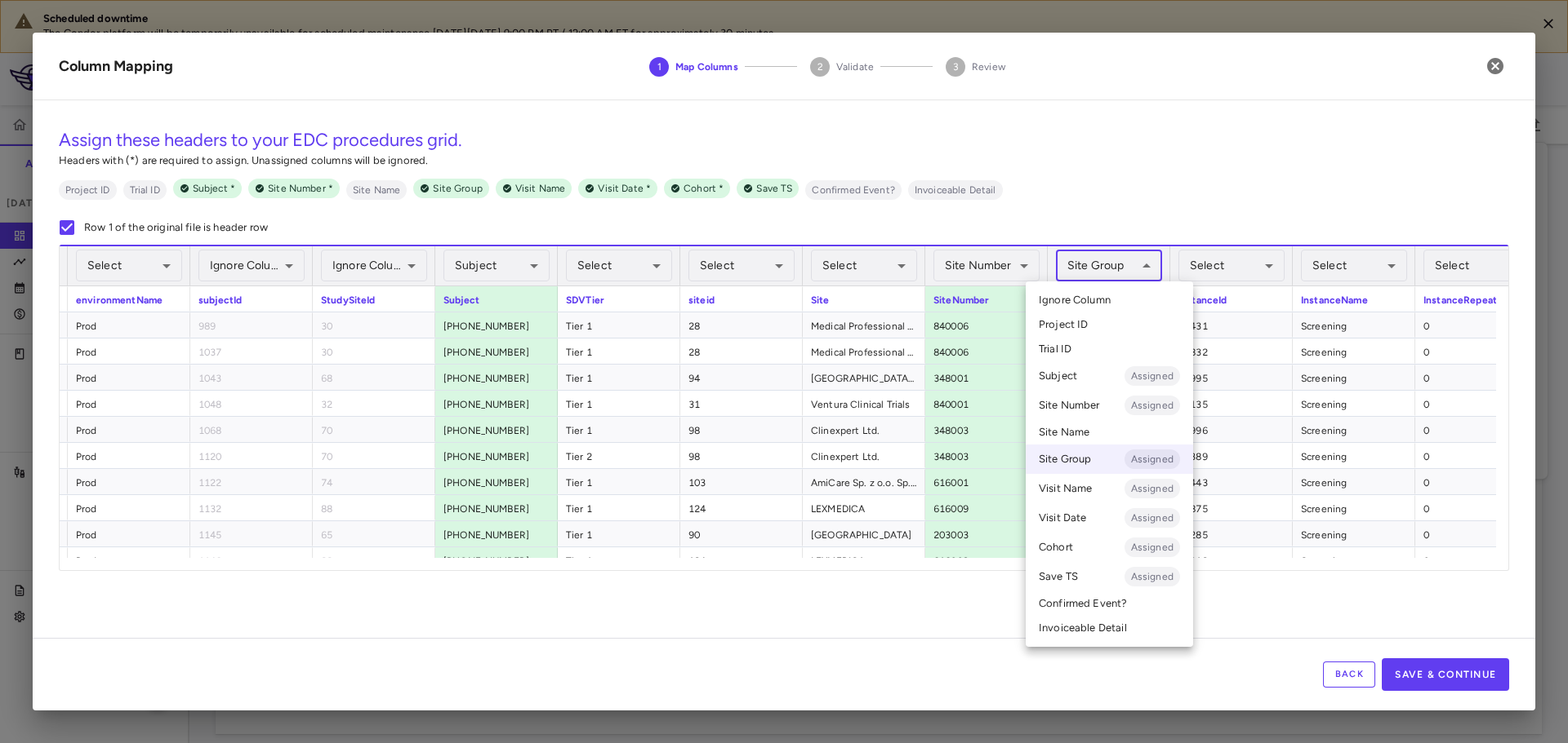
click at [1094, 300] on span "Ignore Column" at bounding box center [1075, 300] width 72 height 15
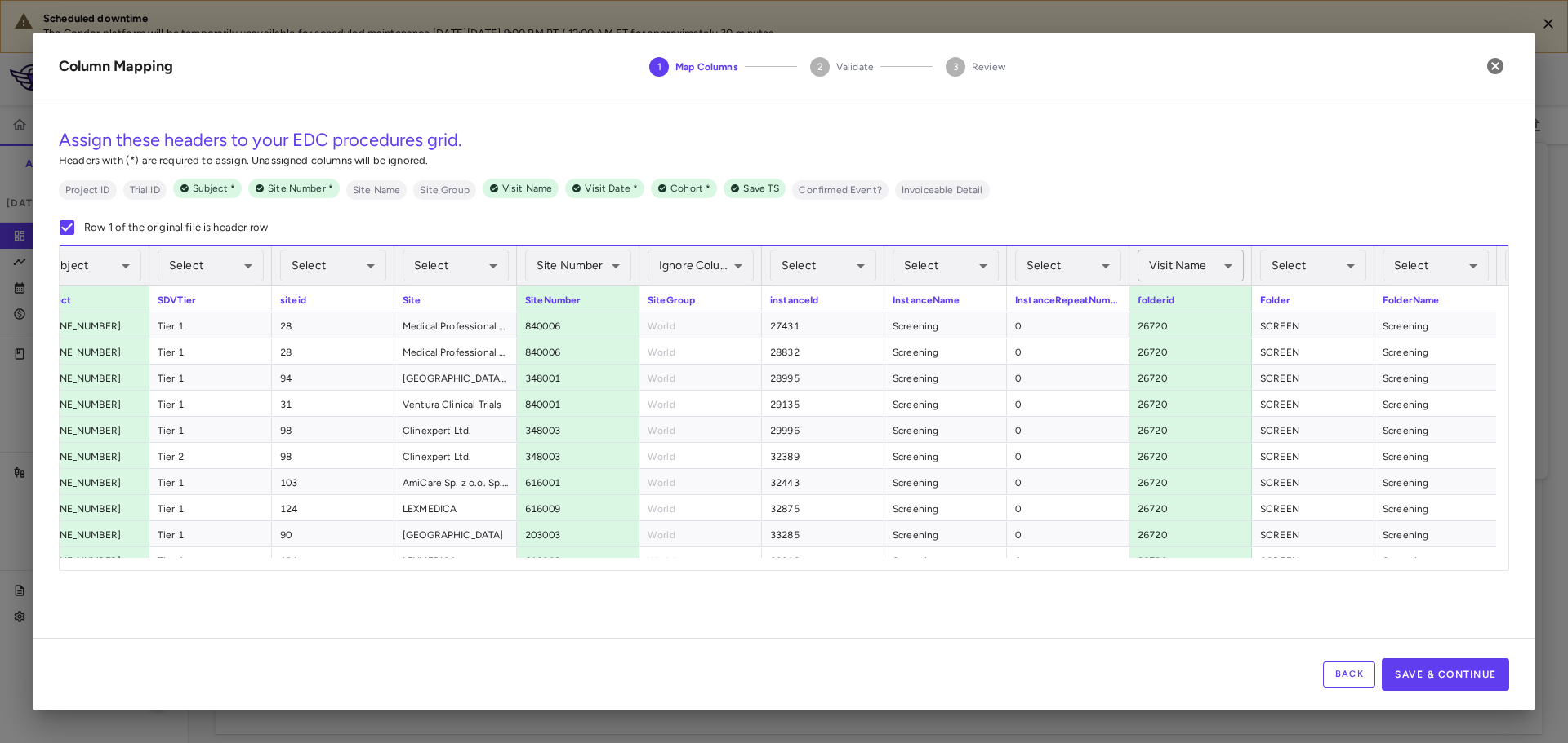
click at [1181, 273] on body "Scheduled downtime The Condor platform will be temporarily unavailable for sche…" at bounding box center [784, 372] width 1568 height 743
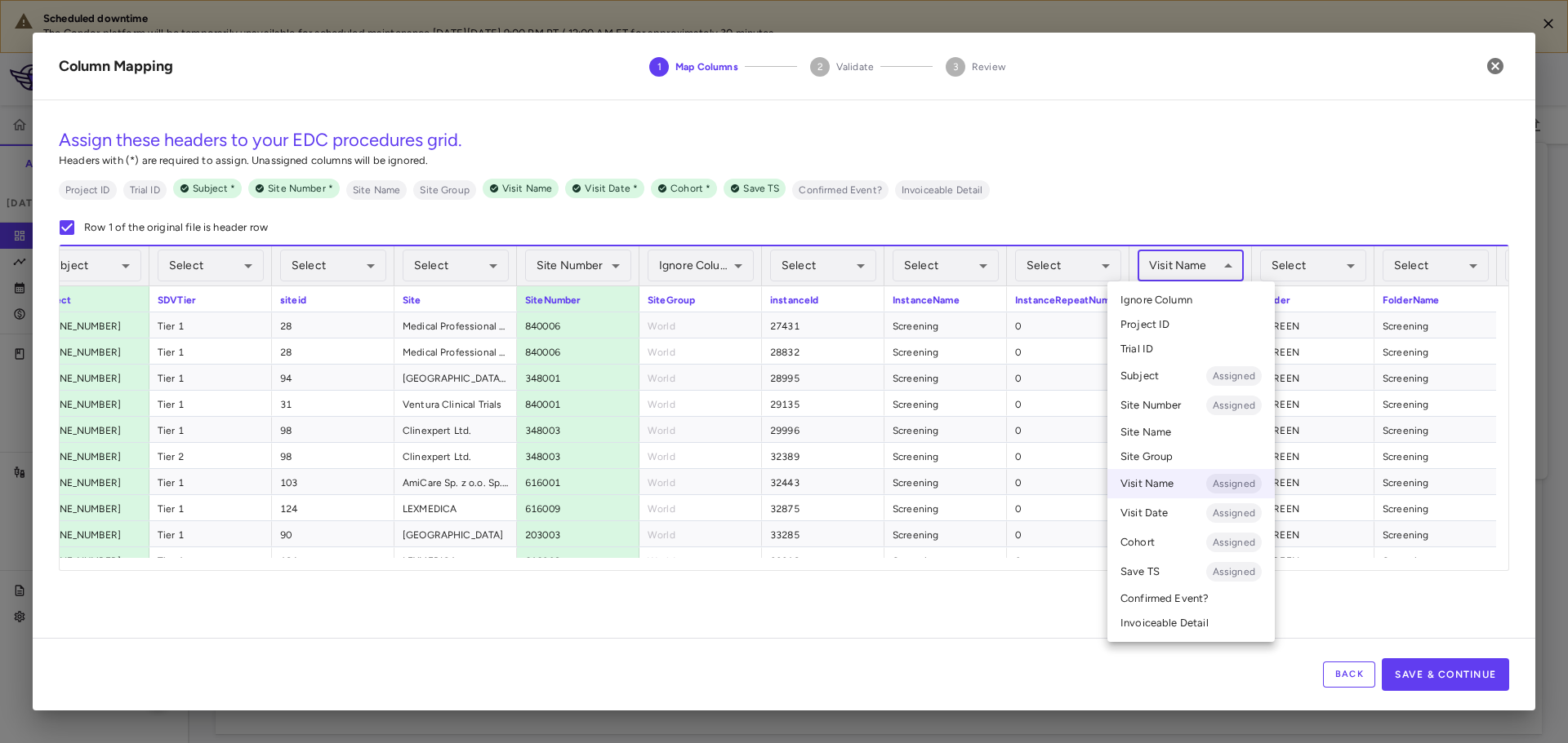
click at [1177, 304] on span "Ignore Column" at bounding box center [1156, 300] width 72 height 15
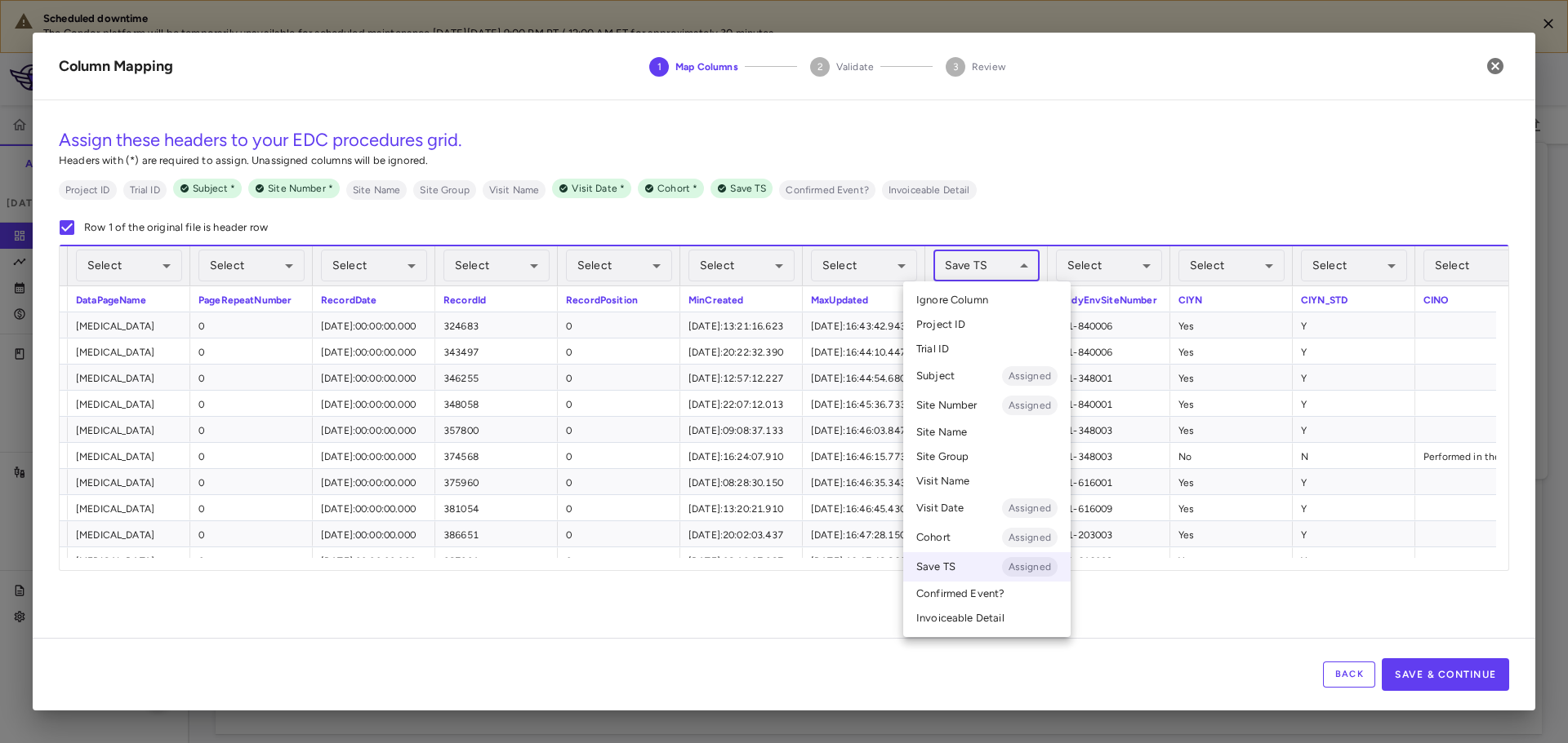
click at [1001, 272] on body "Scheduled downtime The Condor platform will be temporarily unavailable for sche…" at bounding box center [784, 372] width 1568 height 743
click at [992, 313] on li "Project ID" at bounding box center [987, 325] width 167 height 25
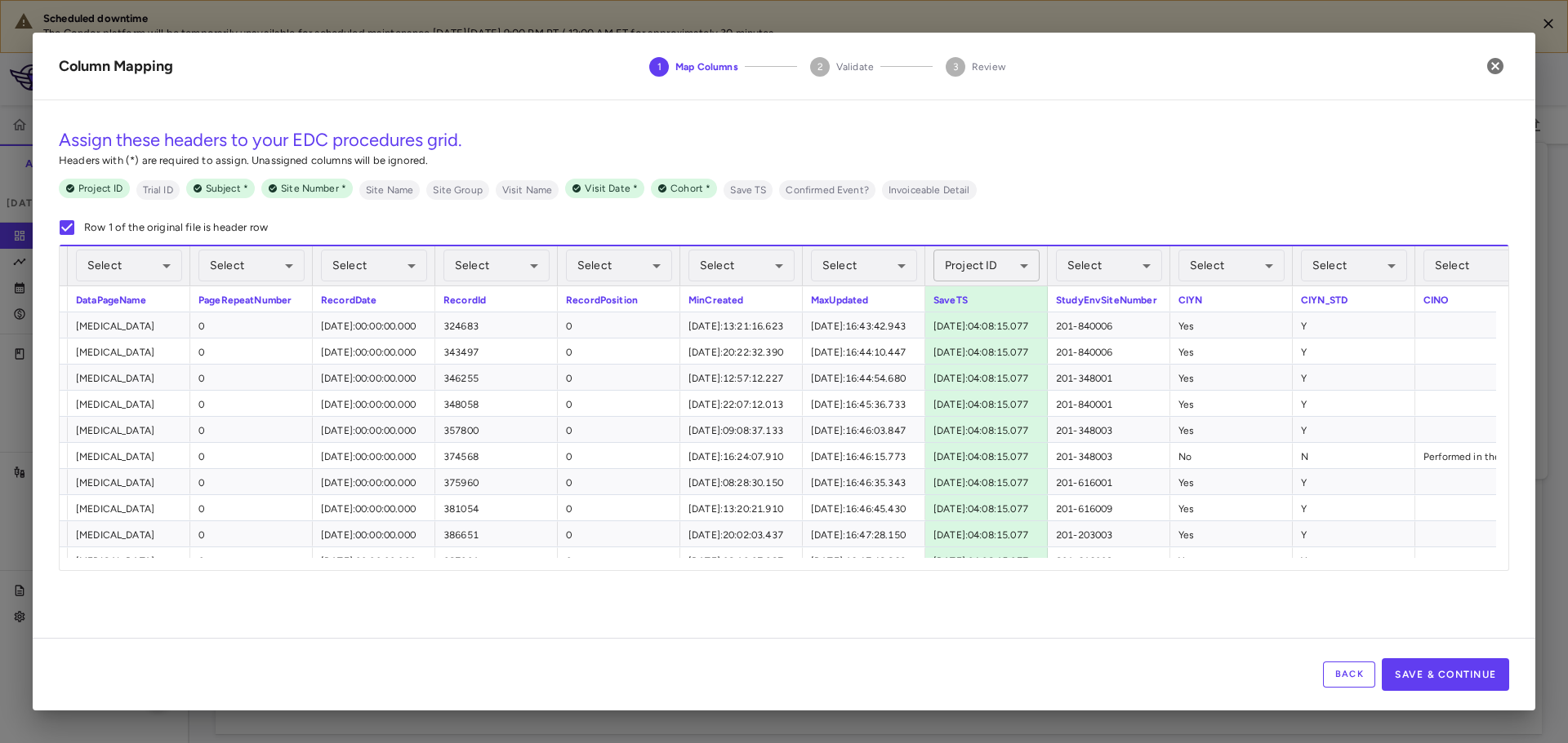
click at [988, 274] on body "Scheduled downtime The Condor platform will be temporarily unavailable for sche…" at bounding box center [784, 372] width 1568 height 743
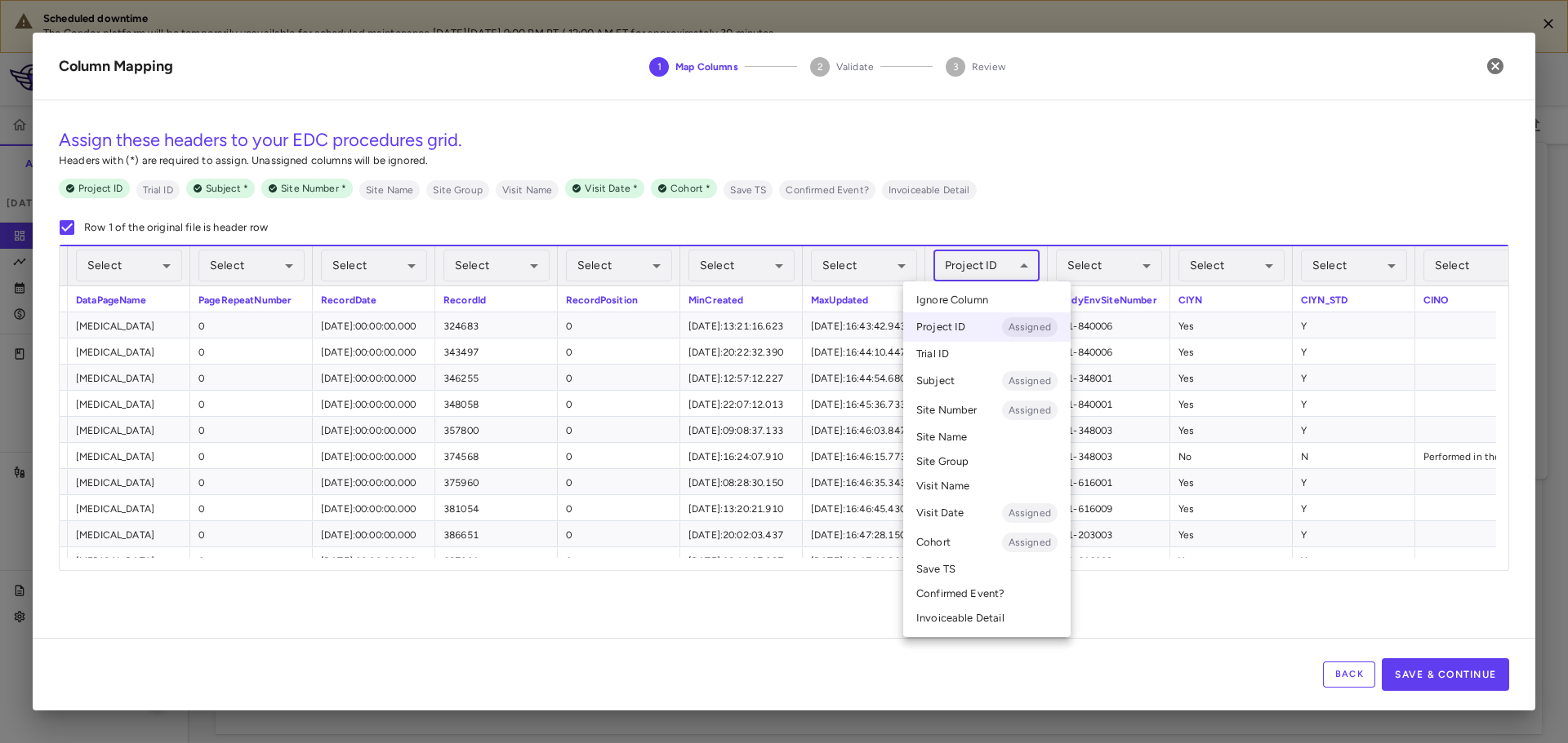
click at [977, 298] on span "Ignore Column" at bounding box center [952, 300] width 72 height 15
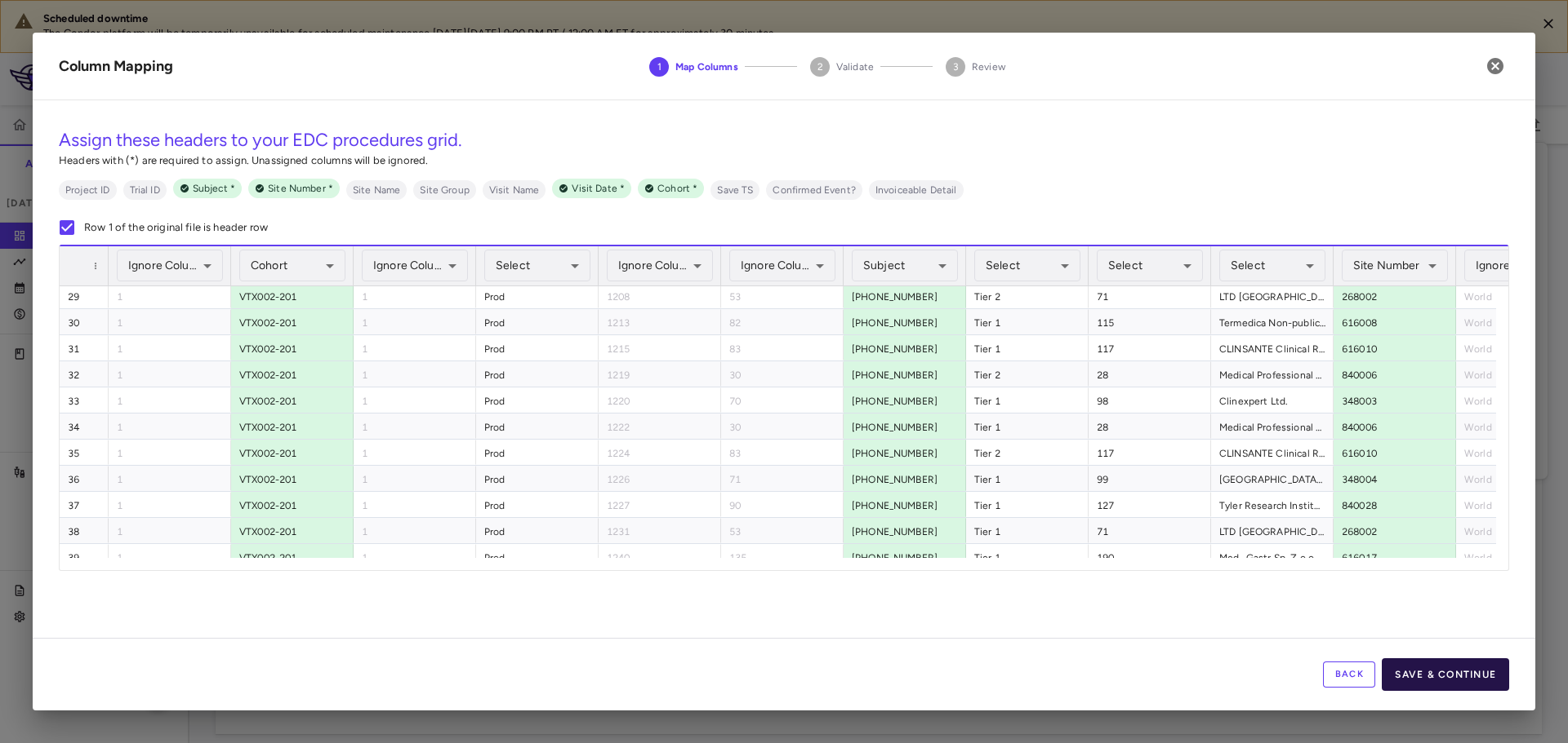
click at [1431, 669] on button "Save & Continue" at bounding box center [1445, 674] width 127 height 32
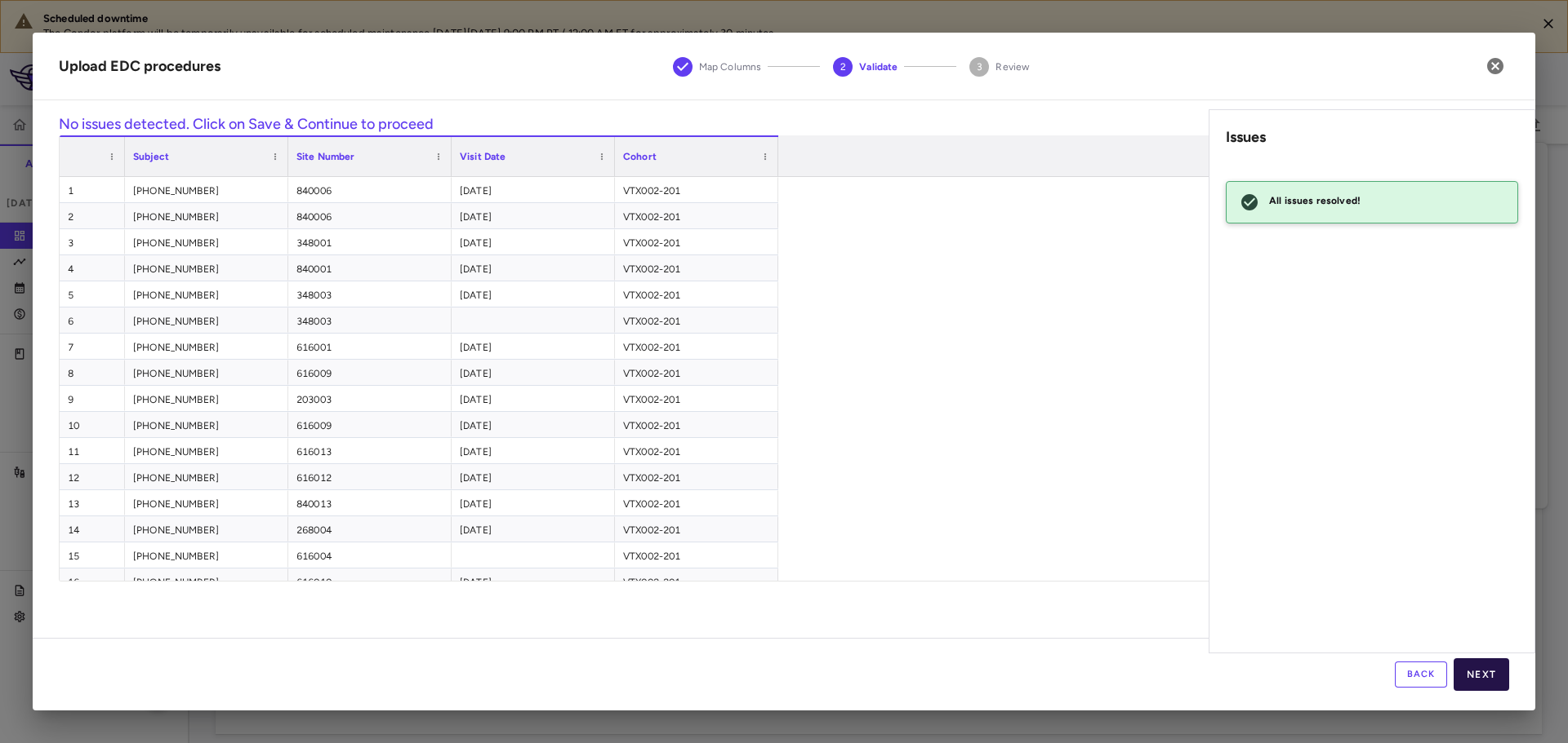
click at [1495, 678] on button "Next" at bounding box center [1481, 674] width 55 height 32
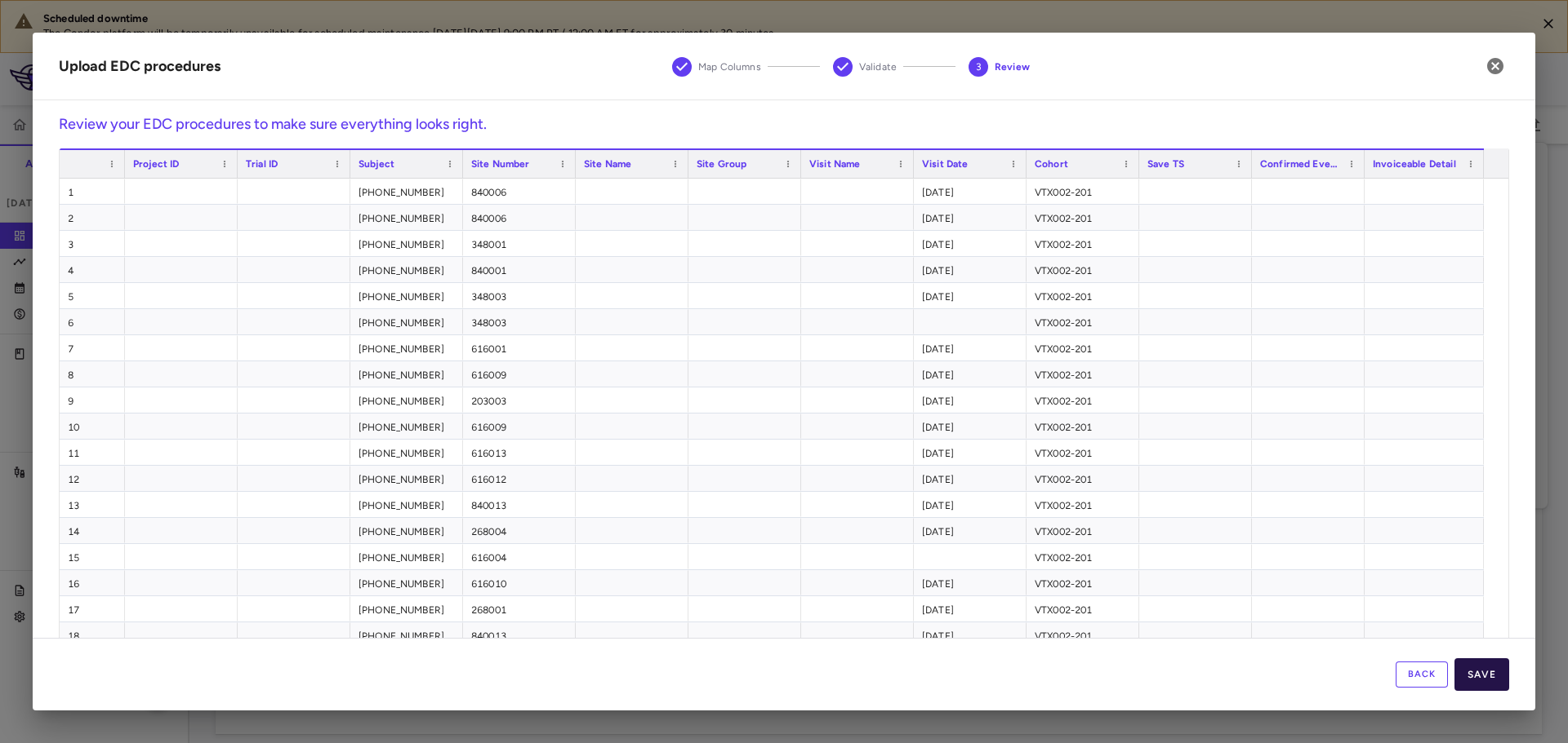
click at [1498, 680] on button "Save" at bounding box center [1482, 674] width 55 height 32
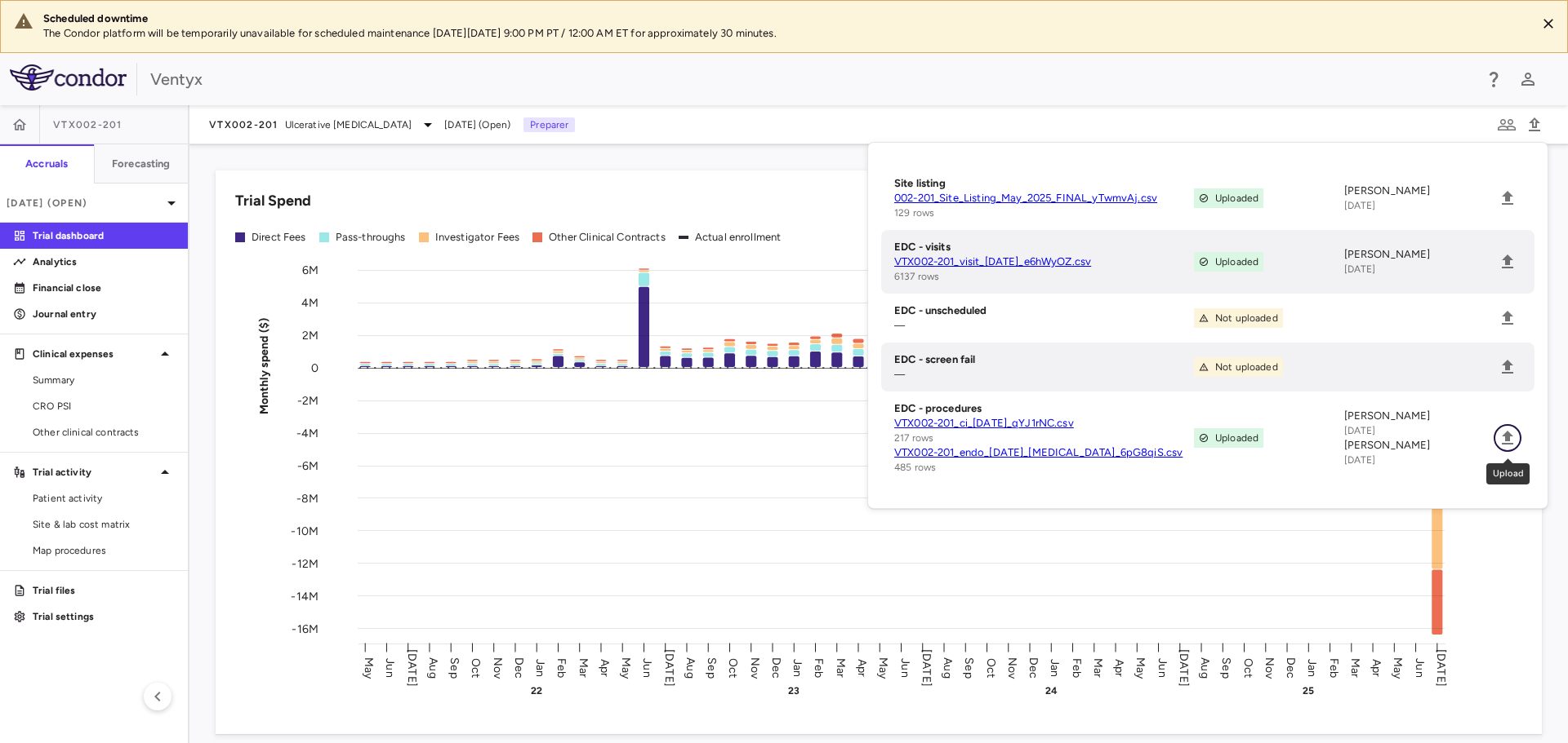
click at [1505, 439] on icon "Upload" at bounding box center [1508, 438] width 12 height 14
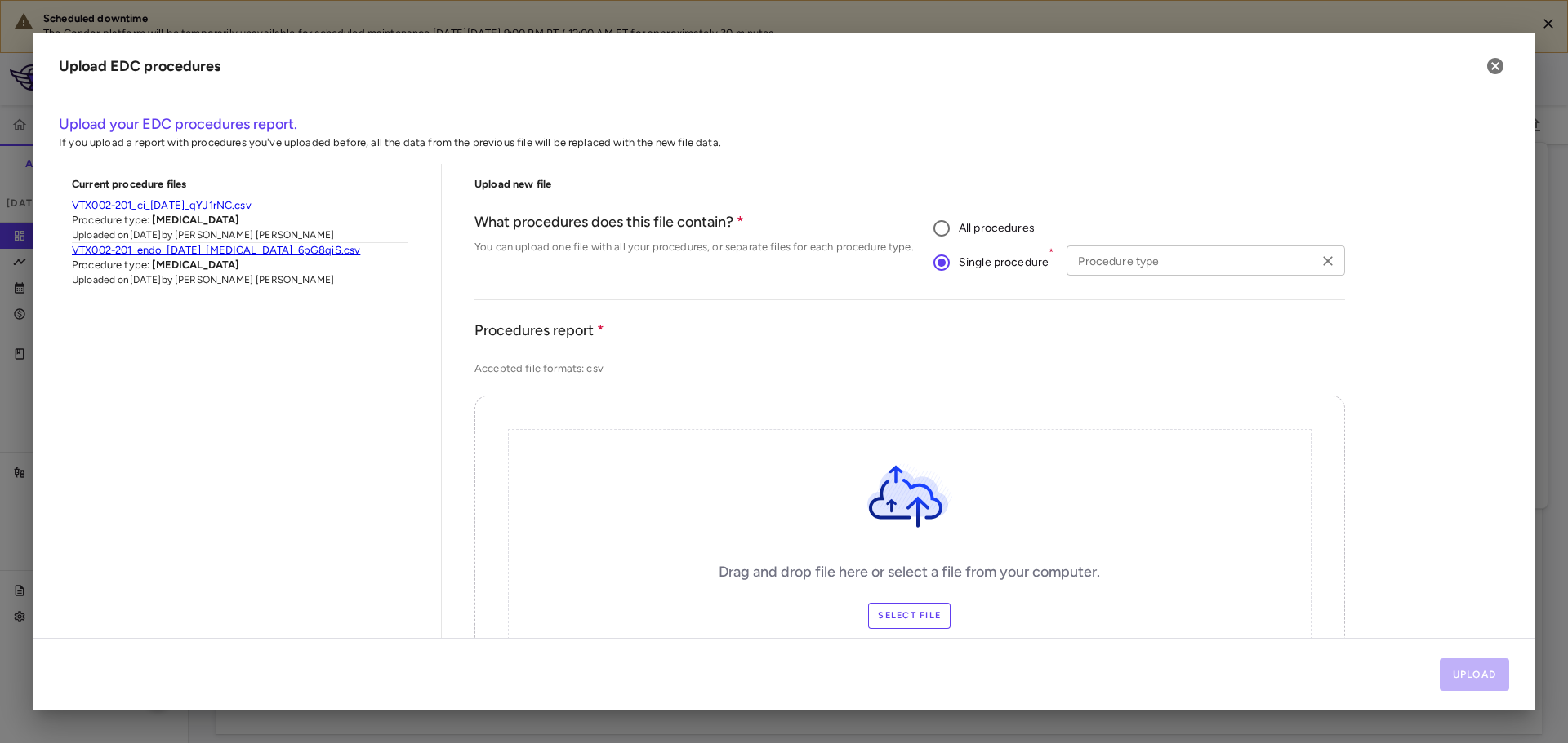
click at [1128, 267] on input "Procedure type" at bounding box center [1191, 261] width 241 height 21
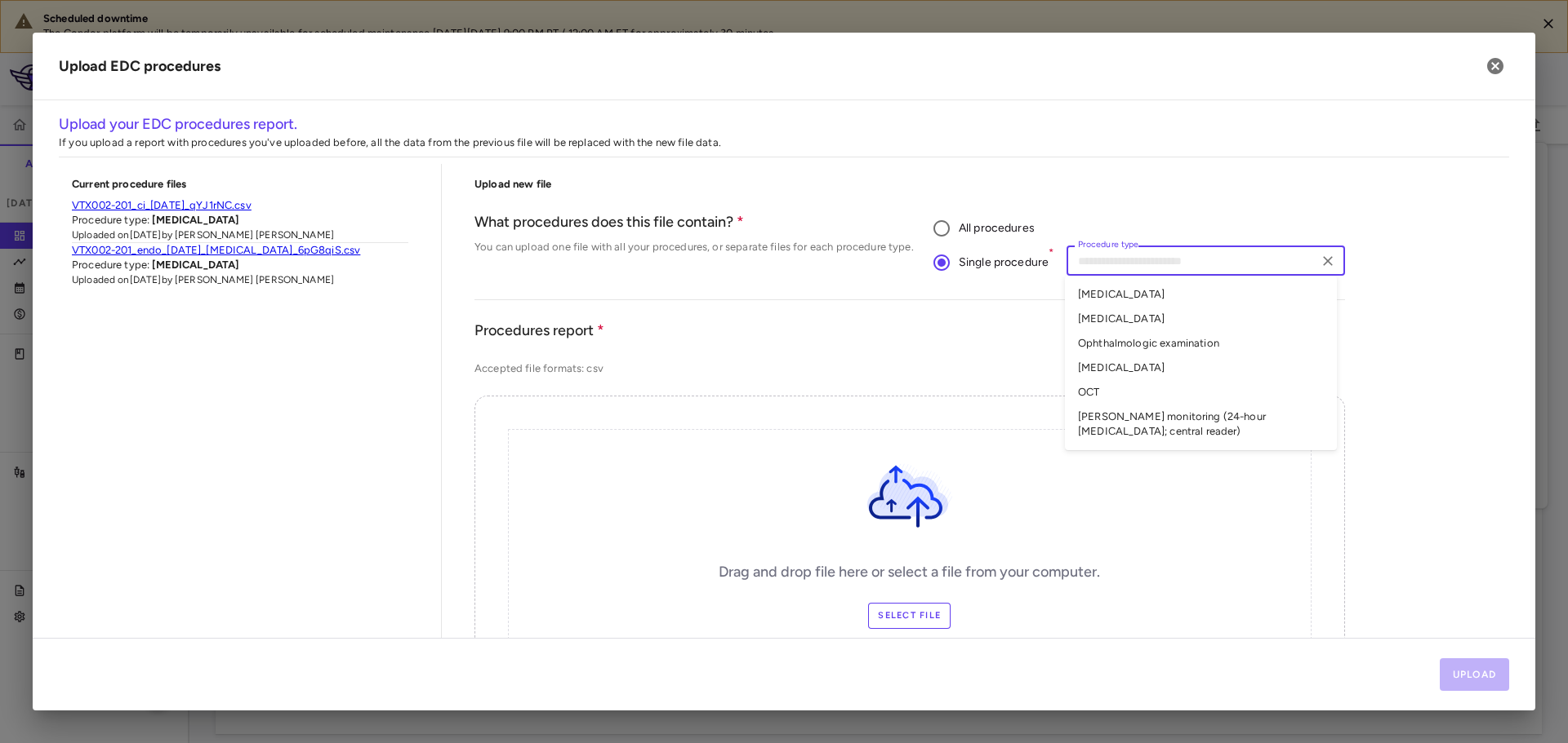
click at [1124, 343] on li "Ophthalmologic examination" at bounding box center [1200, 343] width 272 height 25
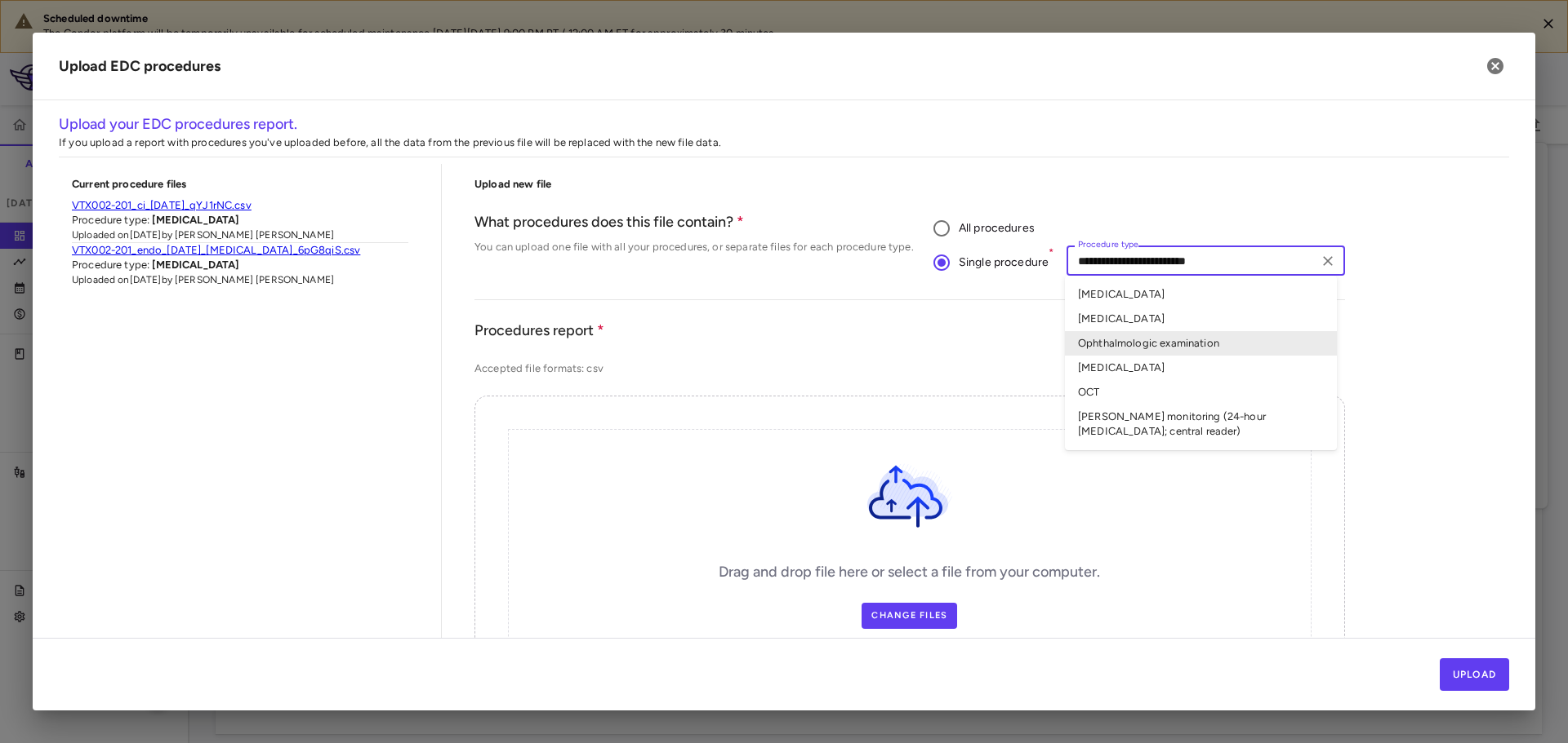
click at [1178, 261] on input "**********" at bounding box center [1191, 261] width 241 height 21
click at [1272, 199] on div "**********" at bounding box center [909, 549] width 870 height 743
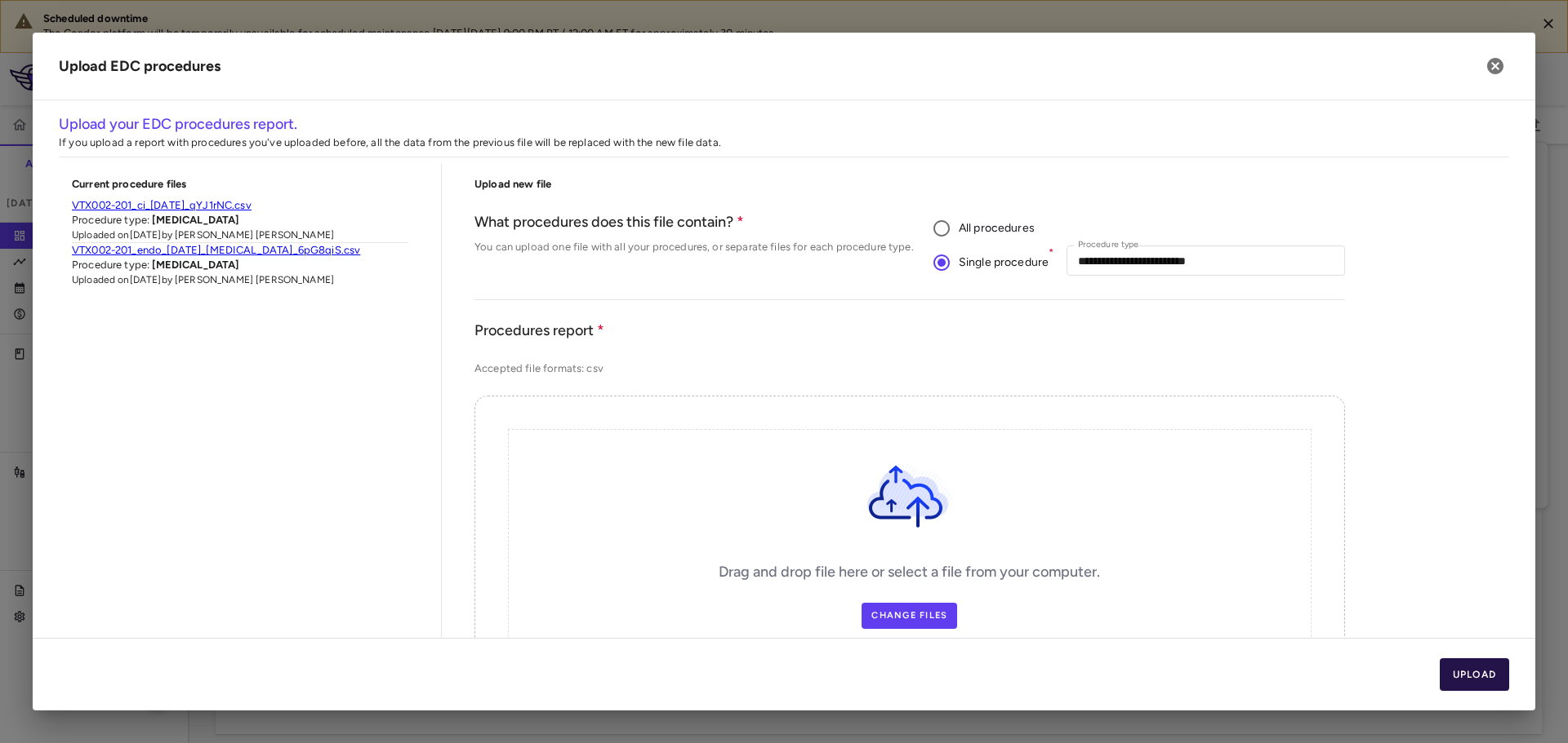
click at [1465, 684] on button "Upload" at bounding box center [1474, 674] width 70 height 32
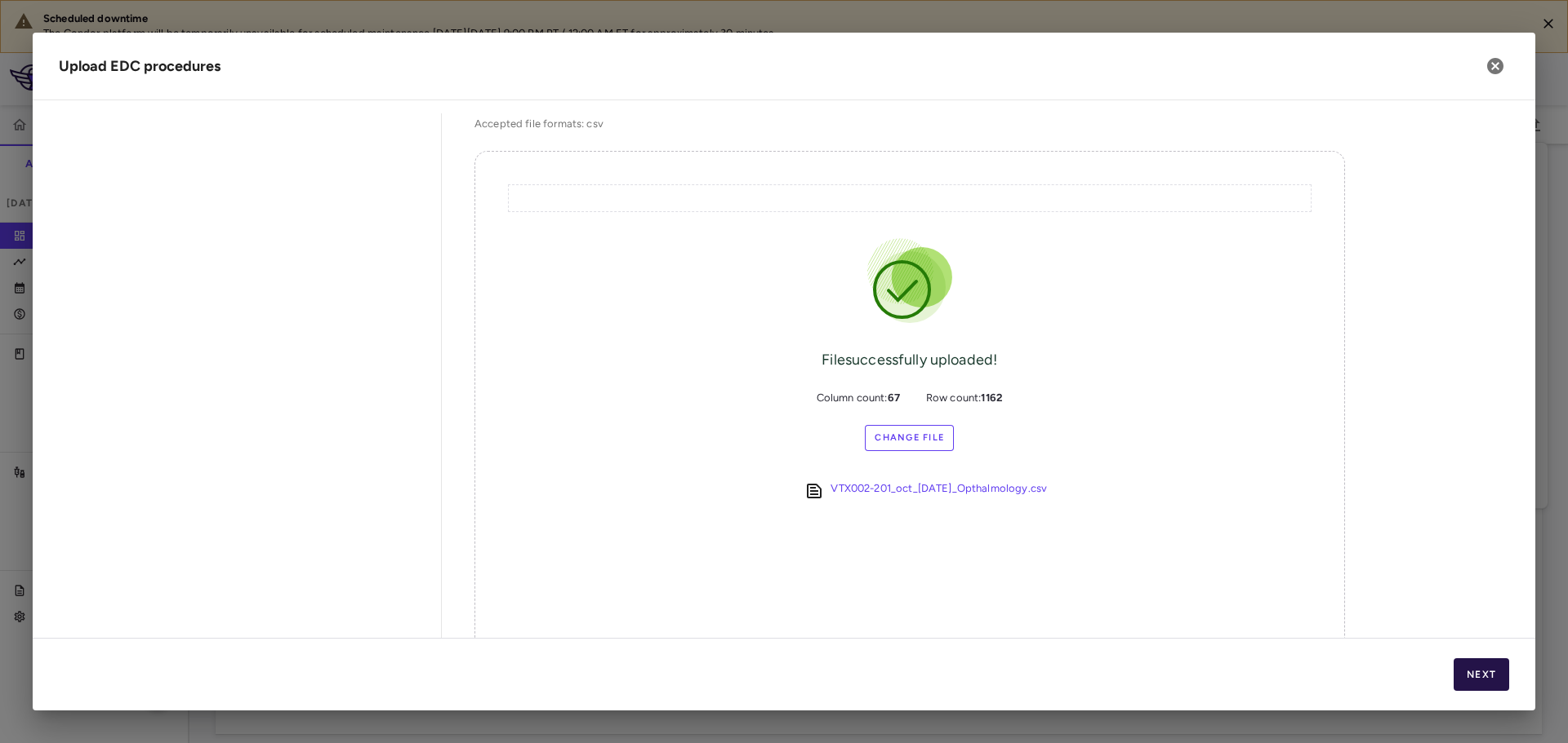
click at [1478, 675] on button "Next" at bounding box center [1481, 674] width 55 height 32
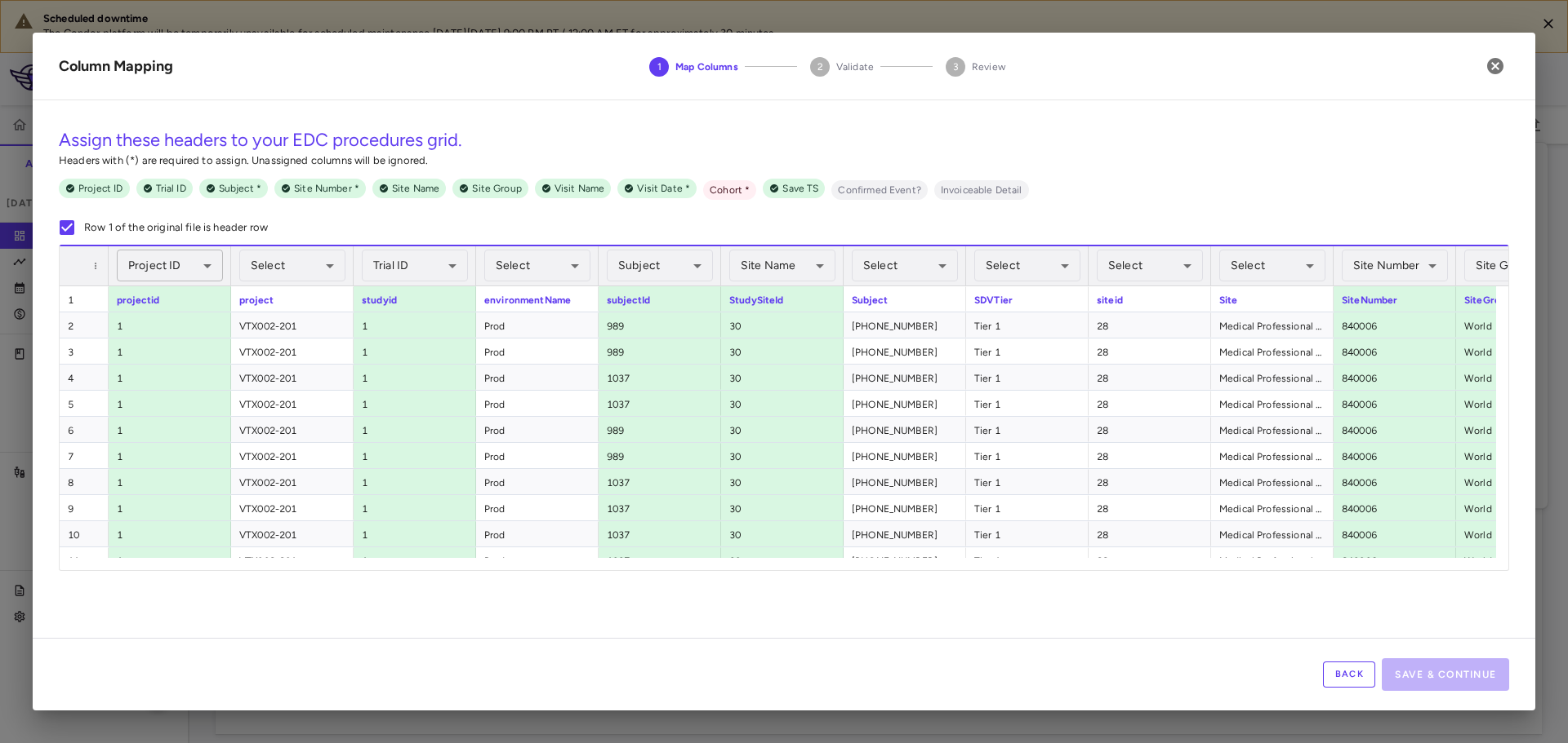
click at [162, 267] on body "Scheduled downtime The Condor platform will be temporarily unavailable for sche…" at bounding box center [784, 372] width 1568 height 743
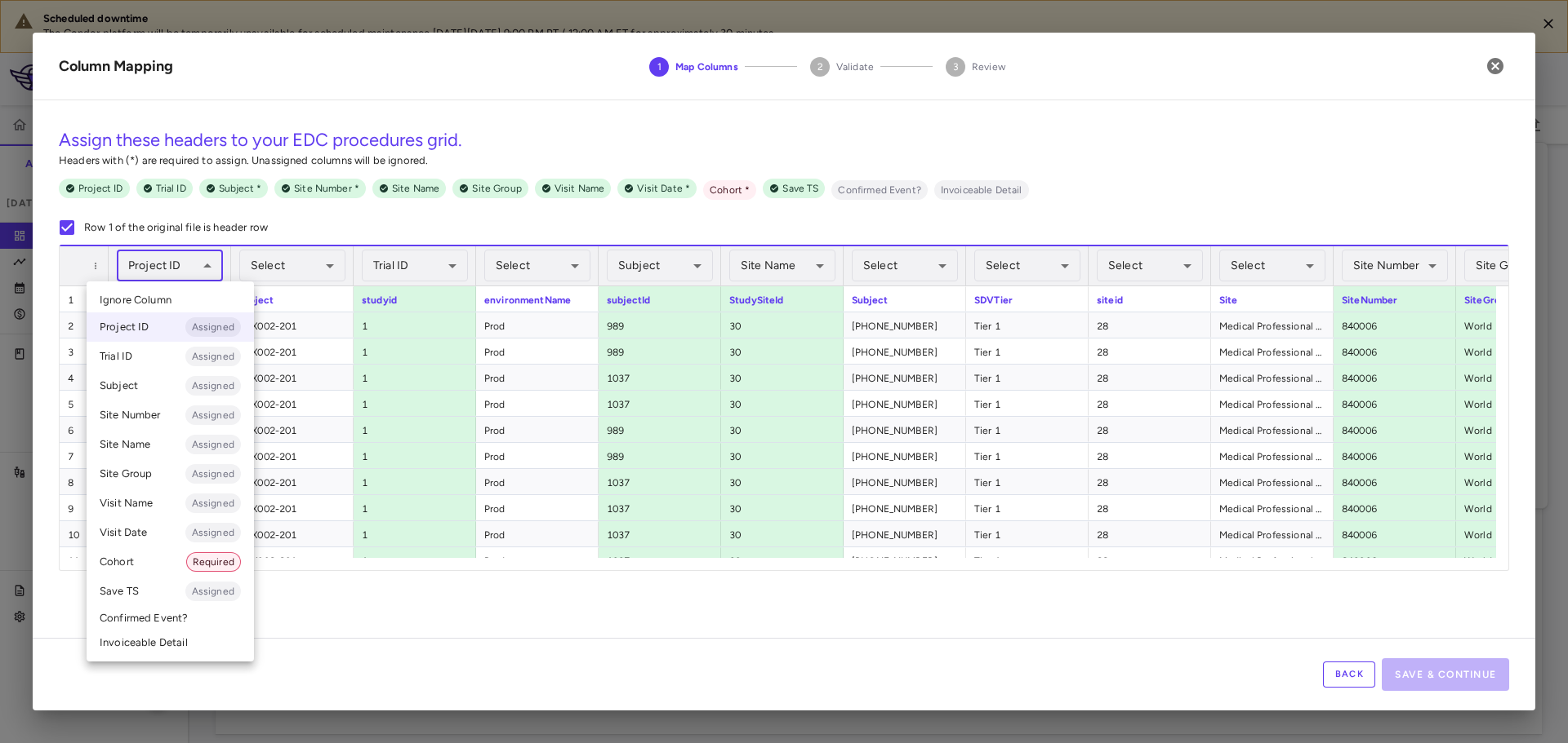
click at [168, 295] on span "Ignore Column" at bounding box center [135, 300] width 72 height 15
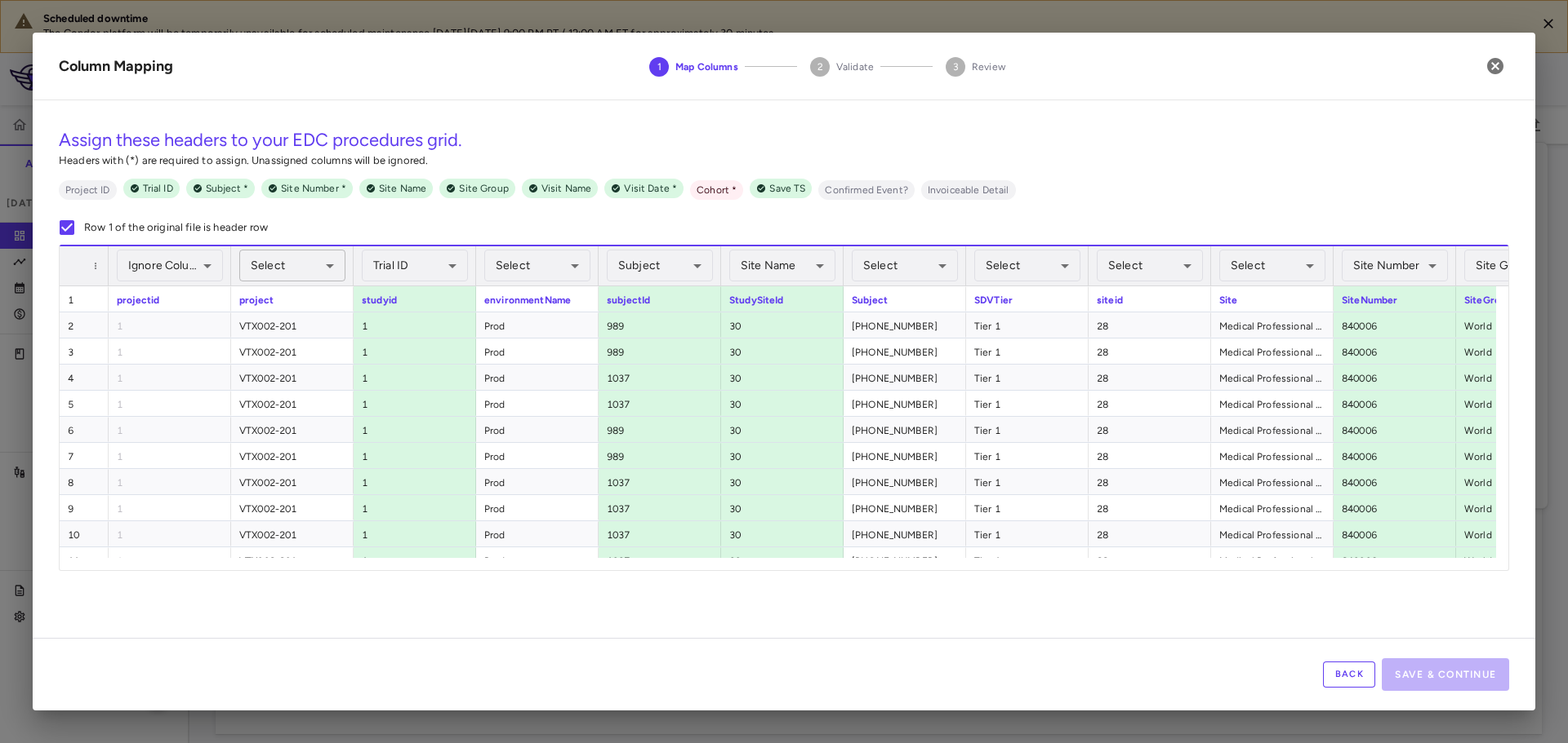
click at [324, 271] on body "Scheduled downtime The Condor platform will be temporarily unavailable for sche…" at bounding box center [784, 372] width 1568 height 743
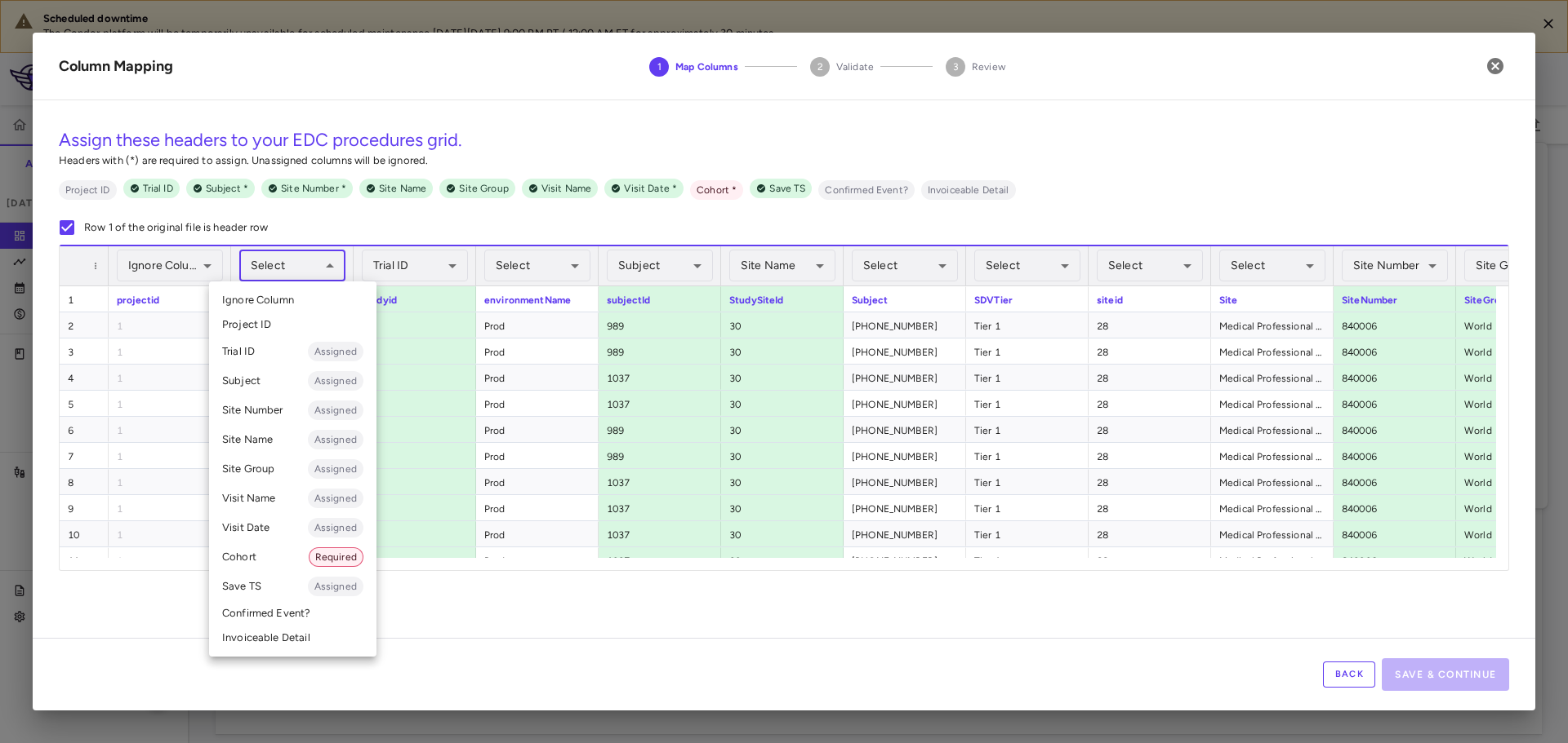
click at [268, 558] on li "Cohort Required" at bounding box center [292, 558] width 167 height 30
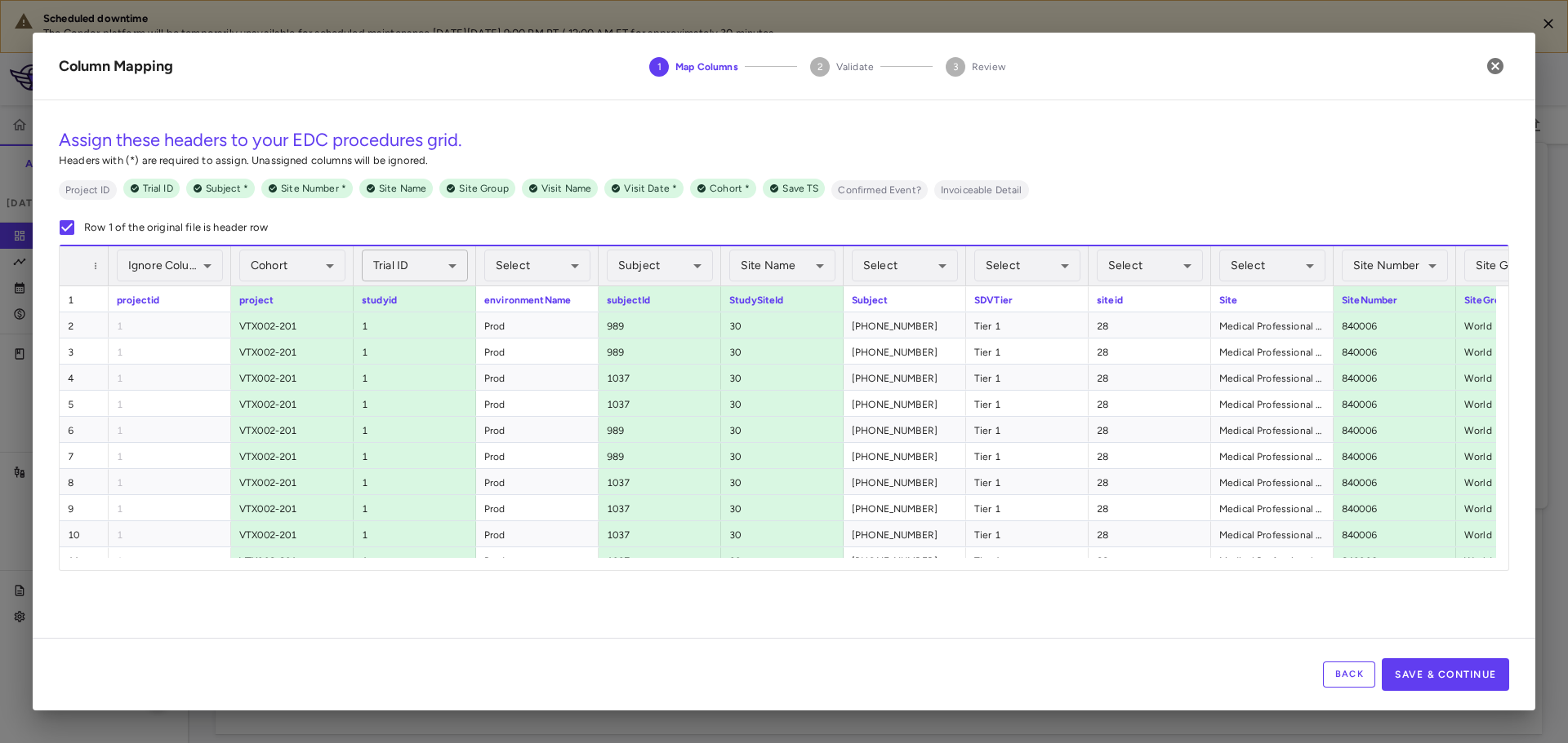
click at [446, 275] on body "Scheduled downtime The Condor platform will be temporarily unavailable for sche…" at bounding box center [784, 372] width 1568 height 743
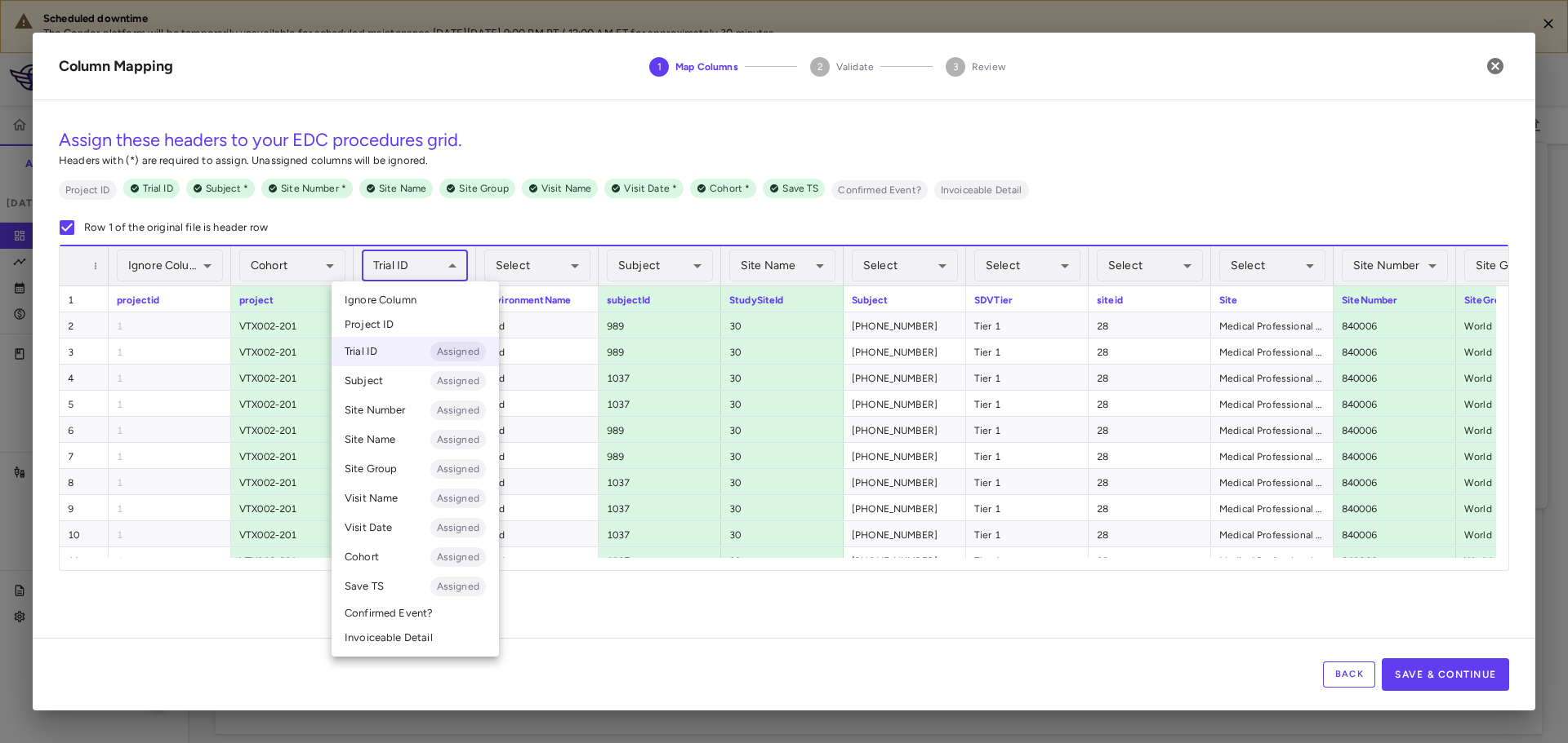
click at [436, 298] on li "Ignore Column" at bounding box center [415, 300] width 167 height 25
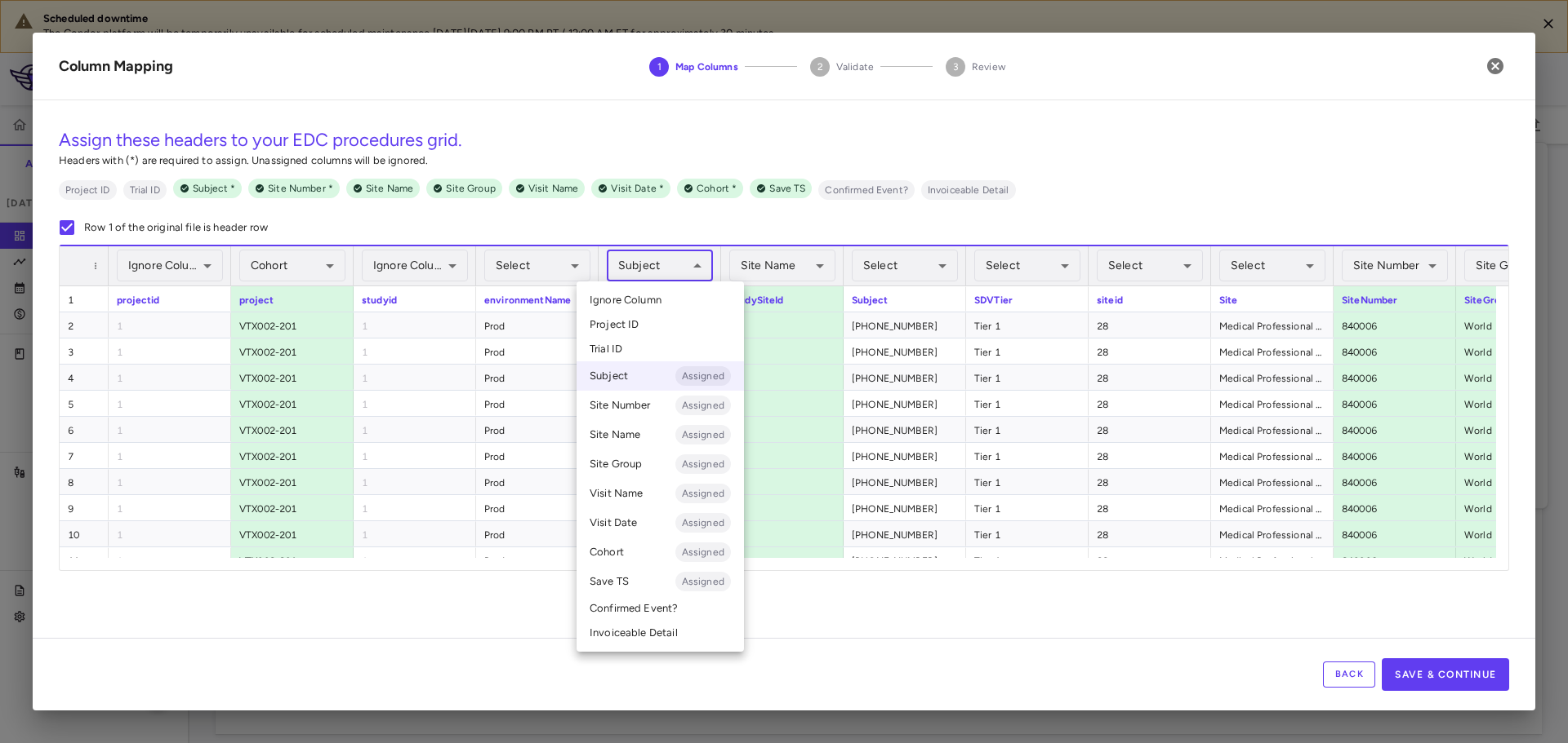
click at [661, 262] on body "Scheduled downtime The Condor platform will be temporarily unavailable for sche…" at bounding box center [784, 372] width 1568 height 743
click at [676, 309] on li "Ignore Column" at bounding box center [660, 300] width 167 height 25
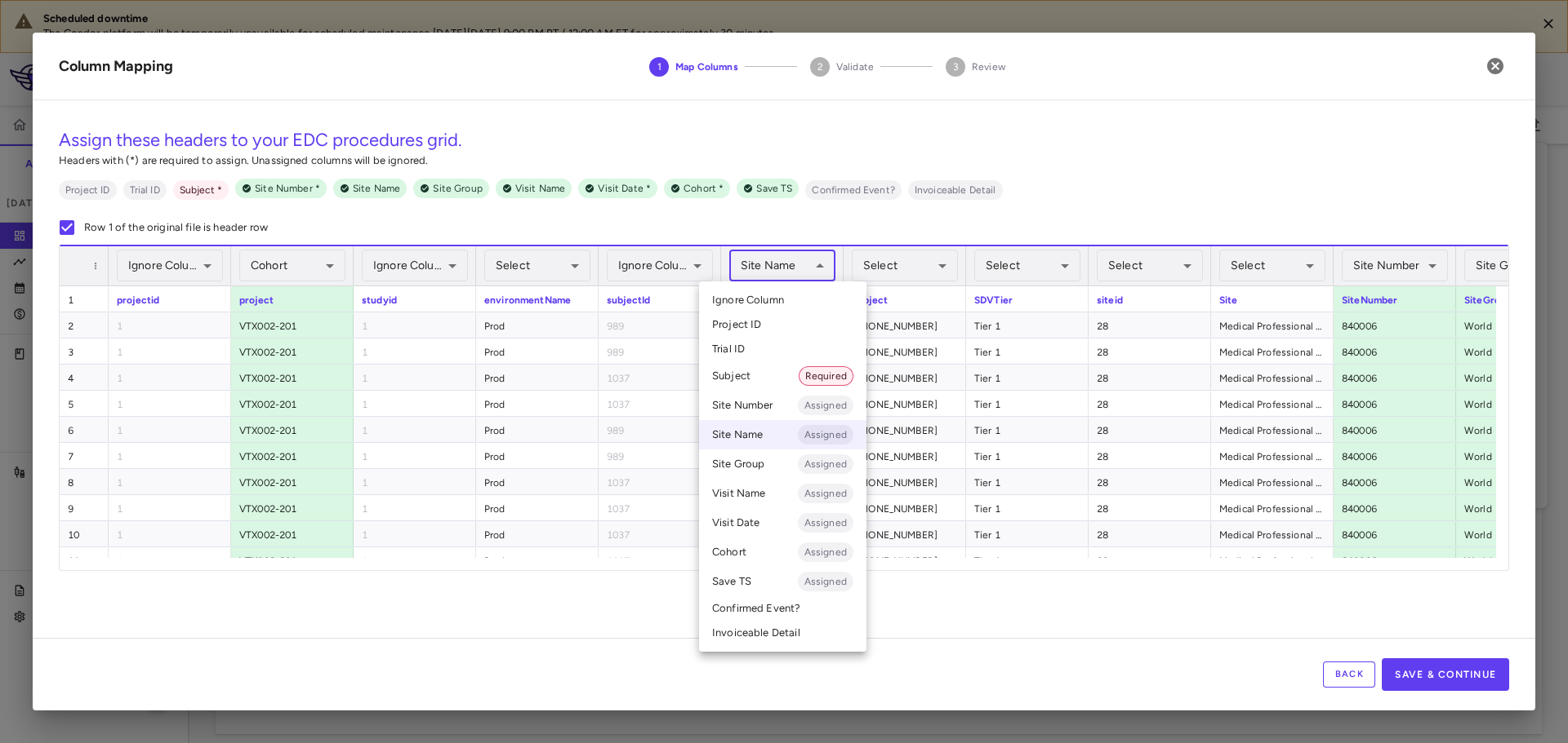
click at [807, 262] on body "Scheduled downtime The Condor platform will be temporarily unavailable for sche…" at bounding box center [784, 372] width 1568 height 743
click at [799, 305] on li "Ignore Column" at bounding box center [782, 300] width 167 height 25
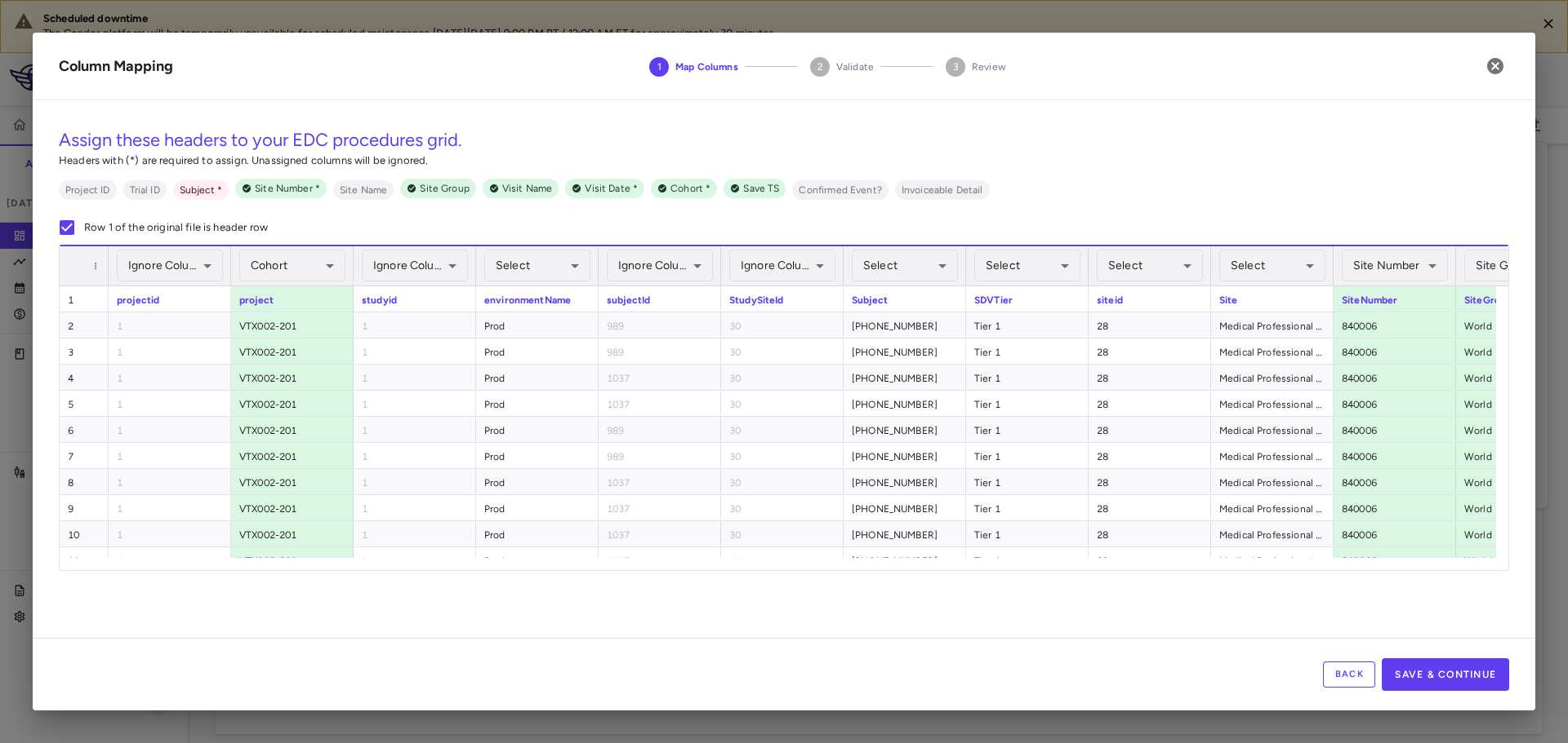
click at [893, 257] on body "Scheduled downtime The Condor platform will be temporarily unavailable for sche…" at bounding box center [784, 372] width 1568 height 743
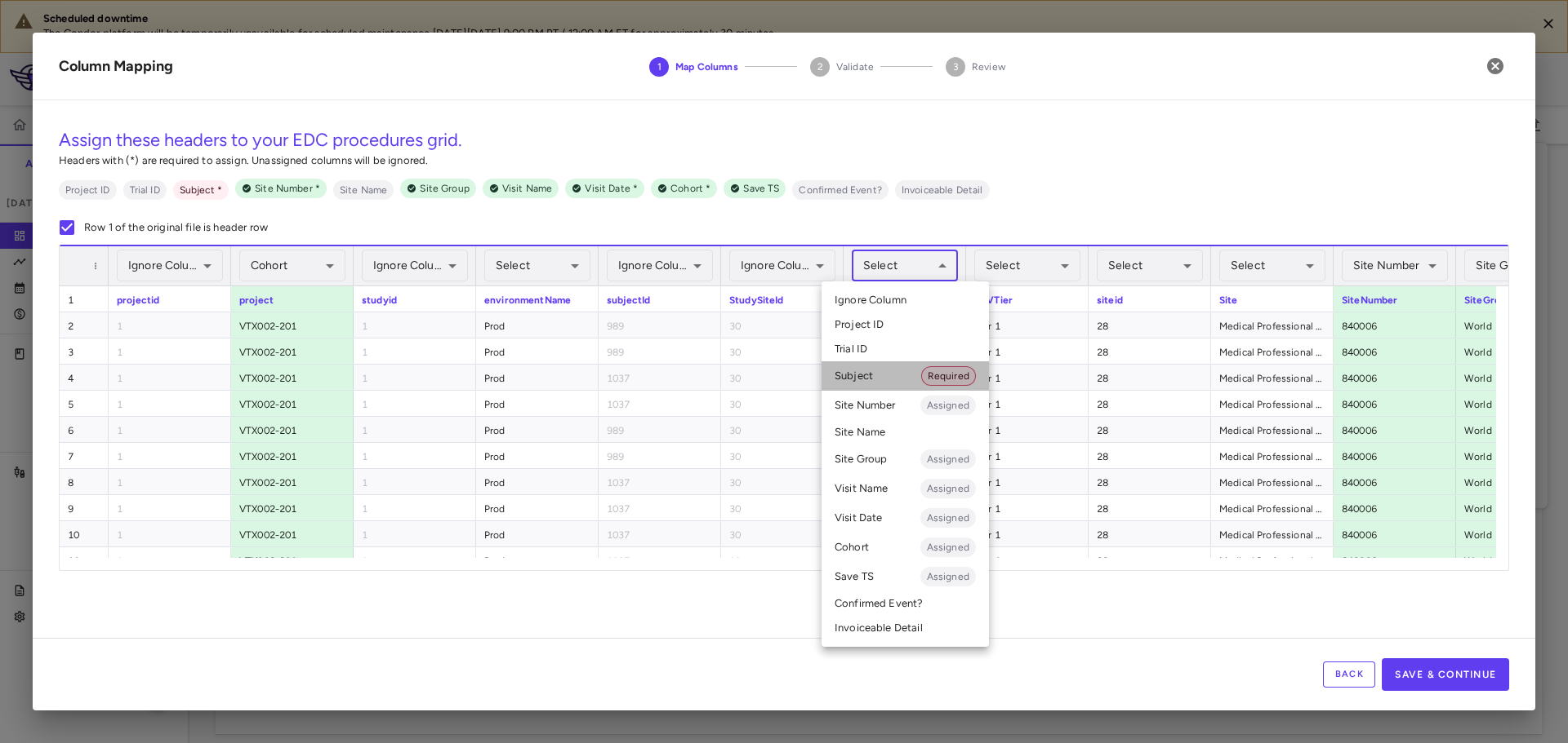
click at [887, 382] on li "Subject Required" at bounding box center [905, 376] width 167 height 30
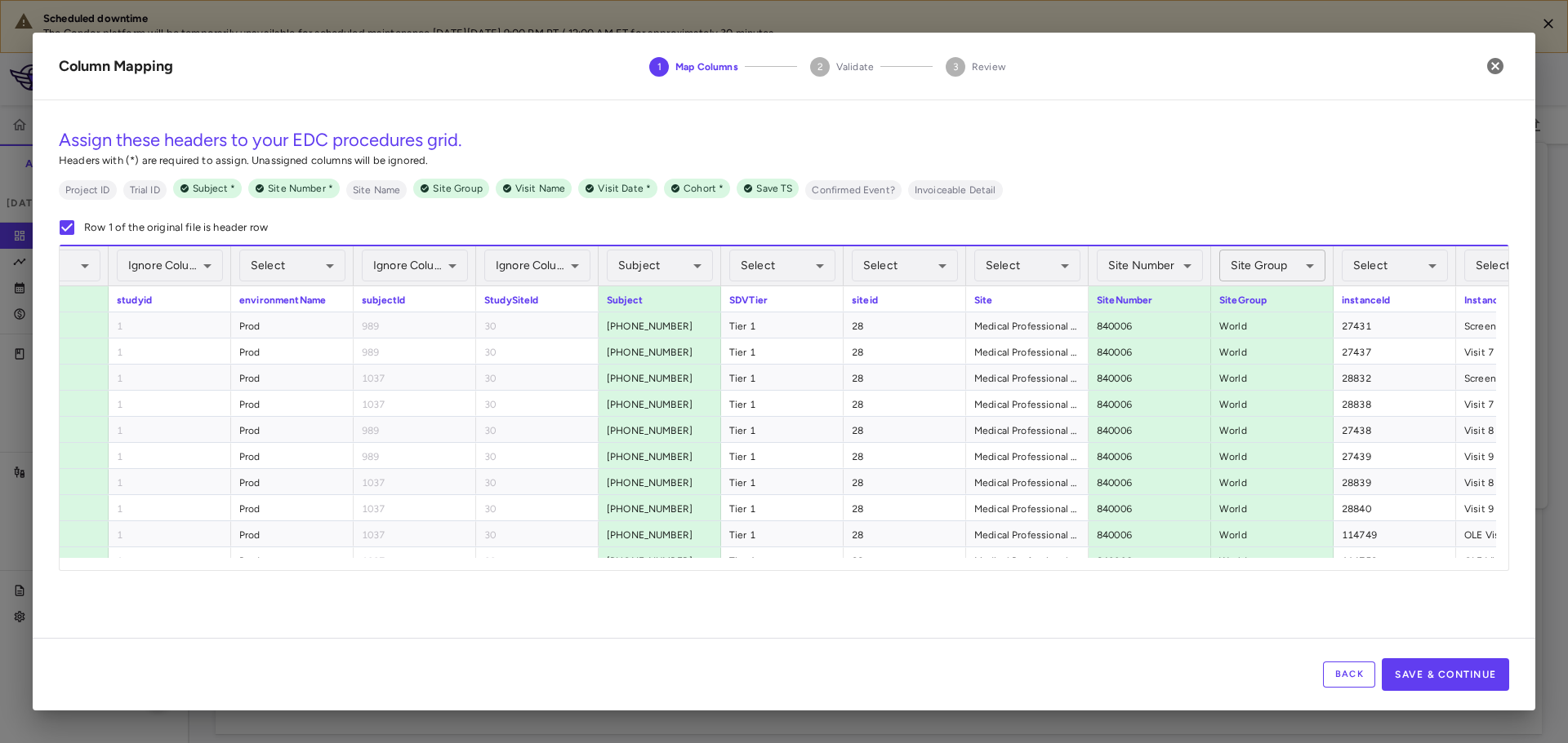
click at [1261, 264] on body "Scheduled downtime The Condor platform will be temporarily unavailable for sche…" at bounding box center [784, 372] width 1568 height 743
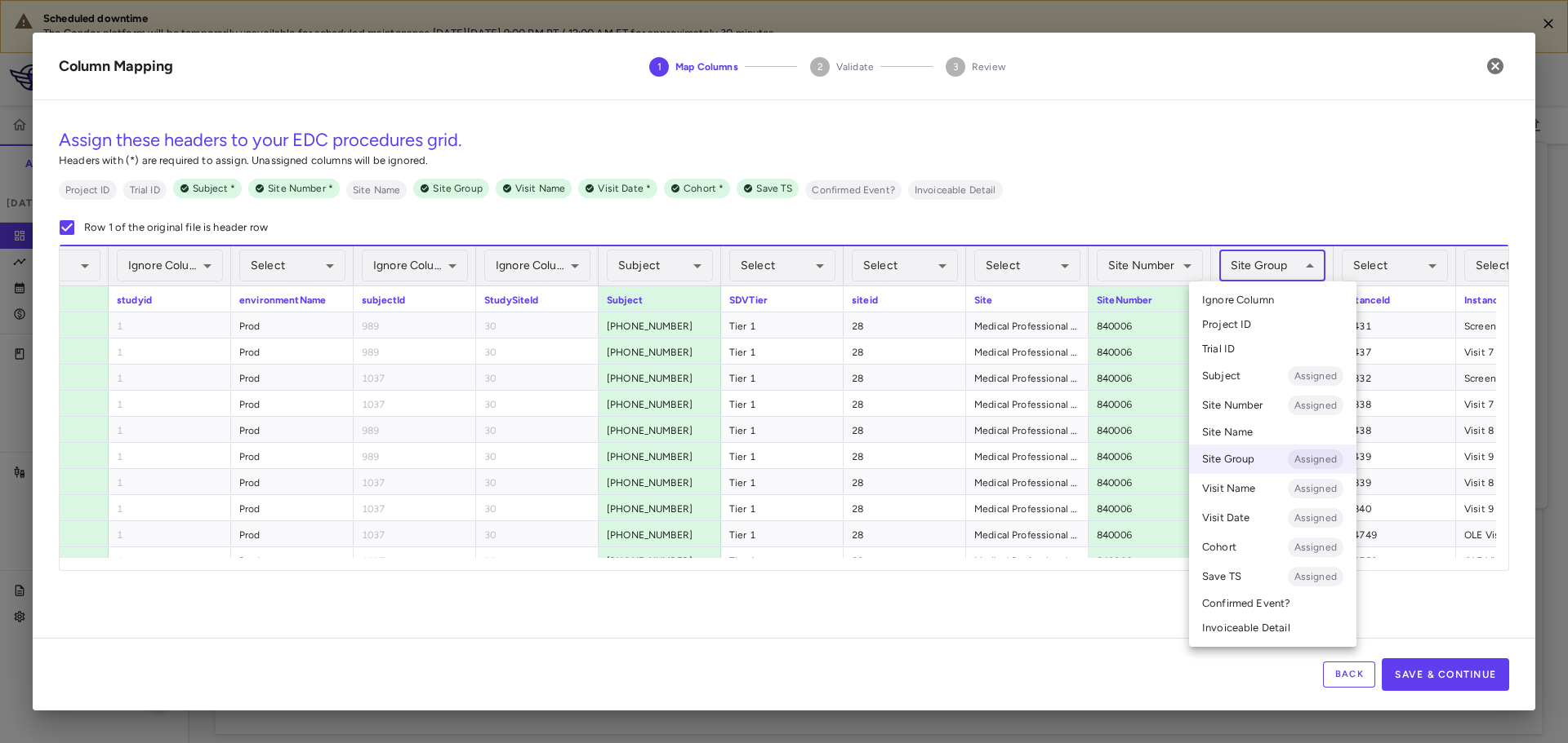
click at [1254, 296] on span "Ignore Column" at bounding box center [1238, 300] width 72 height 15
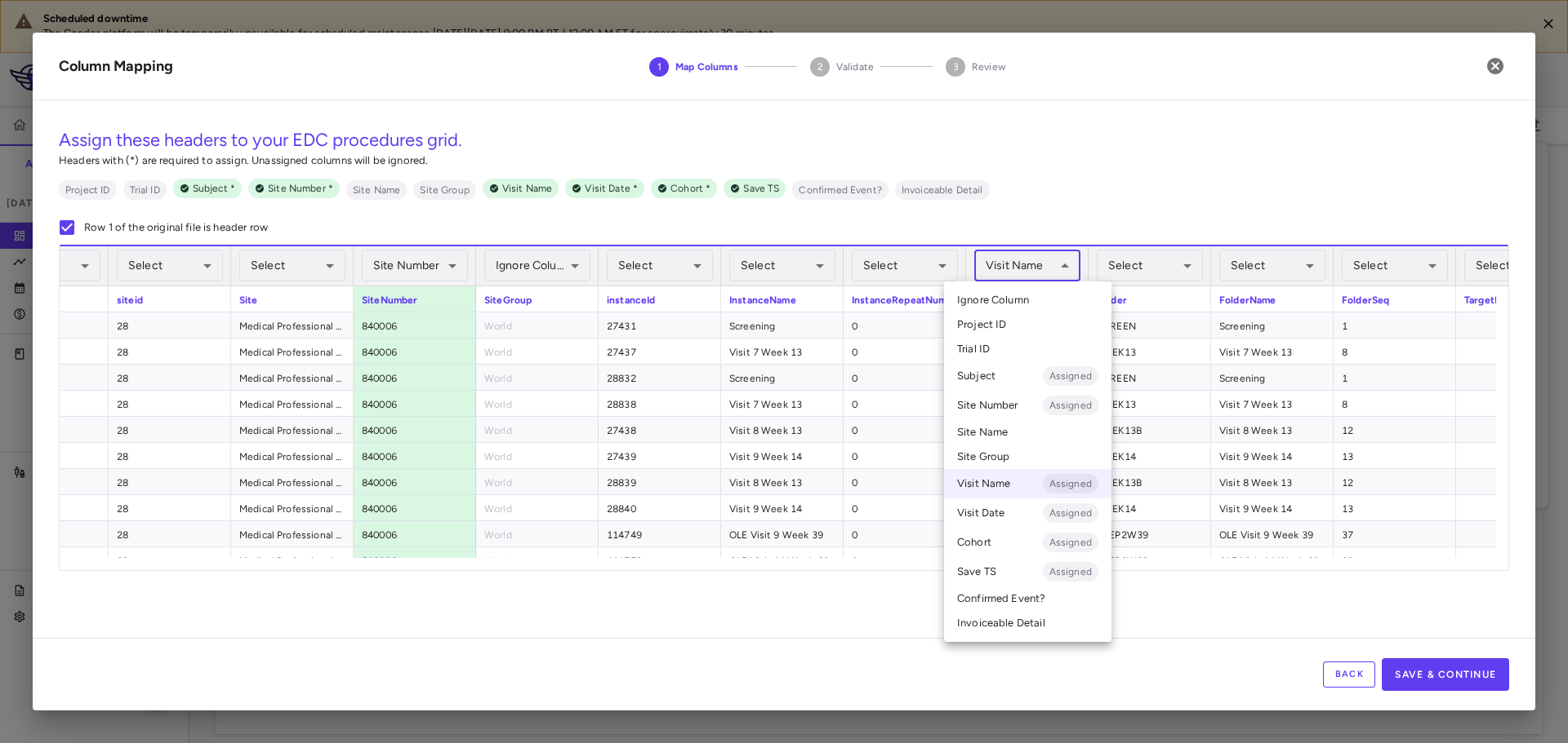
click at [1021, 256] on body "Scheduled downtime The Condor platform will be temporarily unavailable for sche…" at bounding box center [784, 372] width 1568 height 743
click at [1013, 297] on span "Ignore Column" at bounding box center [993, 300] width 72 height 15
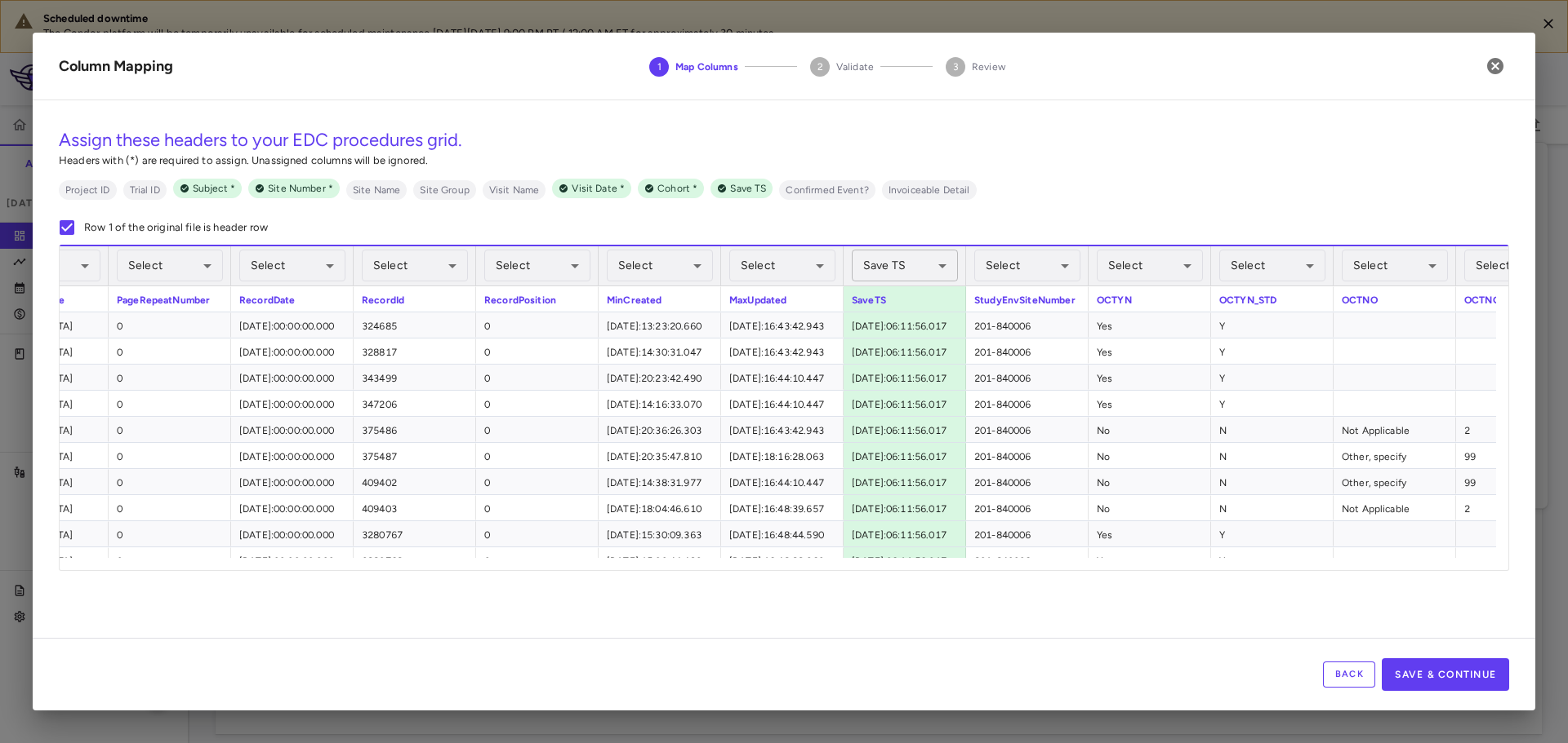
click at [890, 271] on body "Scheduled downtime The Condor platform will be temporarily unavailable for sche…" at bounding box center [784, 372] width 1568 height 743
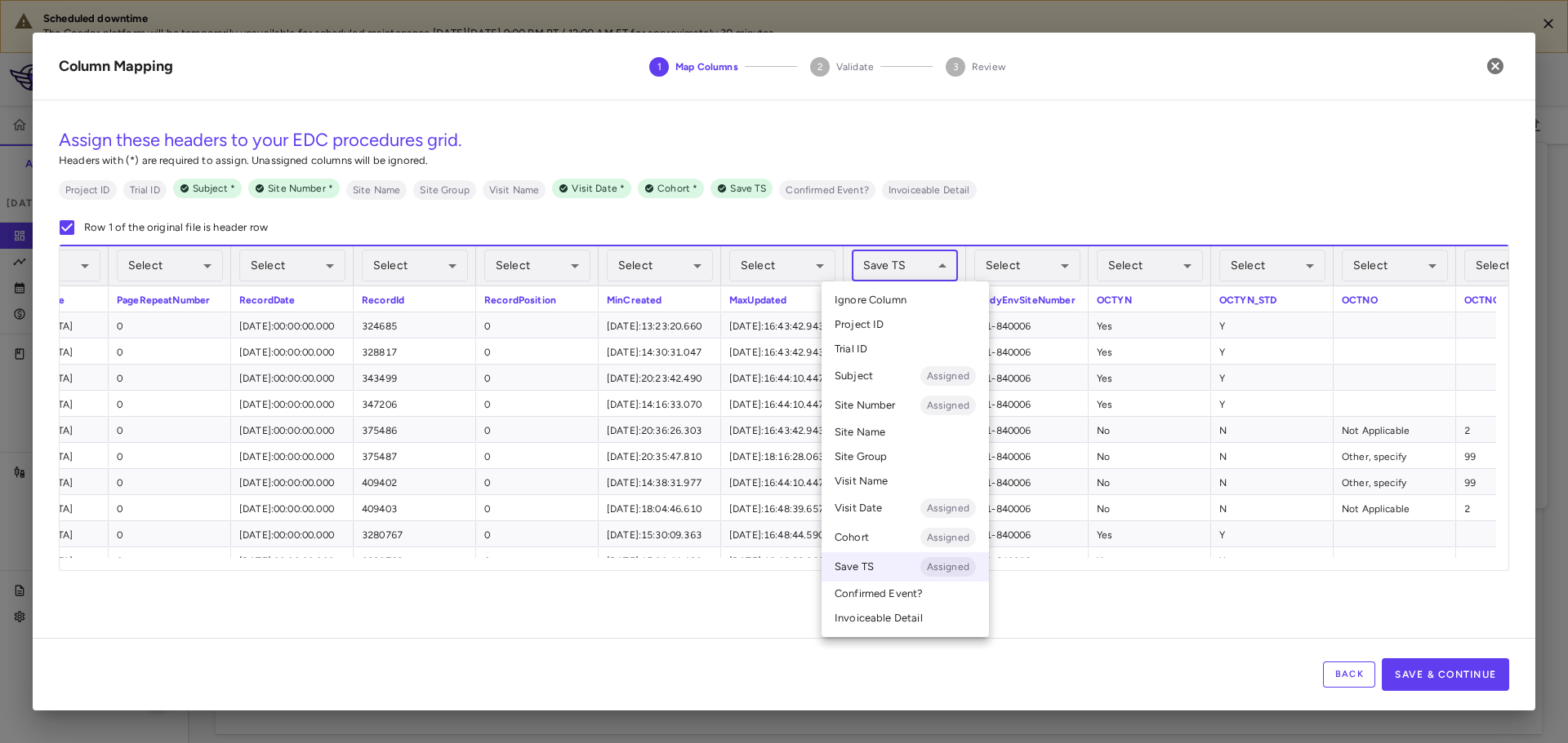
click at [888, 301] on span "Ignore Column" at bounding box center [870, 300] width 72 height 15
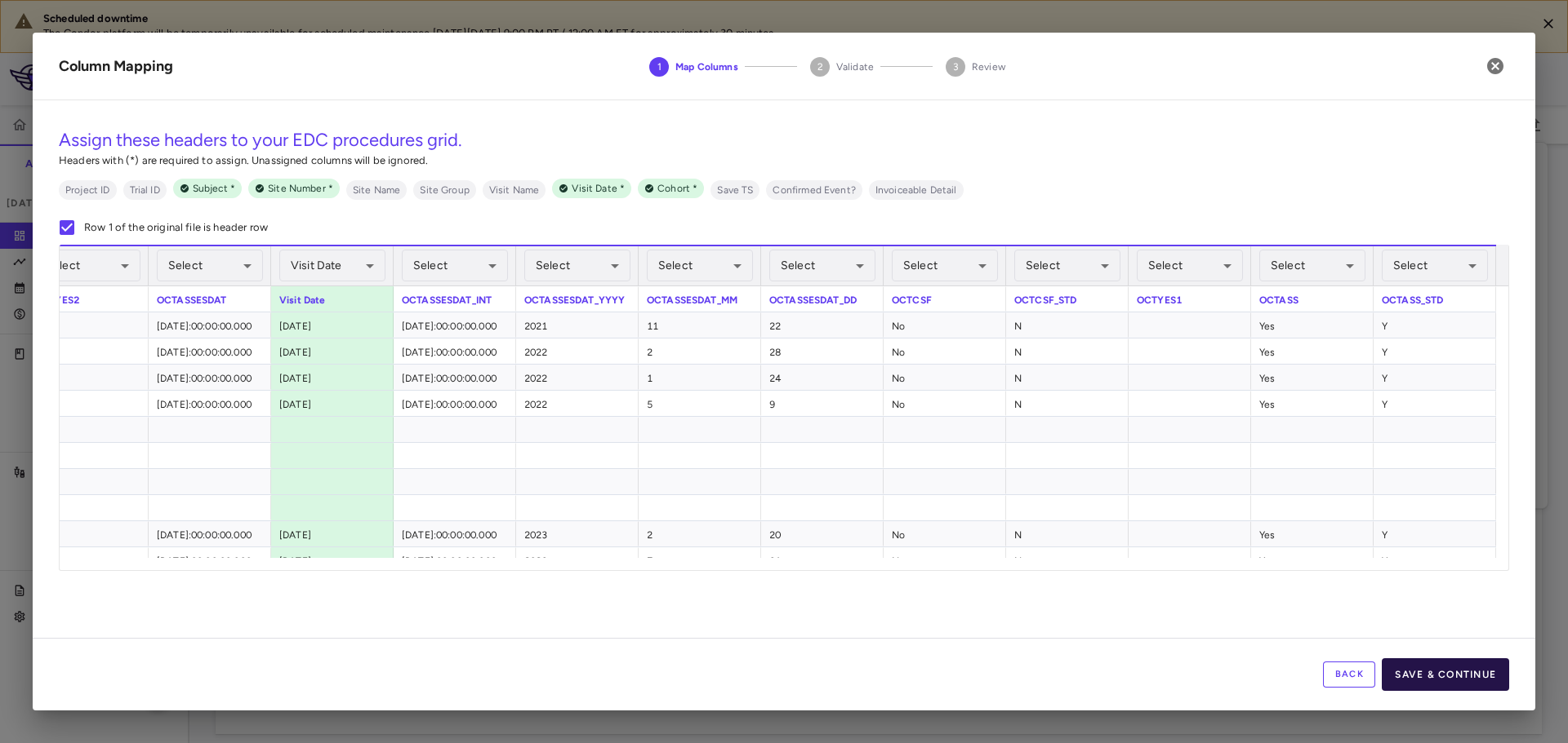
click at [1459, 674] on button "Save & Continue" at bounding box center [1445, 674] width 127 height 32
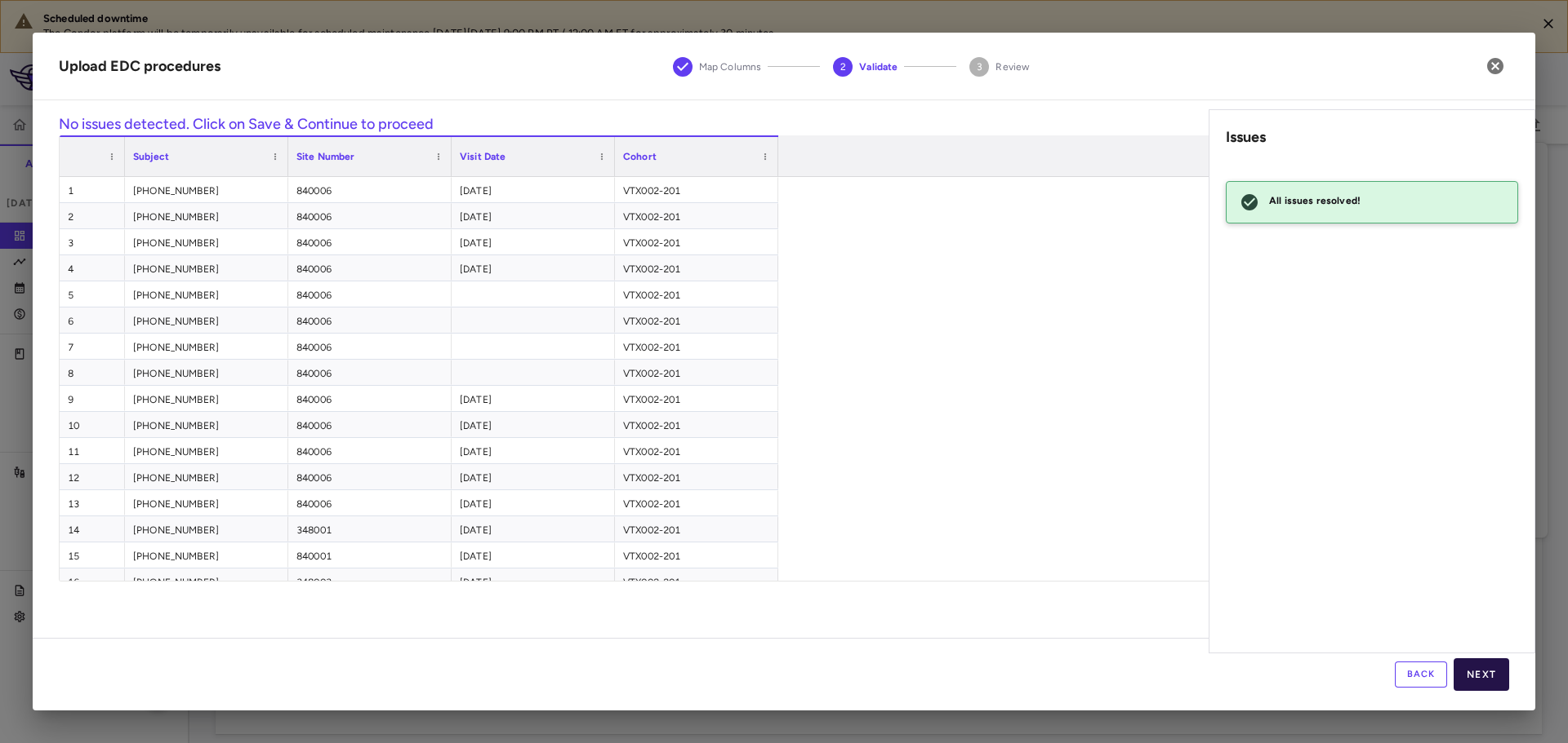
click at [1499, 681] on button "Next" at bounding box center [1481, 674] width 55 height 32
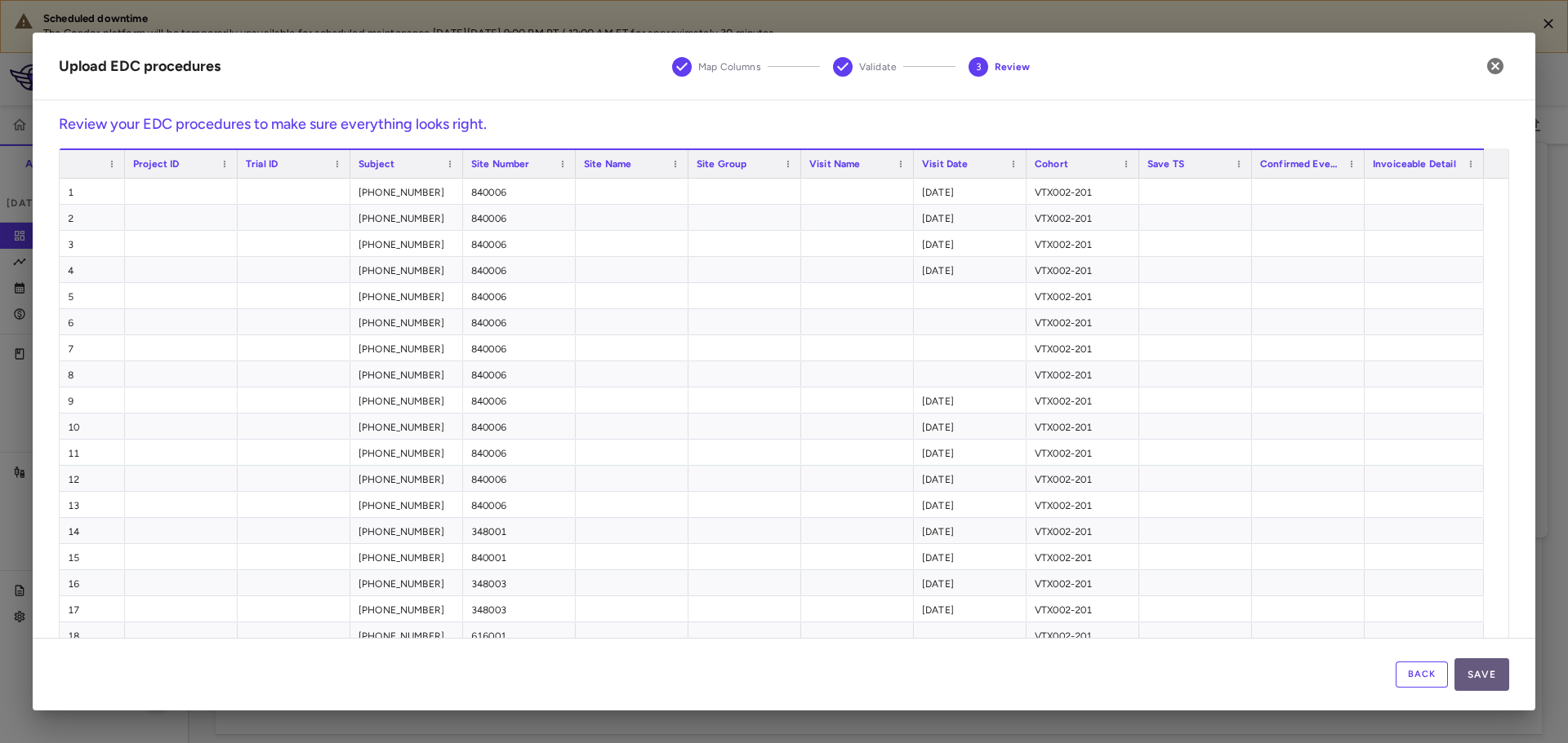
click at [1498, 678] on button "Save" at bounding box center [1482, 674] width 55 height 32
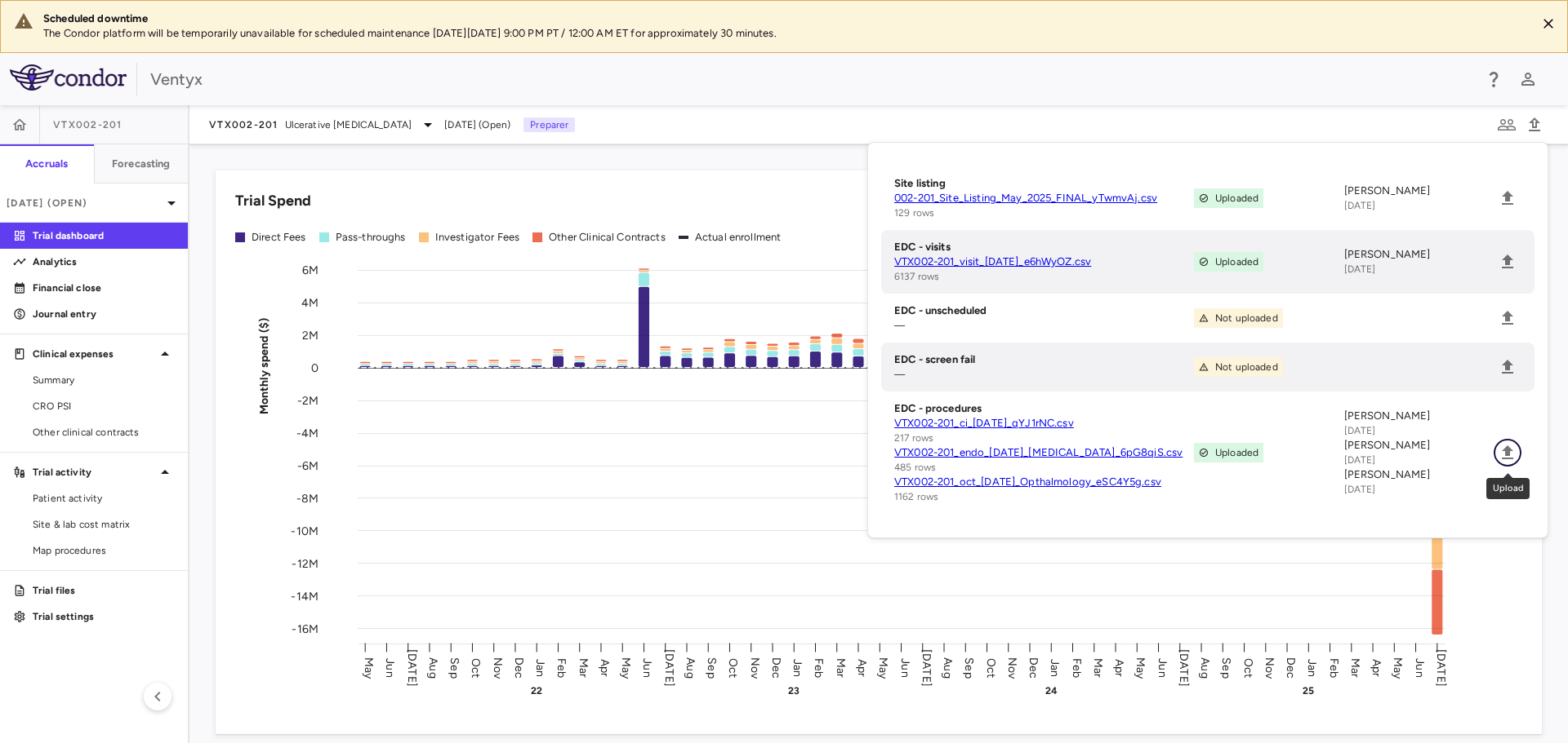
click at [1508, 450] on icon "Upload" at bounding box center [1508, 453] width 12 height 14
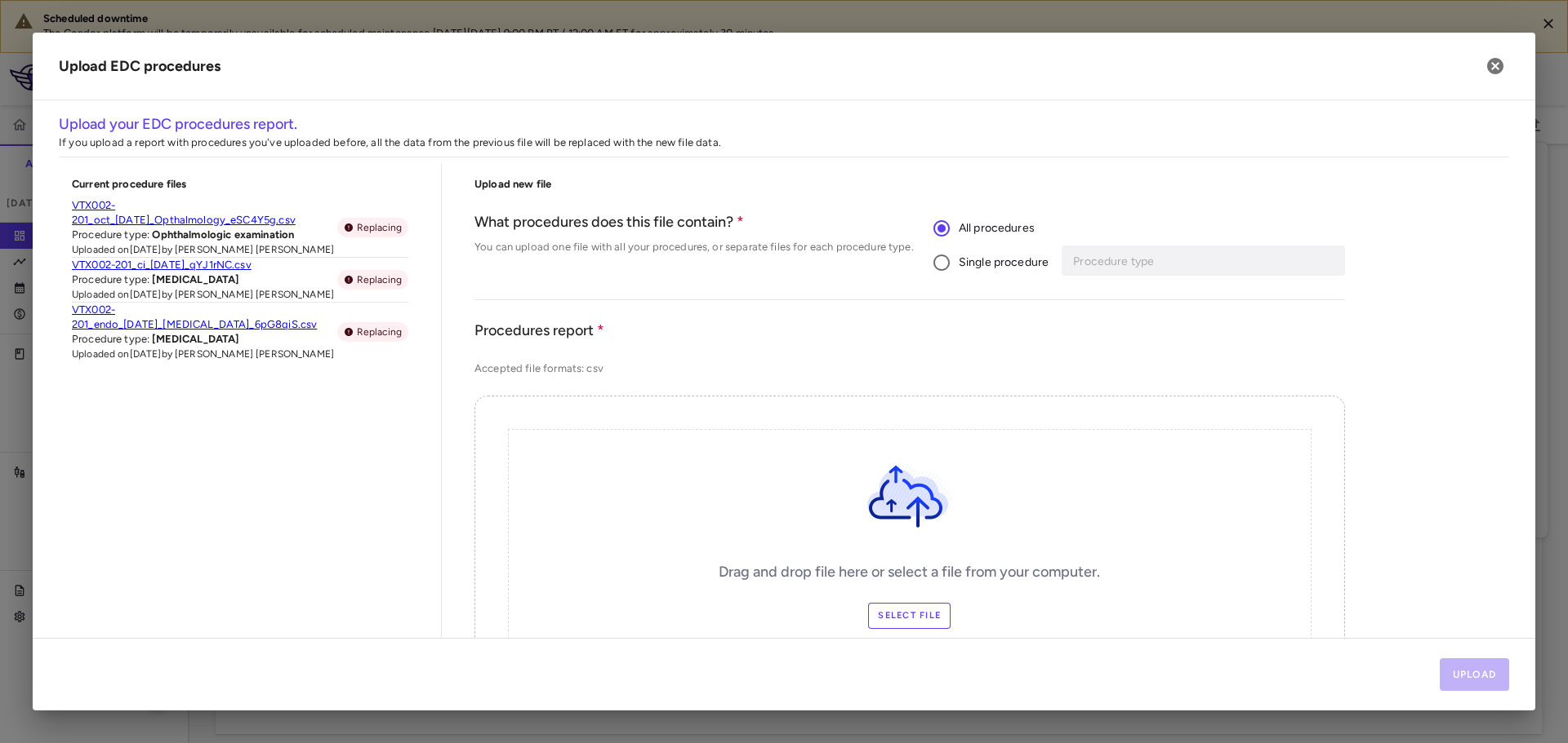
click at [974, 275] on label "Single procedure" at bounding box center [986, 262] width 124 height 34
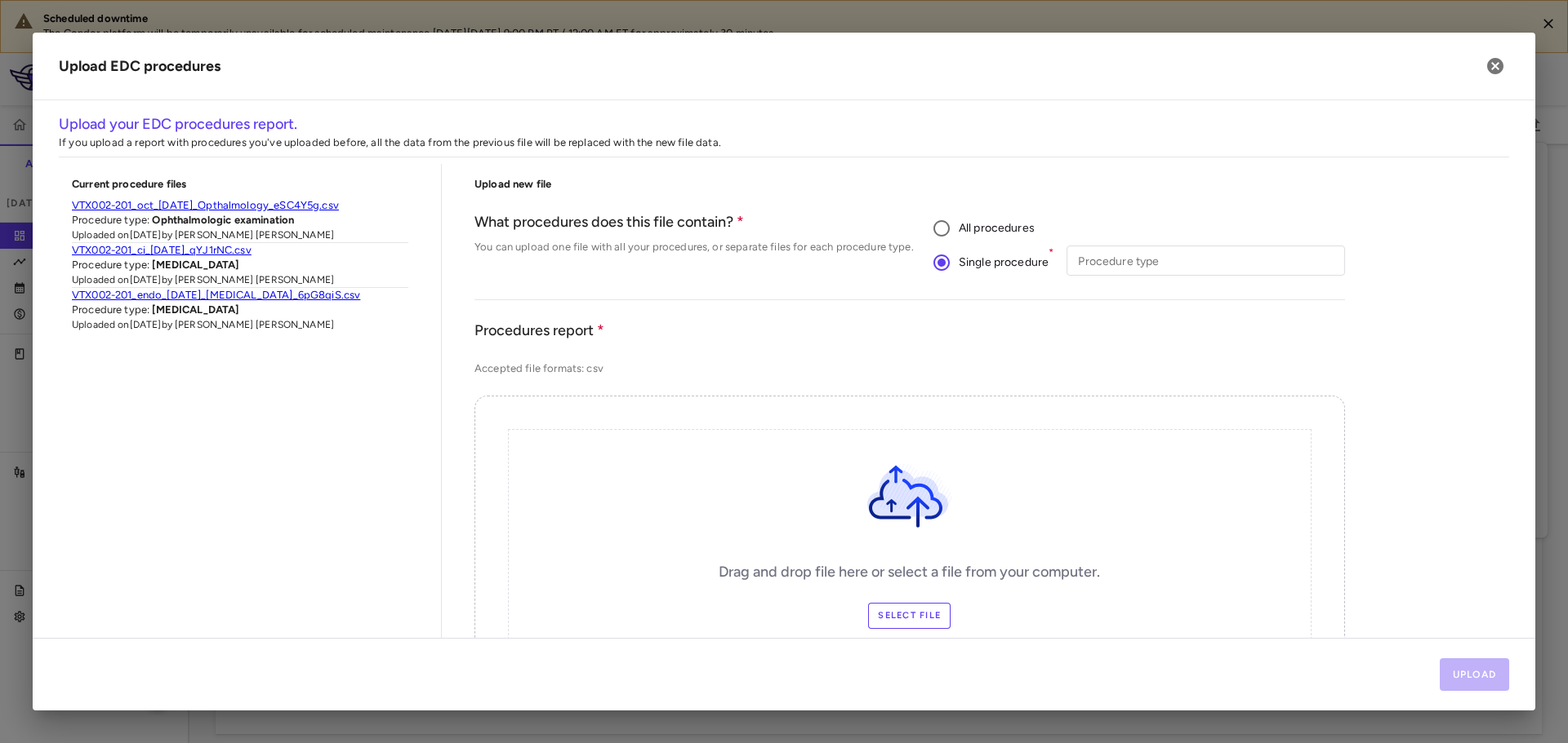
click at [975, 262] on span "Single procedure" at bounding box center [1003, 263] width 89 height 18
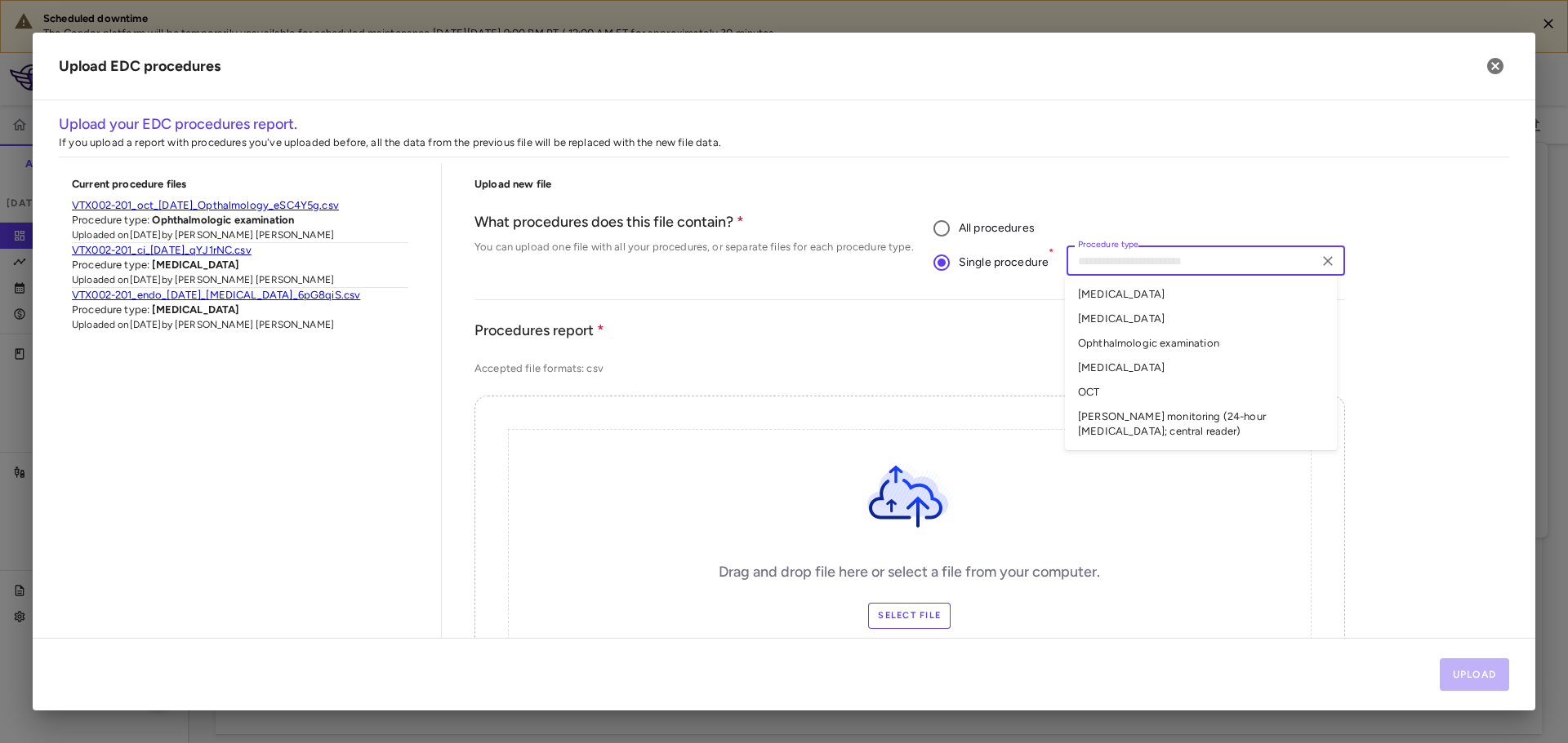
click at [1112, 262] on div "Procedure type Procedure type" at bounding box center [1205, 261] width 277 height 30
click at [1162, 372] on li "Sigmoidoscopy" at bounding box center [1200, 368] width 272 height 25
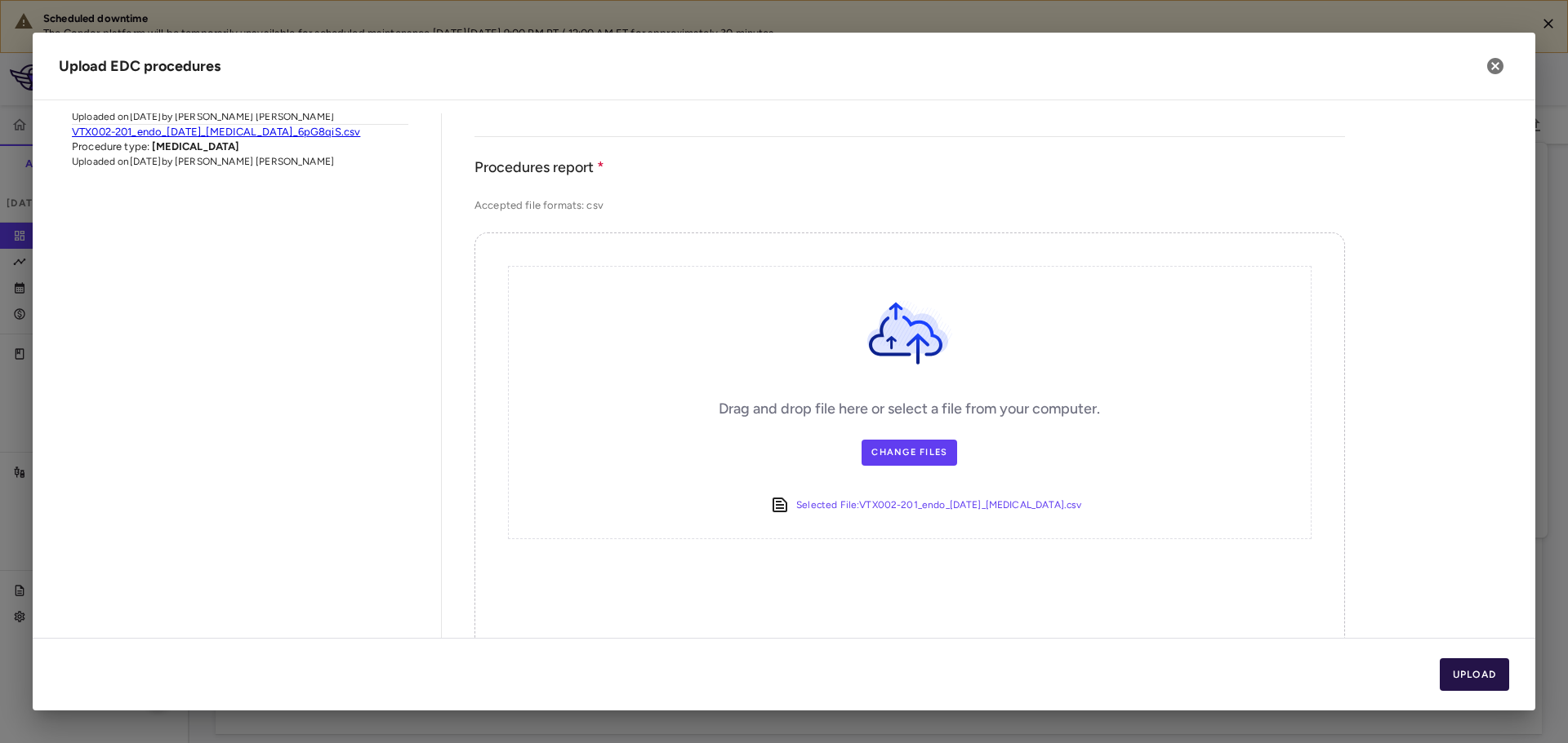
click at [1486, 678] on button "Upload" at bounding box center [1474, 674] width 70 height 32
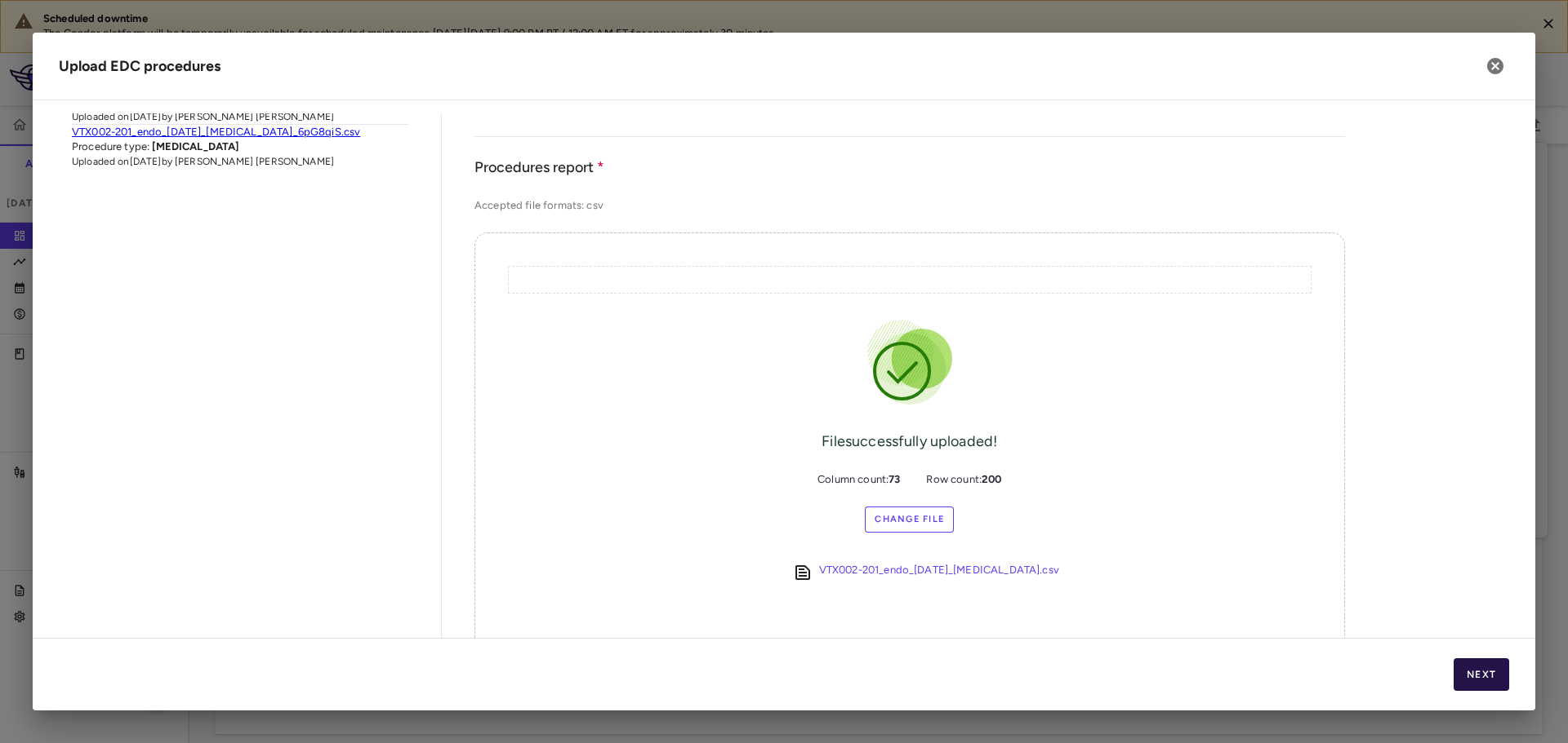
click at [1484, 690] on button "Next" at bounding box center [1481, 674] width 55 height 32
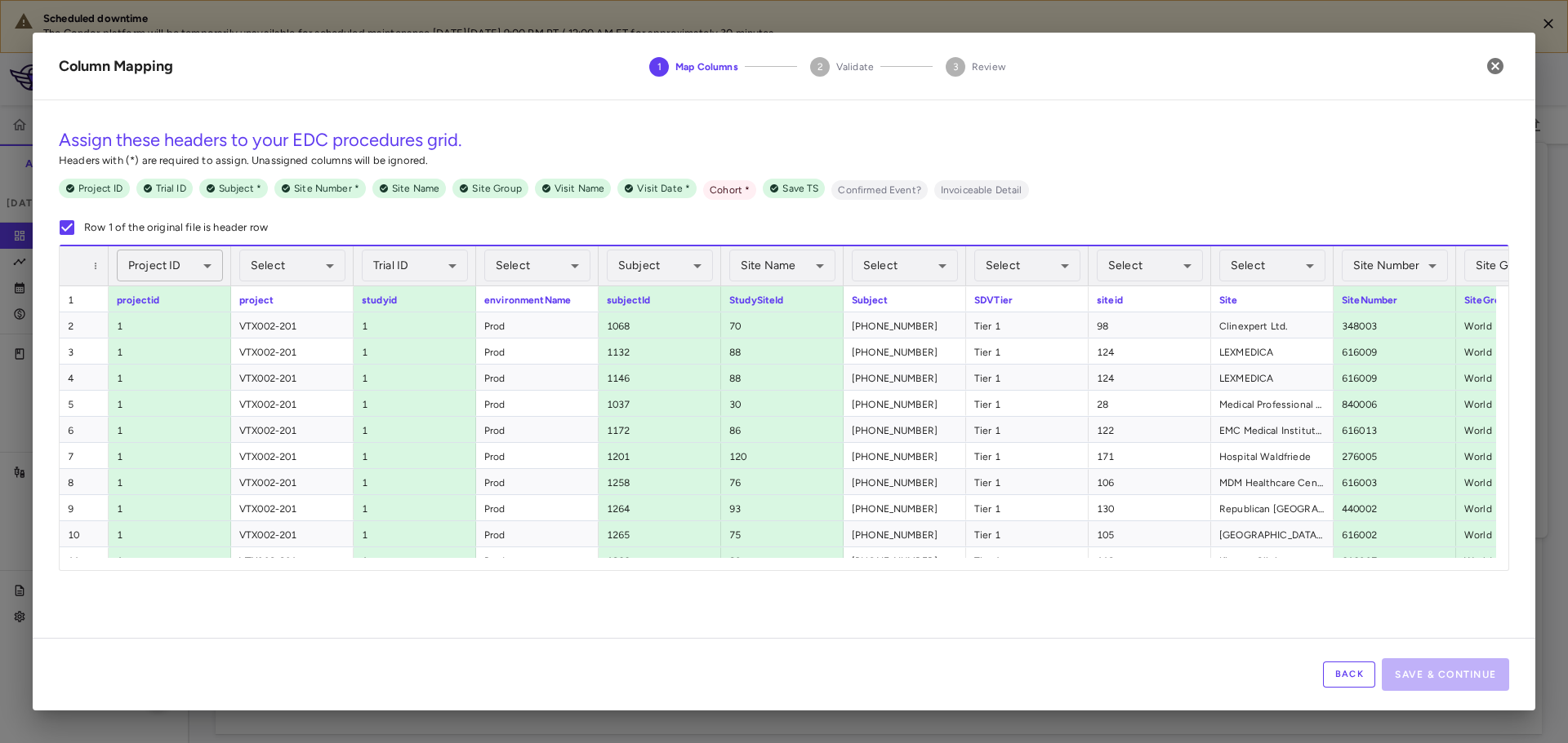
click at [128, 260] on body "Scheduled downtime The Condor platform will be temporarily unavailable for sche…" at bounding box center [784, 372] width 1568 height 743
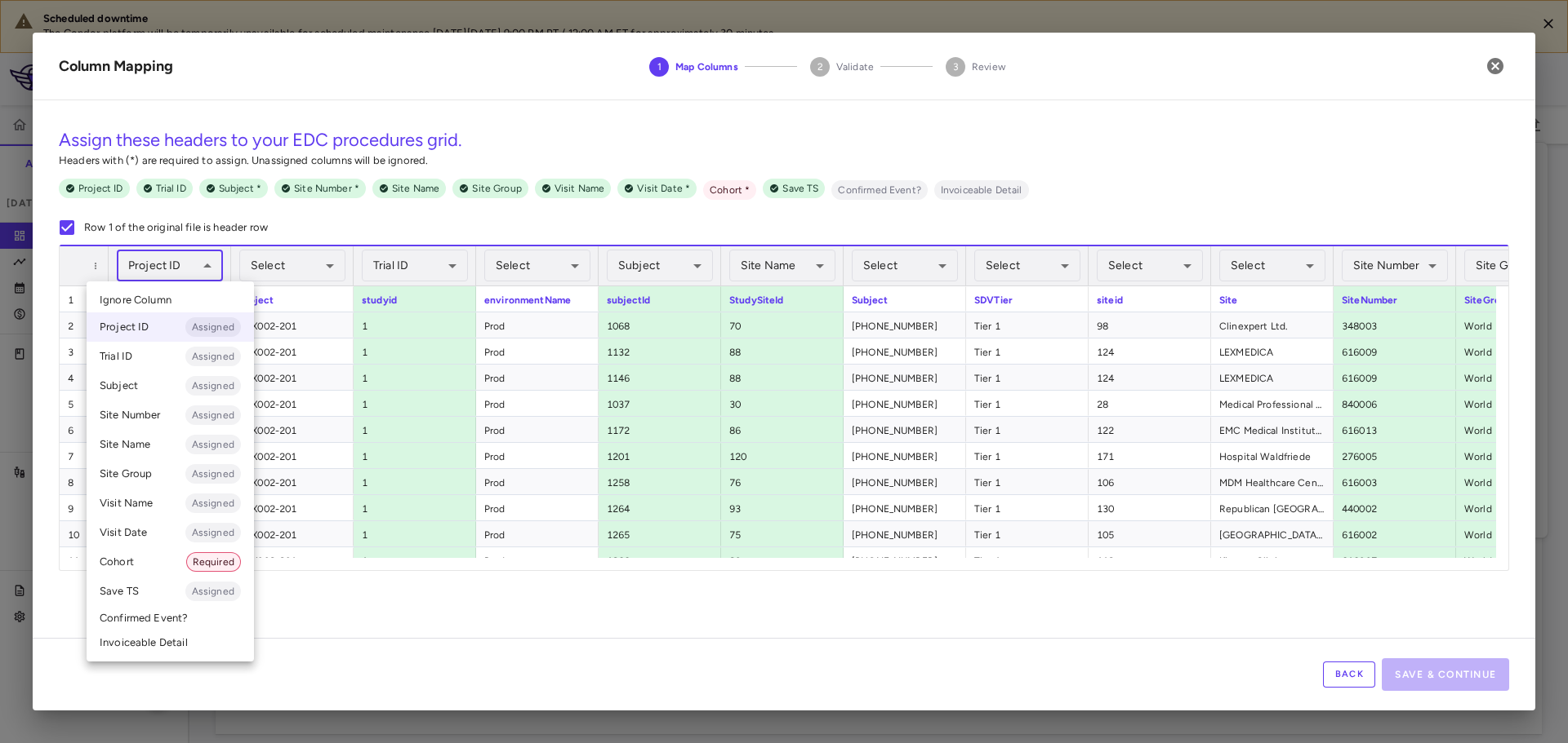
click at [180, 302] on li "Ignore Column" at bounding box center [171, 300] width 167 height 25
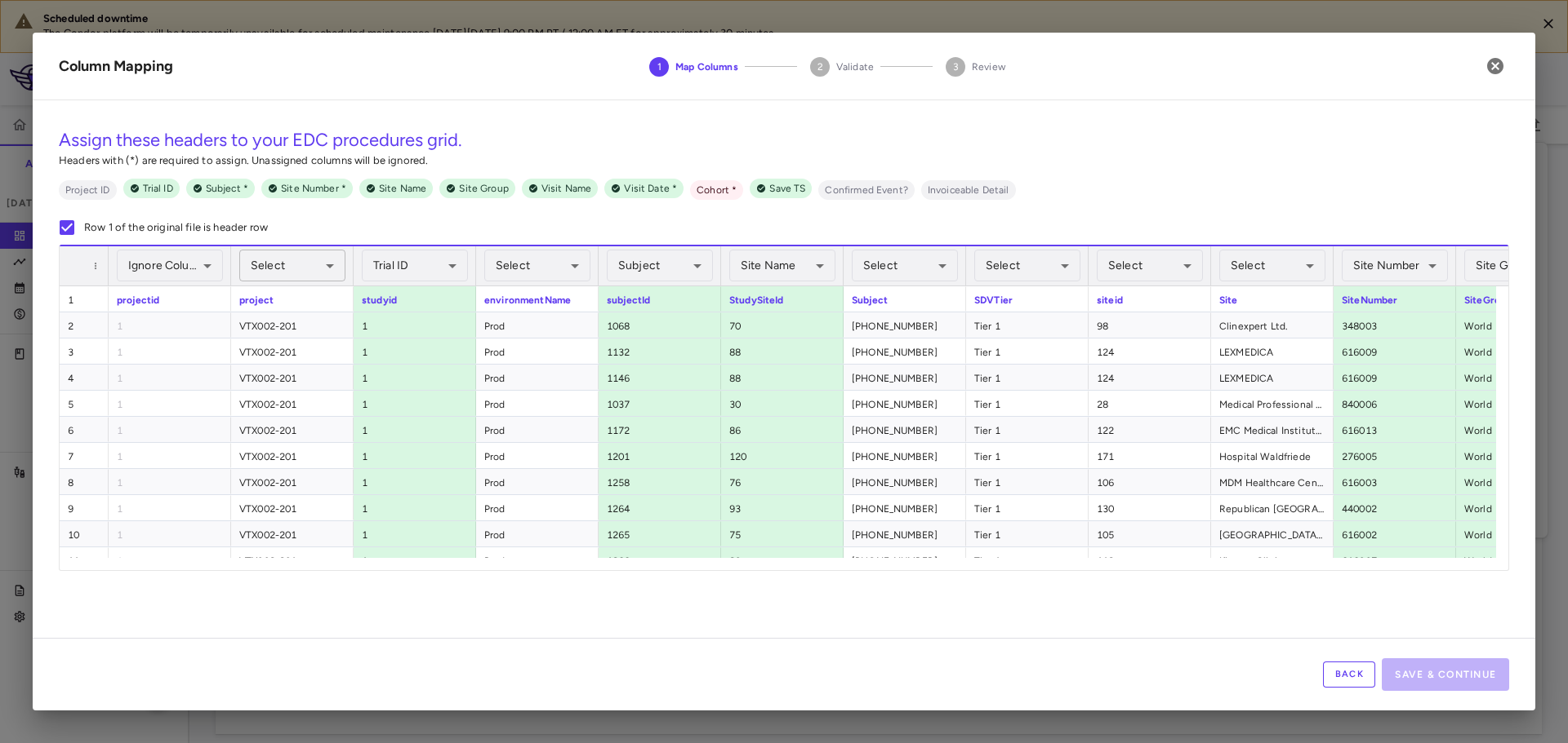
click at [252, 261] on body "Scheduled downtime The Condor platform will be temporarily unavailable for sche…" at bounding box center [784, 372] width 1568 height 743
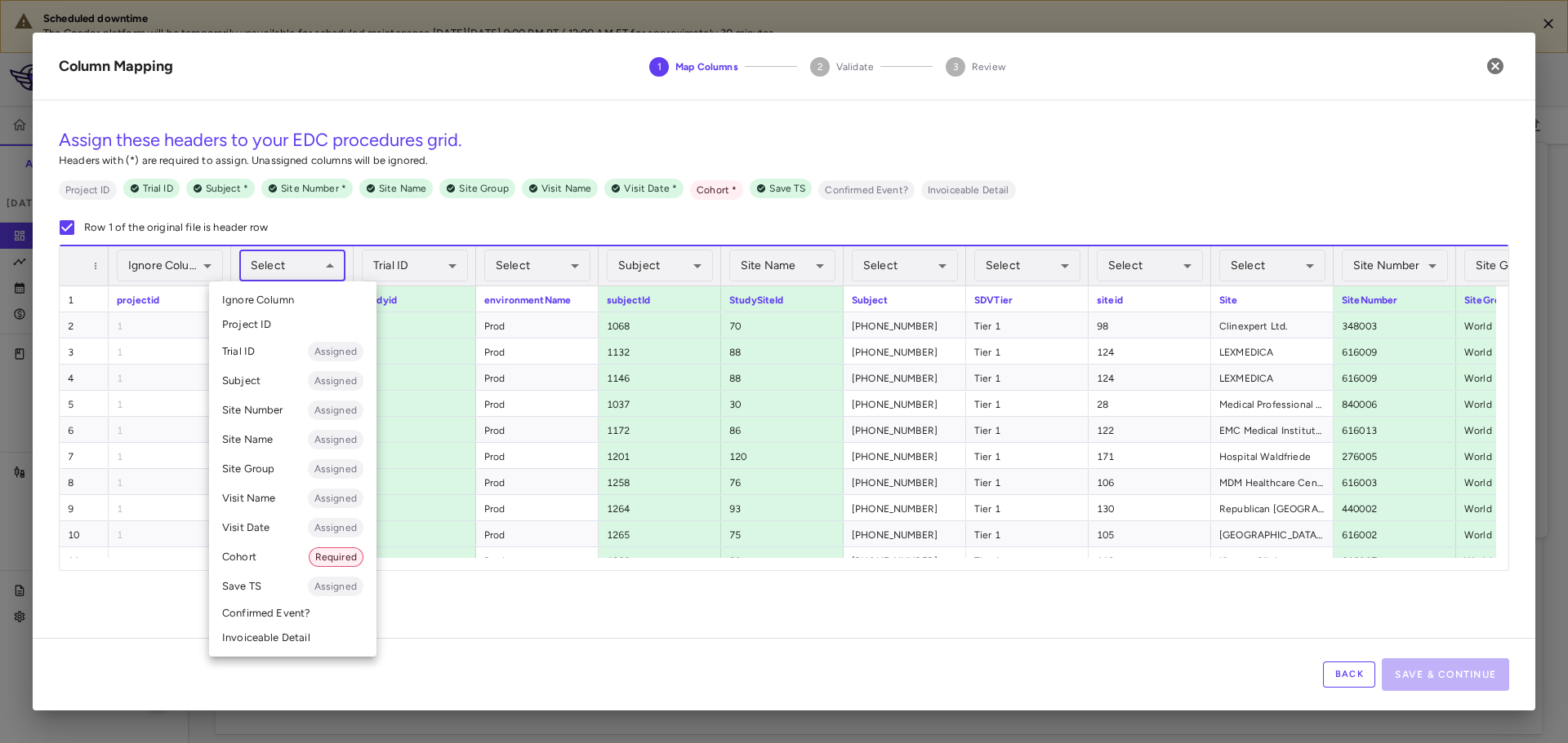
click at [264, 556] on li "Cohort Required" at bounding box center [292, 558] width 167 height 30
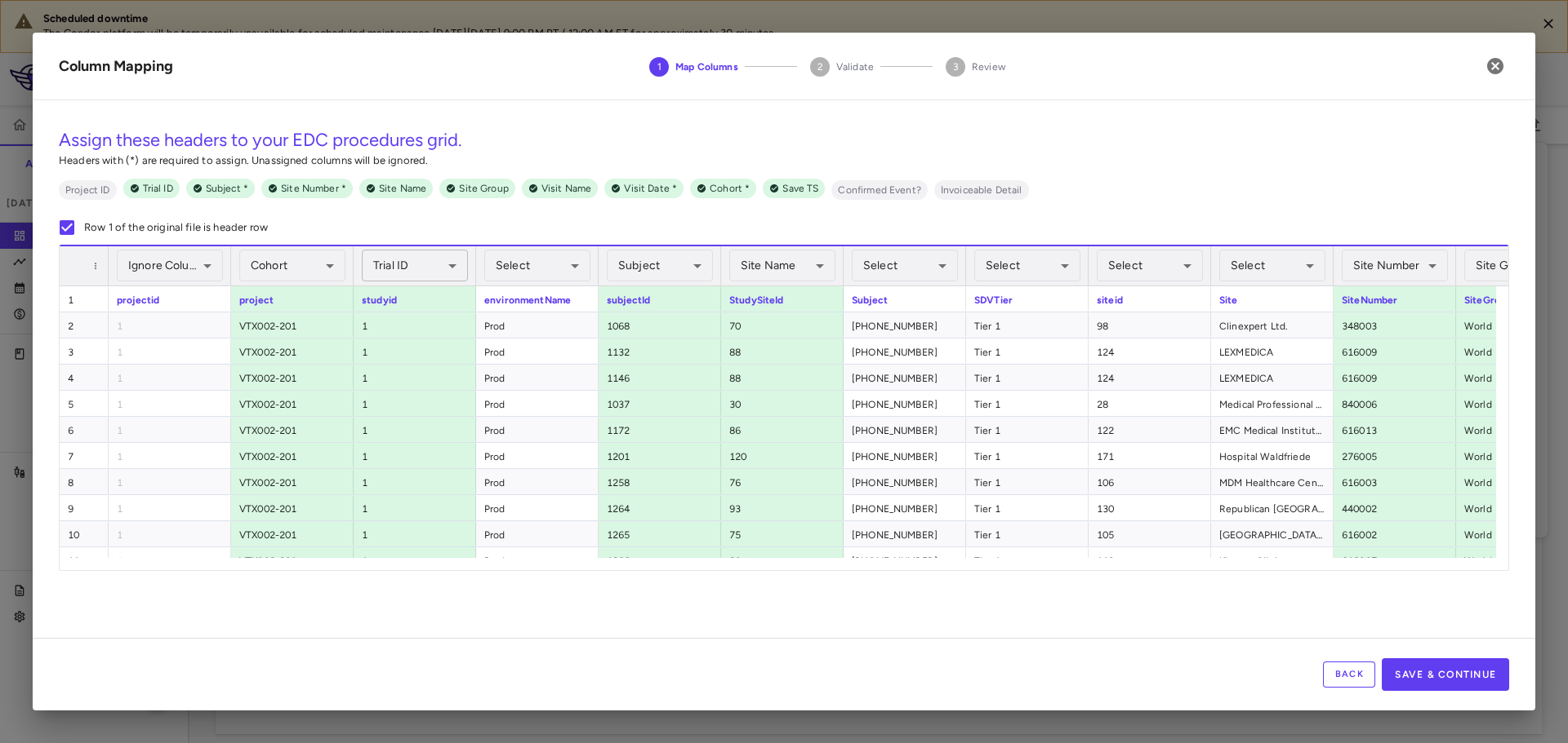
click at [434, 261] on body "Scheduled downtime The Condor platform will be temporarily unavailable for sche…" at bounding box center [784, 372] width 1568 height 743
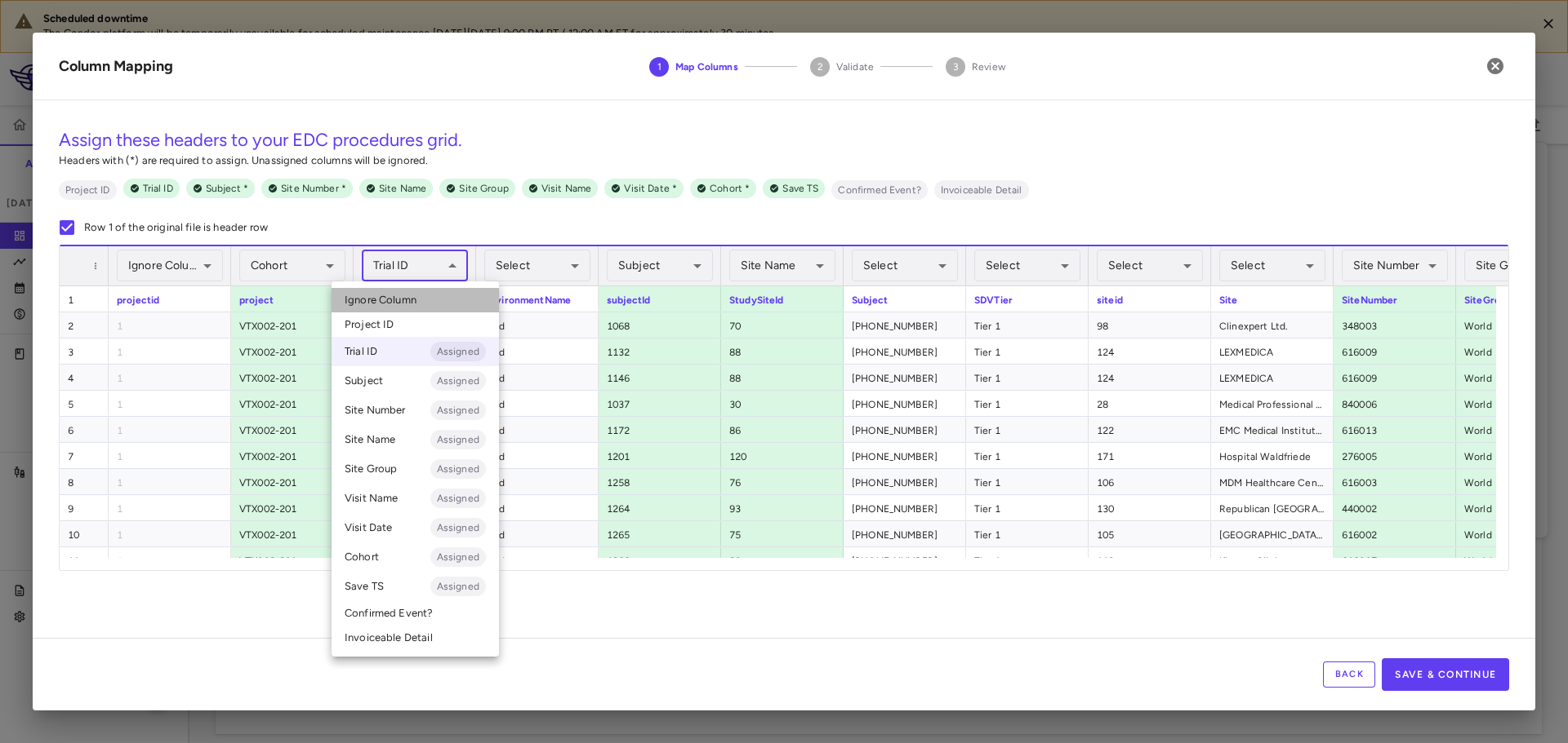
click at [430, 298] on li "Ignore Column" at bounding box center [415, 300] width 167 height 25
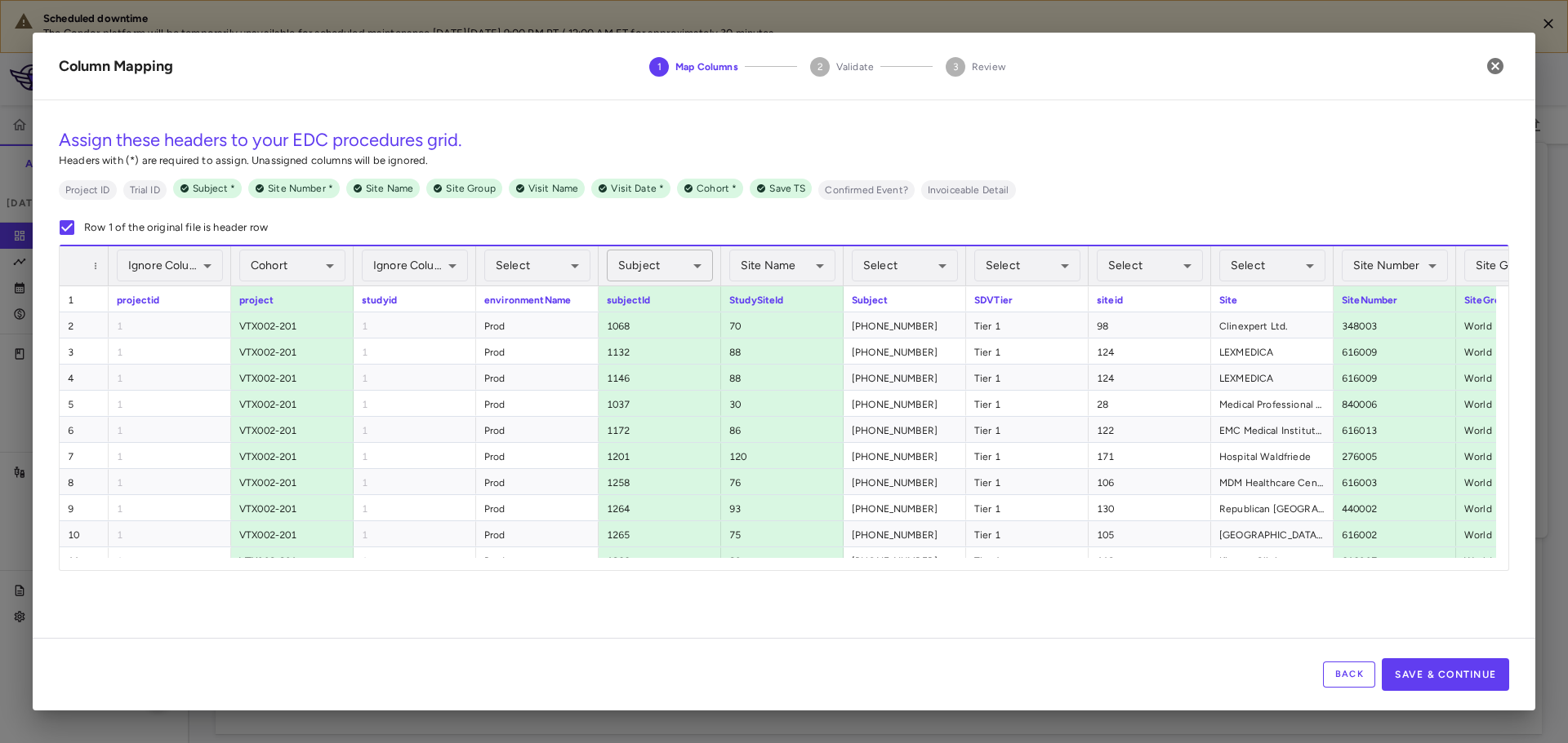
click at [652, 271] on body "Scheduled downtime The Condor platform will be temporarily unavailable for sche…" at bounding box center [784, 372] width 1568 height 743
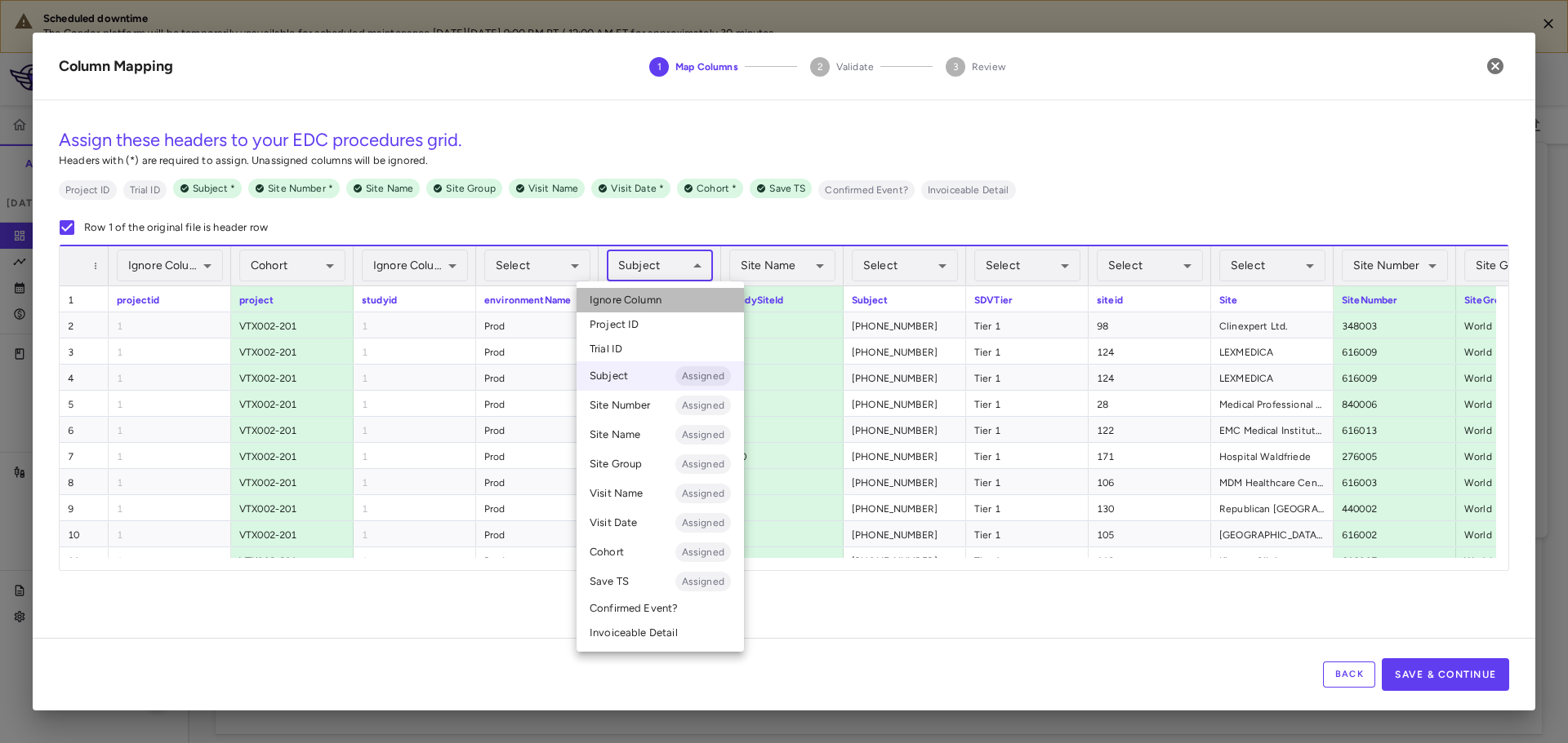
drag, startPoint x: 656, startPoint y: 305, endPoint x: 666, endPoint y: 303, distance: 10.2
click at [657, 305] on span "Ignore Column" at bounding box center [625, 300] width 72 height 15
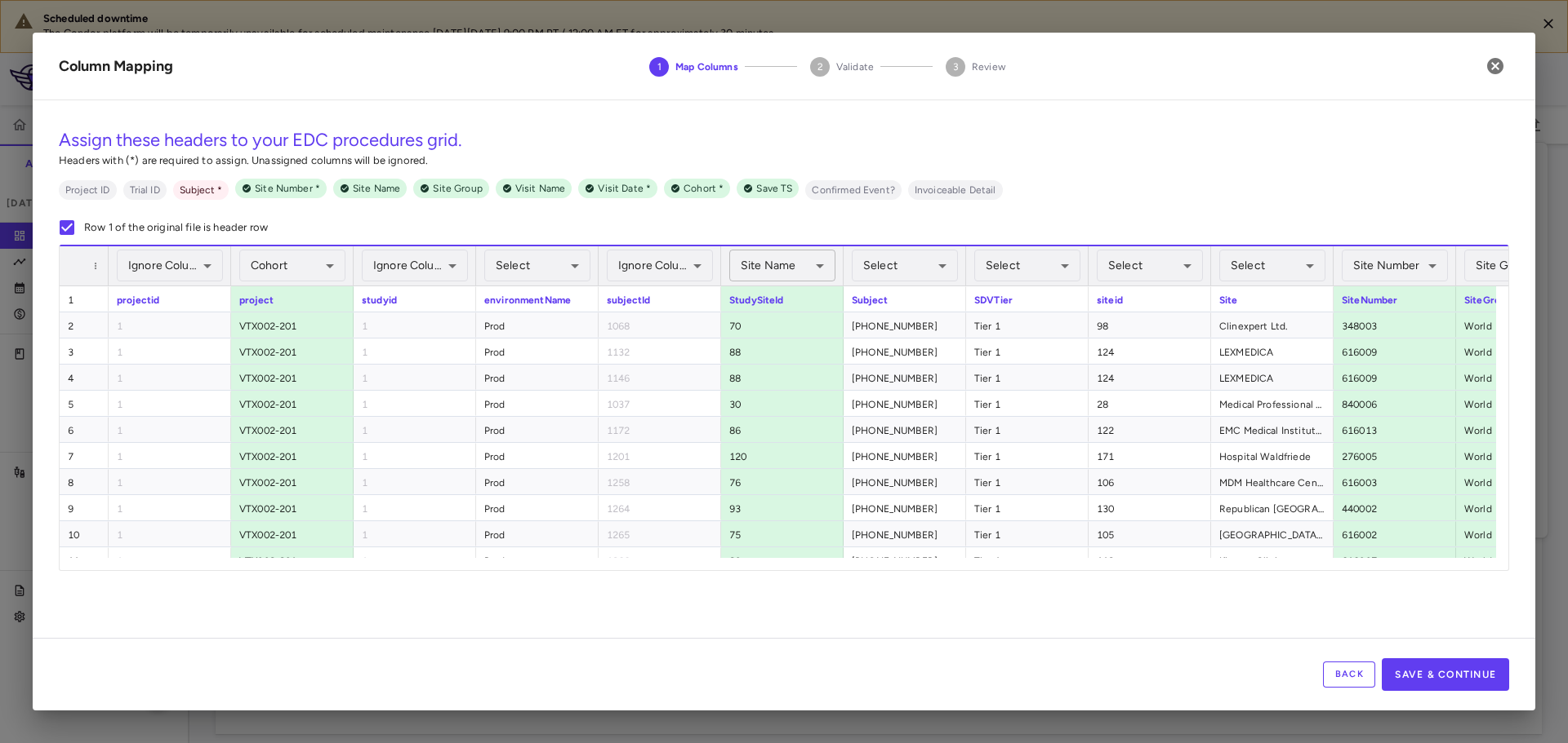
click at [791, 267] on body "Scheduled downtime The Condor platform will be temporarily unavailable for sche…" at bounding box center [784, 372] width 1568 height 743
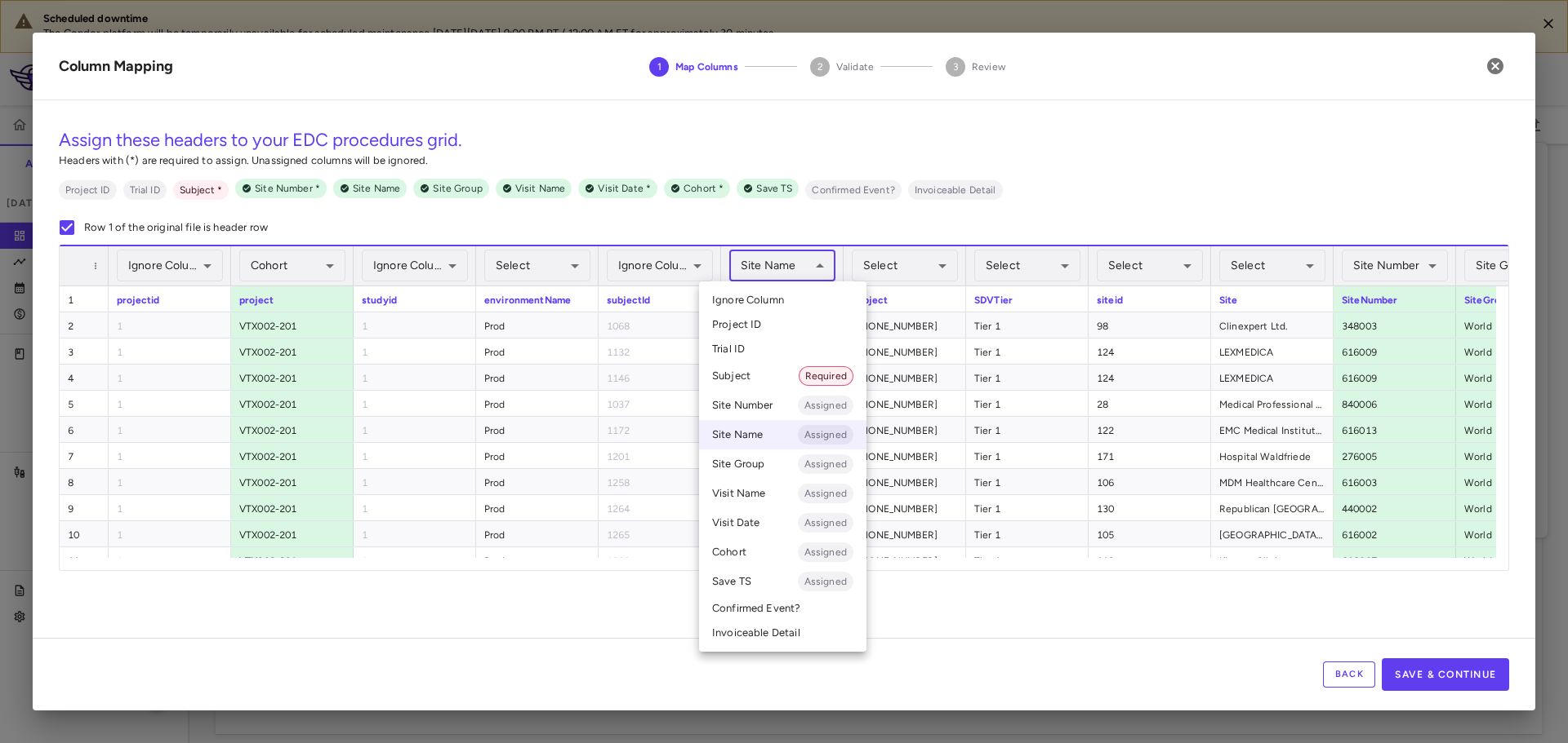
click at [784, 296] on li "Ignore Column" at bounding box center [782, 300] width 167 height 25
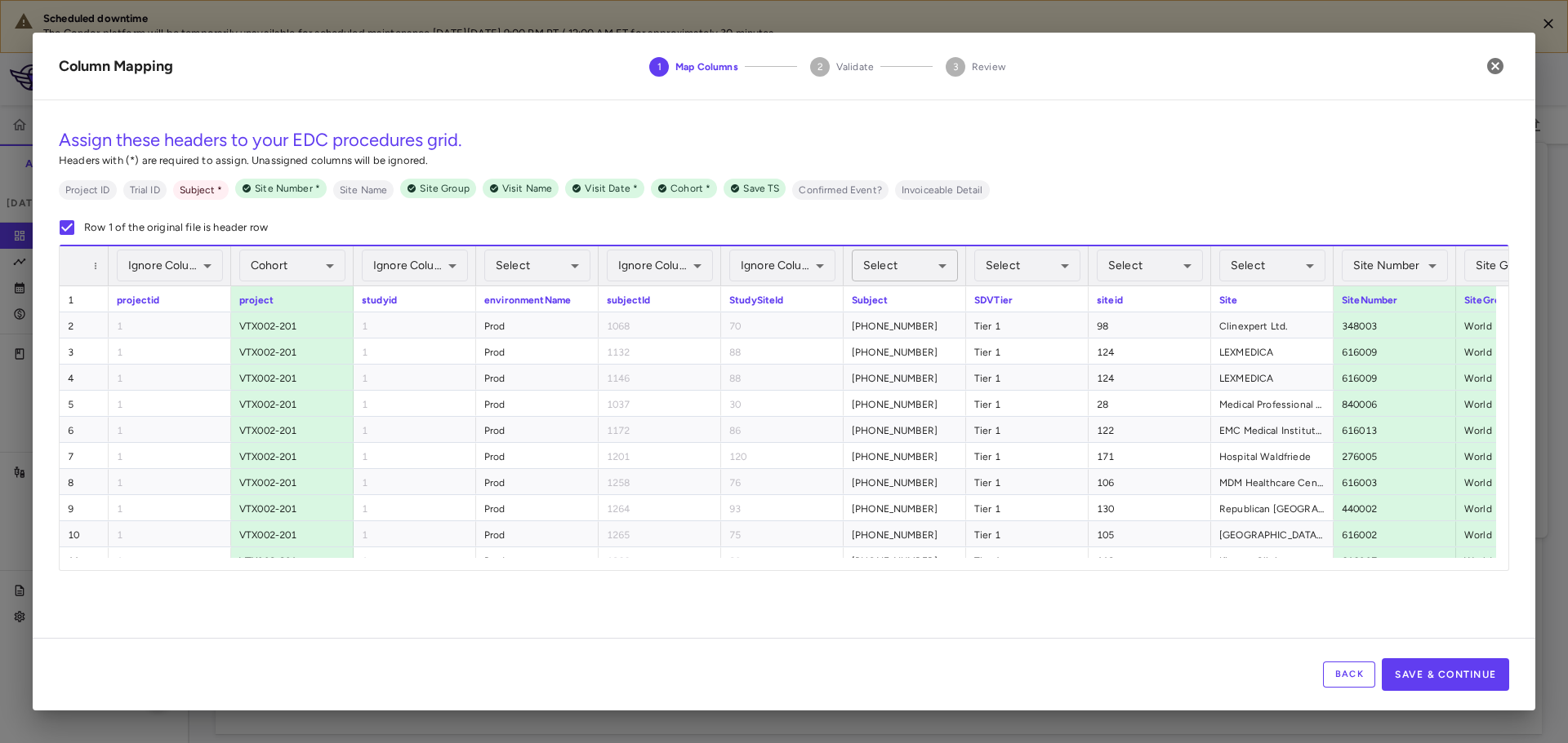
click at [897, 263] on body "Scheduled downtime The Condor platform will be temporarily unavailable for sche…" at bounding box center [784, 372] width 1568 height 743
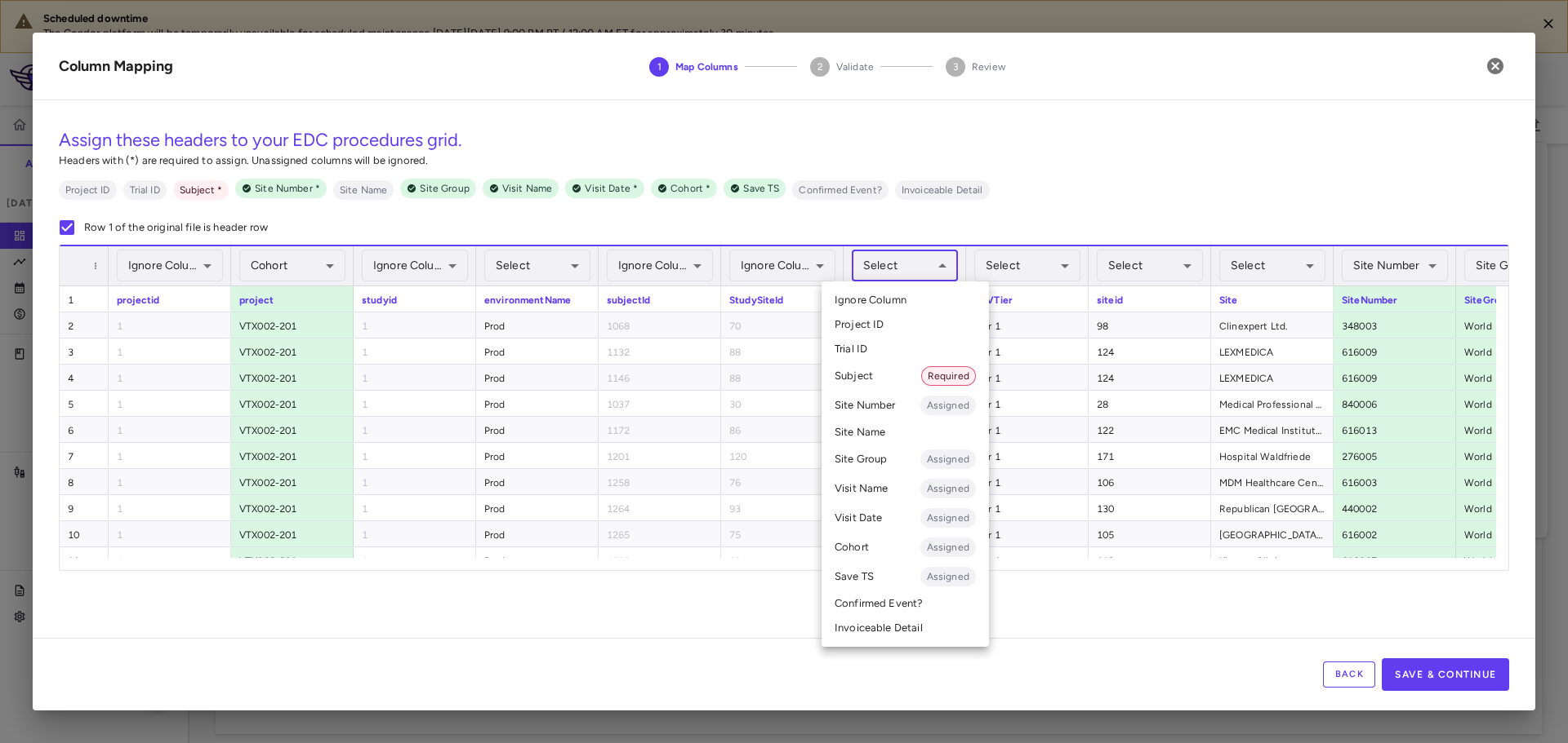
click at [884, 370] on li "Subject Required" at bounding box center [905, 376] width 167 height 30
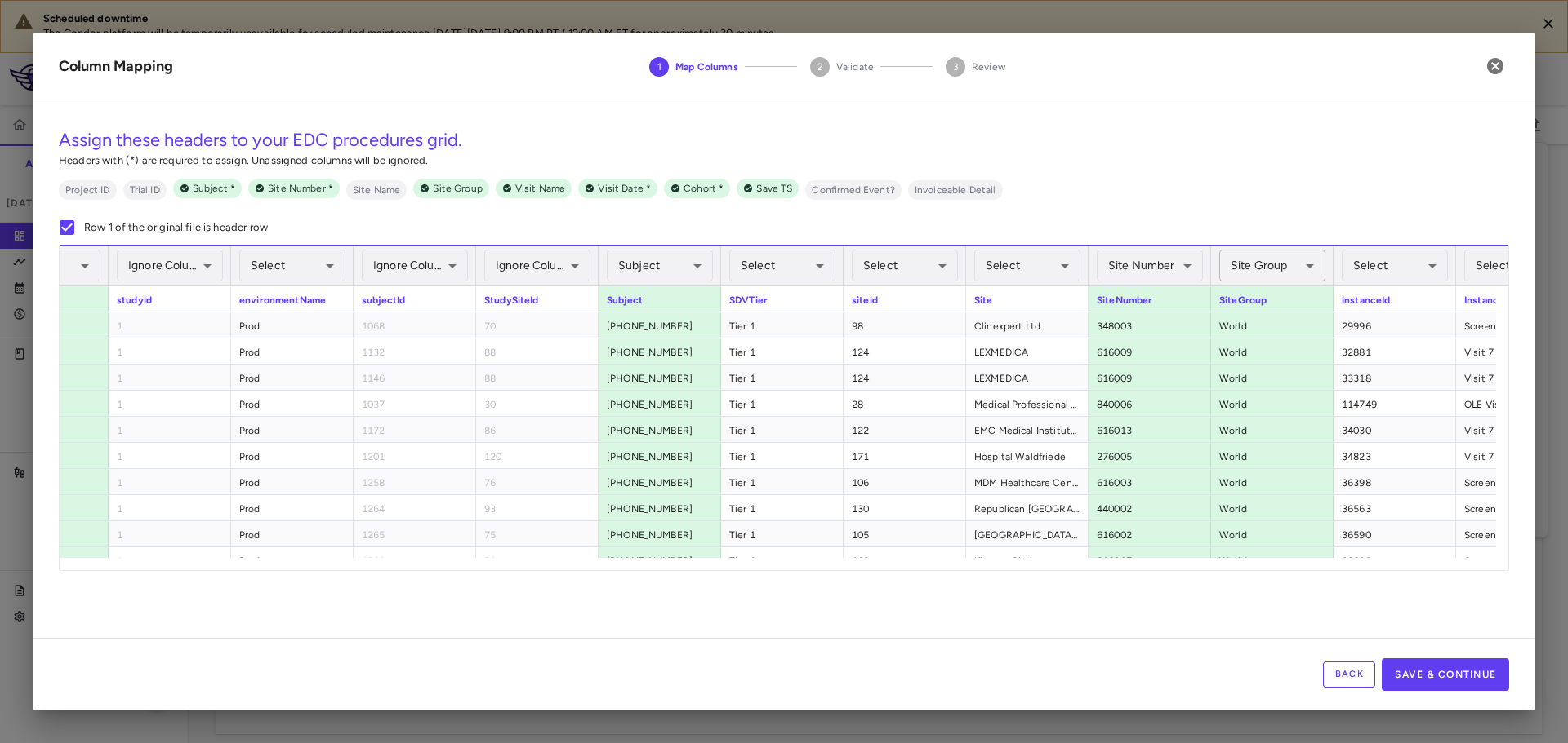
click at [1243, 266] on body "Scheduled downtime The Condor platform will be temporarily unavailable for sche…" at bounding box center [784, 372] width 1568 height 743
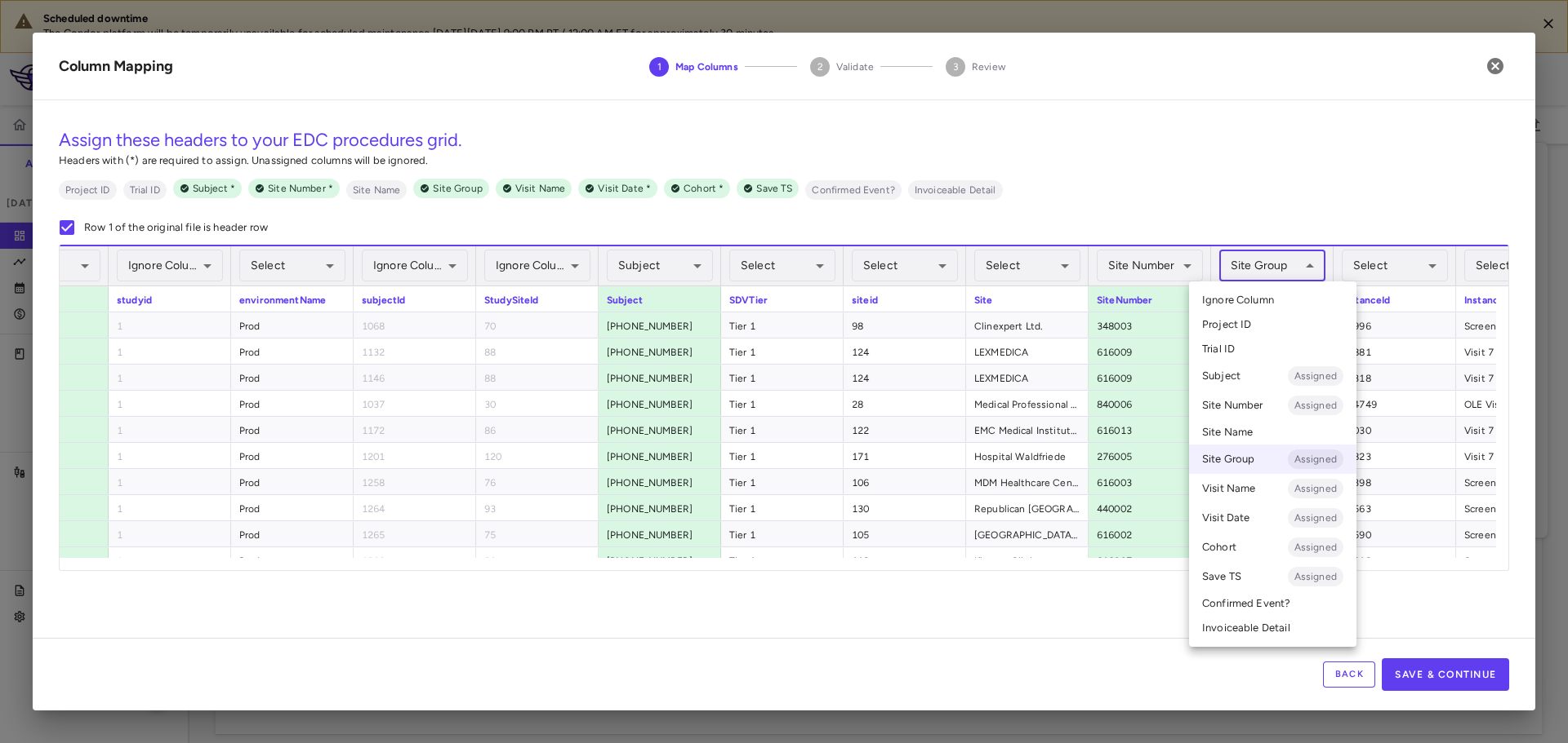
click at [1248, 305] on span "Ignore Column" at bounding box center [1238, 300] width 72 height 15
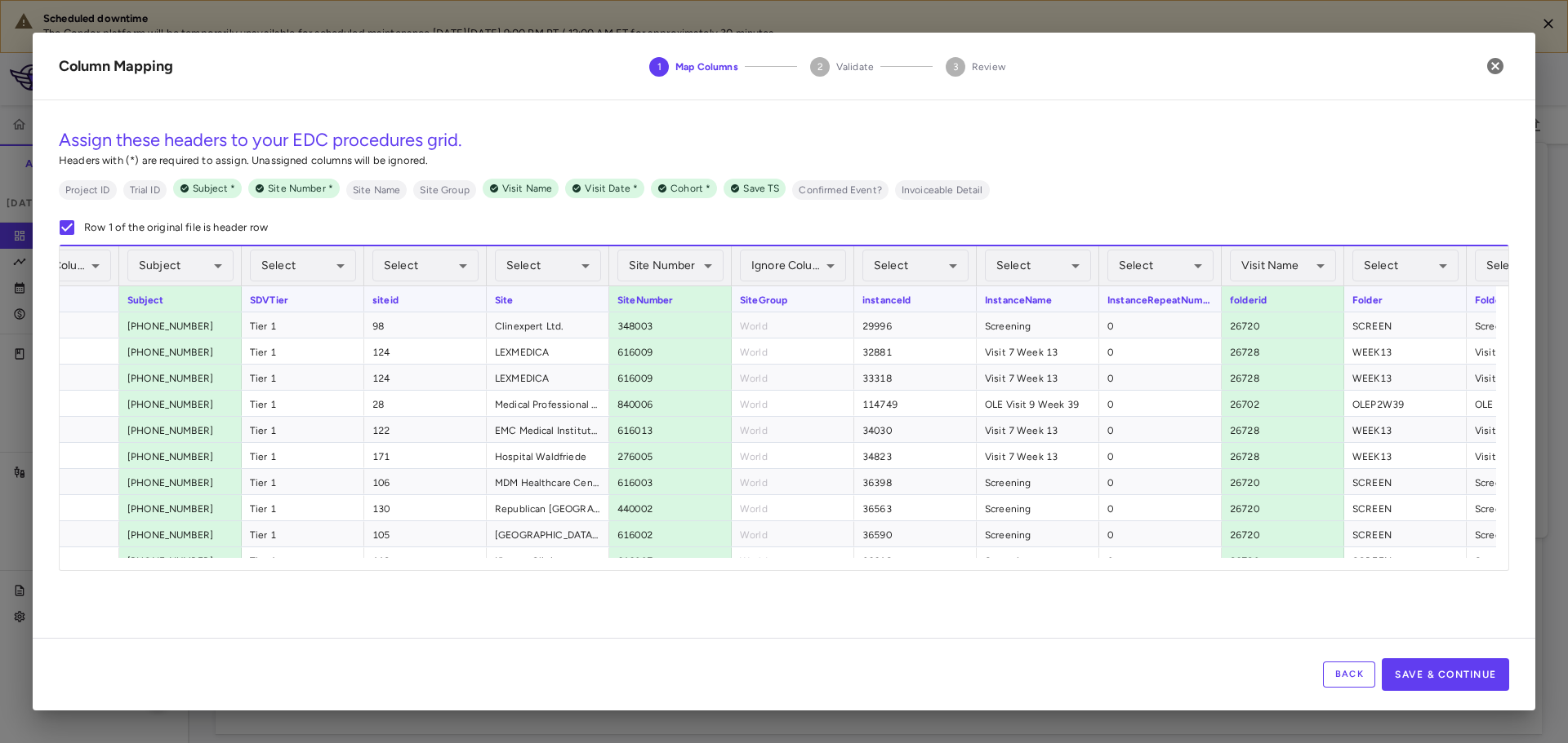
scroll to position [0, 816]
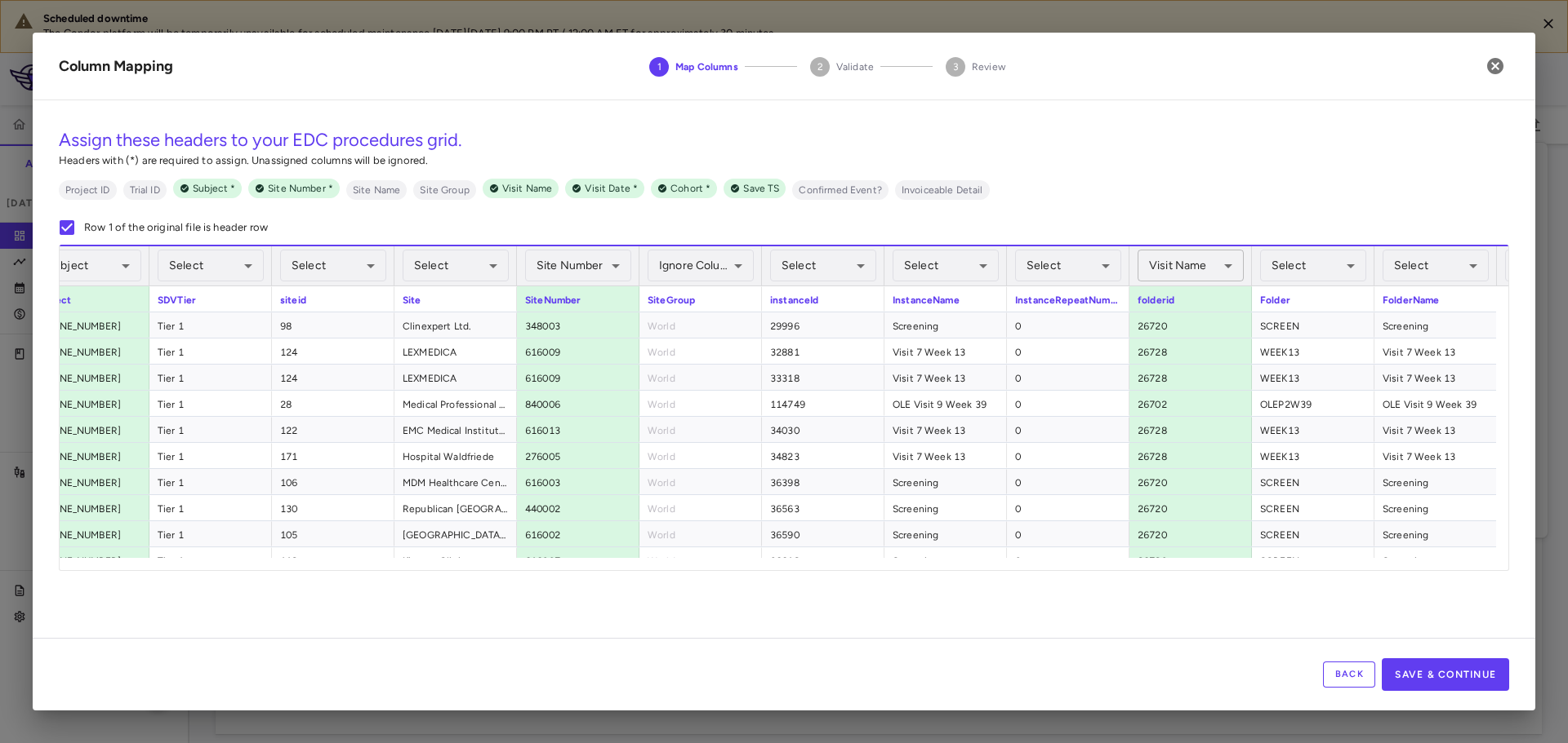
click at [1181, 276] on body "Scheduled downtime The Condor platform will be temporarily unavailable for sche…" at bounding box center [784, 372] width 1568 height 743
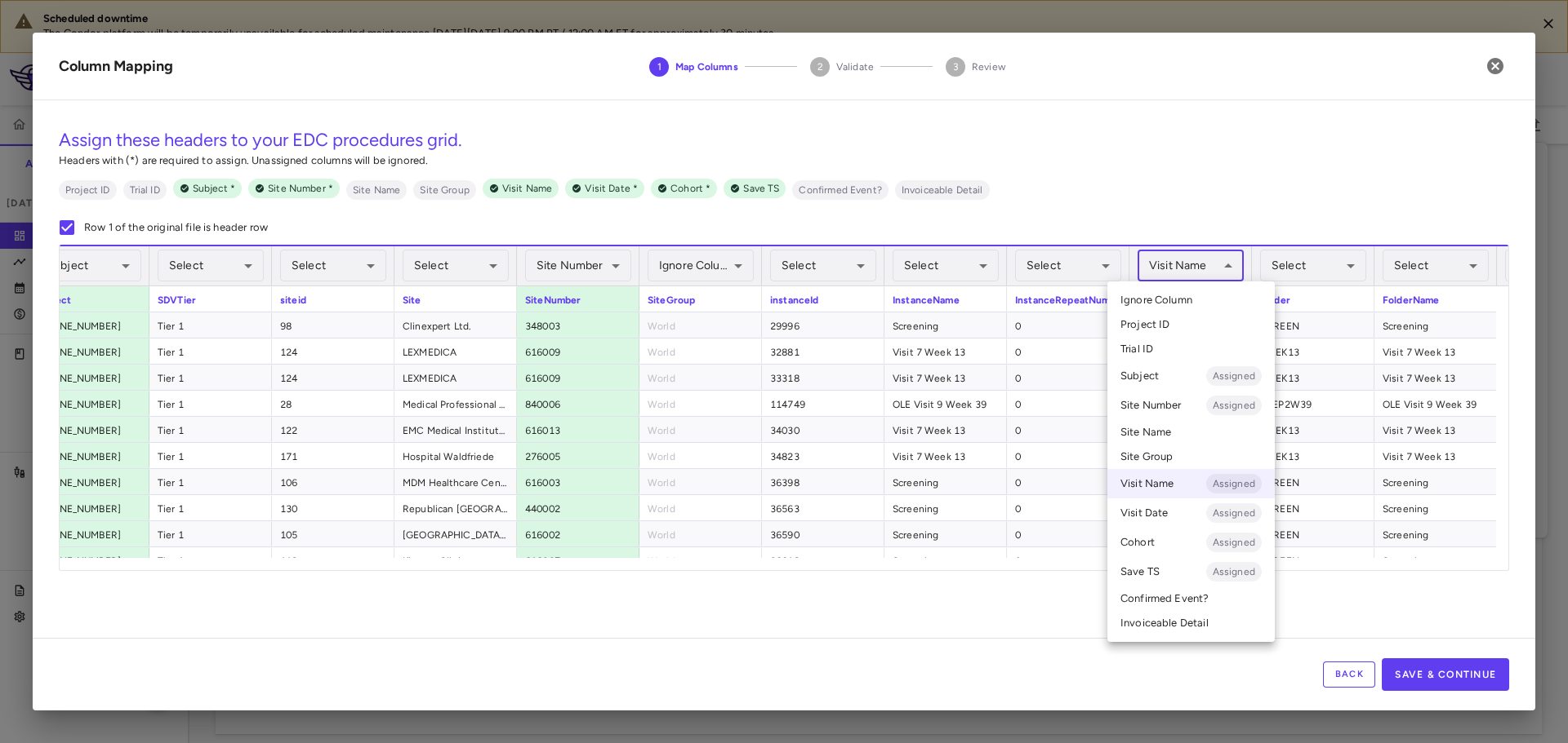
click at [1178, 298] on span "Ignore Column" at bounding box center [1156, 300] width 72 height 15
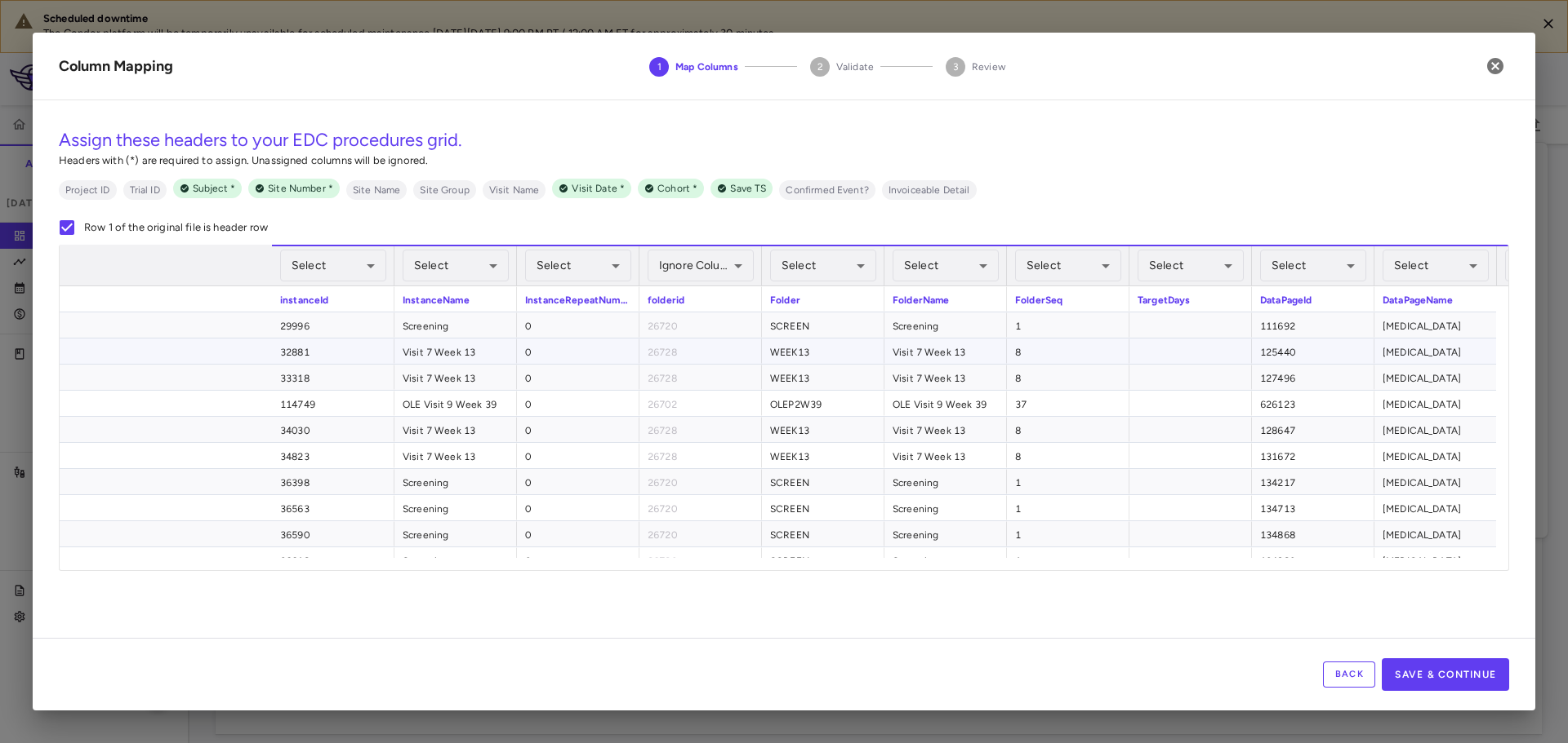
scroll to position [0, 0]
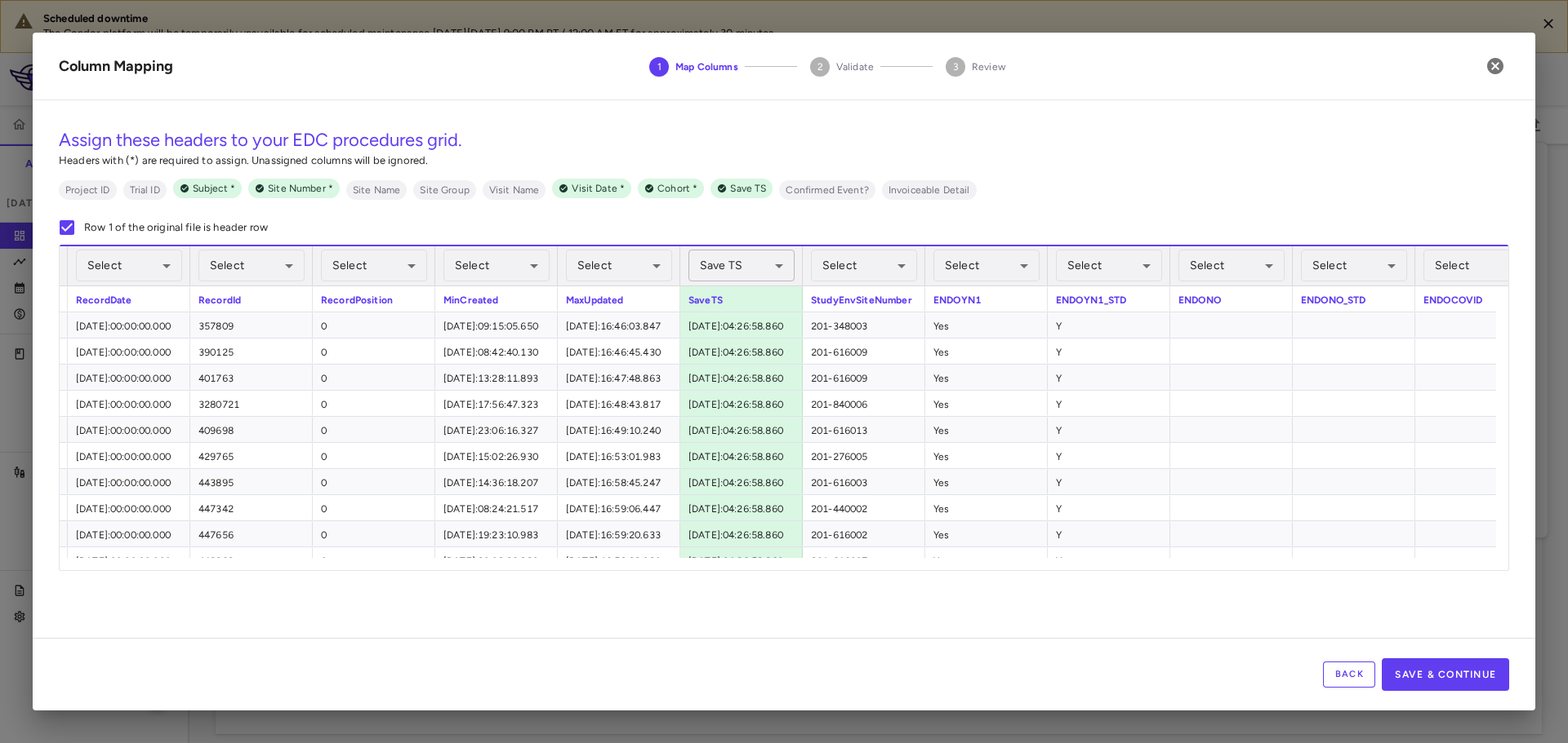
click at [721, 266] on body "Scheduled downtime The Condor platform will be temporarily unavailable for sche…" at bounding box center [784, 372] width 1568 height 743
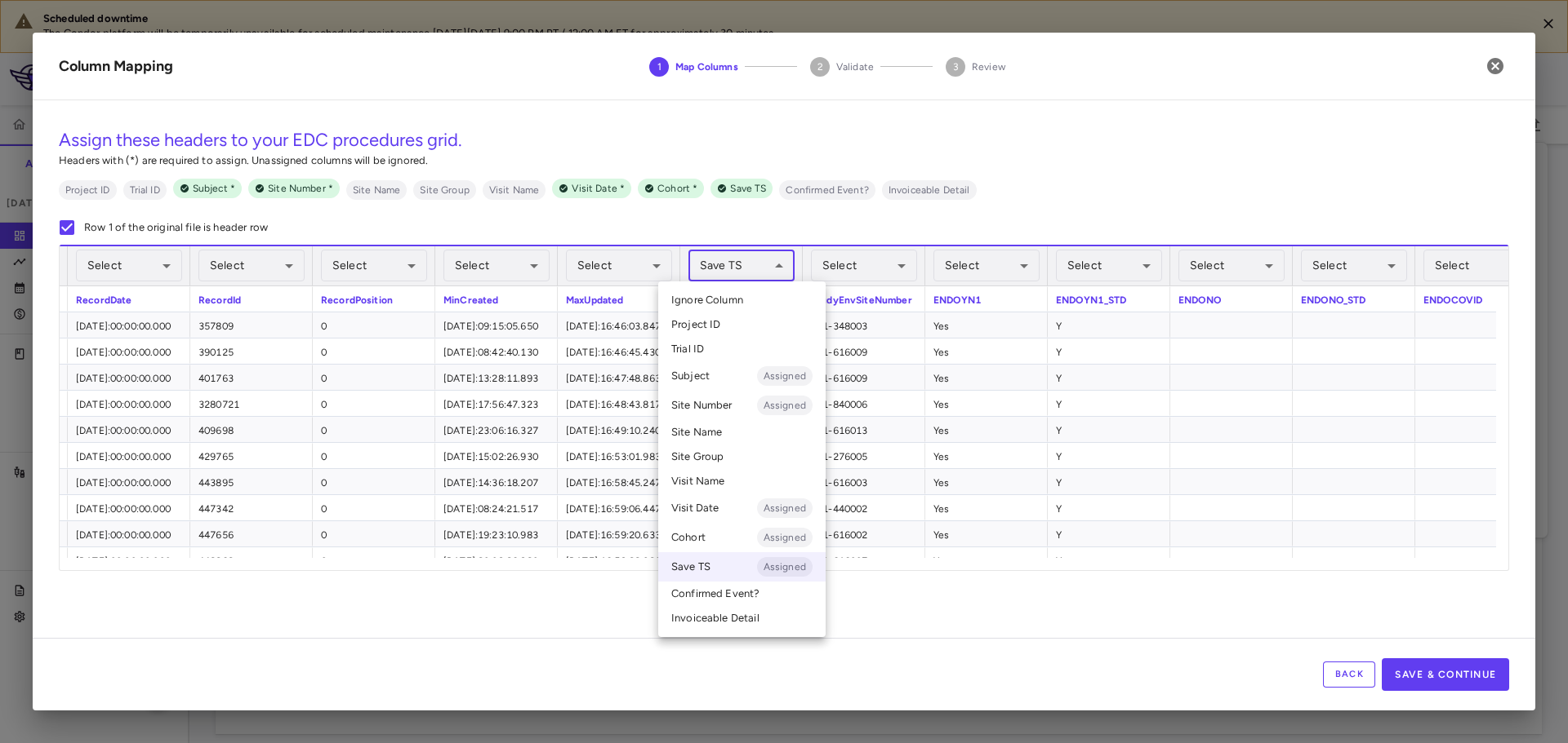
click at [727, 307] on span "Ignore Column" at bounding box center [707, 300] width 72 height 15
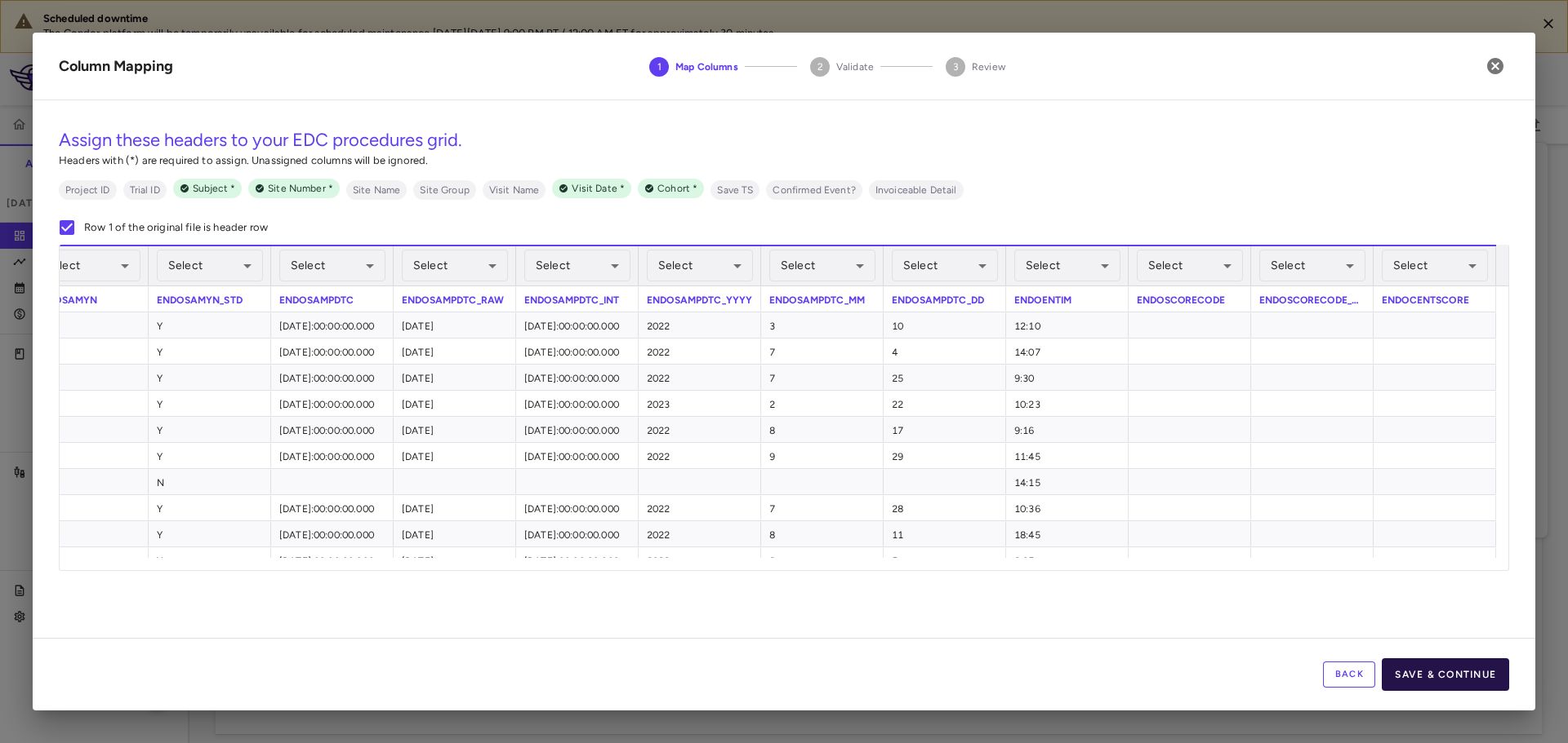
click at [1459, 677] on button "Save & Continue" at bounding box center [1445, 674] width 127 height 32
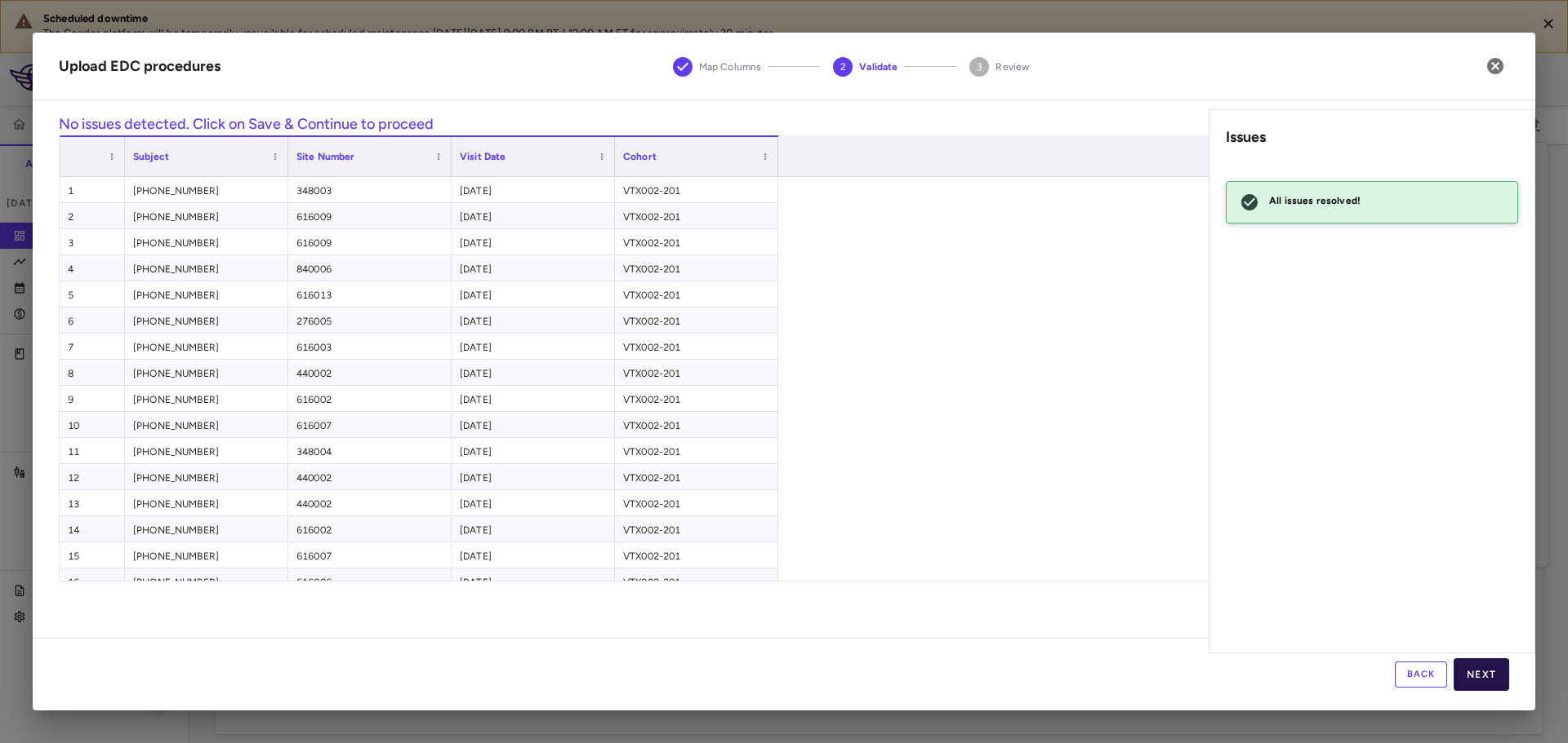
click at [1479, 666] on button "Next" at bounding box center [1481, 674] width 55 height 32
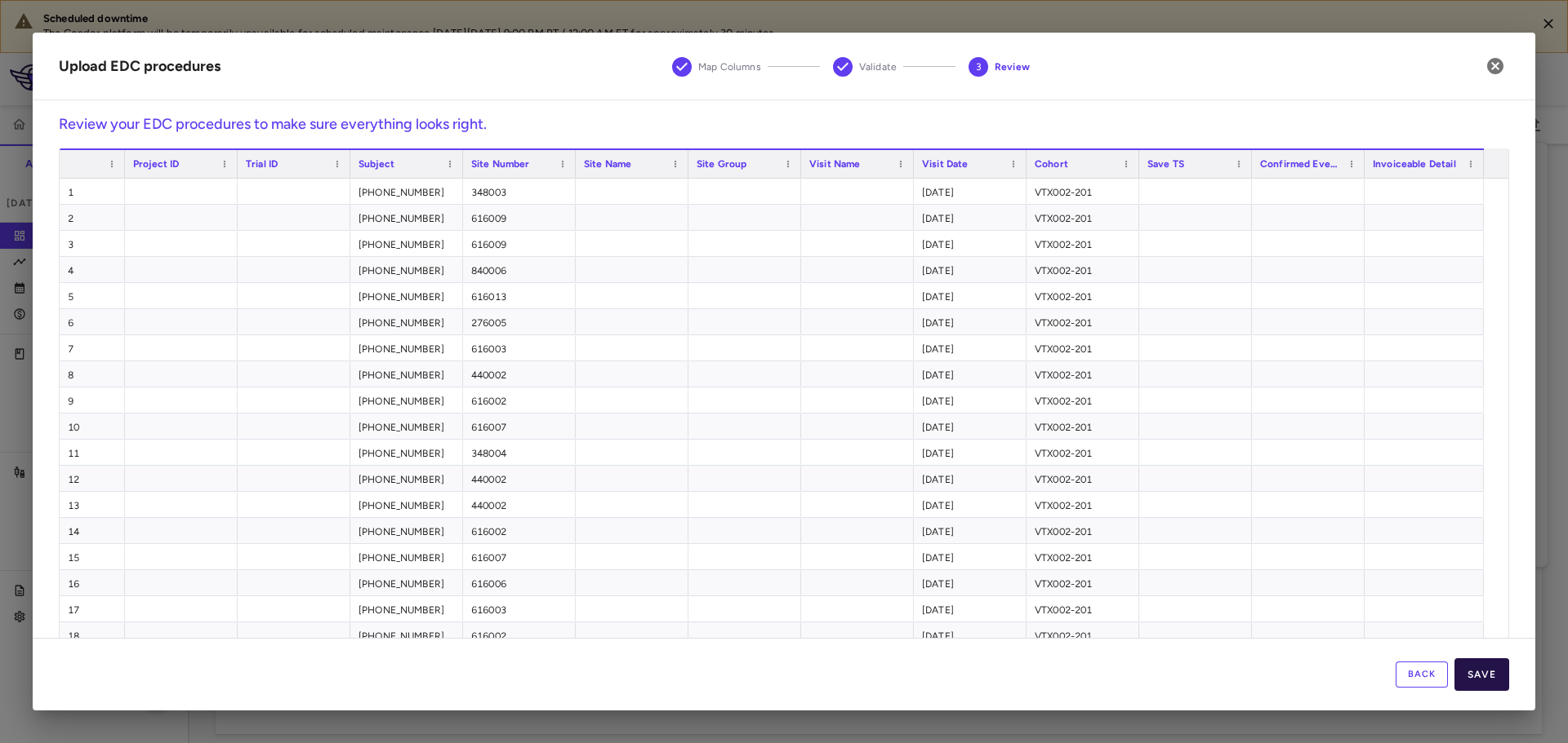
click at [1482, 680] on button "Save" at bounding box center [1482, 674] width 55 height 32
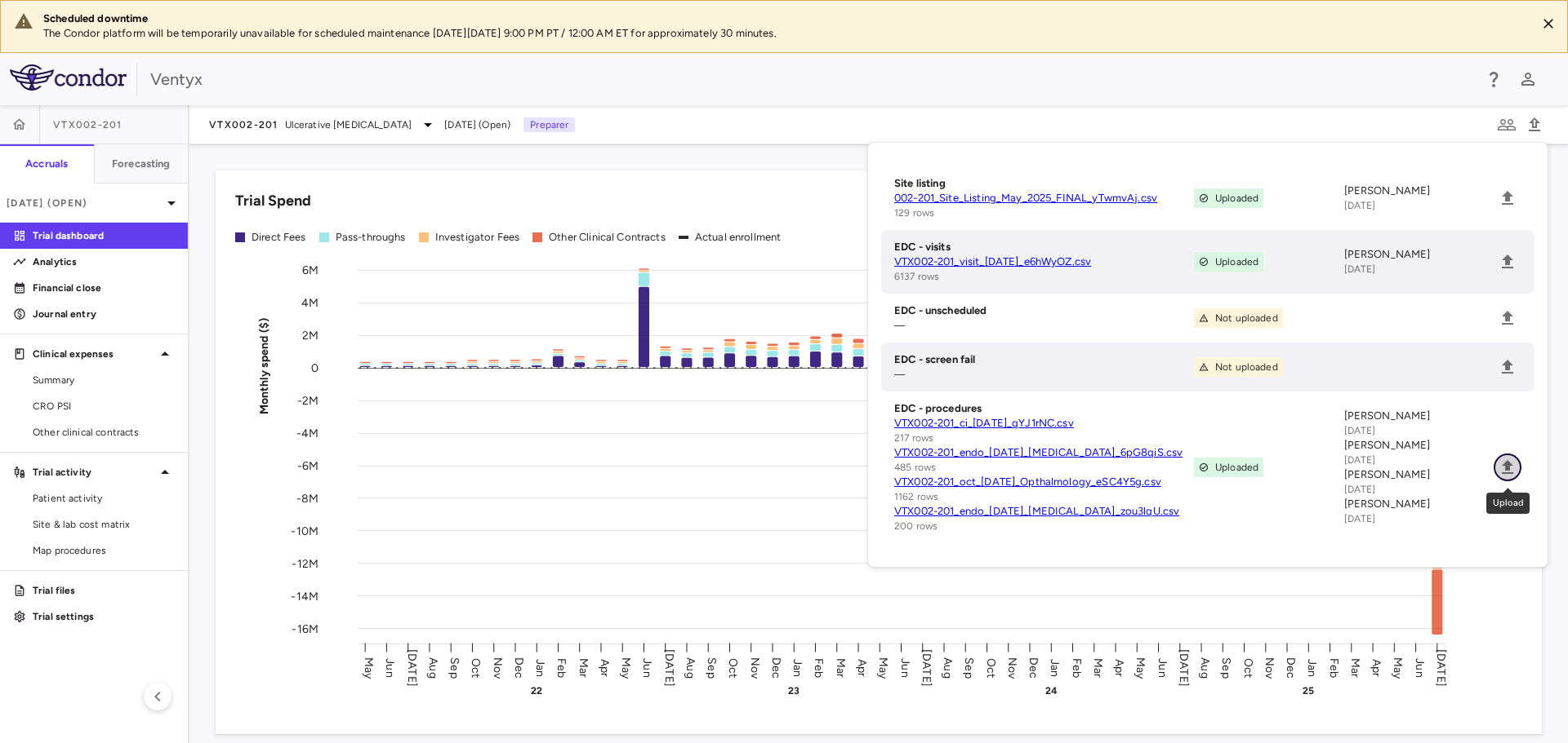
click at [1503, 470] on icon "Upload" at bounding box center [1508, 467] width 20 height 20
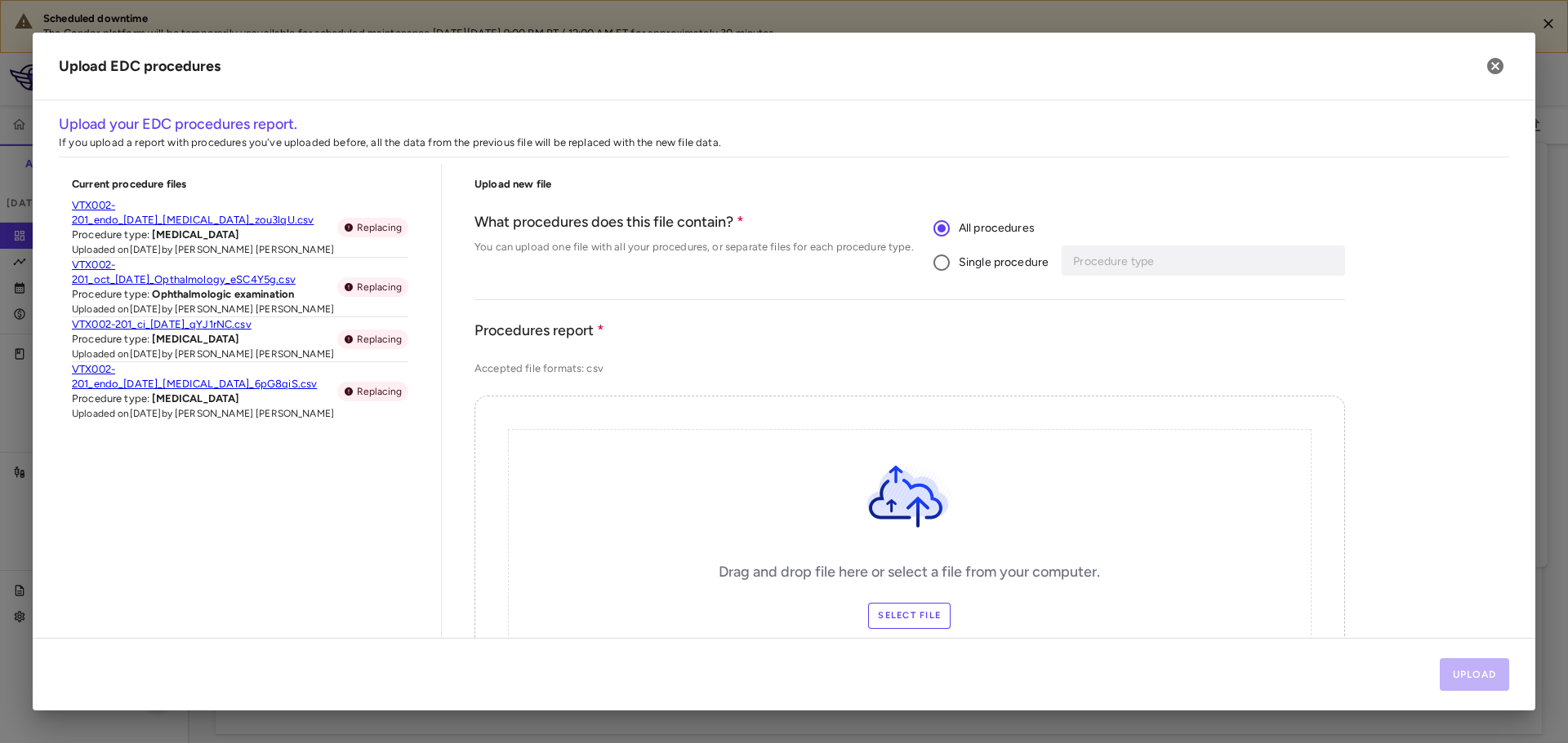
click at [961, 260] on span "Single procedure" at bounding box center [1003, 263] width 89 height 18
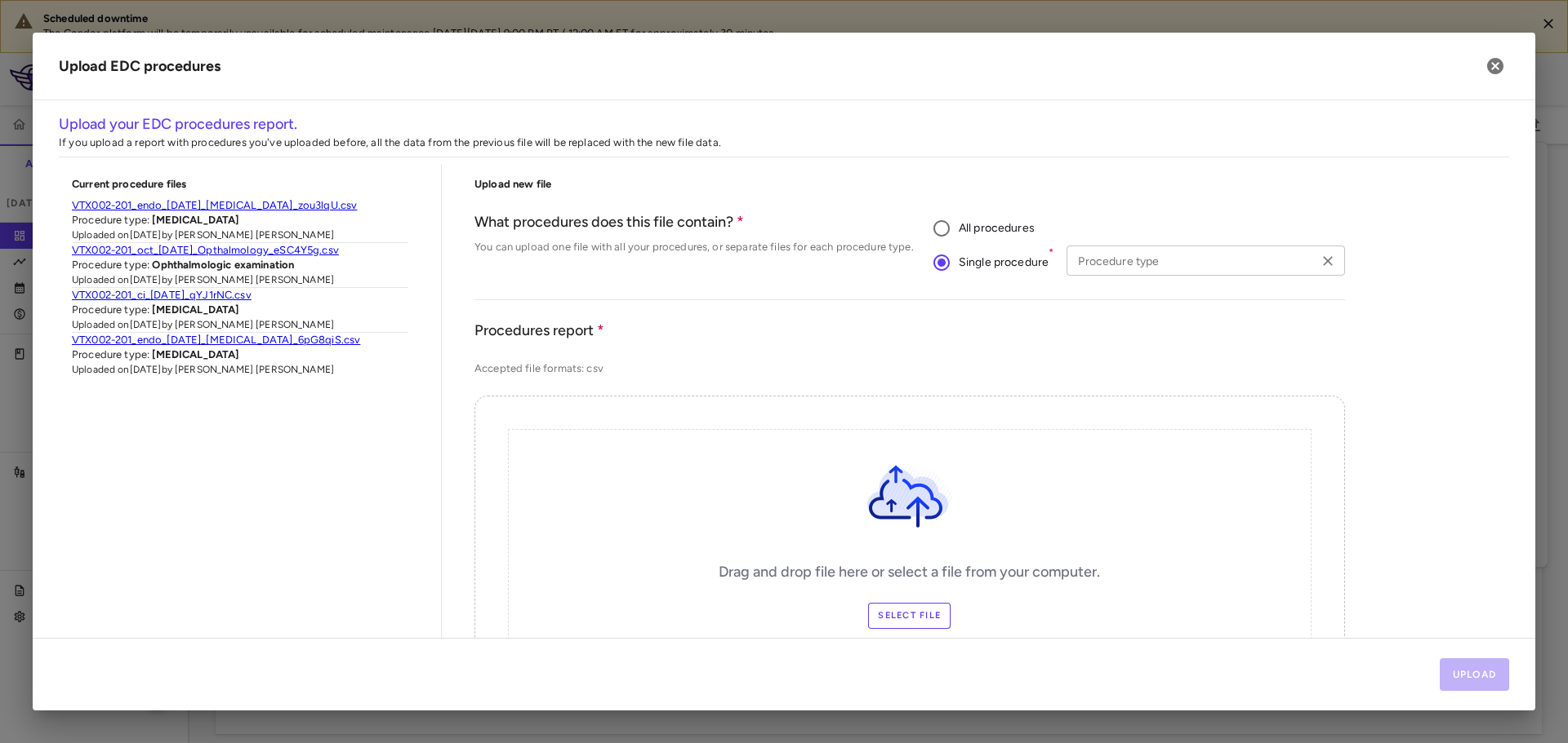
click at [1096, 266] on input "Procedure type" at bounding box center [1191, 261] width 241 height 21
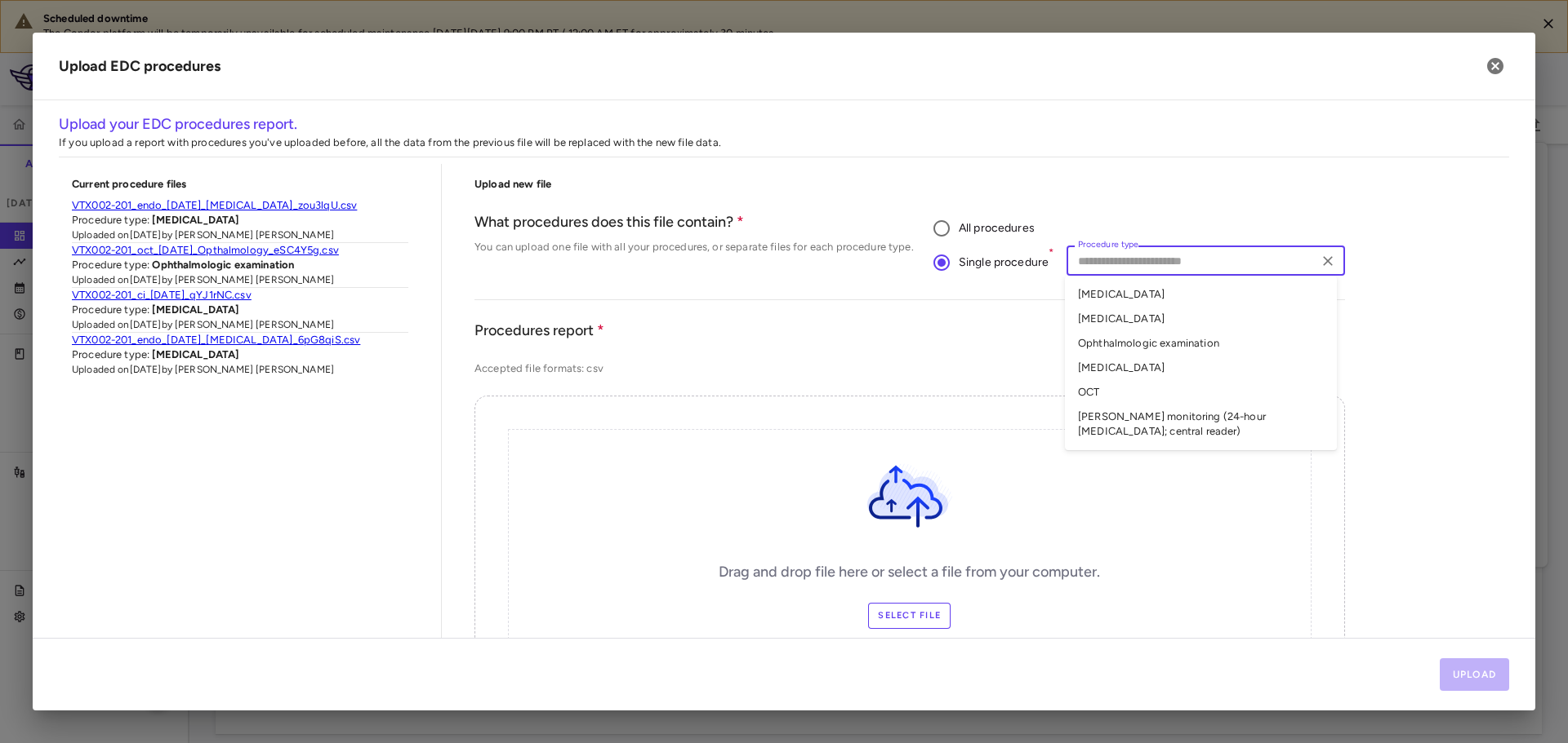
click at [1153, 393] on li "OCT" at bounding box center [1200, 393] width 272 height 25
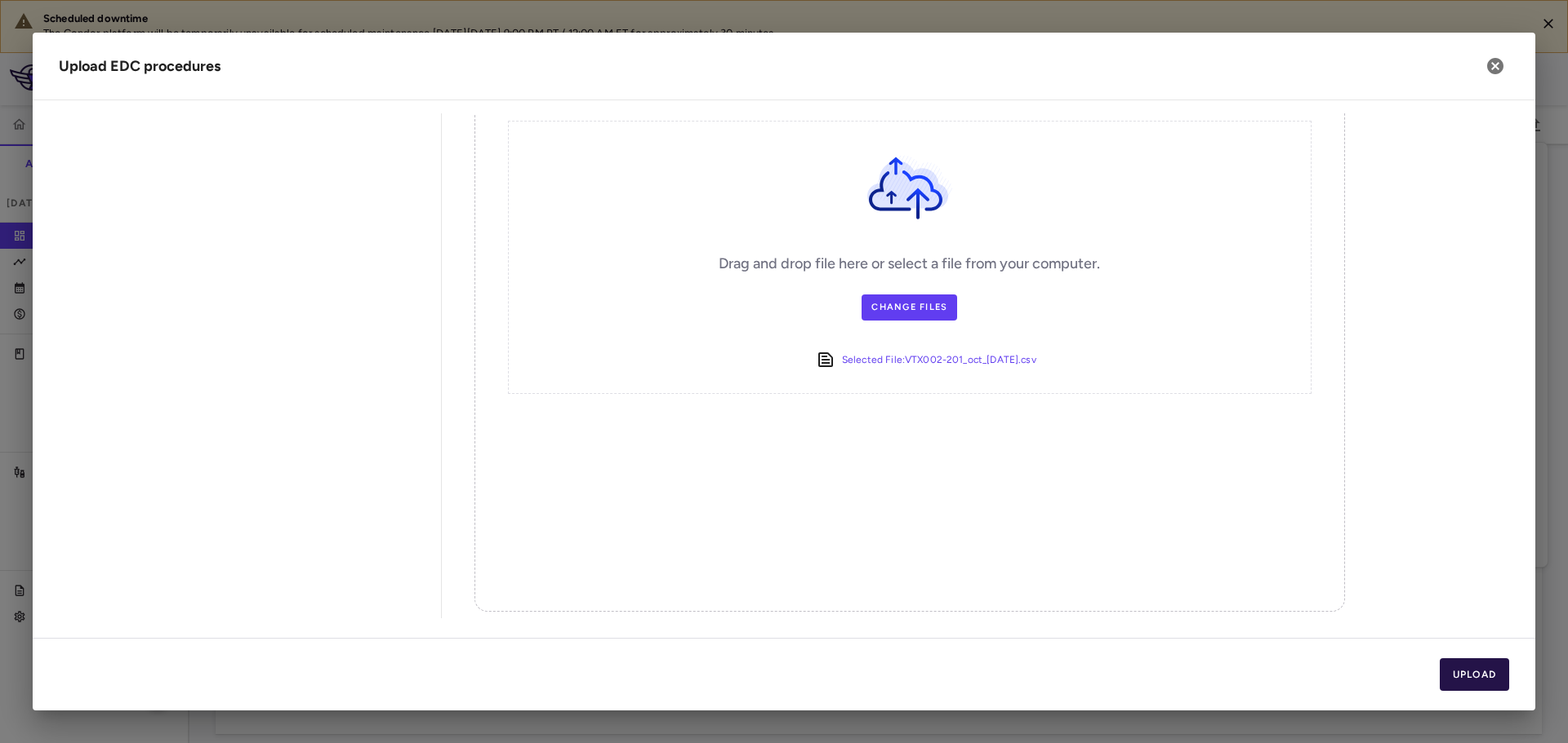
click at [1480, 685] on button "Upload" at bounding box center [1474, 674] width 70 height 32
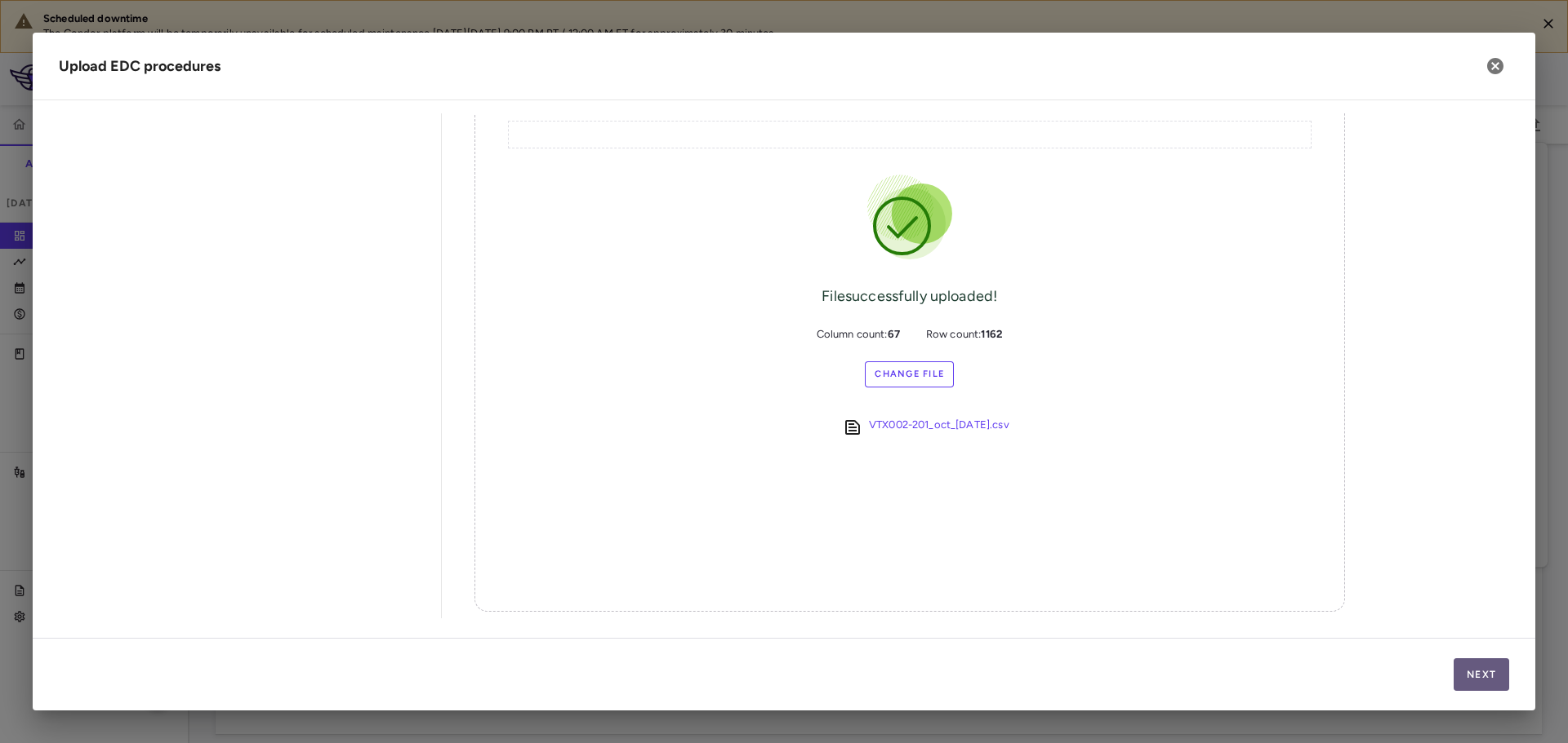
click at [1479, 686] on button "Next" at bounding box center [1481, 674] width 55 height 32
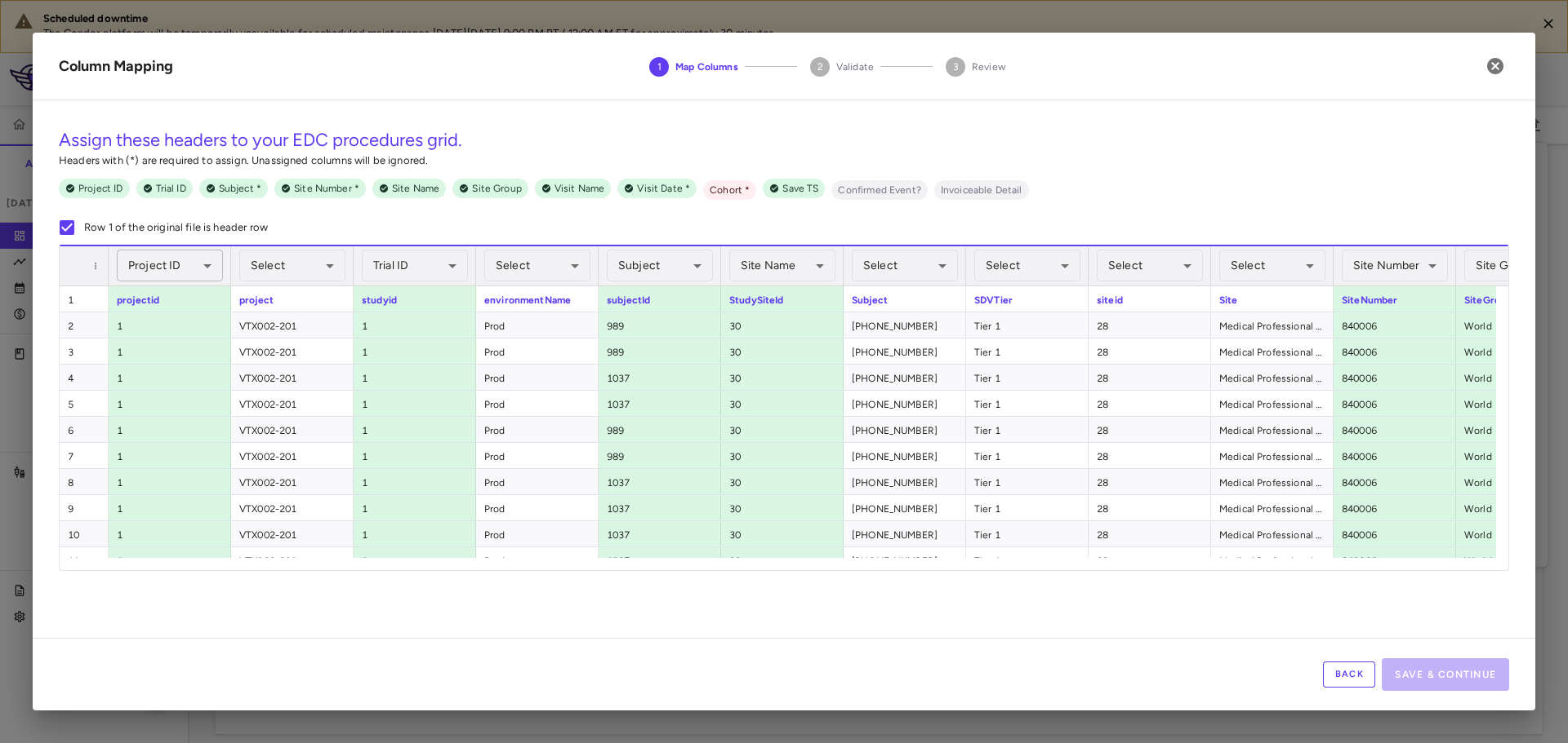
click at [166, 271] on body "Scheduled downtime The Condor platform will be temporarily unavailable for sche…" at bounding box center [784, 372] width 1568 height 743
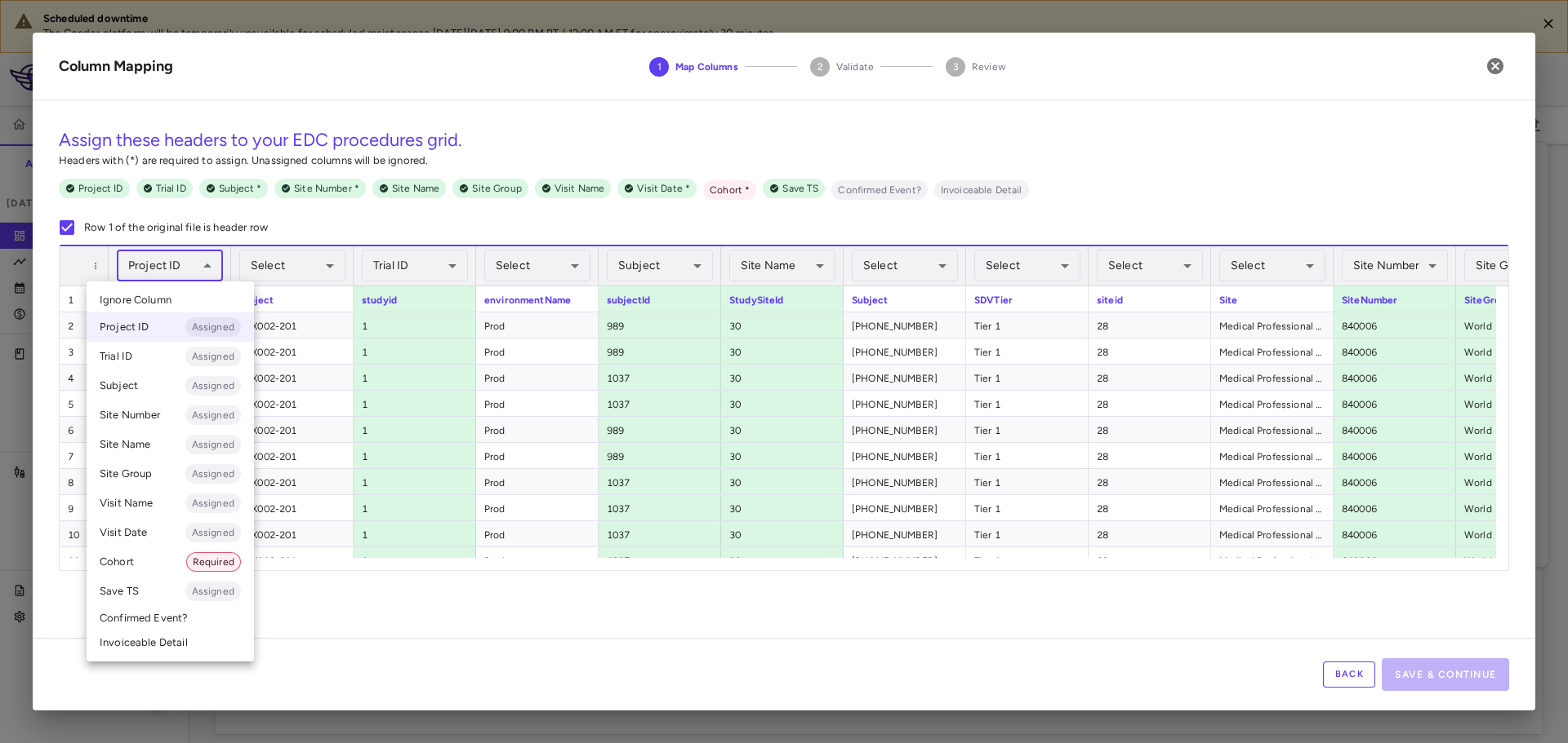
click at [171, 297] on span "Ignore Column" at bounding box center [135, 300] width 72 height 15
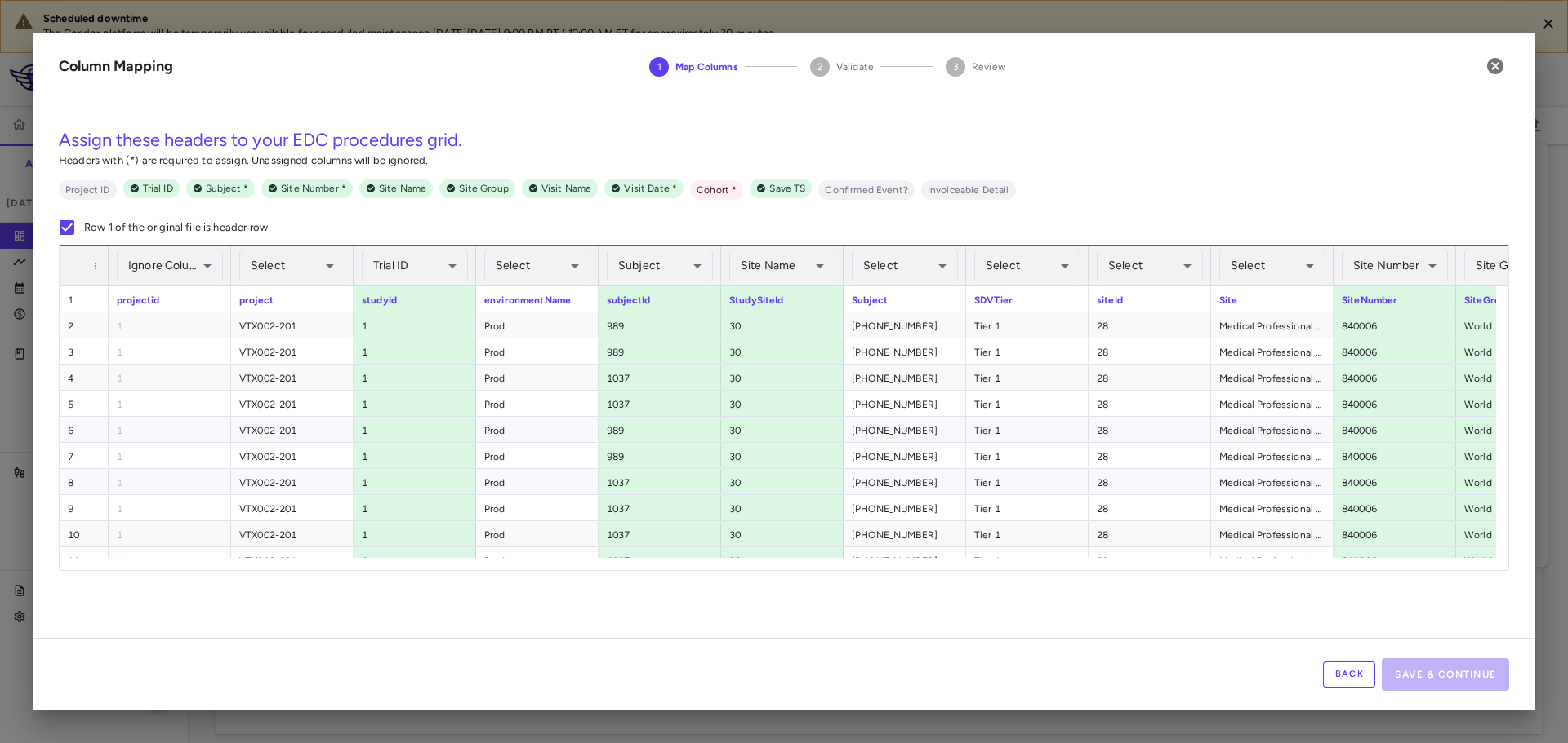
click at [291, 262] on body "Scheduled downtime The Condor platform will be temporarily unavailable for sche…" at bounding box center [784, 372] width 1568 height 743
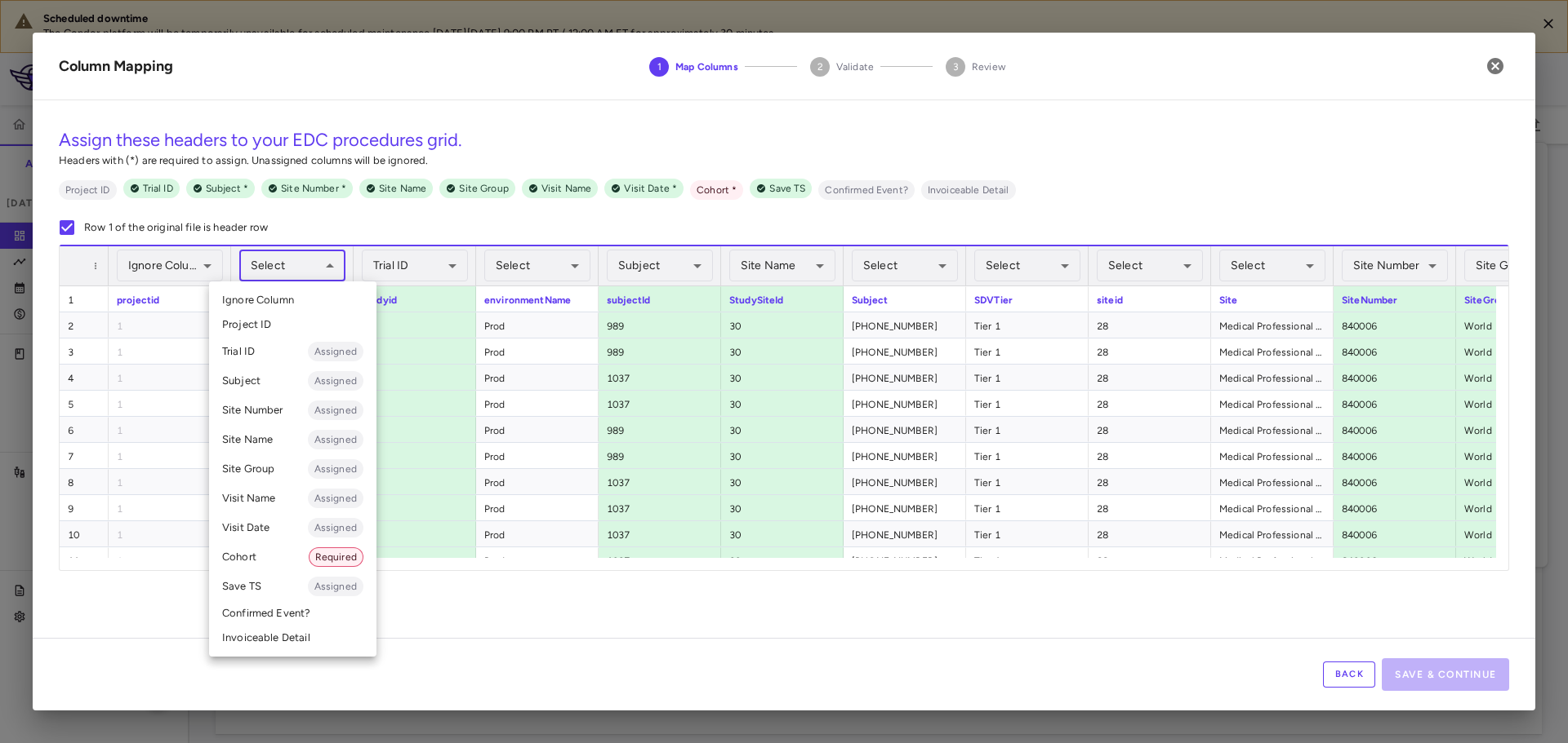
click at [262, 560] on li "Cohort Required" at bounding box center [292, 558] width 167 height 30
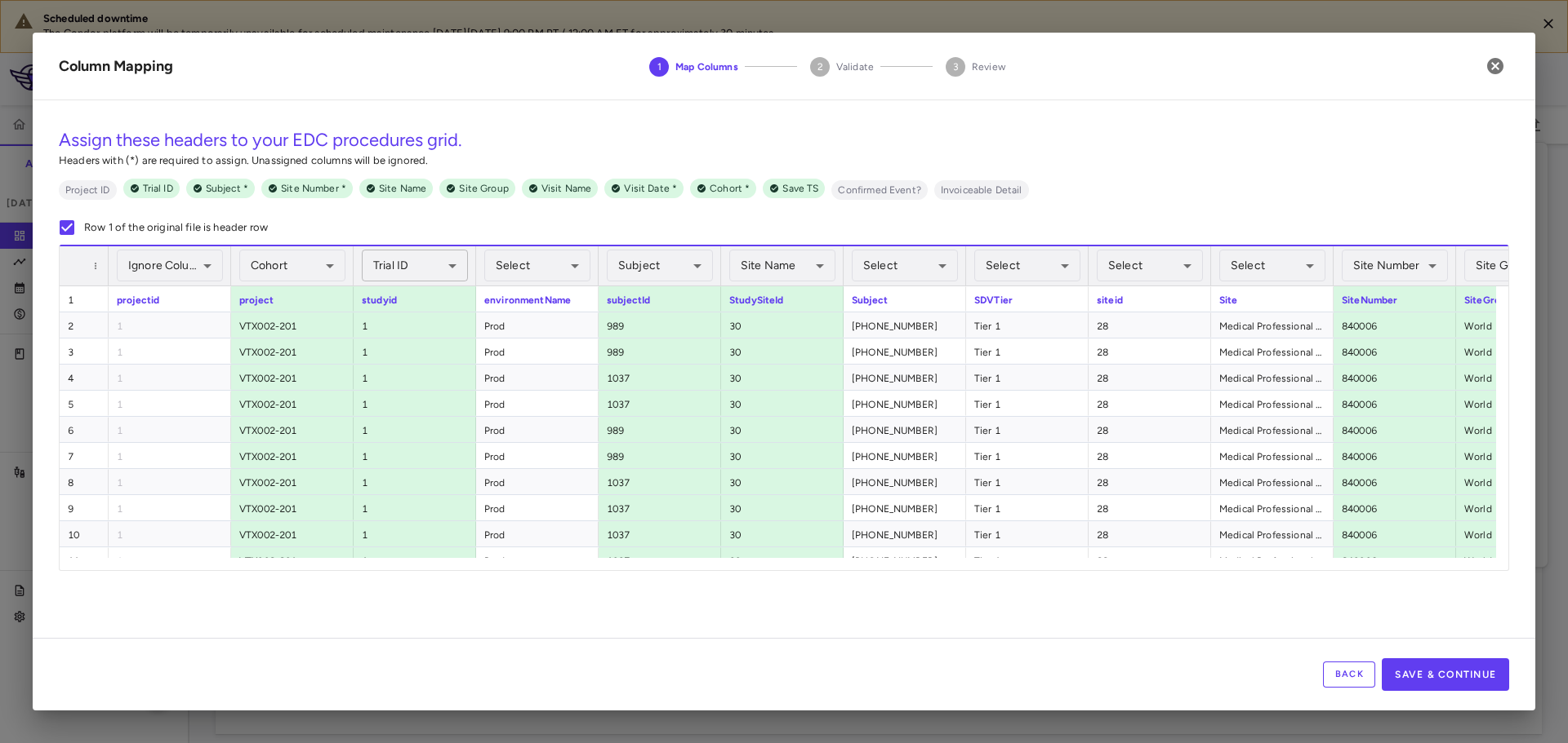
click at [397, 270] on body "Scheduled downtime The Condor platform will be temporarily unavailable for sche…" at bounding box center [784, 372] width 1568 height 743
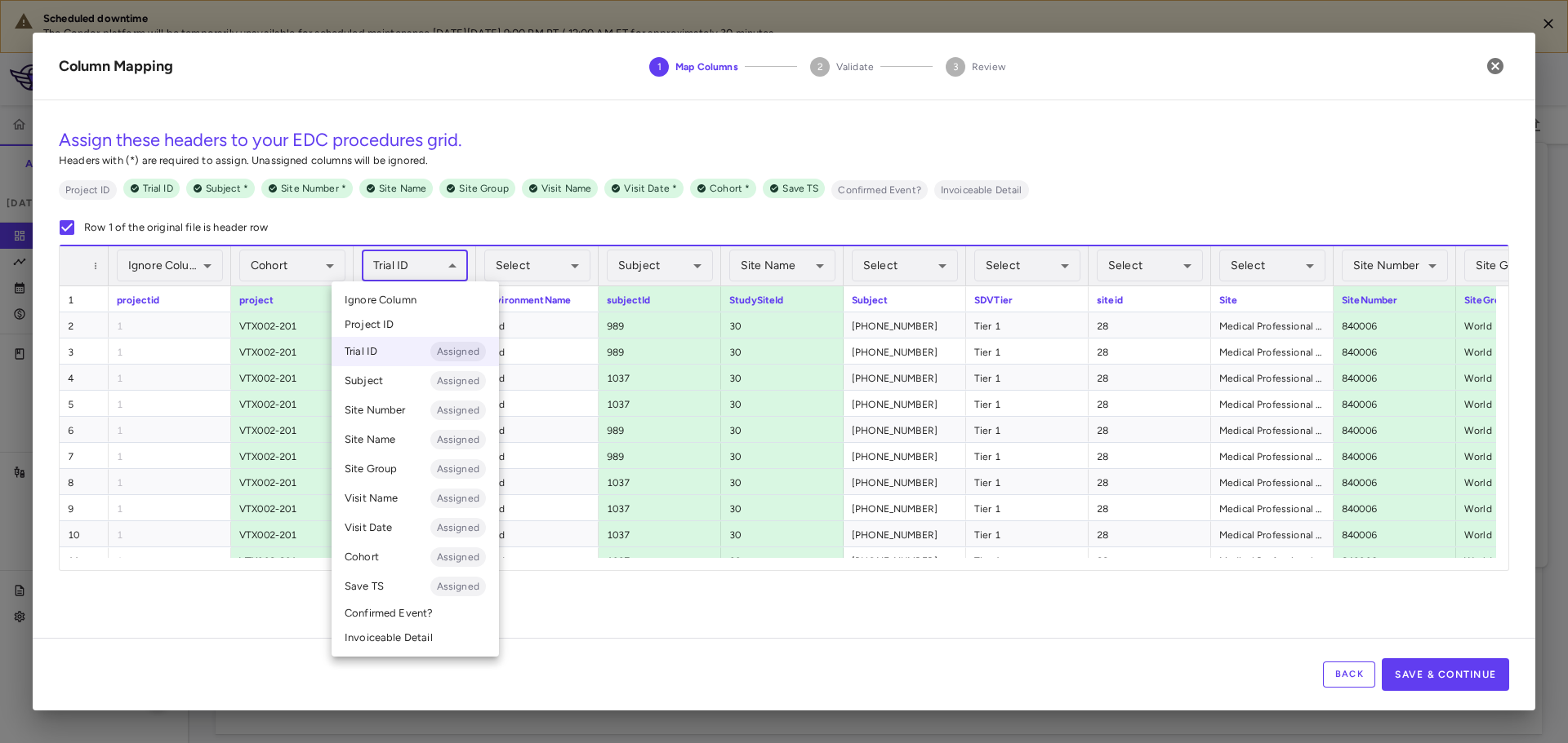
click at [404, 293] on li "Ignore Column" at bounding box center [415, 300] width 167 height 25
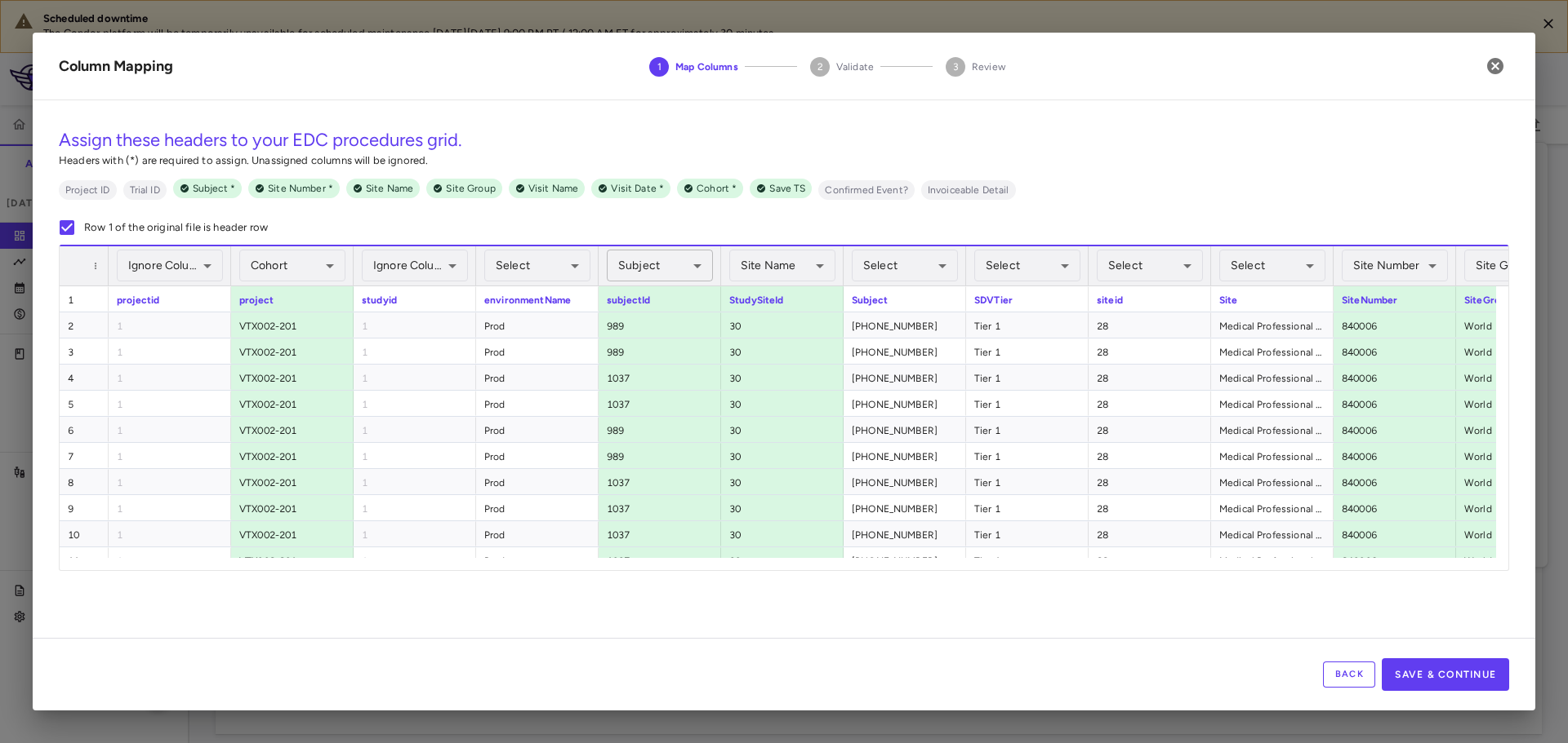
click at [659, 264] on body "Scheduled downtime The Condor platform will be temporarily unavailable for sche…" at bounding box center [784, 372] width 1568 height 743
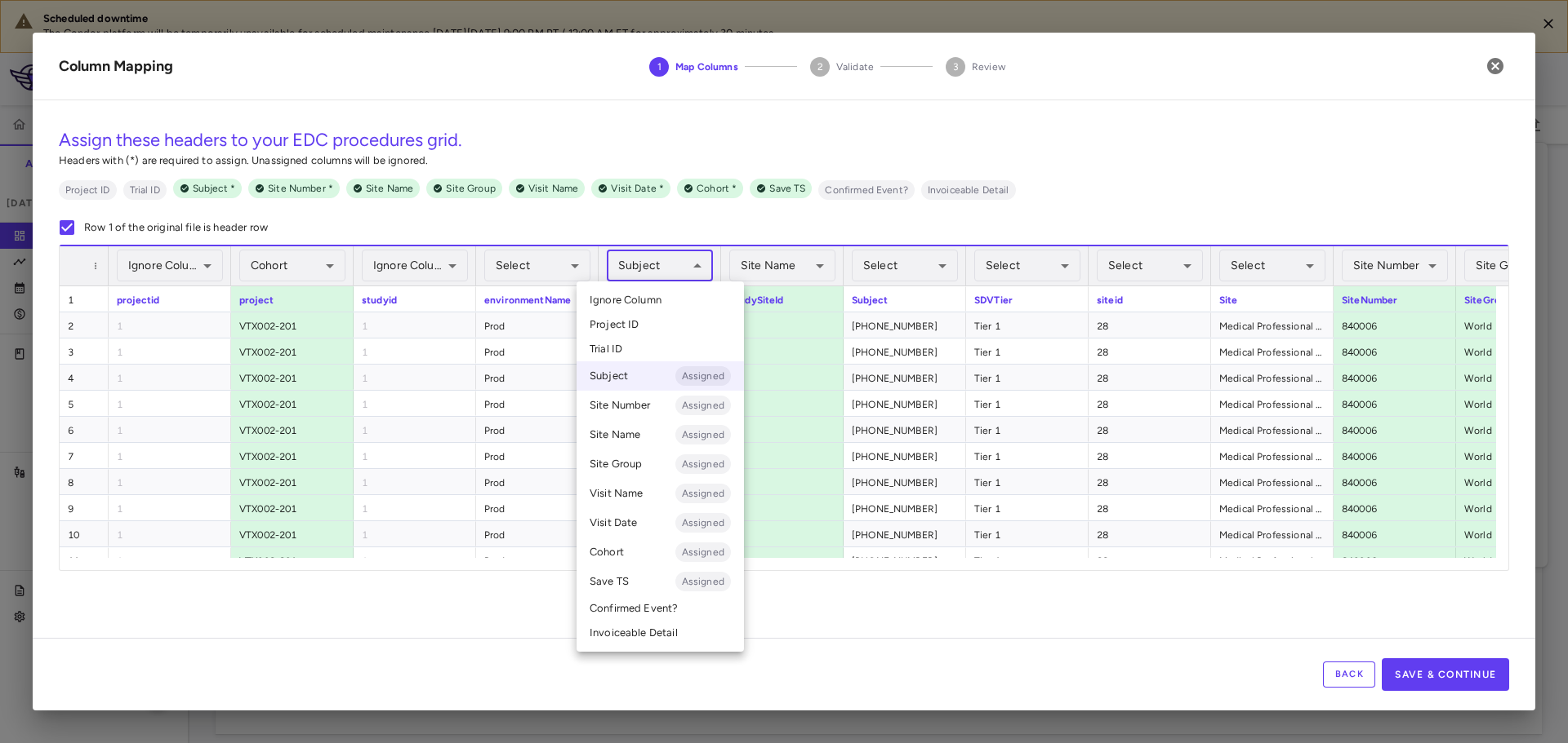
click at [640, 295] on span "Ignore Column" at bounding box center [625, 300] width 72 height 15
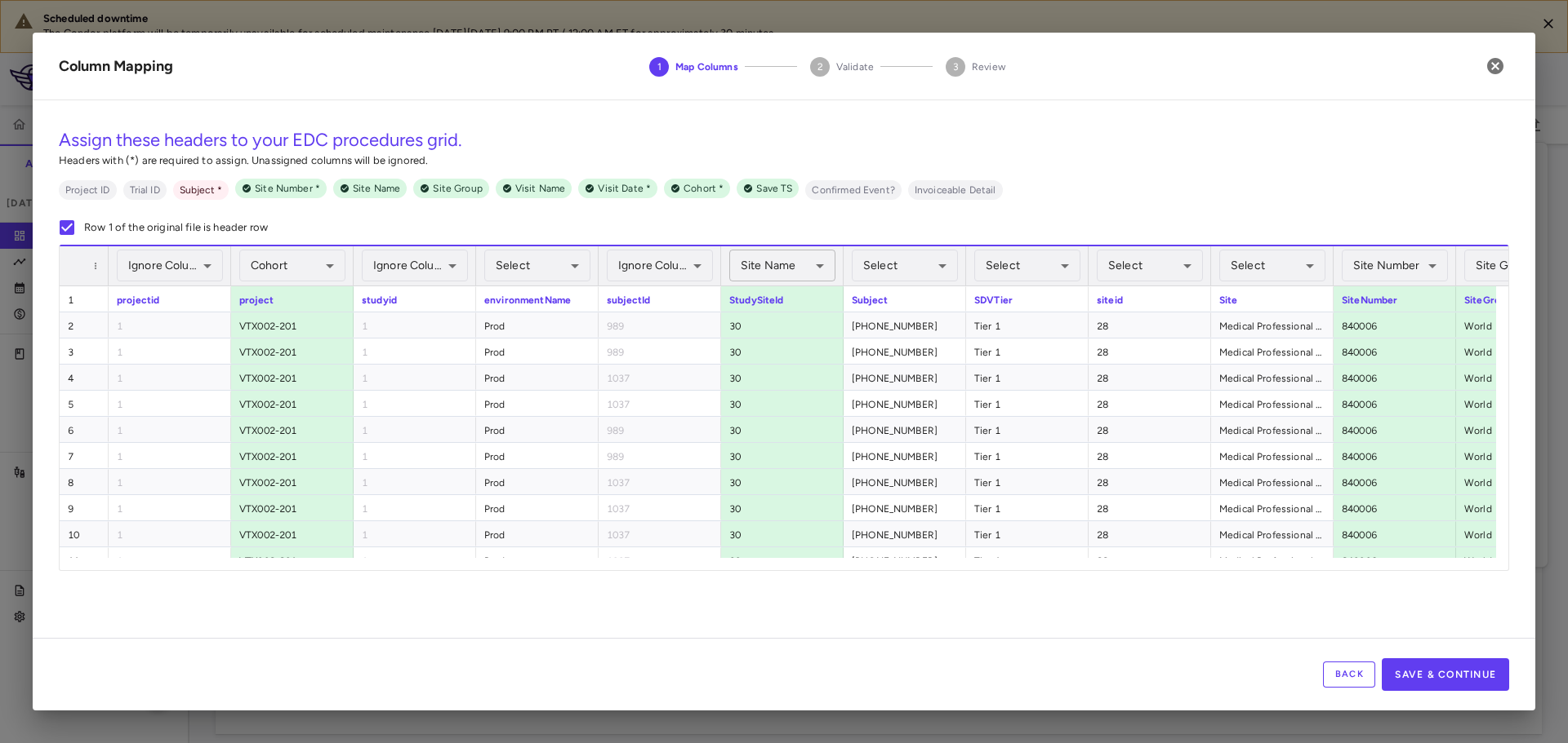
click at [766, 267] on body "Scheduled downtime The Condor platform will be temporarily unavailable for sche…" at bounding box center [784, 372] width 1568 height 743
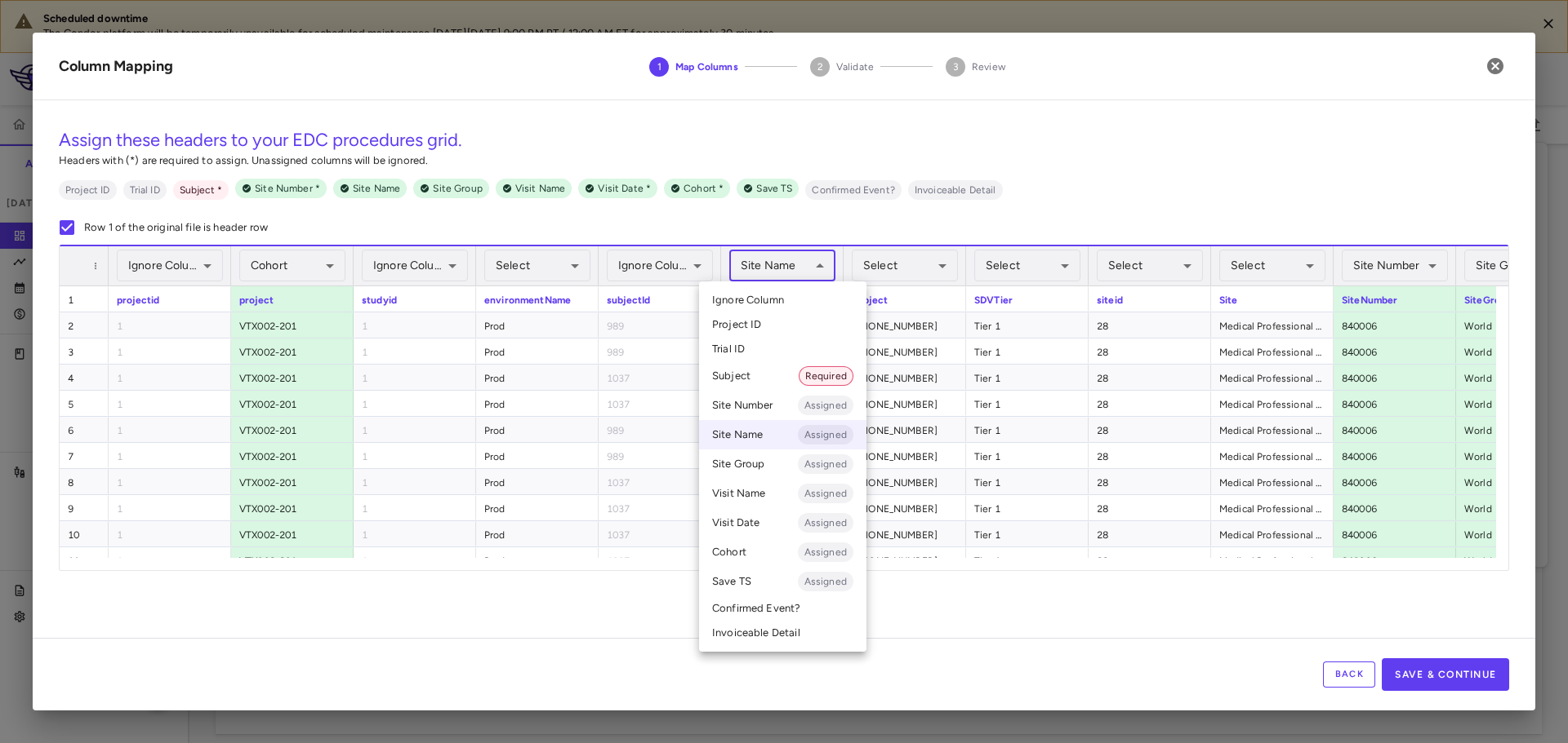
drag, startPoint x: 758, startPoint y: 295, endPoint x: 767, endPoint y: 290, distance: 10.3
click at [758, 295] on span "Ignore Column" at bounding box center [748, 300] width 72 height 15
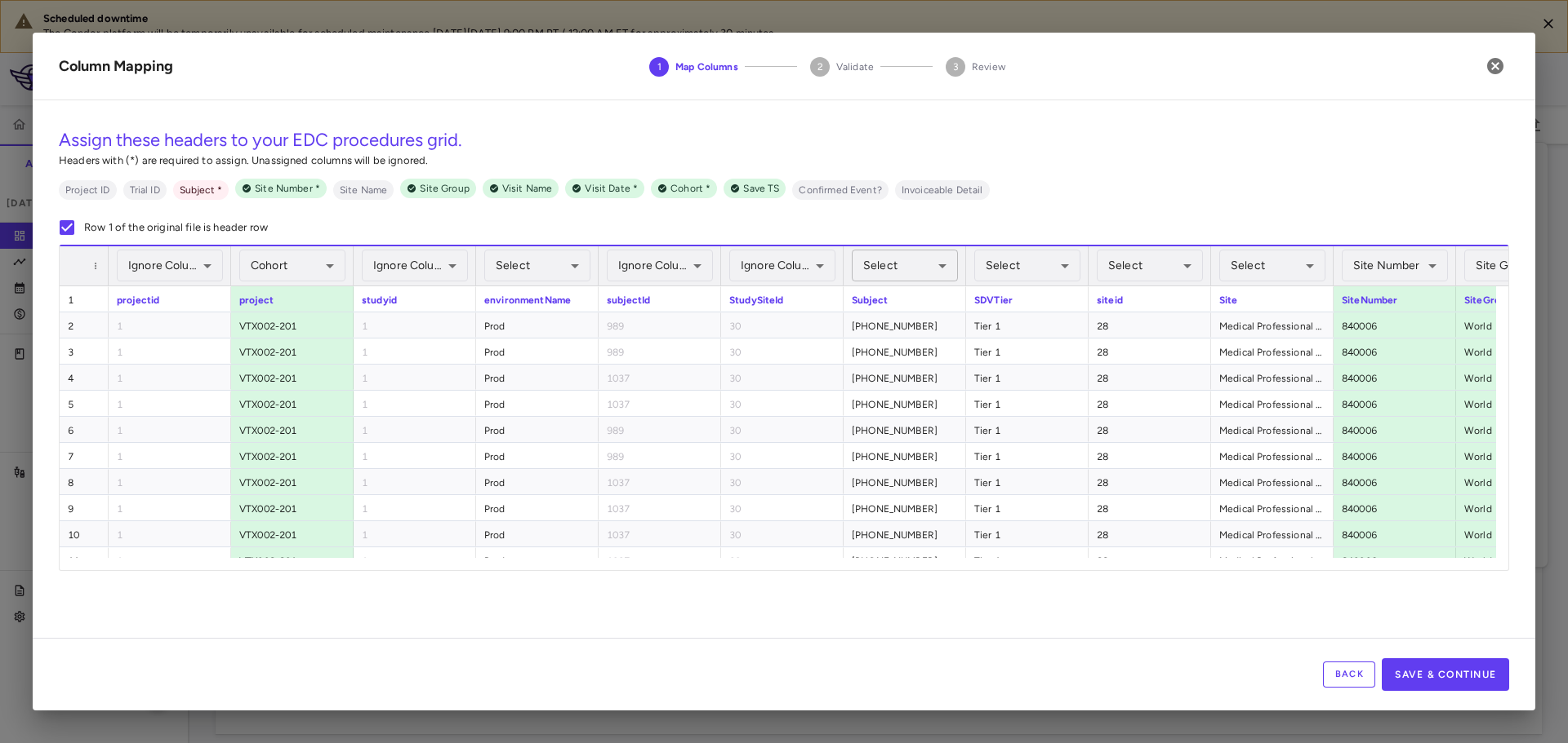
click at [885, 271] on body "Scheduled downtime The Condor platform will be temporarily unavailable for sche…" at bounding box center [784, 372] width 1568 height 743
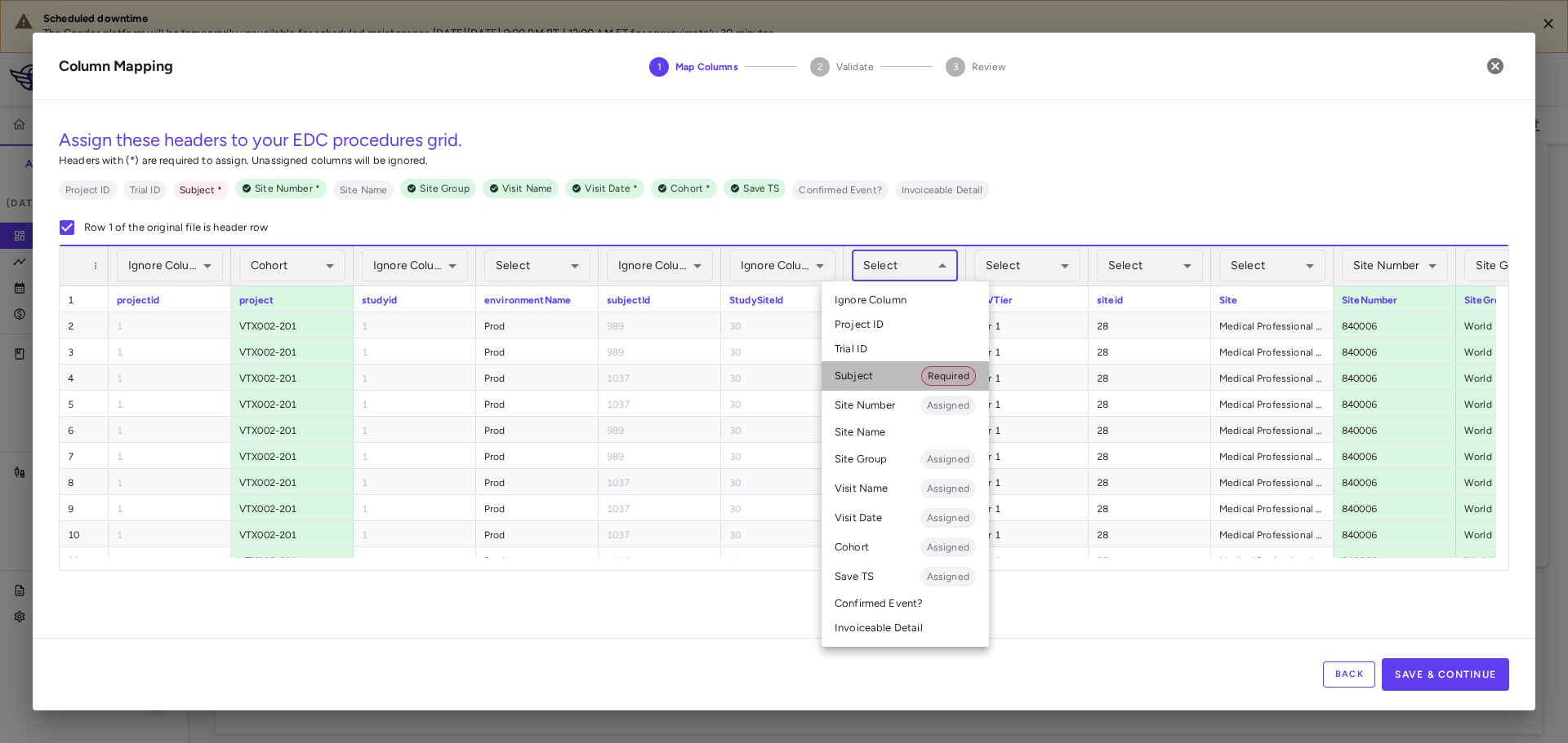
click at [914, 378] on li "Subject Required" at bounding box center [905, 376] width 167 height 30
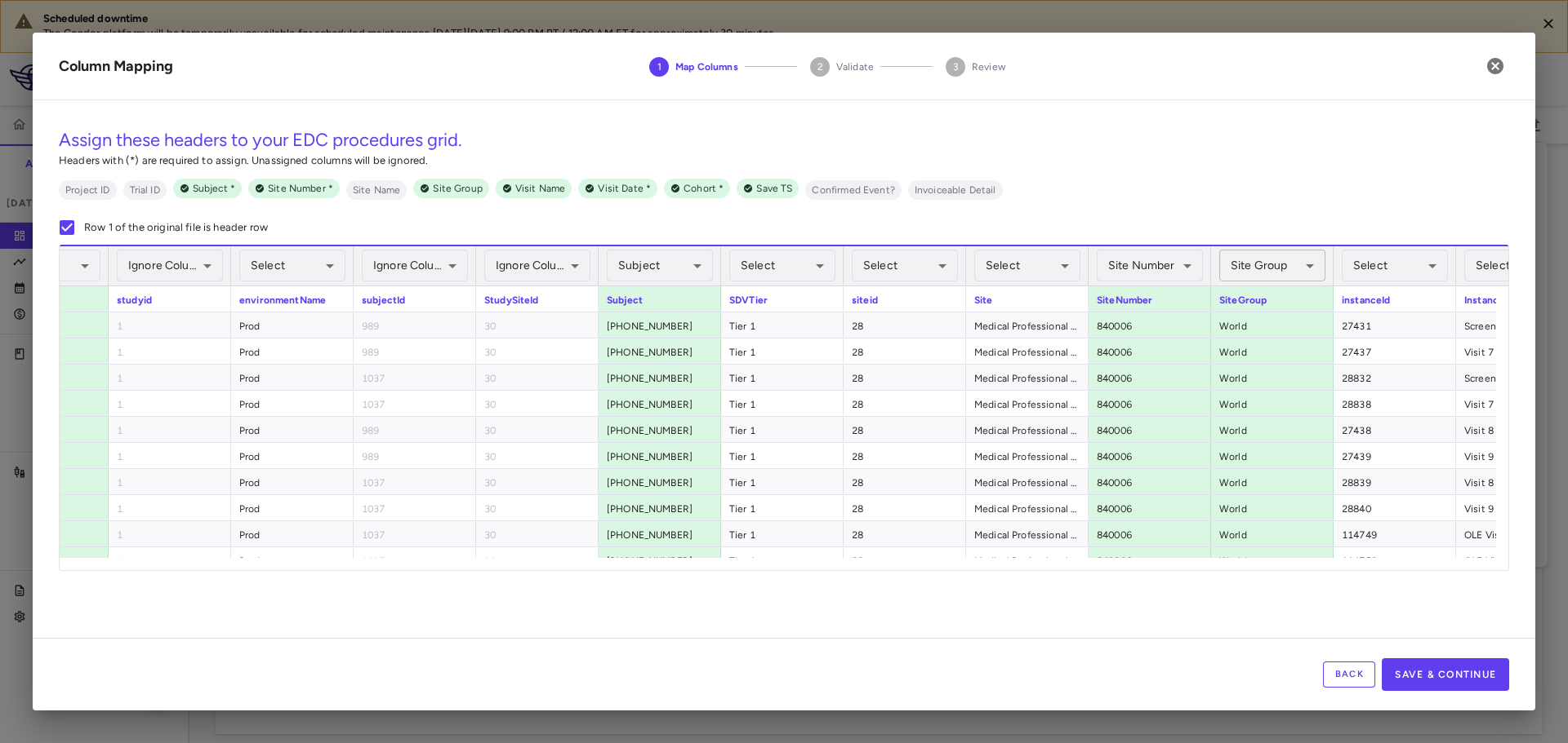
click at [1283, 269] on body "Scheduled downtime The Condor platform will be temporarily unavailable for sche…" at bounding box center [784, 372] width 1568 height 743
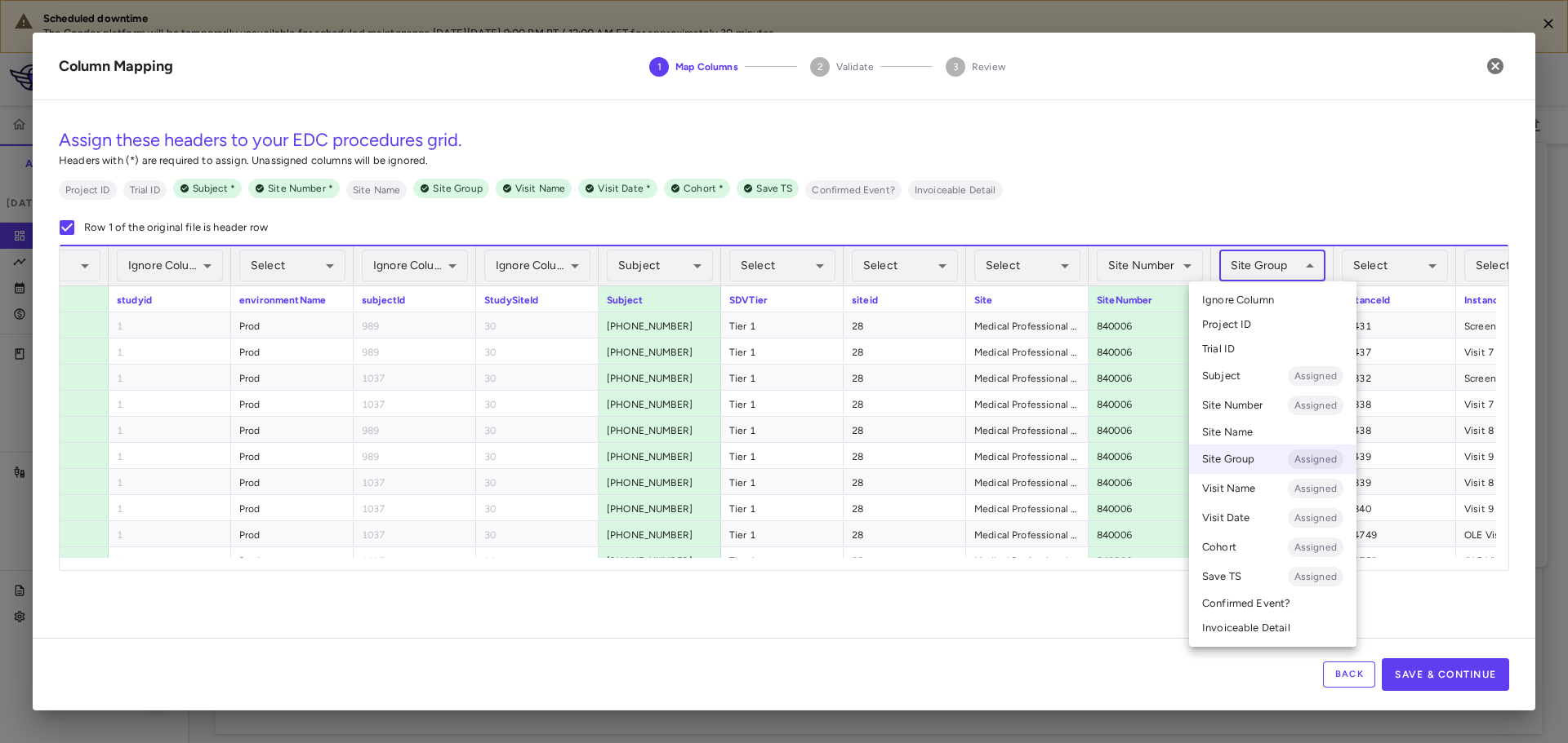
click at [1271, 301] on span "Ignore Column" at bounding box center [1238, 300] width 72 height 15
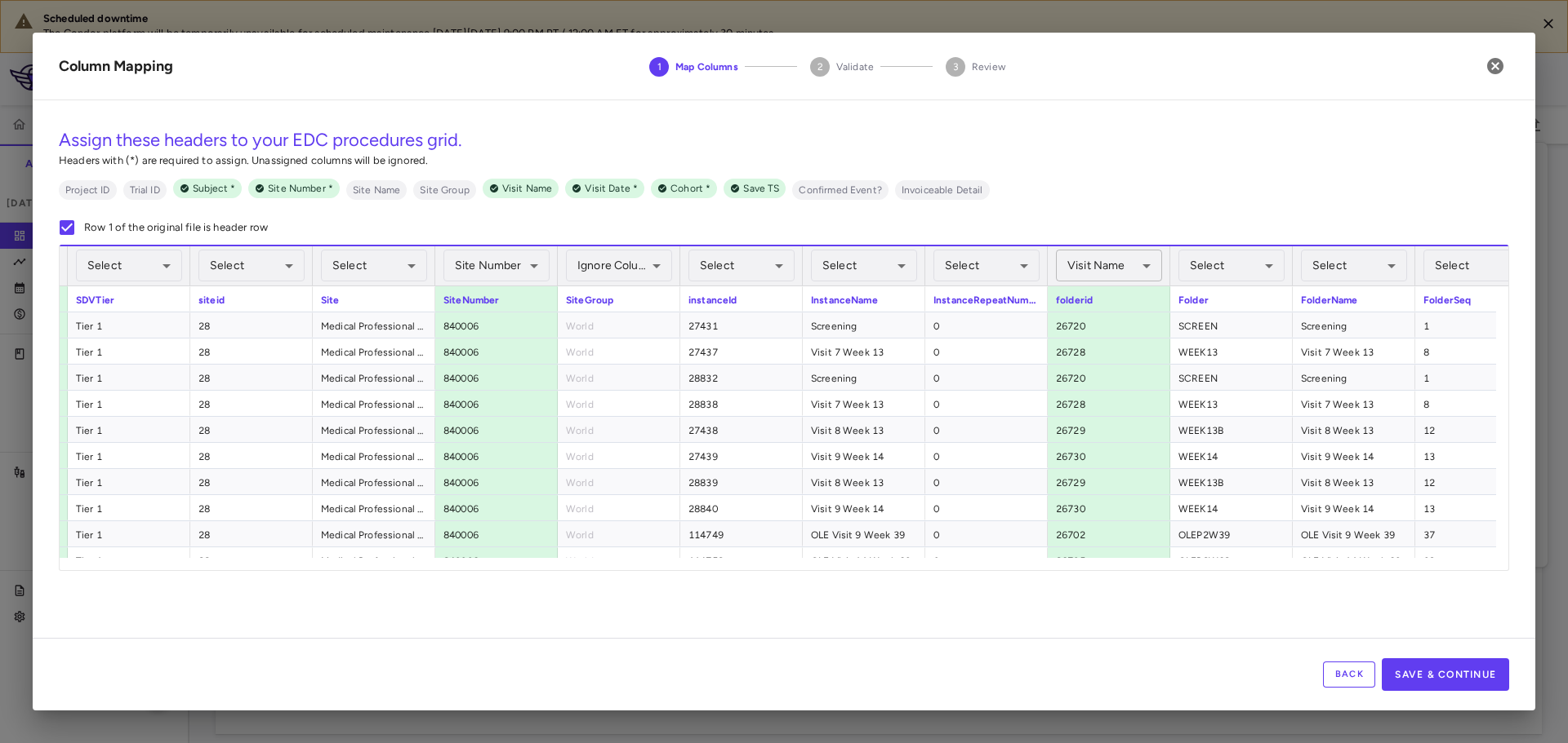
click at [1091, 269] on body "Scheduled downtime The Condor platform will be temporarily unavailable for sche…" at bounding box center [784, 372] width 1568 height 743
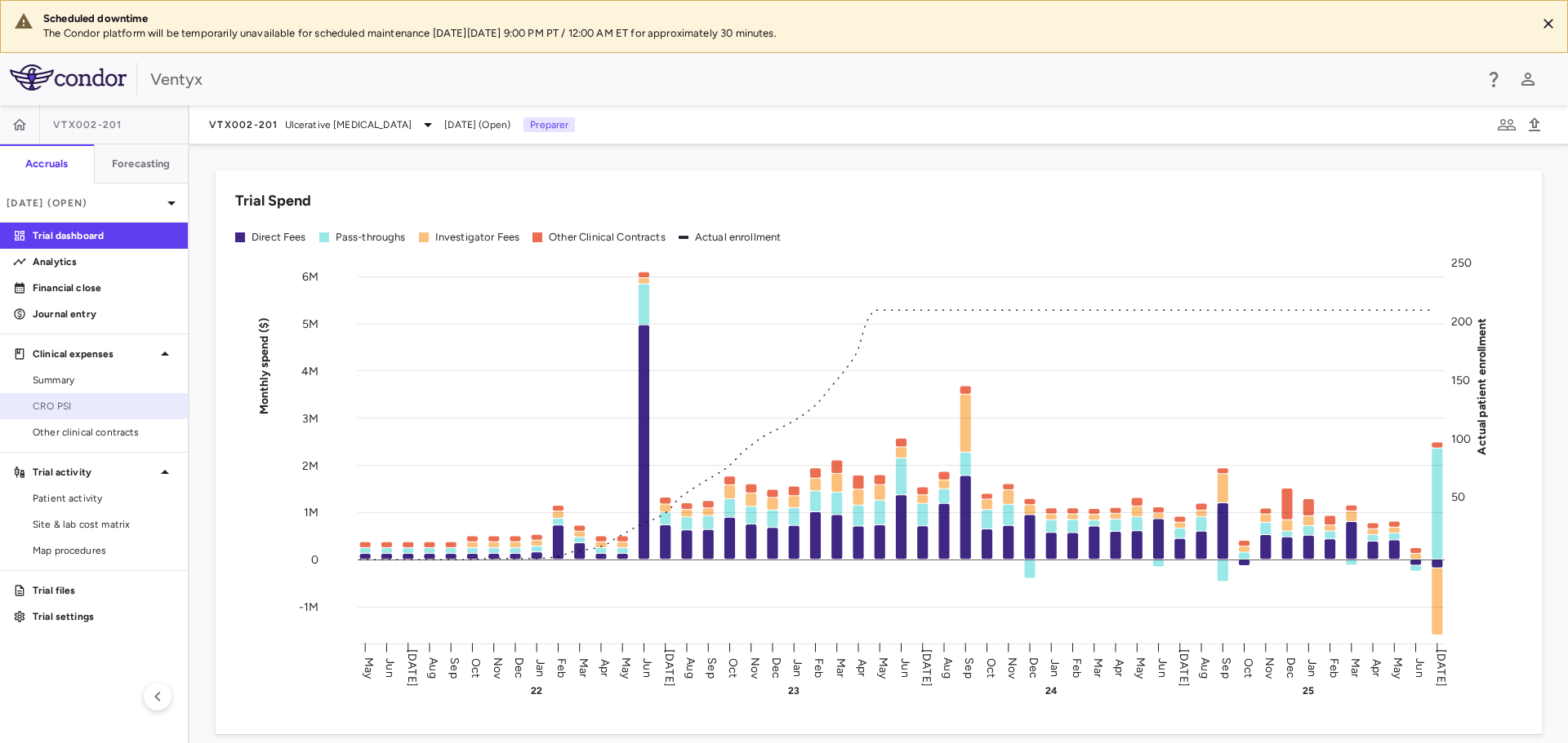
click at [86, 408] on span "CRO PSI" at bounding box center [103, 406] width 142 height 15
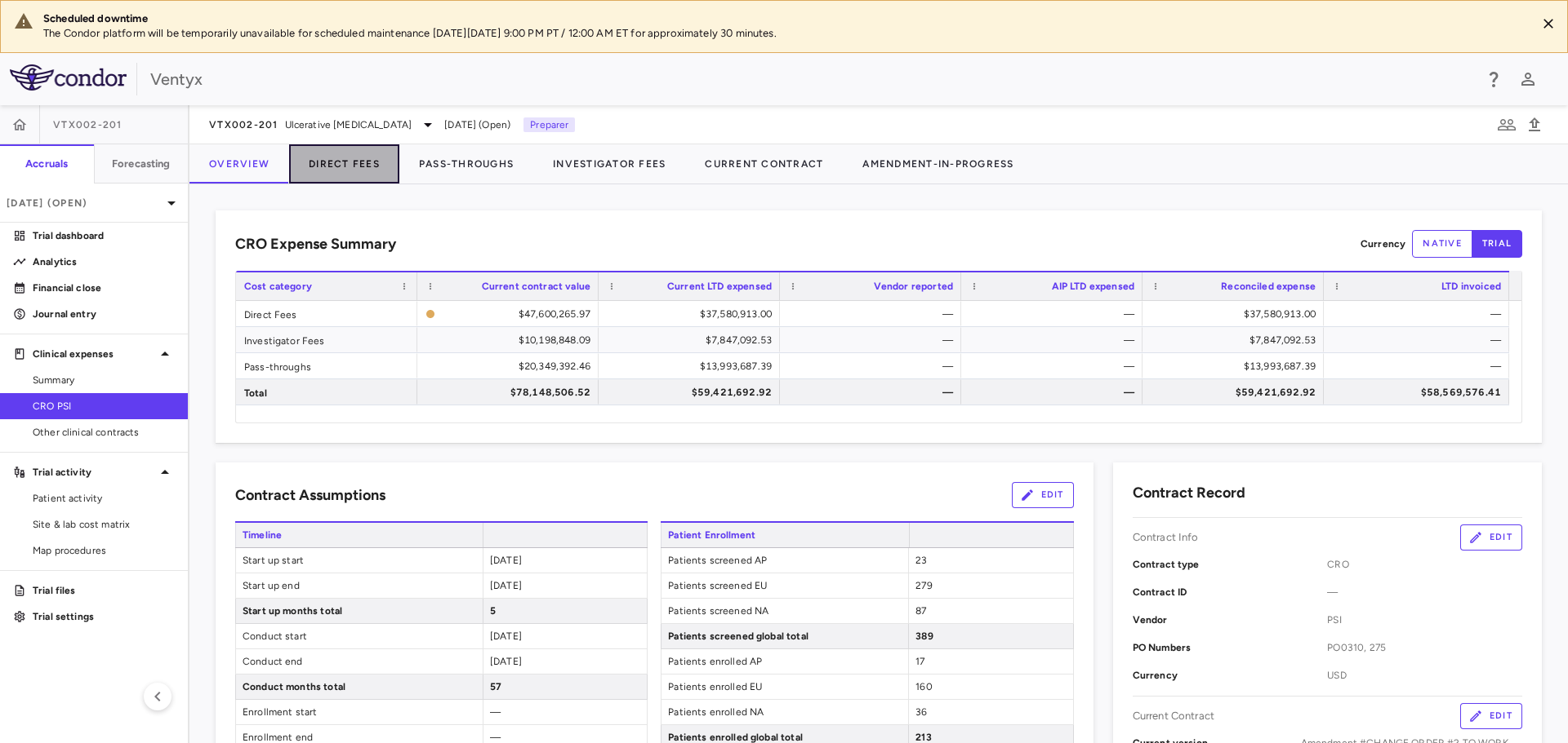
click at [349, 173] on button "Direct Fees" at bounding box center [344, 164] width 110 height 39
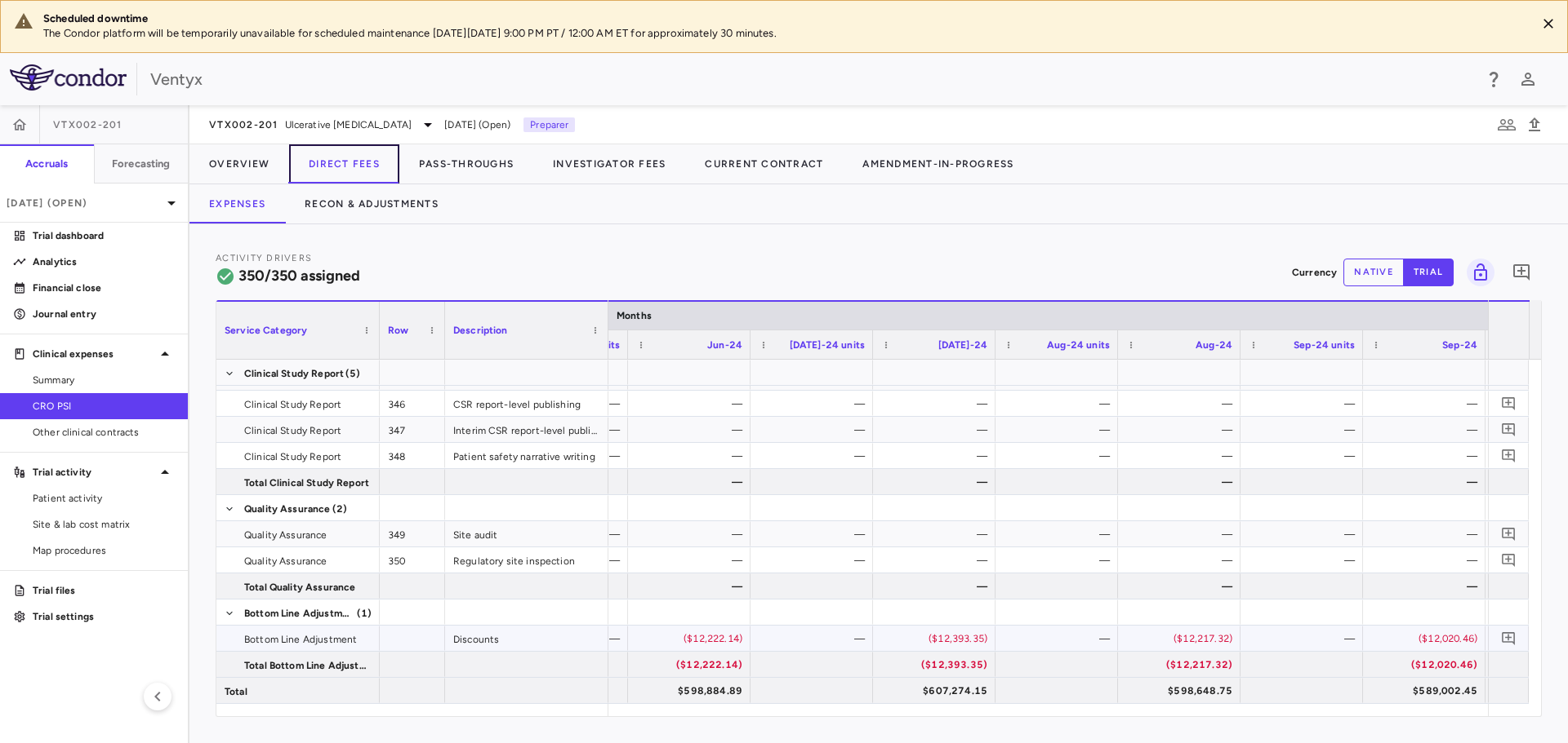
scroll to position [0, 11945]
click at [368, 203] on button "Recon & Adjustments" at bounding box center [371, 204] width 173 height 39
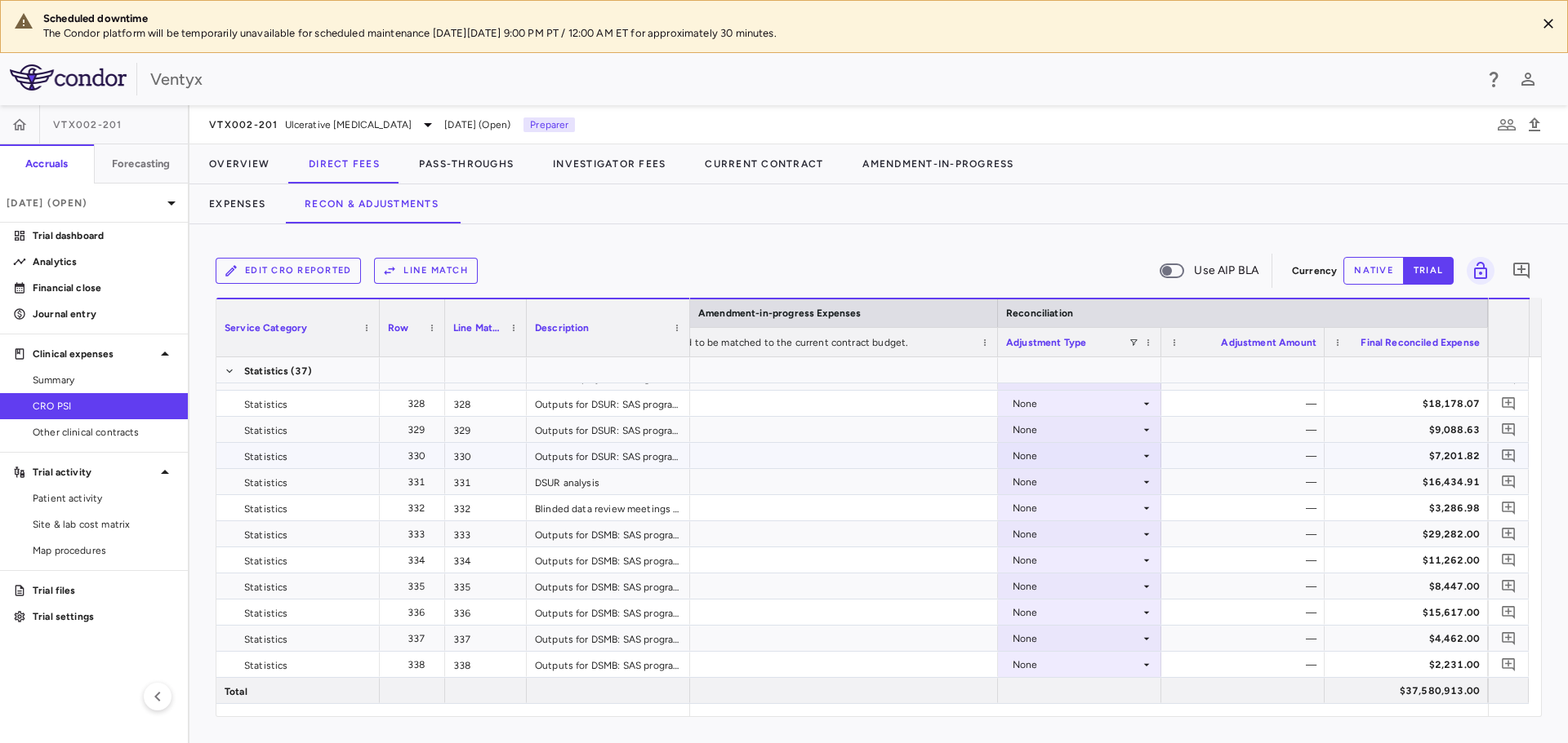
click at [1032, 461] on div "None" at bounding box center [1076, 457] width 127 height 26
click at [1033, 461] on div at bounding box center [784, 372] width 1568 height 743
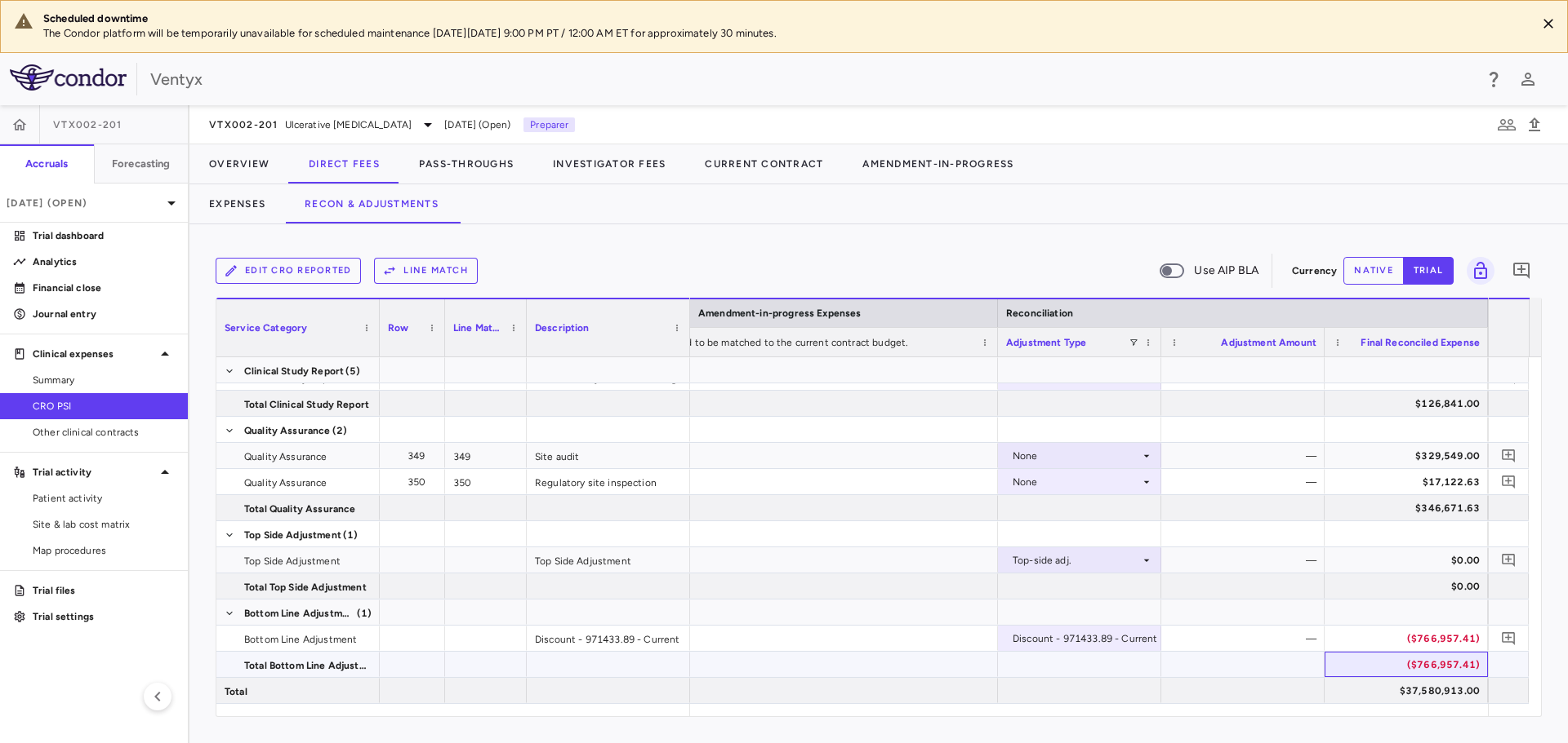
drag, startPoint x: 1401, startPoint y: 653, endPoint x: 1406, endPoint y: 643, distance: 11.2
click at [1401, 652] on div "($766,957.41)" at bounding box center [1406, 664] width 163 height 26
click at [1410, 639] on div "($766,957.41)" at bounding box center [1409, 639] width 141 height 26
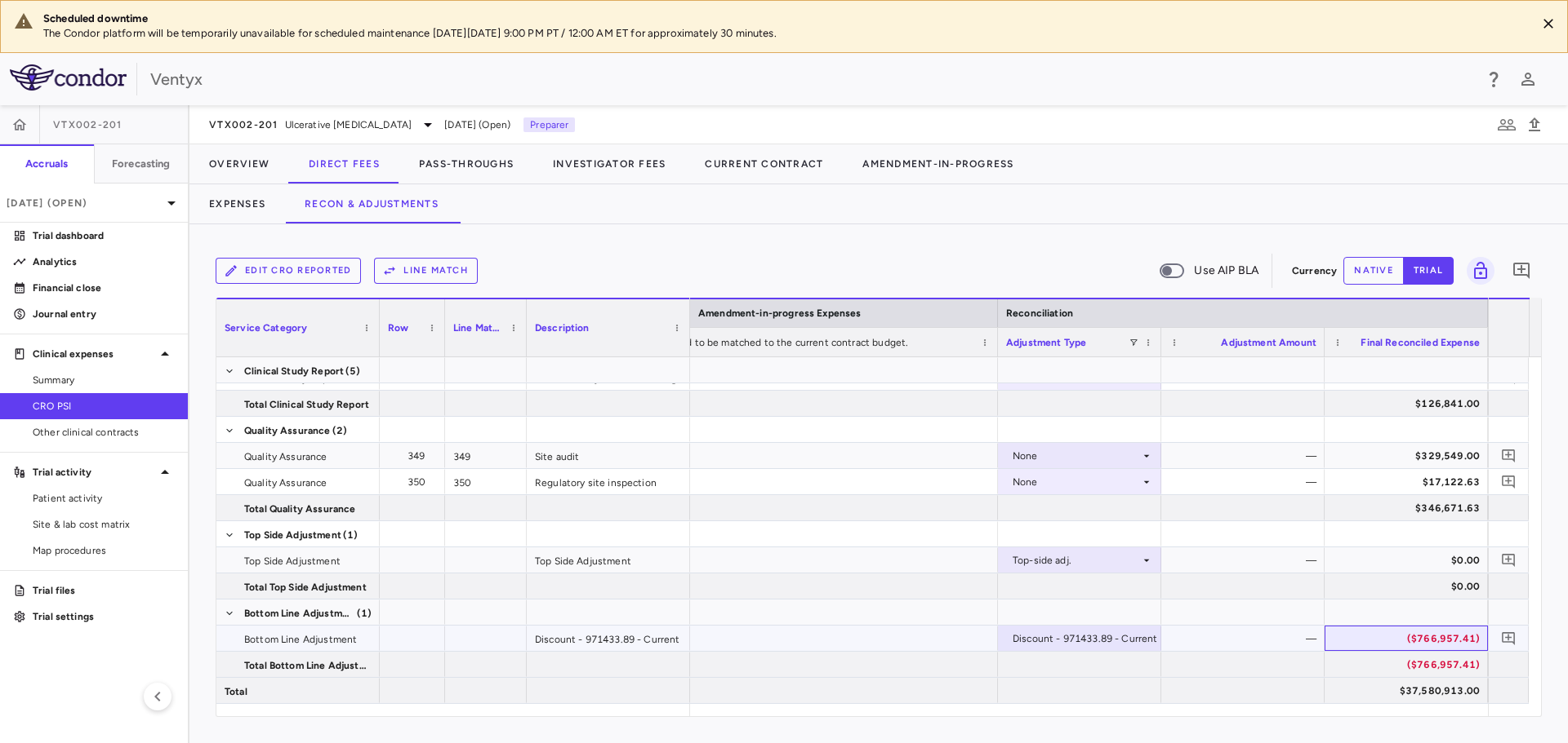
click at [1411, 638] on div "($766,957.41)" at bounding box center [1409, 639] width 141 height 26
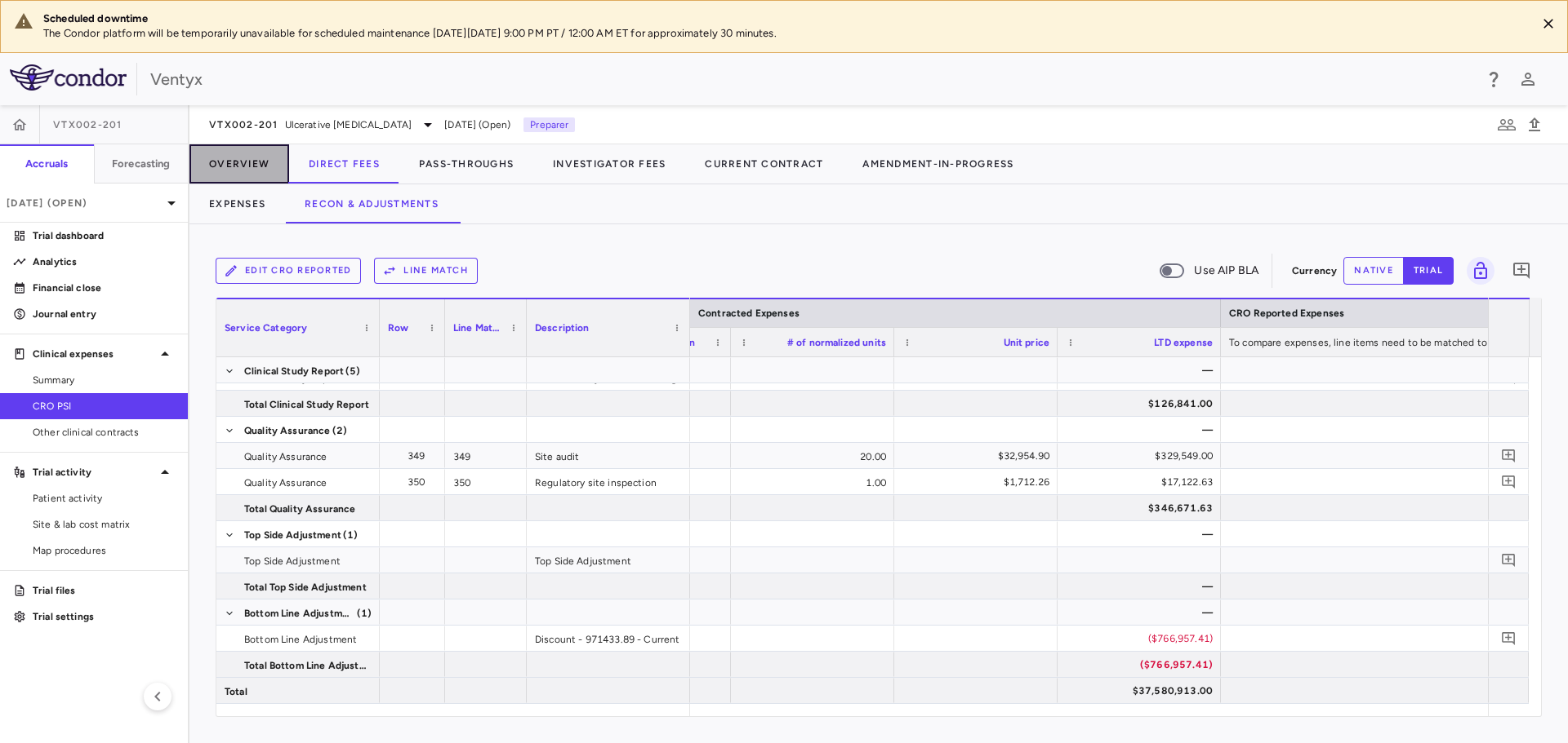
click at [237, 164] on button "Overview" at bounding box center [239, 164] width 99 height 39
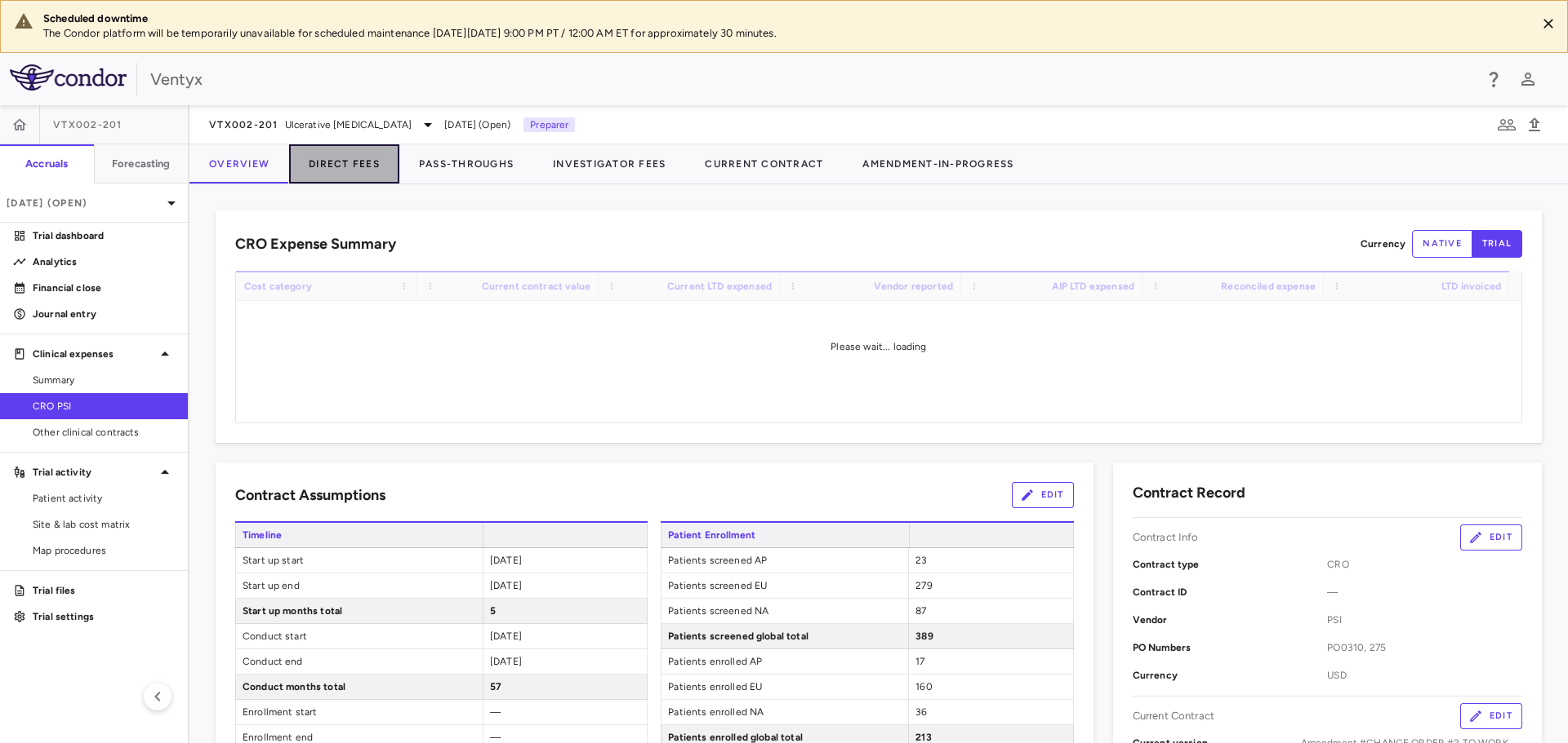
click at [328, 168] on button "Direct Fees" at bounding box center [344, 164] width 110 height 39
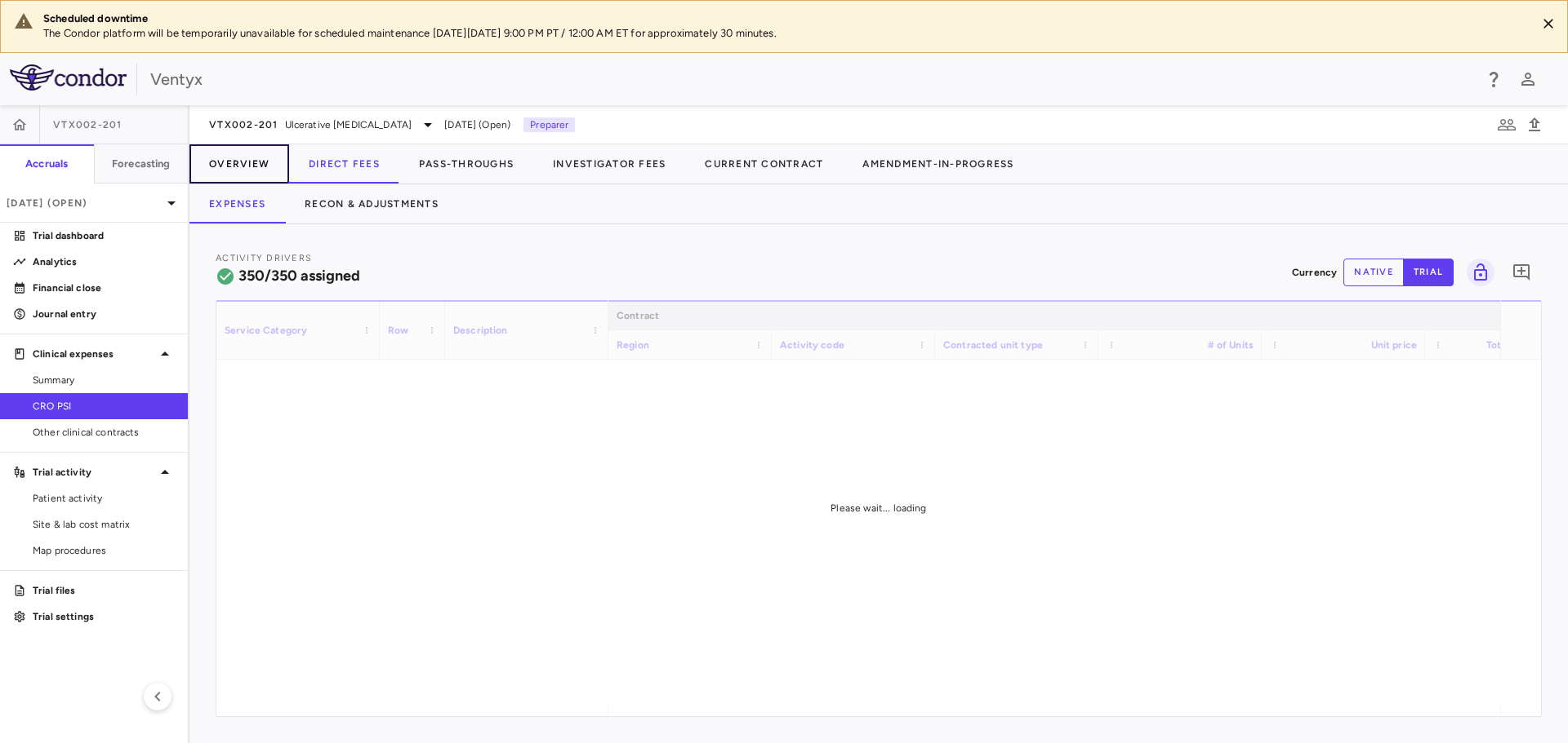
click at [244, 169] on button "Overview" at bounding box center [239, 164] width 99 height 39
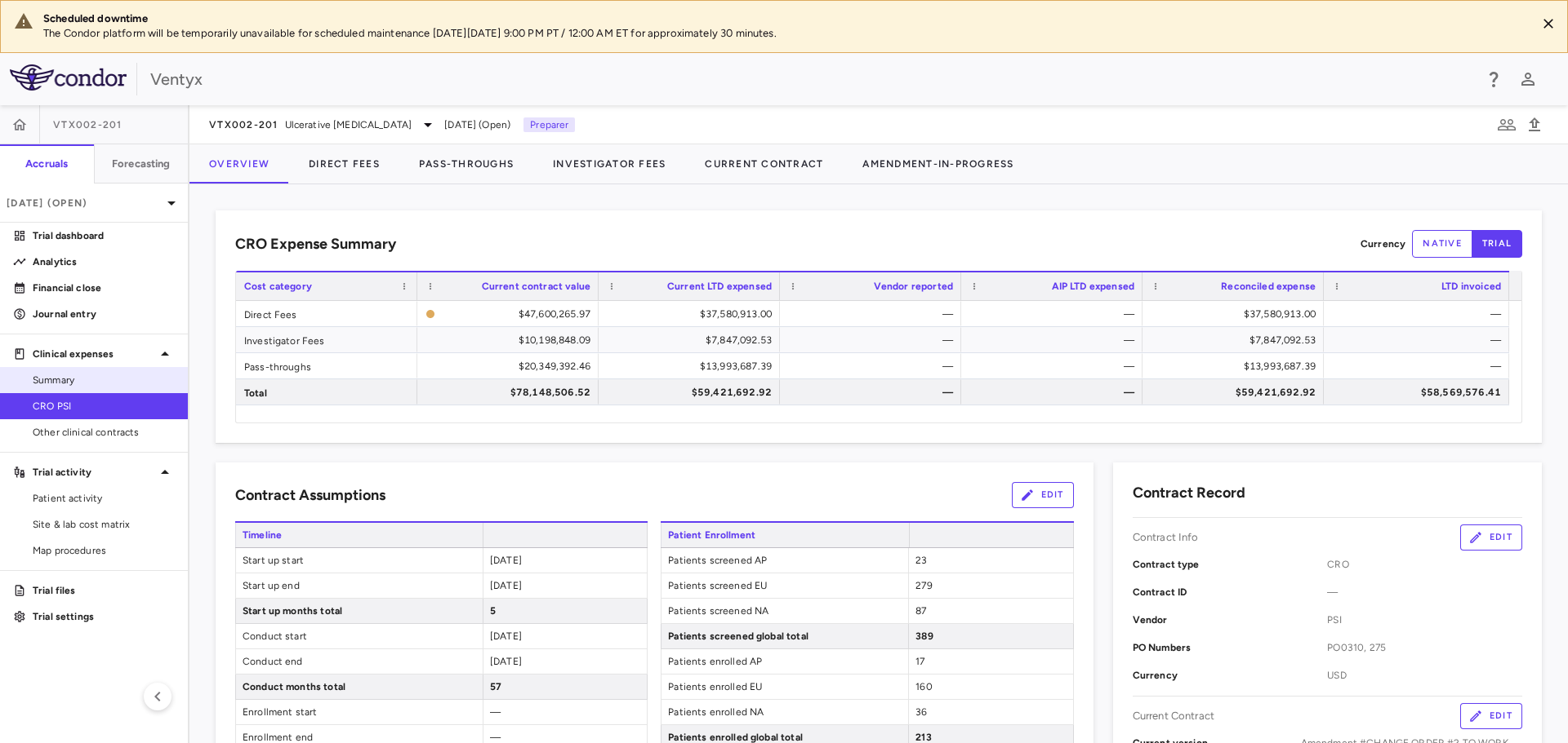
click at [119, 374] on span "Summary" at bounding box center [103, 381] width 142 height 15
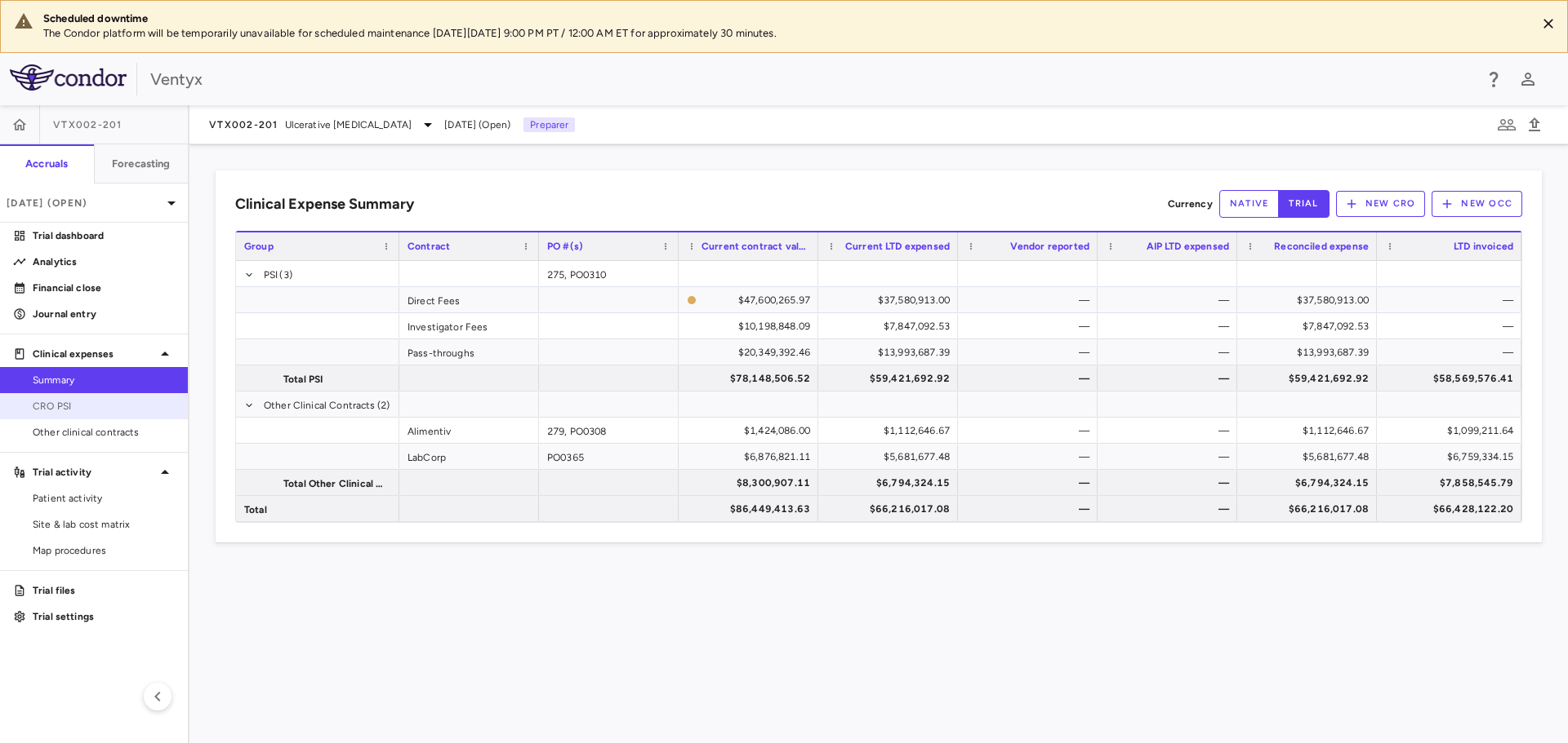
drag, startPoint x: 37, startPoint y: 408, endPoint x: 62, endPoint y: 410, distance: 25.1
click at [37, 408] on span "CRO PSI" at bounding box center [103, 406] width 142 height 15
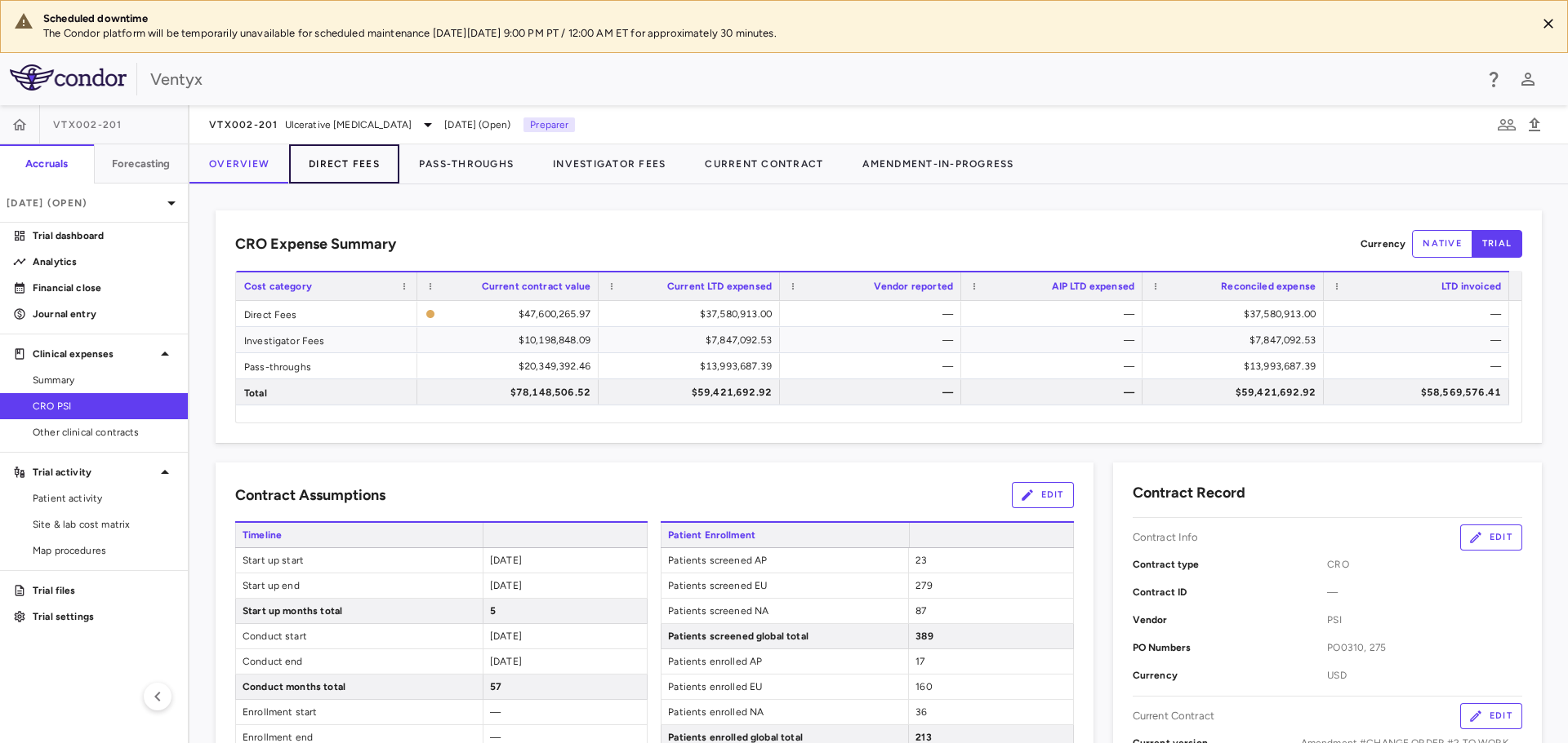
drag, startPoint x: 357, startPoint y: 160, endPoint x: 372, endPoint y: 158, distance: 15.1
click at [357, 160] on button "Direct Fees" at bounding box center [344, 164] width 110 height 39
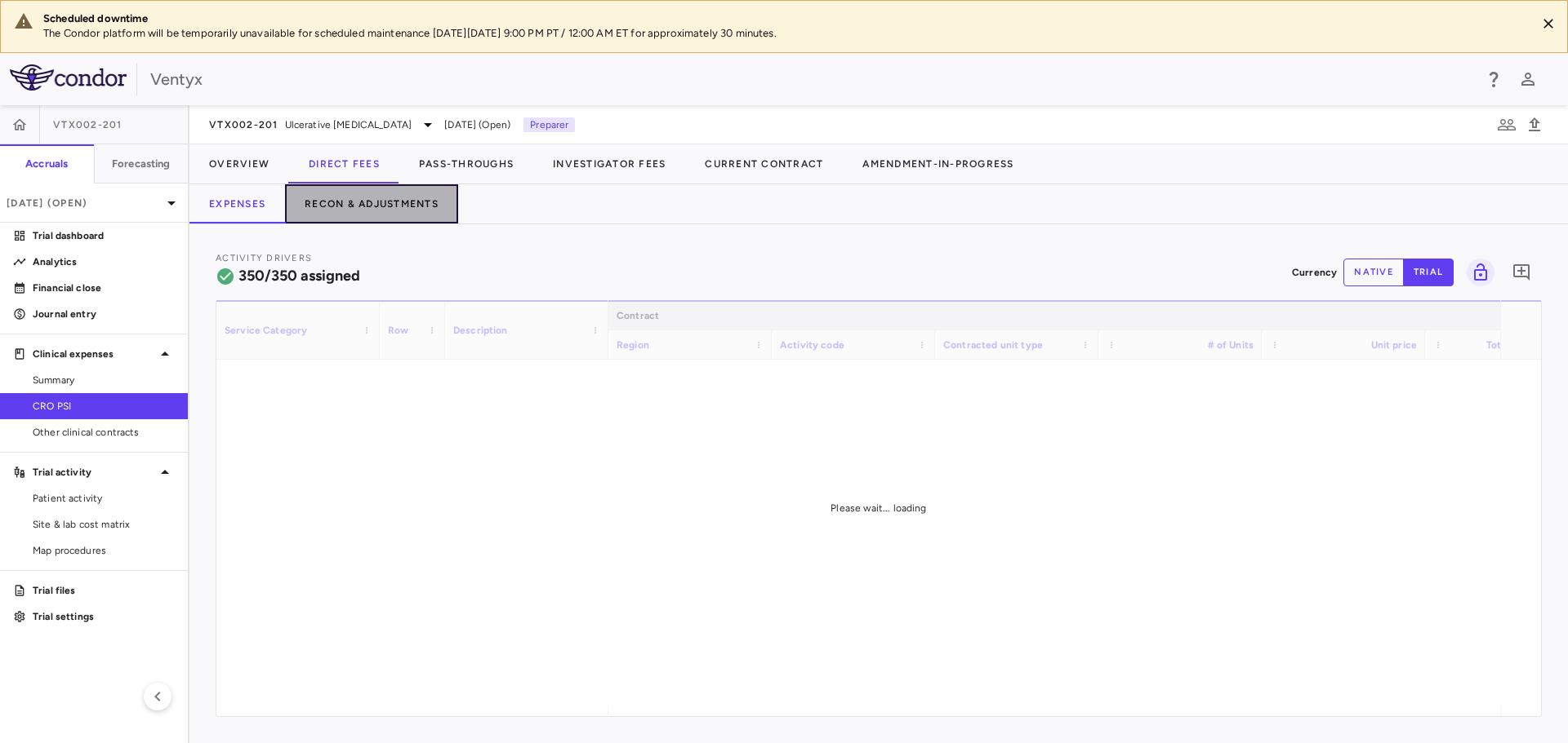
click at [352, 202] on button "Recon & Adjustments" at bounding box center [371, 204] width 173 height 39
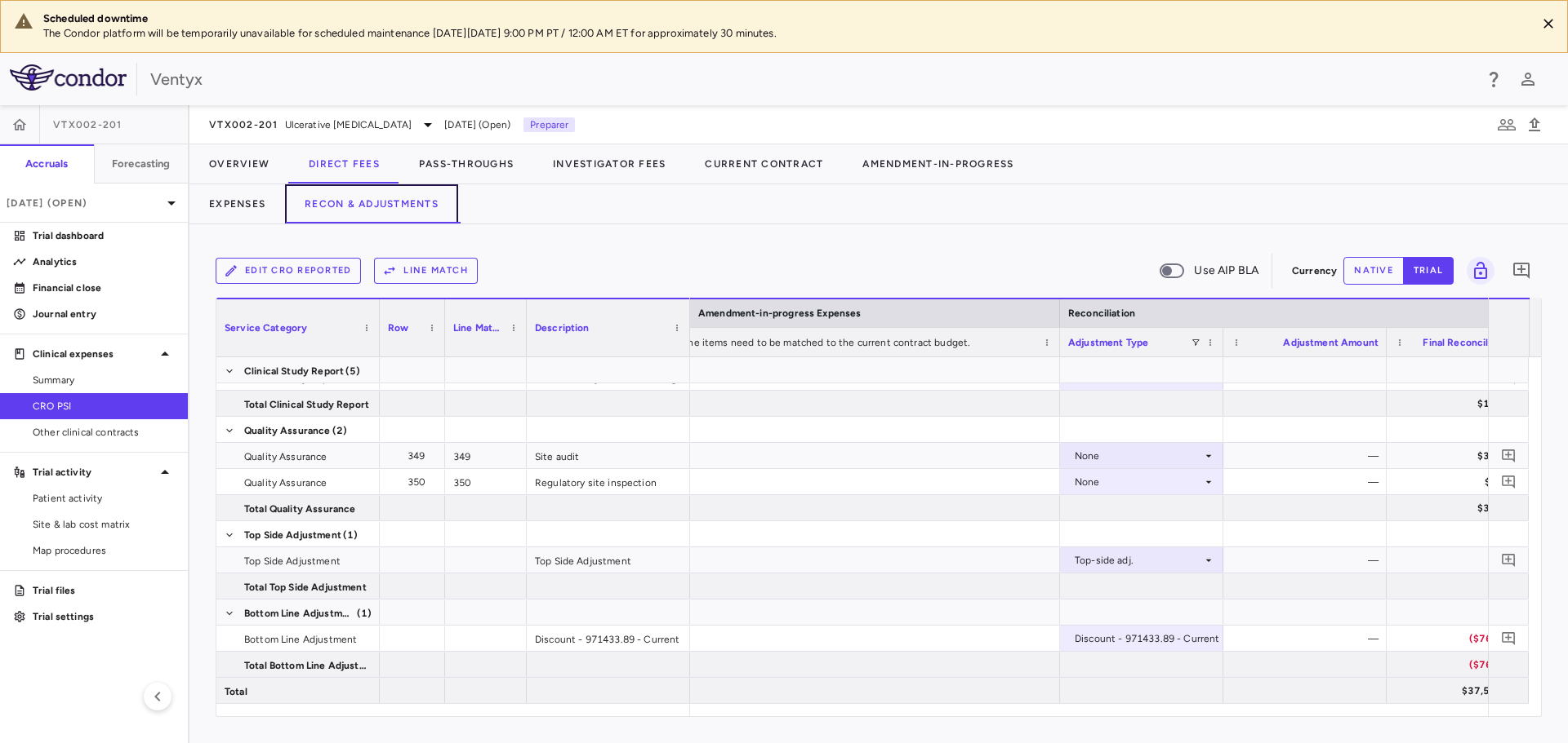
scroll to position [0, 2264]
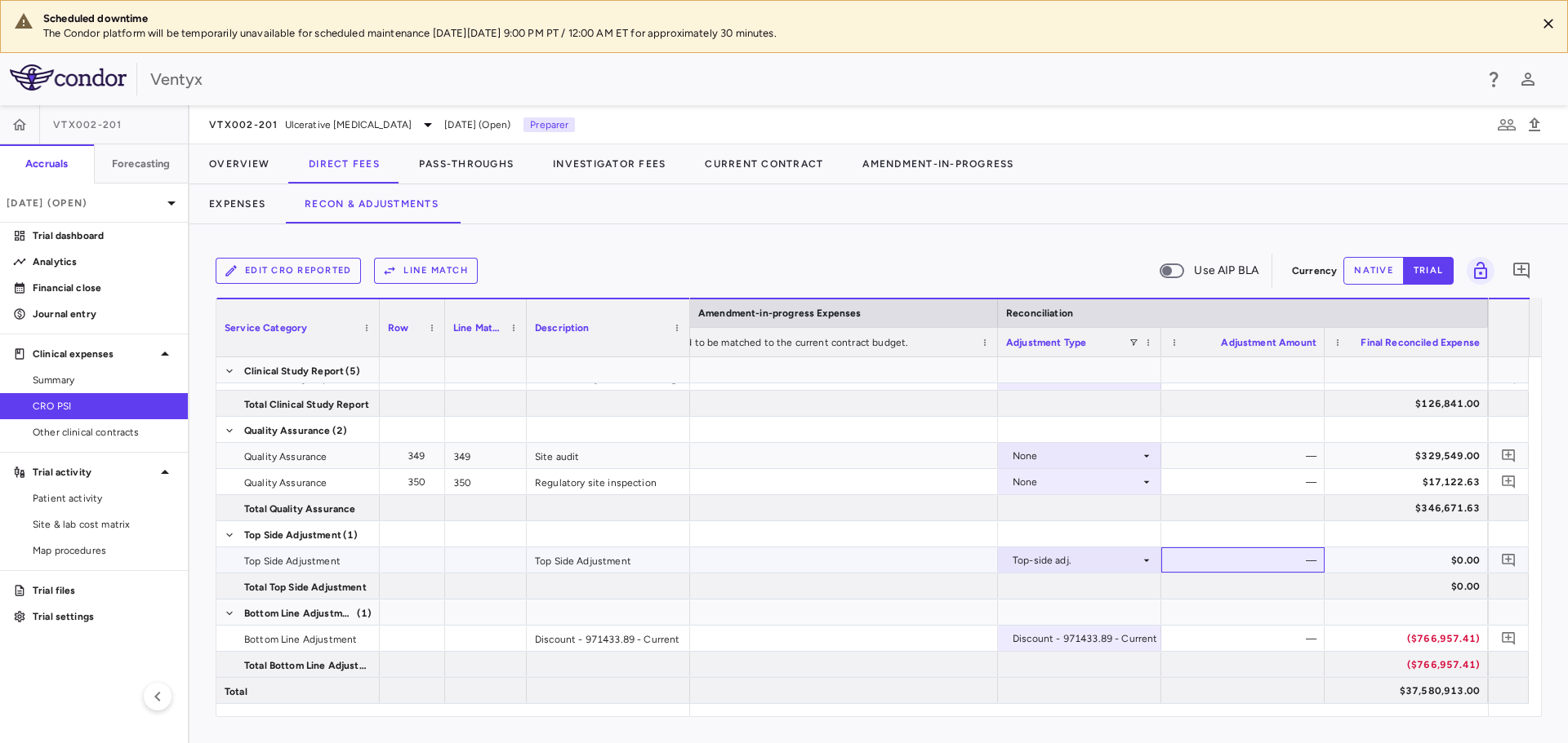
click at [1272, 551] on div "—" at bounding box center [1246, 561] width 141 height 26
click at [1352, 271] on button "native" at bounding box center [1373, 271] width 60 height 28
click at [1263, 561] on div "$0.00" at bounding box center [1246, 561] width 141 height 26
type input "*********"
click at [1506, 561] on icon "Add comment" at bounding box center [1508, 560] width 16 height 16
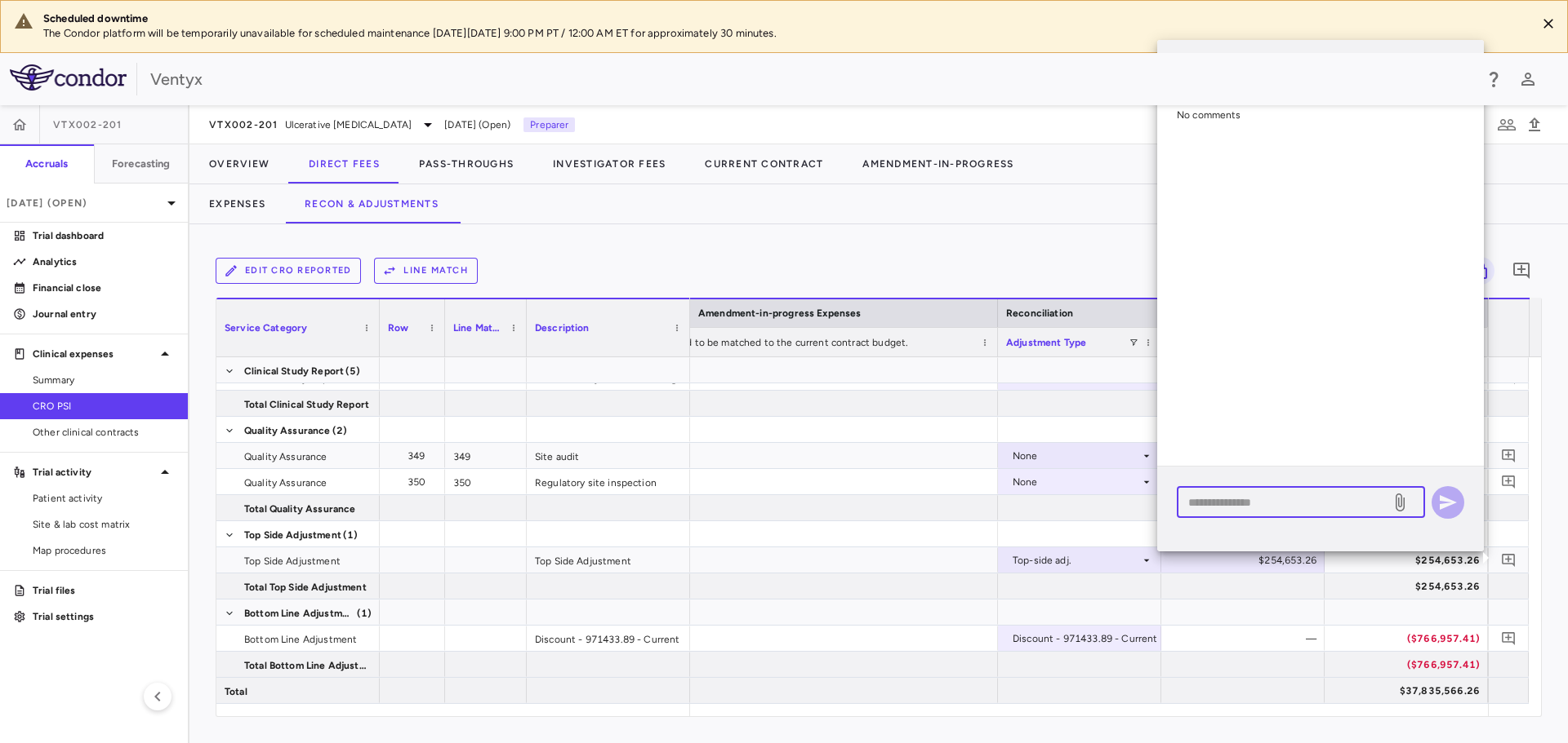
click at [1271, 501] on textarea at bounding box center [1283, 503] width 191 height 18
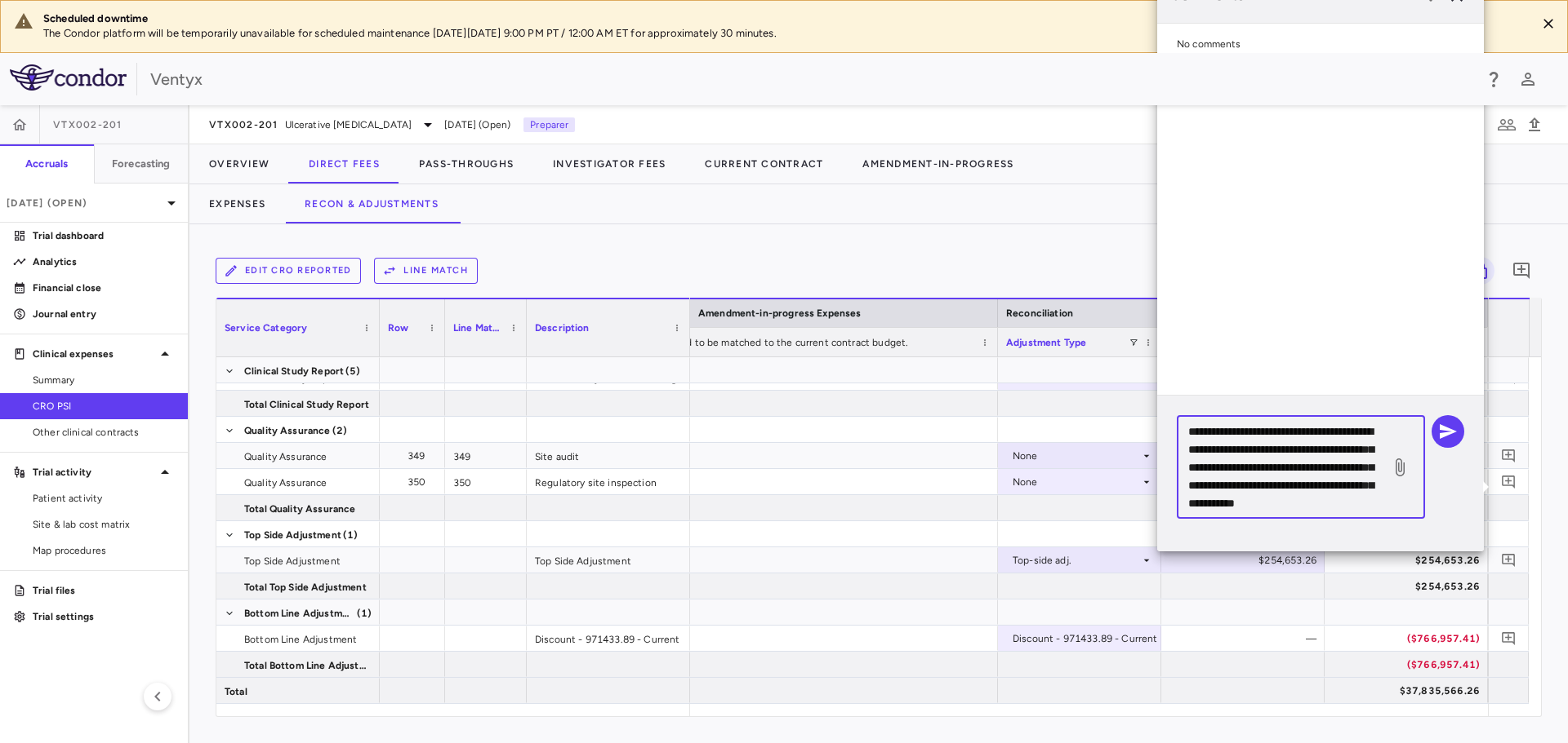
scroll to position [34, 0]
type textarea "**********"
click at [1454, 439] on icon "button" at bounding box center [1448, 432] width 20 height 20
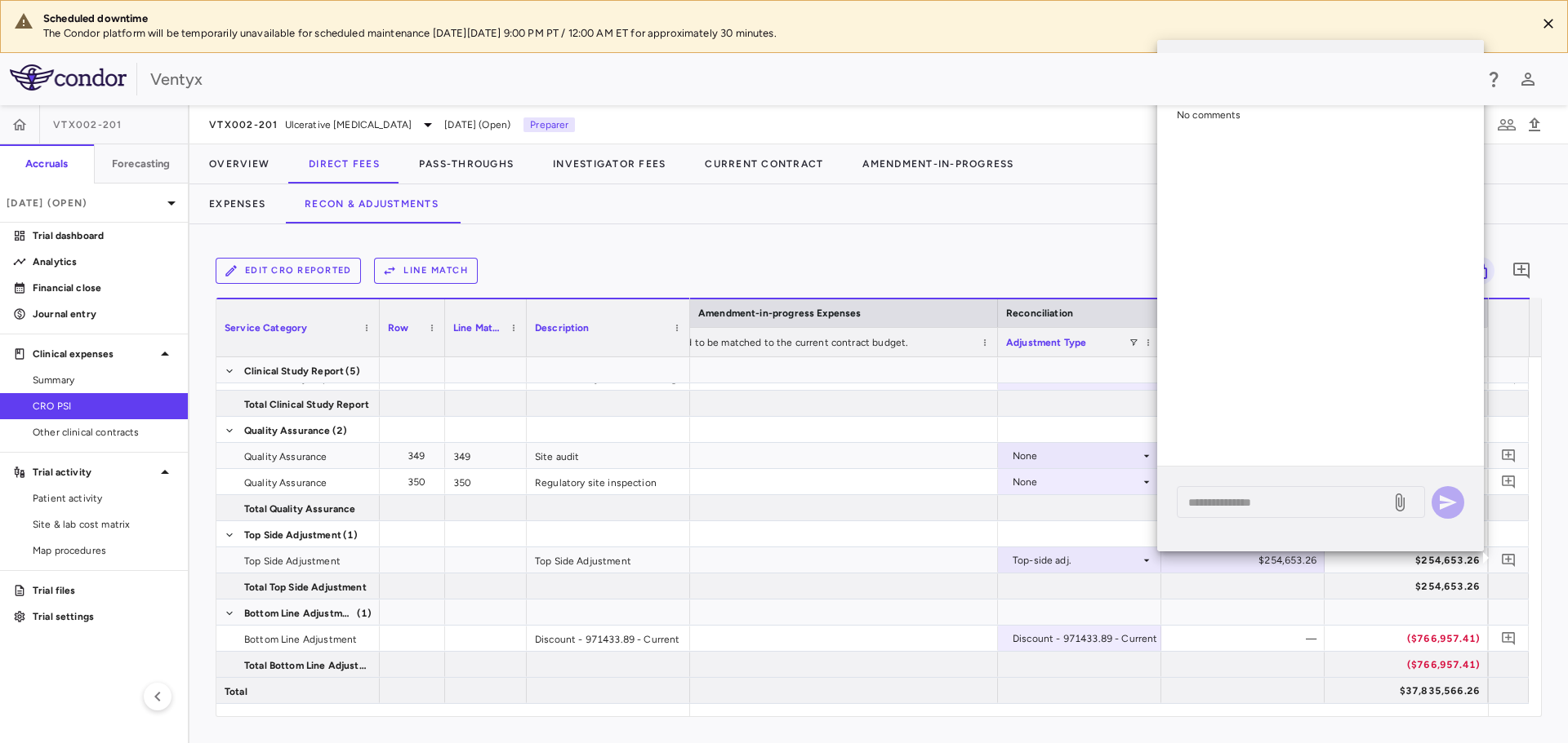
scroll to position [0, 0]
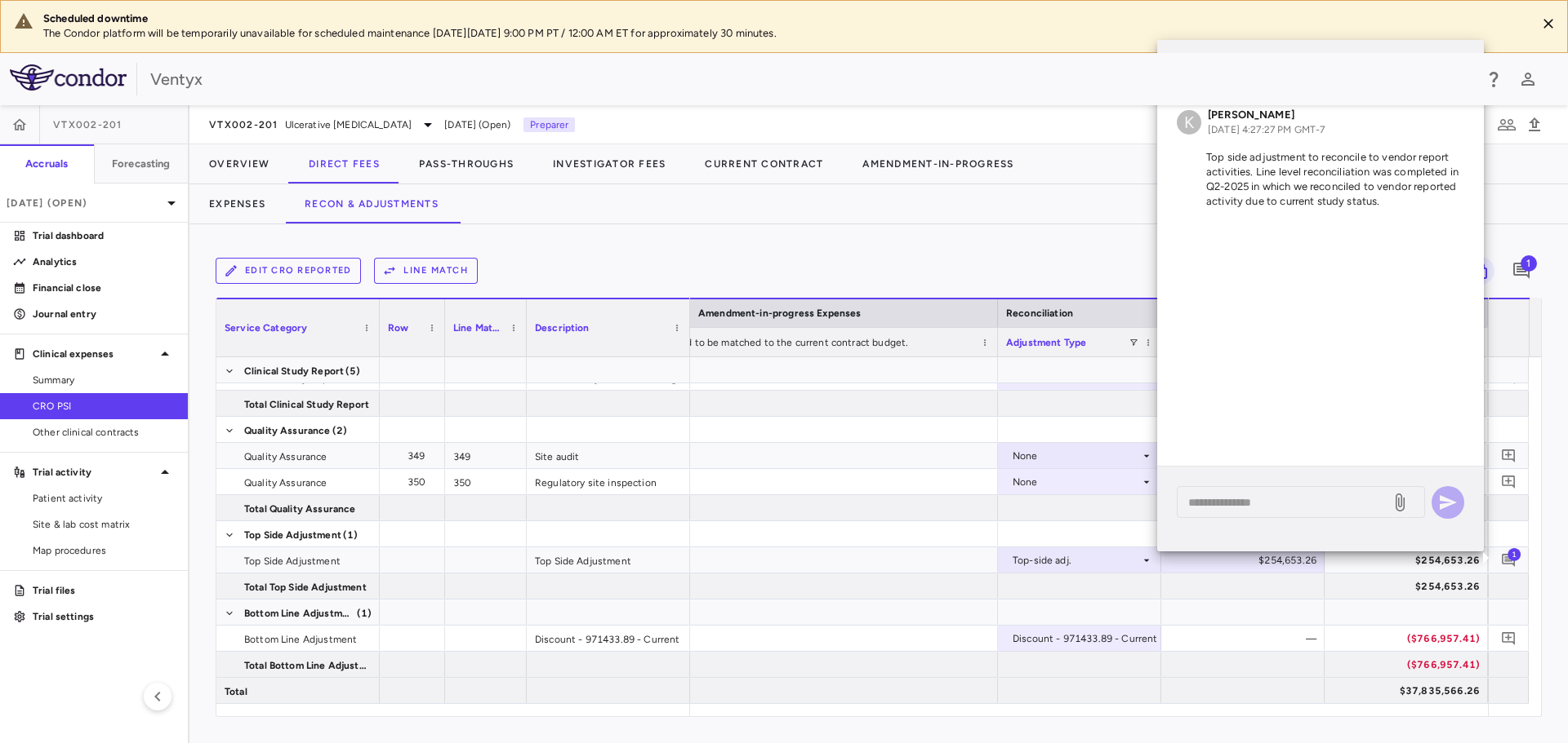
click at [1041, 211] on div "Expenses Recon & Adjustments" at bounding box center [878, 204] width 1378 height 39
click at [968, 212] on div "Expenses Recon & Adjustments" at bounding box center [878, 204] width 1378 height 39
